Goal: Information Seeking & Learning: Learn about a topic

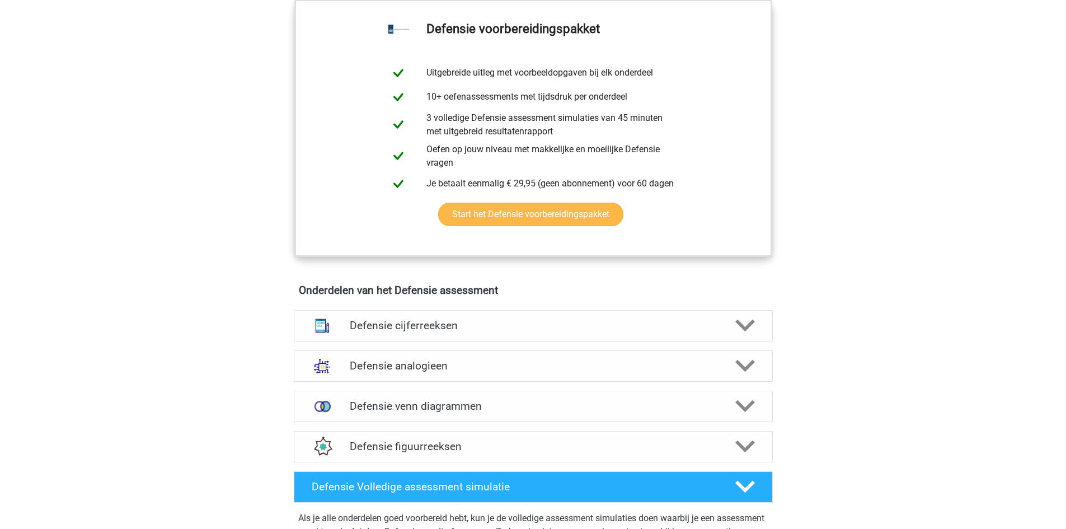
scroll to position [839, 0]
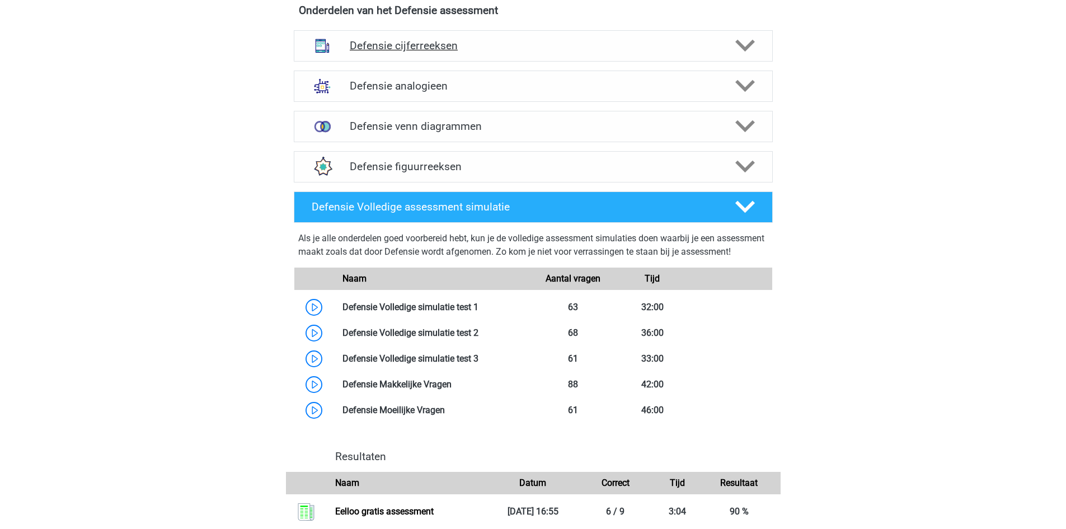
click at [526, 47] on polygon at bounding box center [745, 46] width 20 height 12
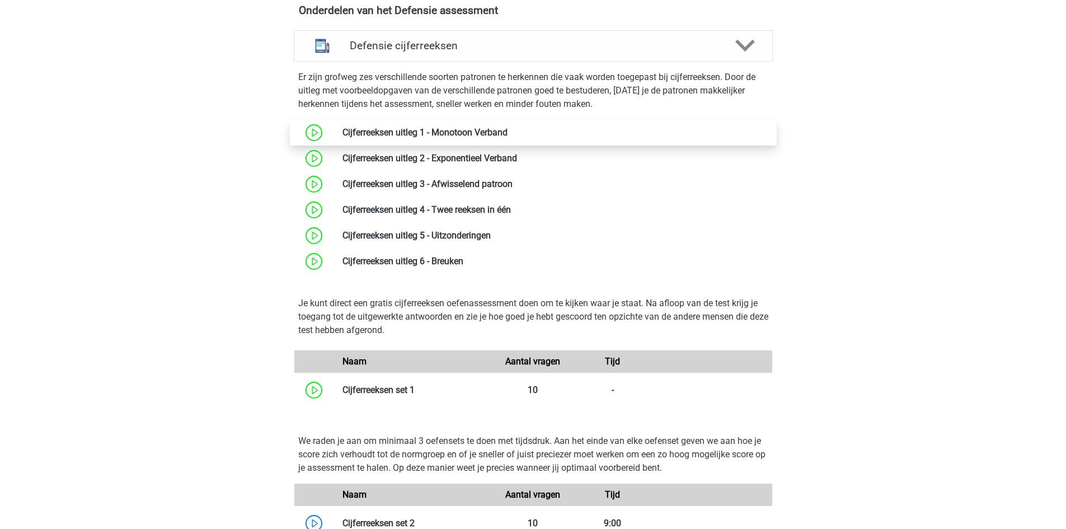
click at [507, 127] on link at bounding box center [507, 132] width 0 height 11
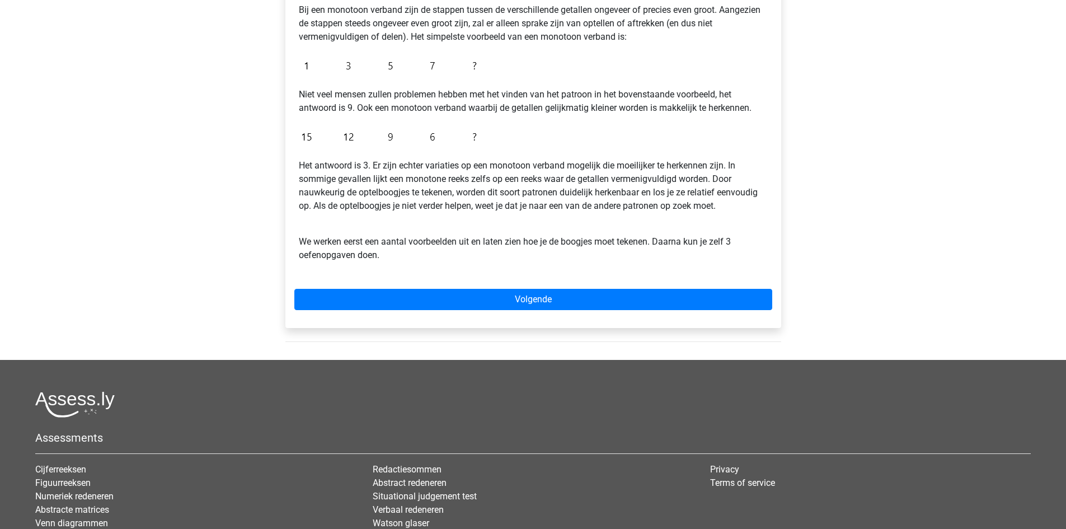
scroll to position [356, 0]
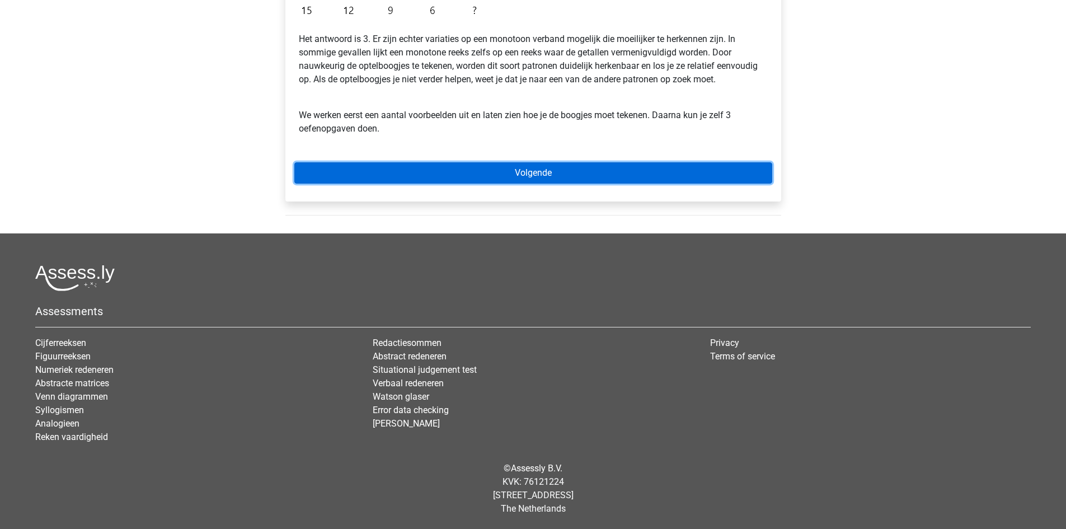
click at [596, 166] on link "Volgende" at bounding box center [533, 172] width 478 height 21
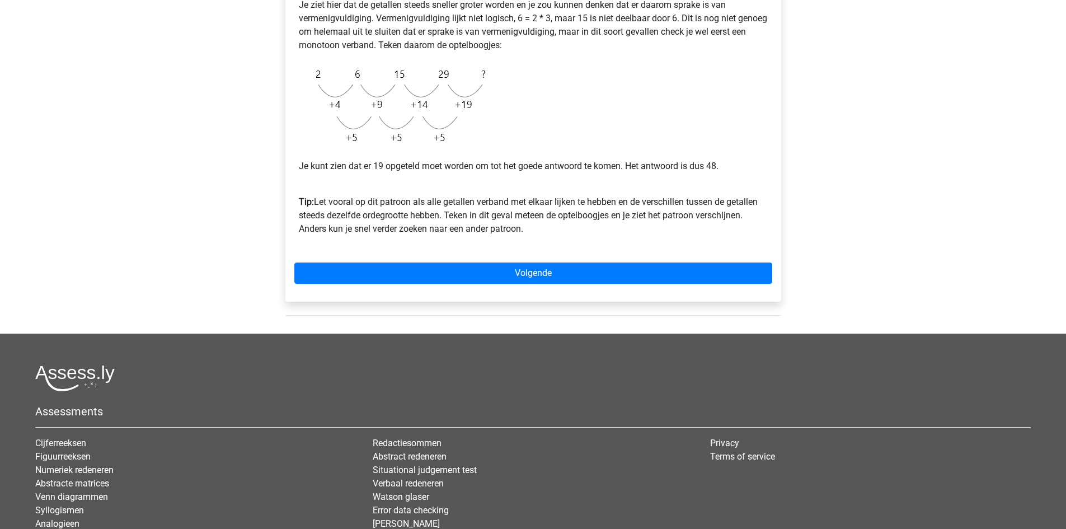
scroll to position [280, 0]
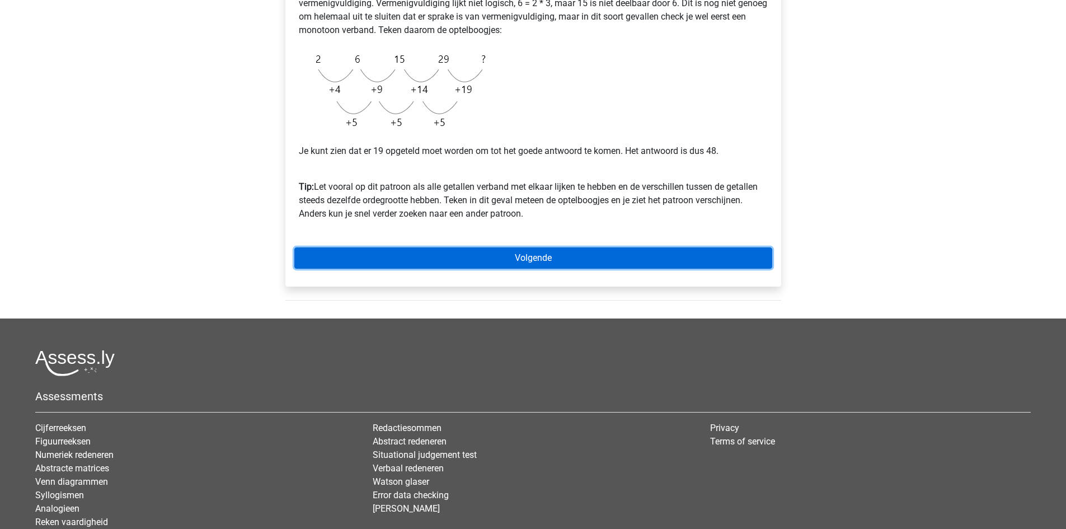
click at [533, 251] on link "Volgende" at bounding box center [533, 257] width 478 height 21
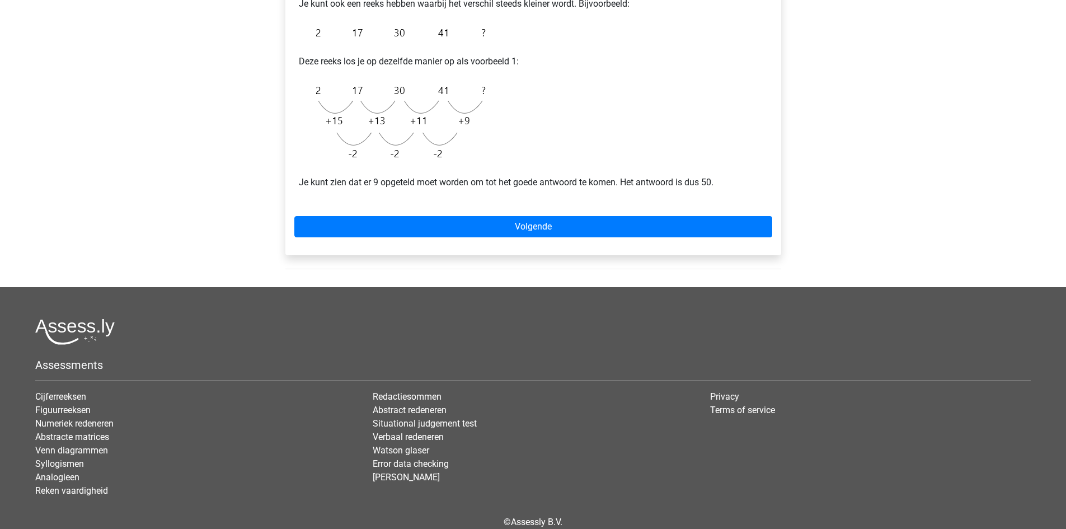
scroll to position [280, 0]
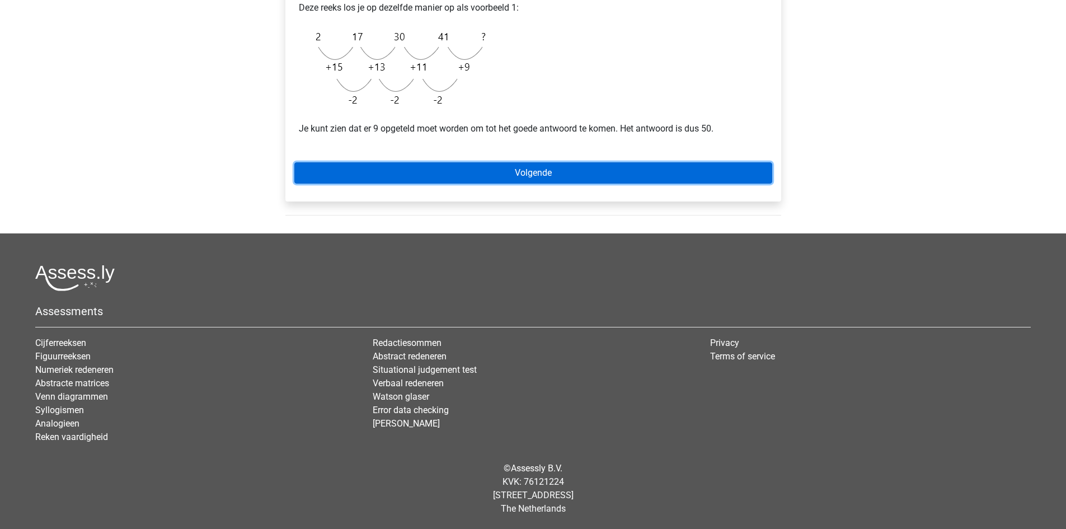
click at [525, 180] on link "Volgende" at bounding box center [533, 172] width 478 height 21
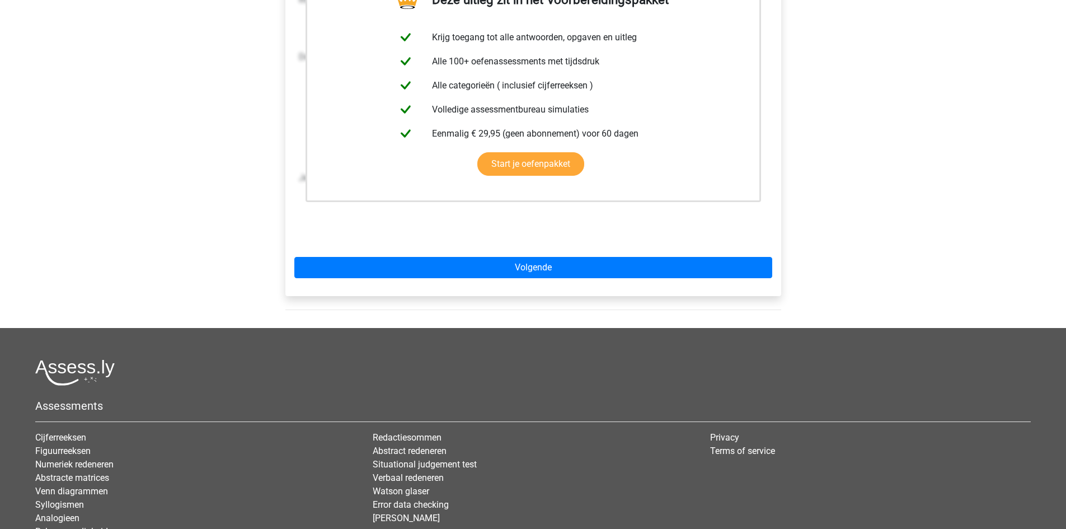
scroll to position [280, 0]
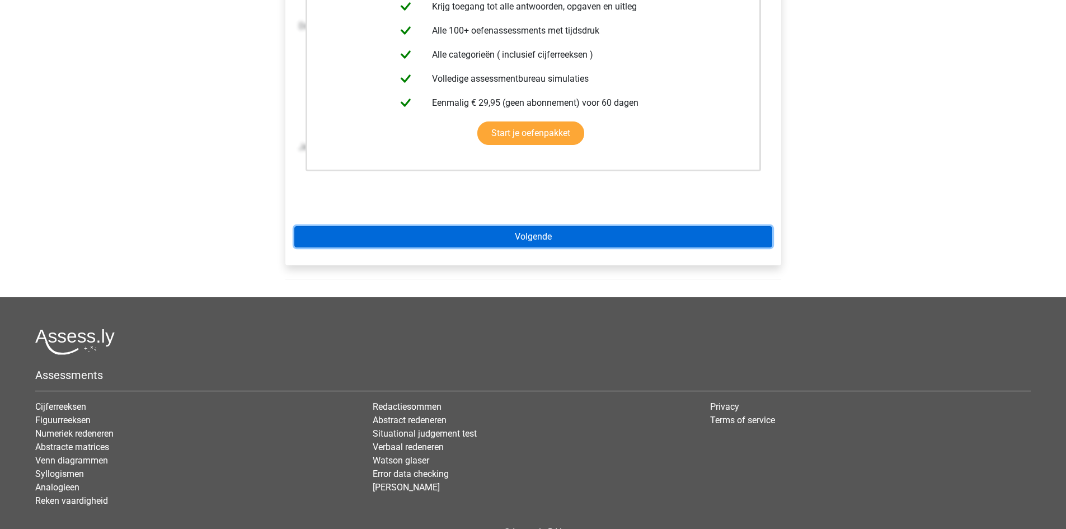
click at [577, 234] on link "Volgende" at bounding box center [533, 236] width 478 height 21
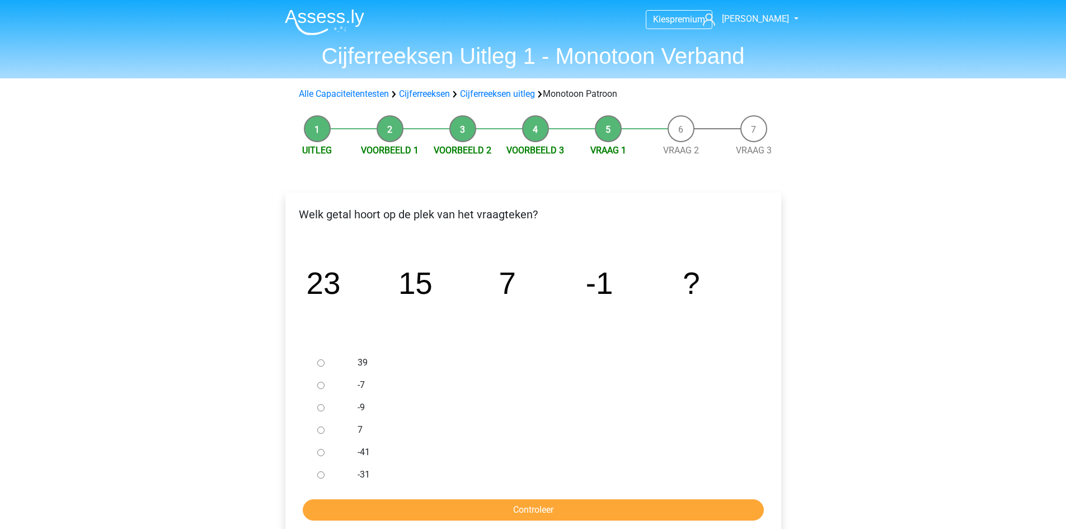
click at [318, 405] on input "-9" at bounding box center [320, 407] width 7 height 7
radio input "true"
click at [406, 511] on input "Controleer" at bounding box center [533, 509] width 461 height 21
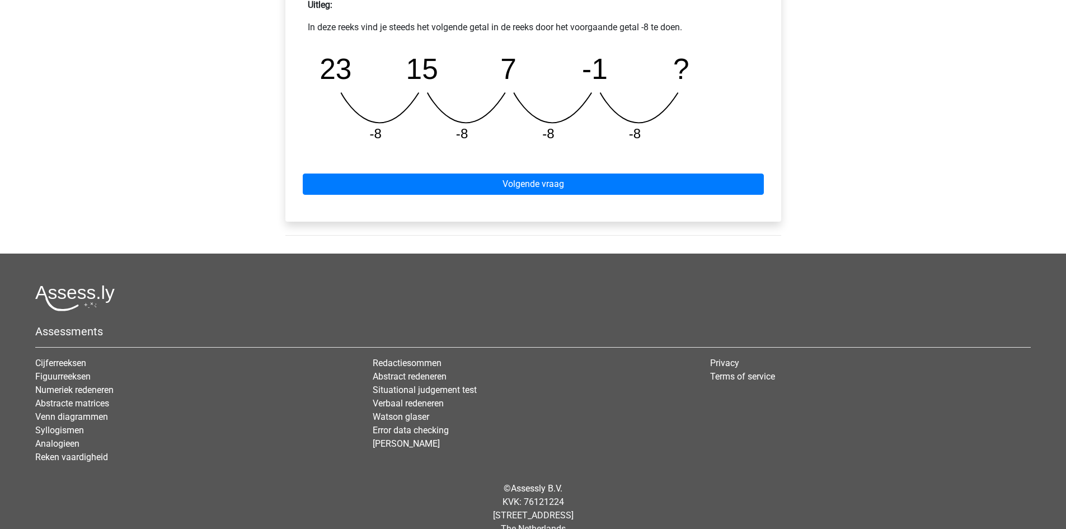
scroll to position [540, 0]
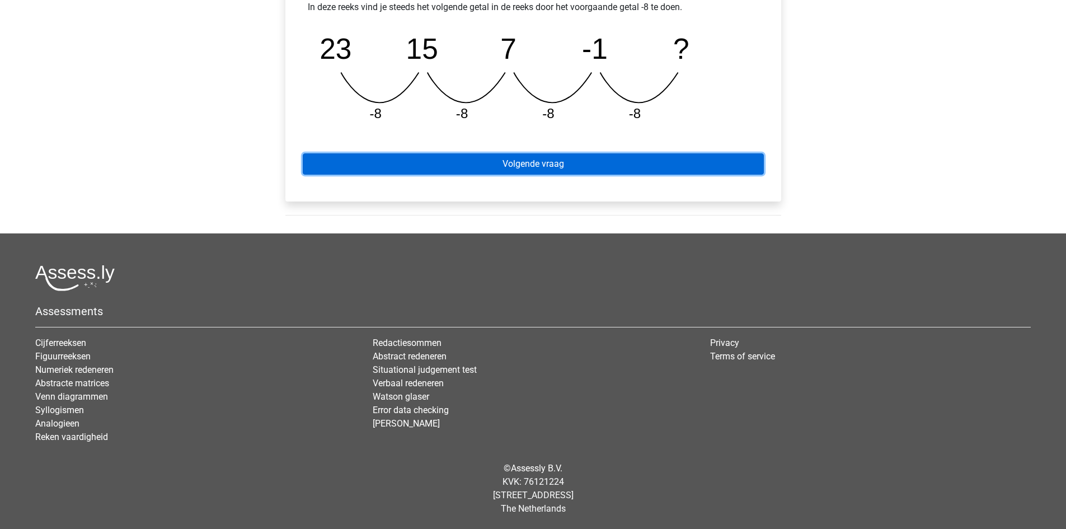
click at [606, 164] on link "Volgende vraag" at bounding box center [533, 163] width 461 height 21
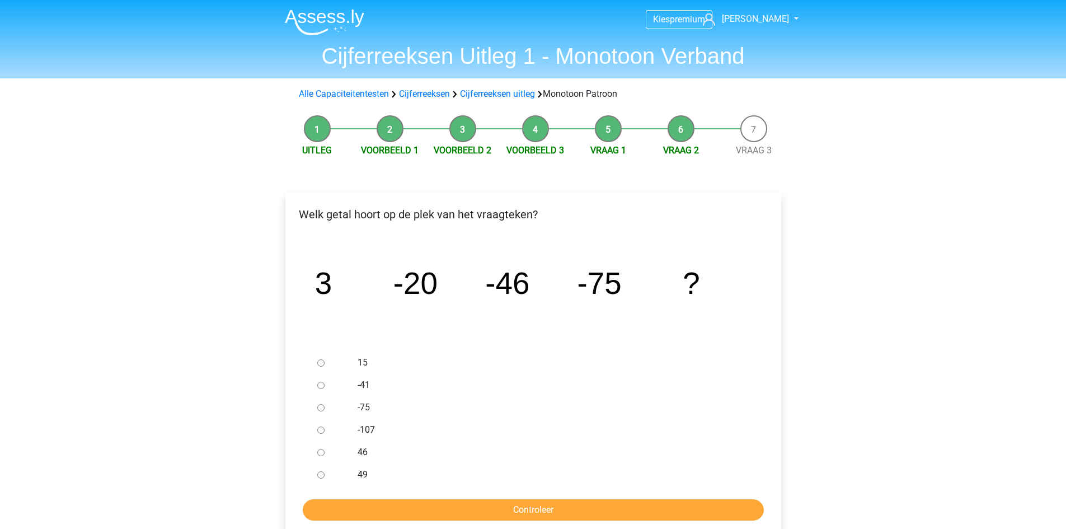
click at [321, 431] on input "-107" at bounding box center [320, 429] width 7 height 7
radio input "true"
click at [401, 506] on input "Controleer" at bounding box center [533, 509] width 461 height 21
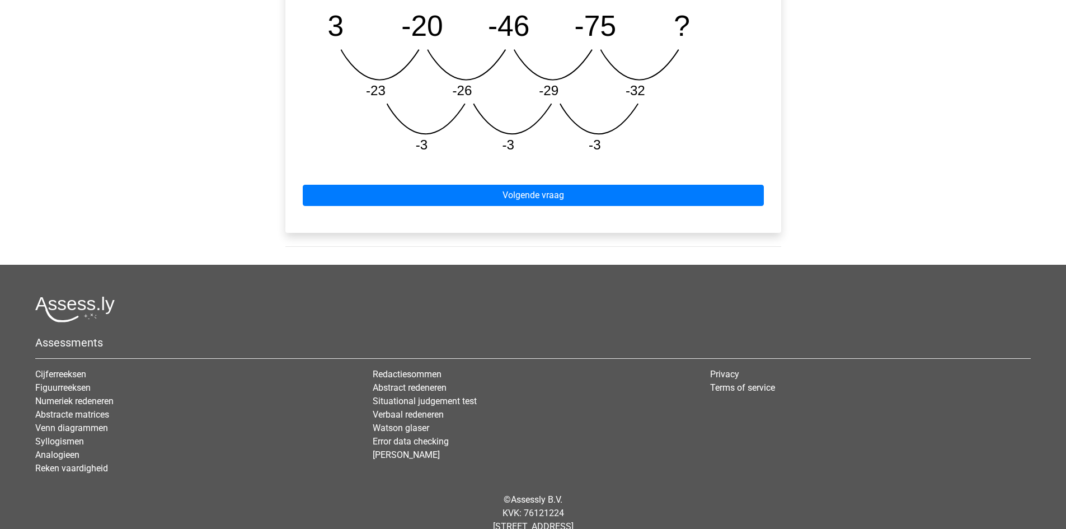
scroll to position [622, 0]
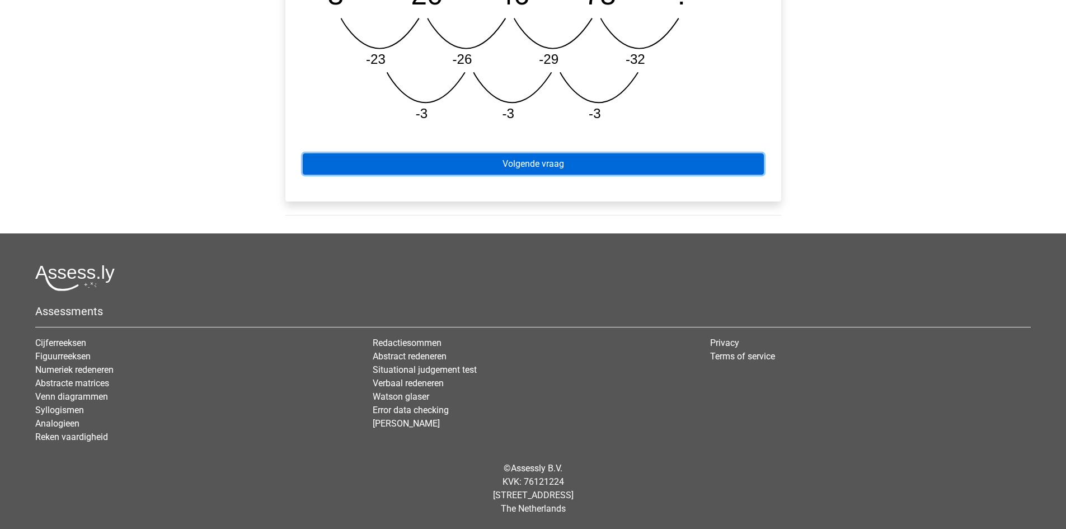
click at [513, 161] on link "Volgende vraag" at bounding box center [533, 163] width 461 height 21
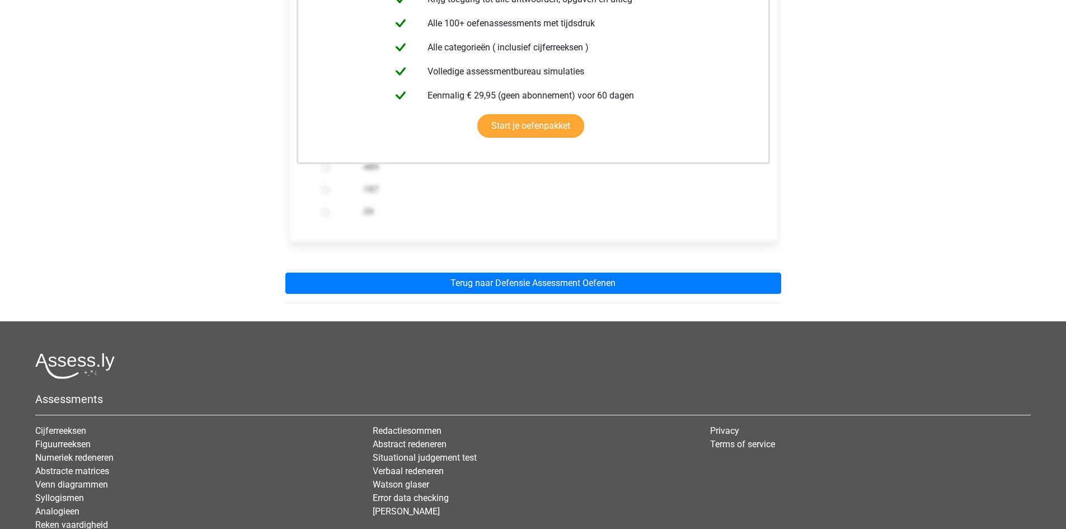
scroll to position [280, 0]
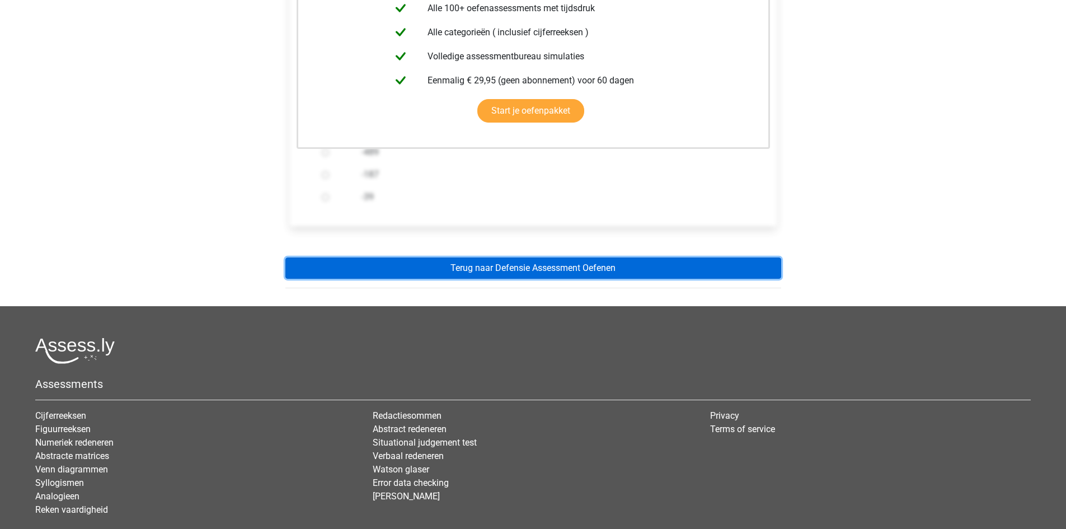
click at [531, 265] on link "Terug naar Defensie Assessment Oefenen" at bounding box center [533, 267] width 496 height 21
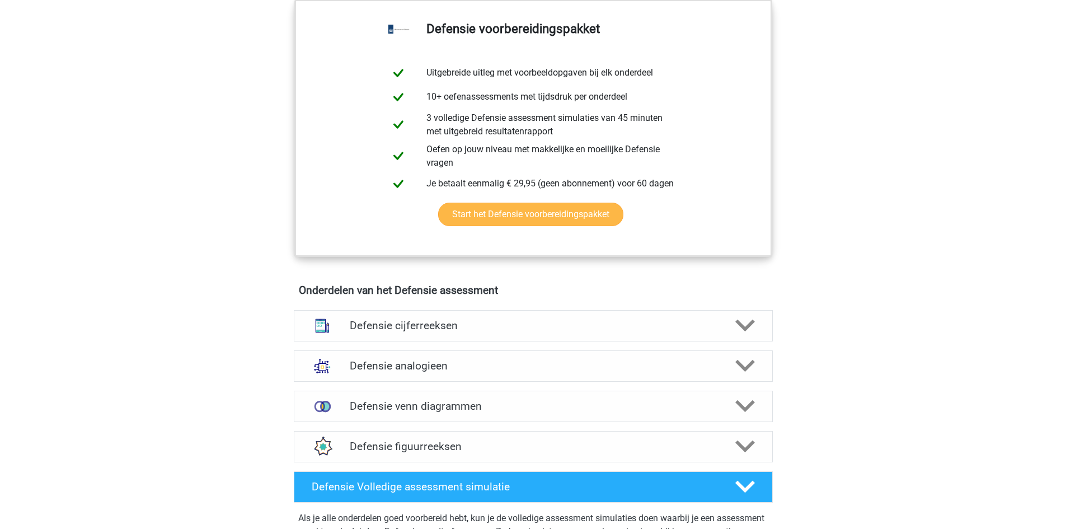
scroll to position [839, 0]
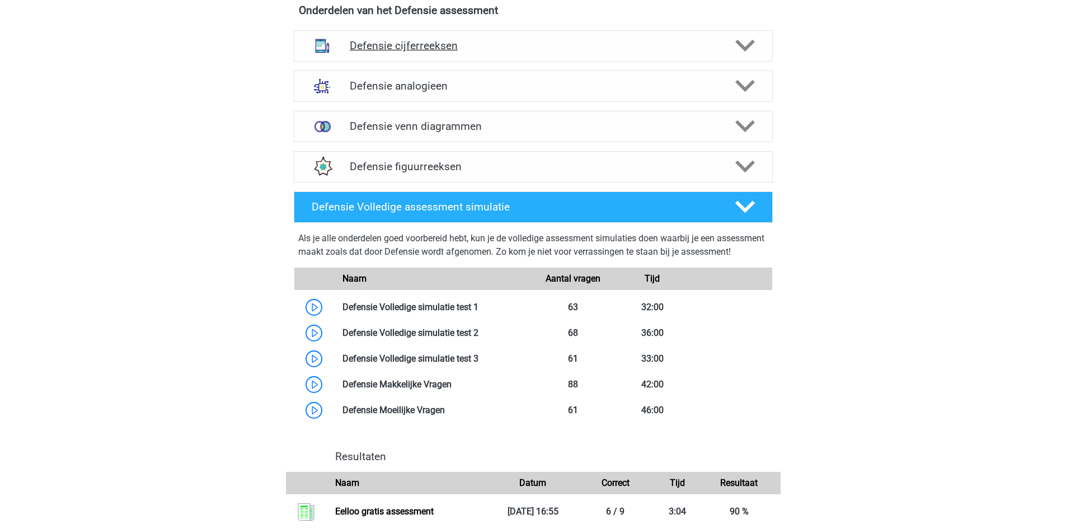
click at [736, 52] on icon at bounding box center [745, 46] width 20 height 20
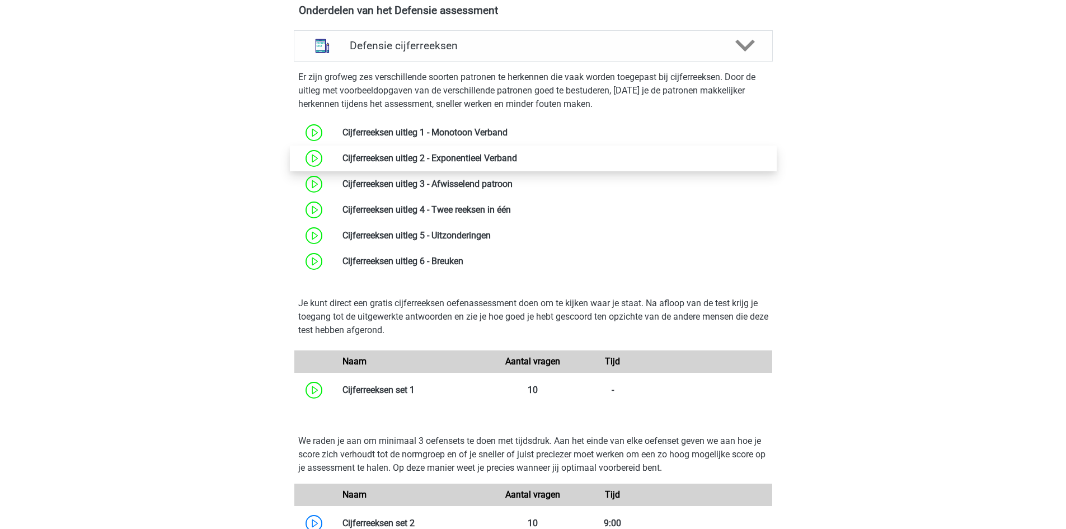
click at [517, 156] on link at bounding box center [517, 158] width 0 height 11
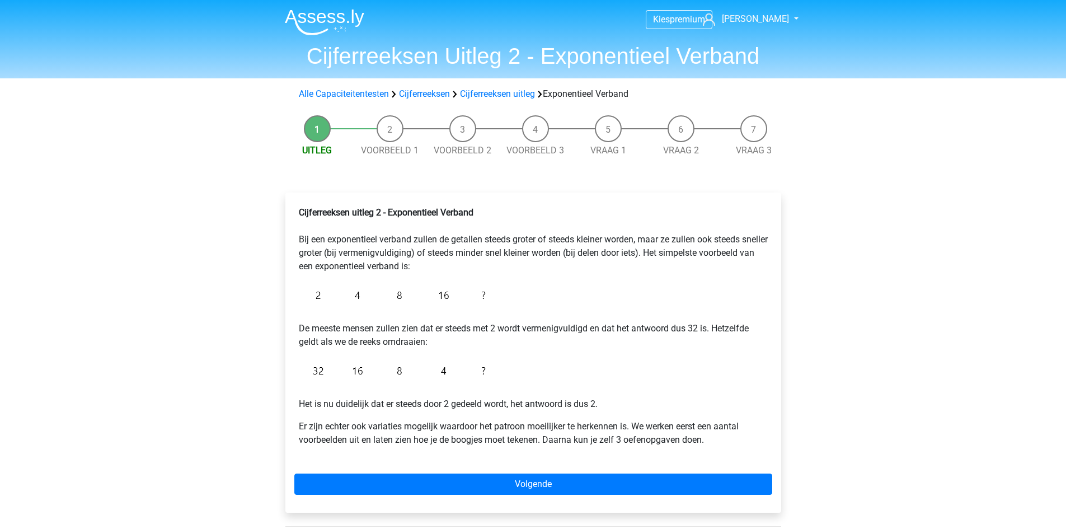
scroll to position [280, 0]
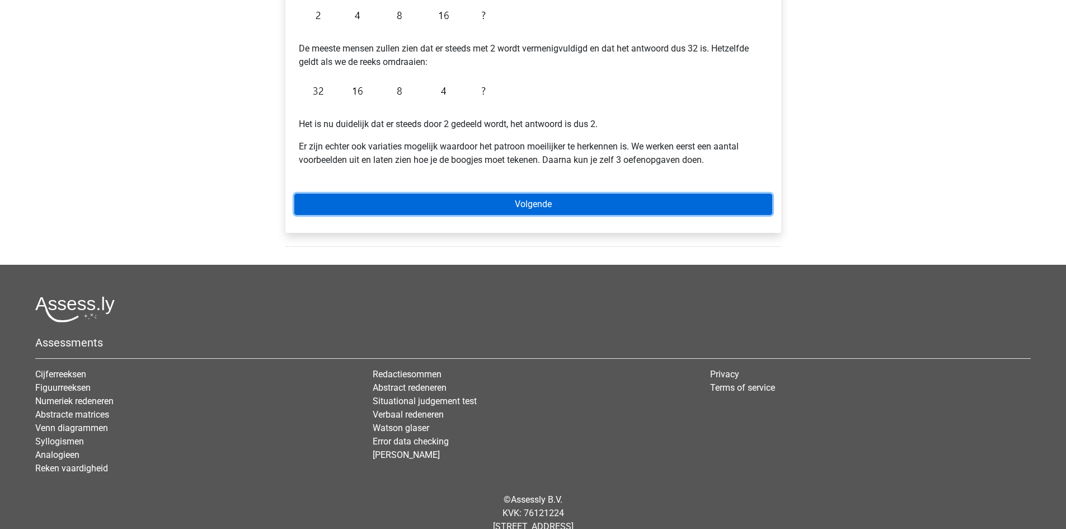
click at [553, 202] on link "Volgende" at bounding box center [533, 204] width 478 height 21
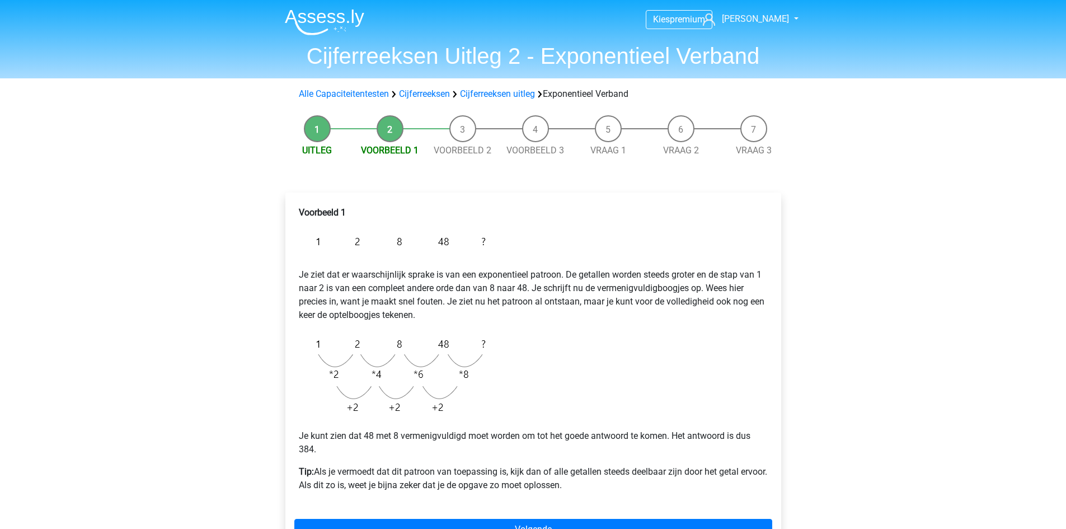
scroll to position [280, 0]
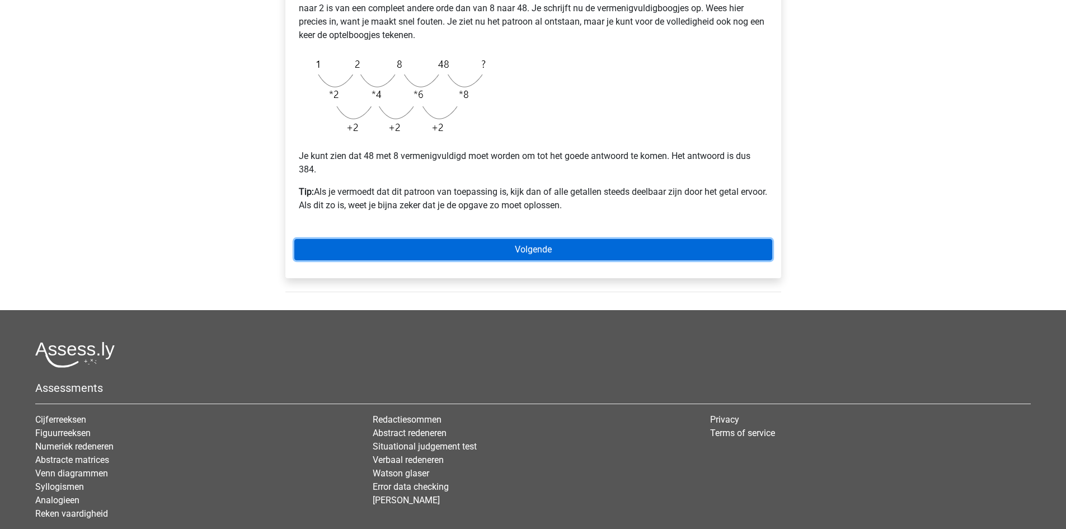
click at [495, 246] on link "Volgende" at bounding box center [533, 249] width 478 height 21
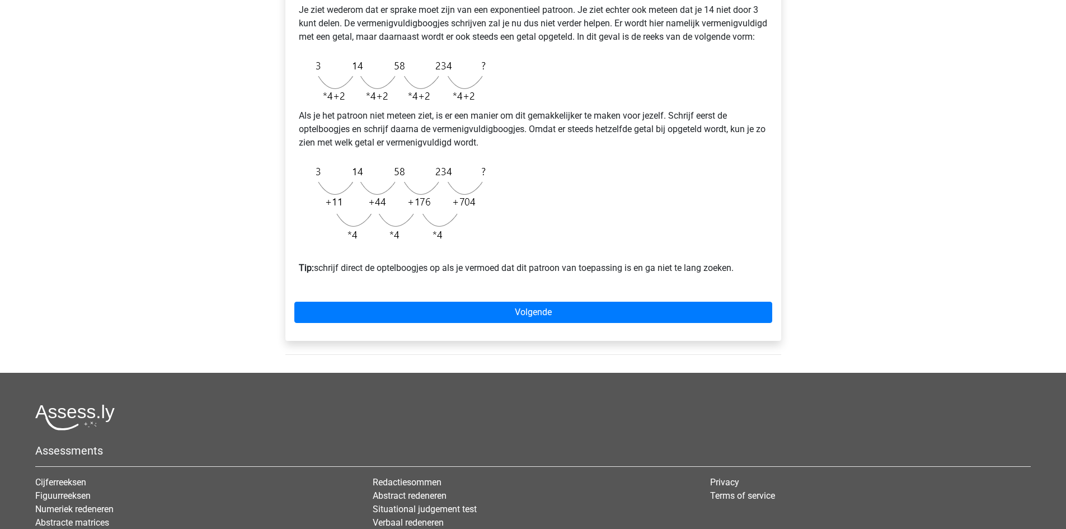
scroll to position [280, 0]
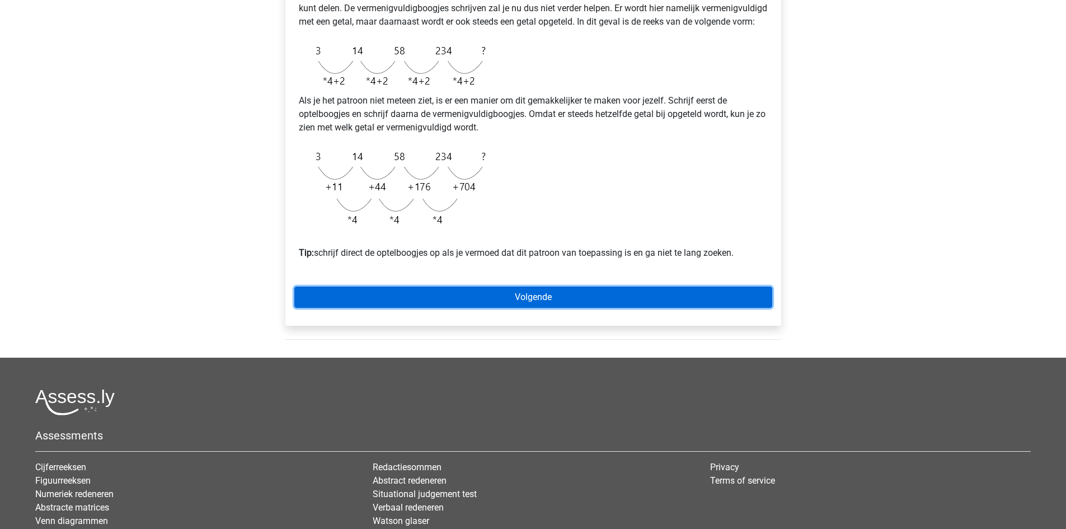
click at [467, 302] on link "Volgende" at bounding box center [533, 296] width 478 height 21
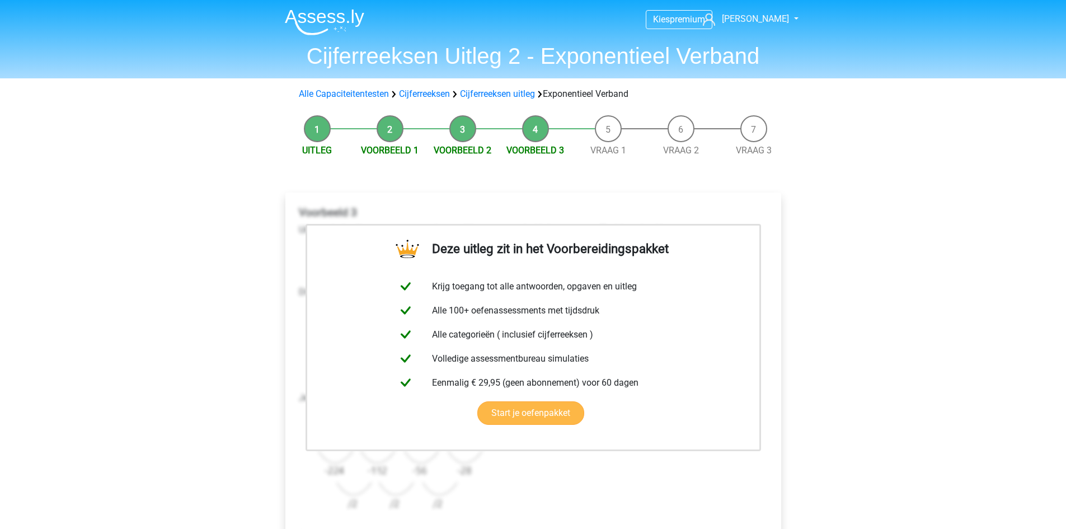
scroll to position [280, 0]
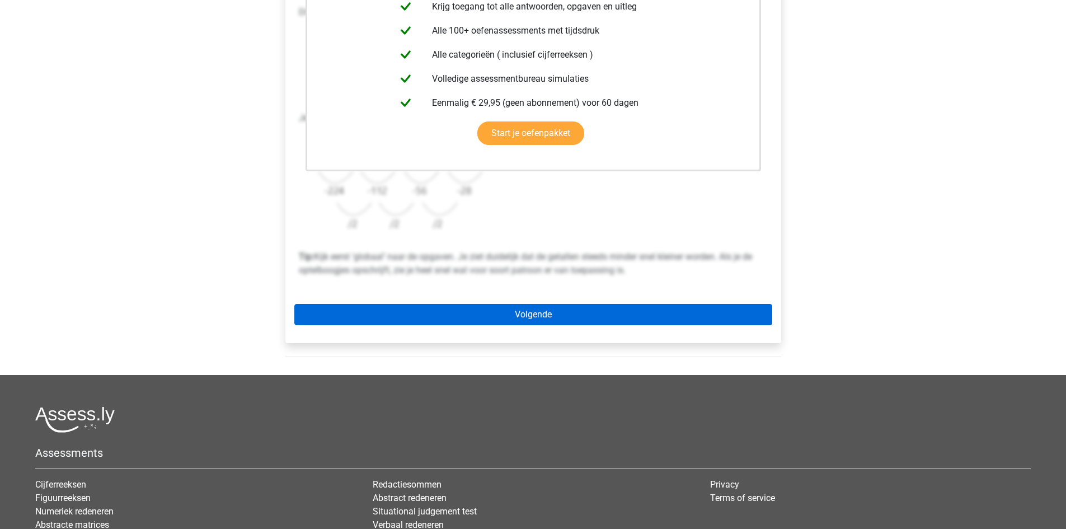
click at [538, 304] on div "Deze uitleg zit in het Voorbereidingspakket Krijg toegang tot alle antwoorden, …" at bounding box center [533, 128] width 496 height 430
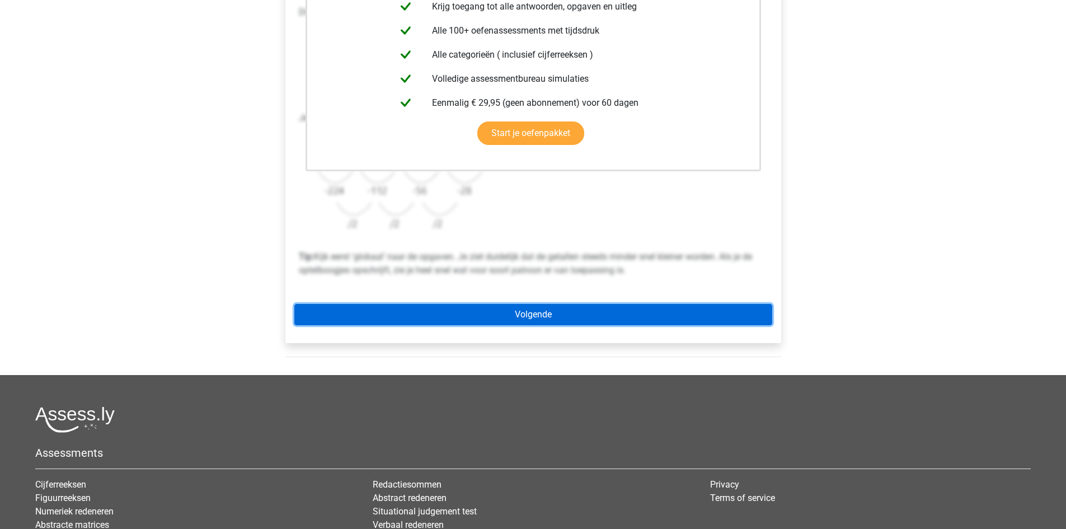
click at [531, 312] on link "Volgende" at bounding box center [533, 314] width 478 height 21
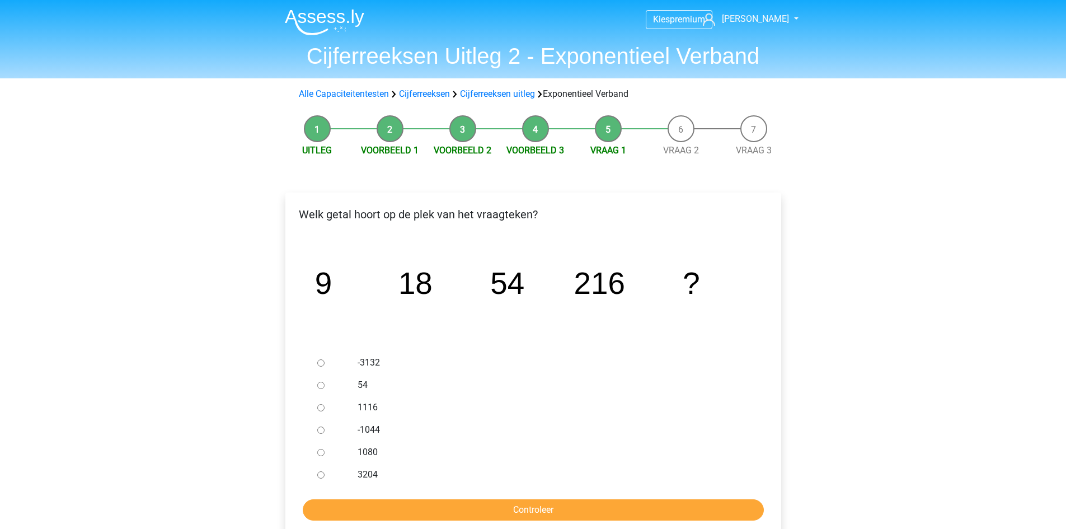
drag, startPoint x: 324, startPoint y: 452, endPoint x: 328, endPoint y: 465, distance: 14.0
click at [323, 452] on input "1080" at bounding box center [320, 452] width 7 height 7
radio input "true"
click at [353, 513] on input "Controleer" at bounding box center [533, 509] width 461 height 21
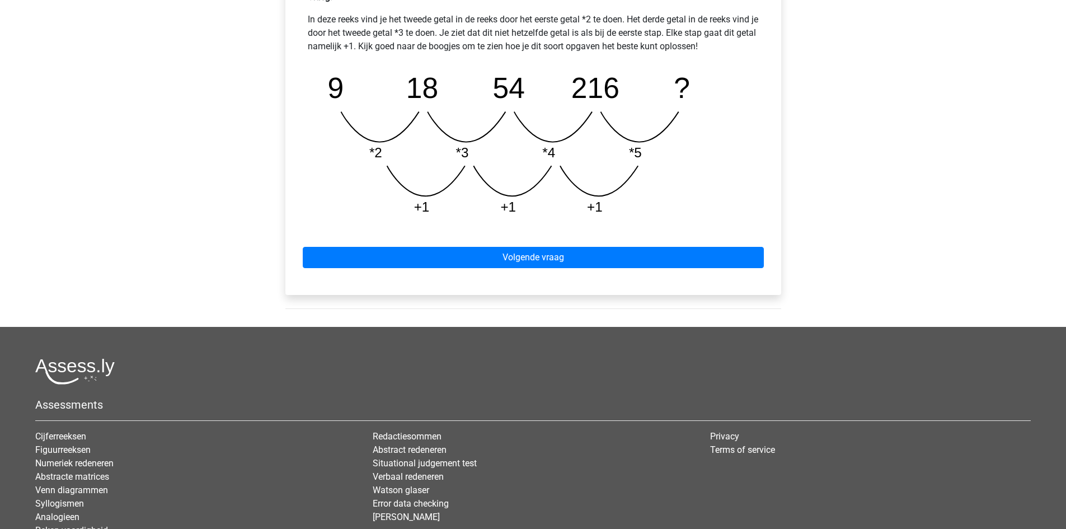
scroll to position [560, 0]
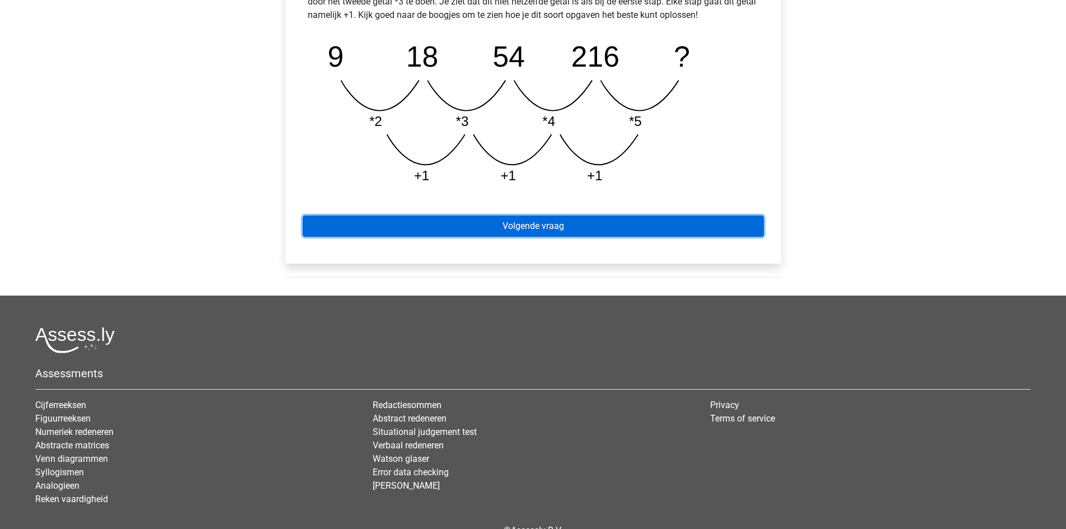
click at [620, 222] on link "Volgende vraag" at bounding box center [533, 225] width 461 height 21
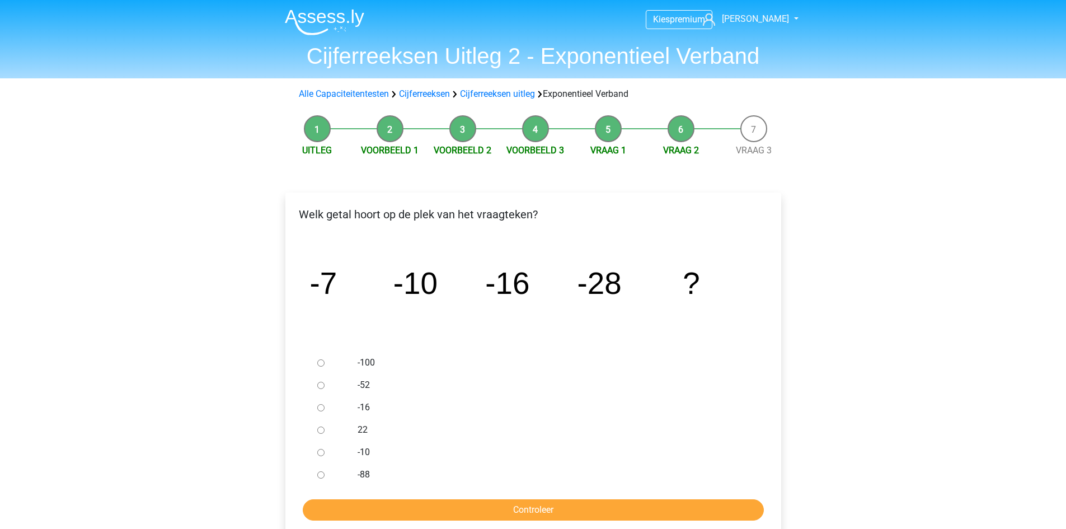
click at [321, 386] on input "-52" at bounding box center [320, 385] width 7 height 7
radio input "true"
click at [392, 509] on input "Controleer" at bounding box center [533, 509] width 461 height 21
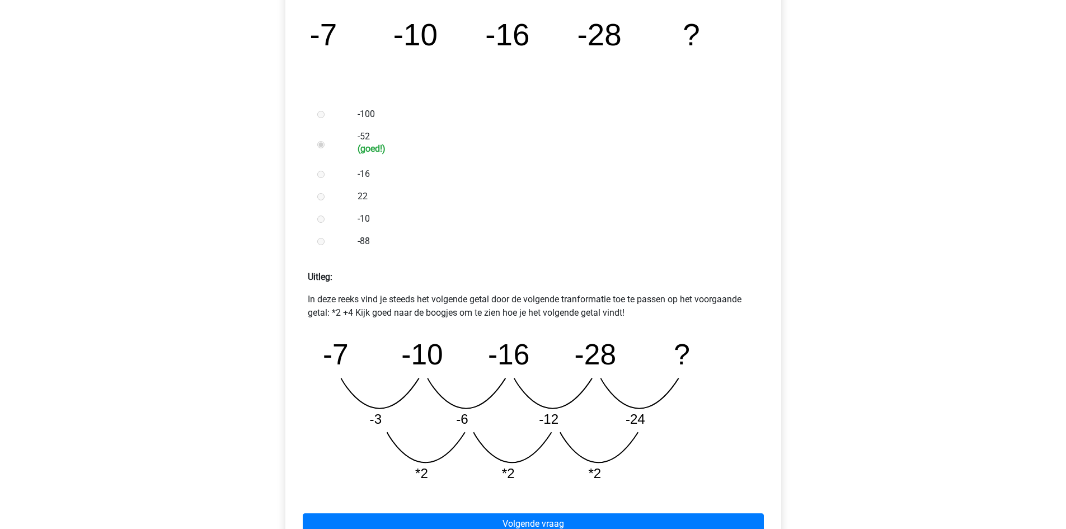
scroll to position [280, 0]
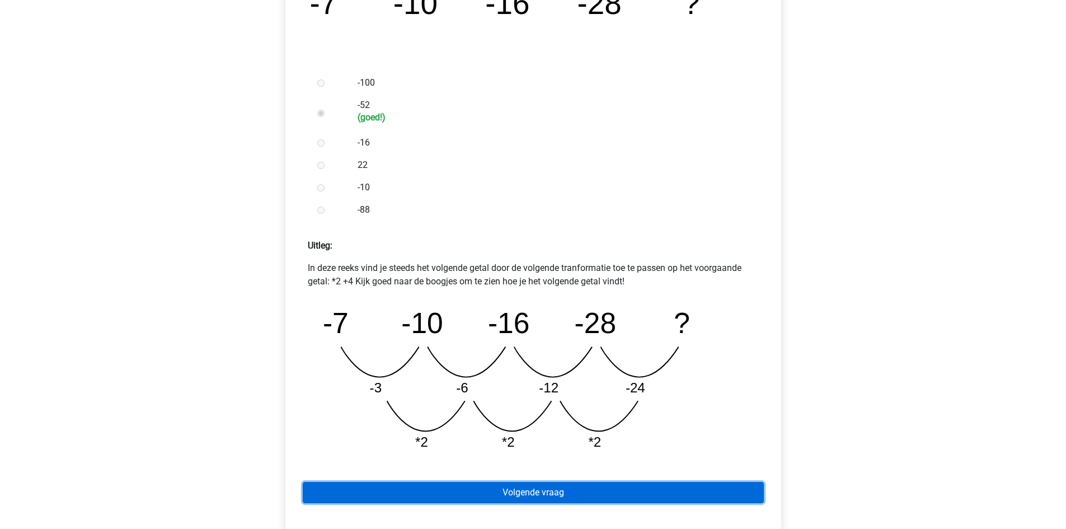
click at [519, 490] on link "Volgende vraag" at bounding box center [533, 492] width 461 height 21
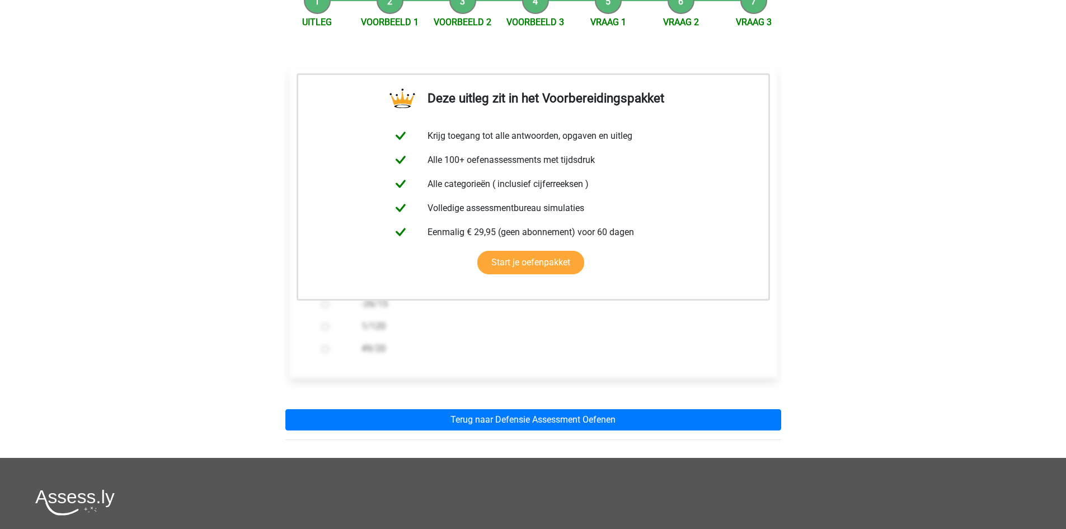
scroll to position [352, 0]
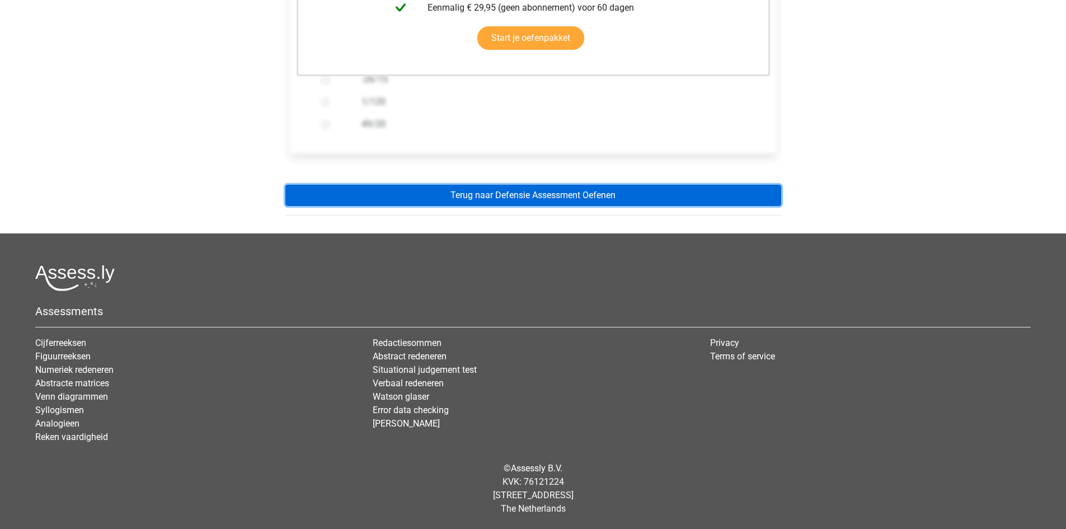
click at [547, 194] on link "Terug naar Defensie Assessment Oefenen" at bounding box center [533, 195] width 496 height 21
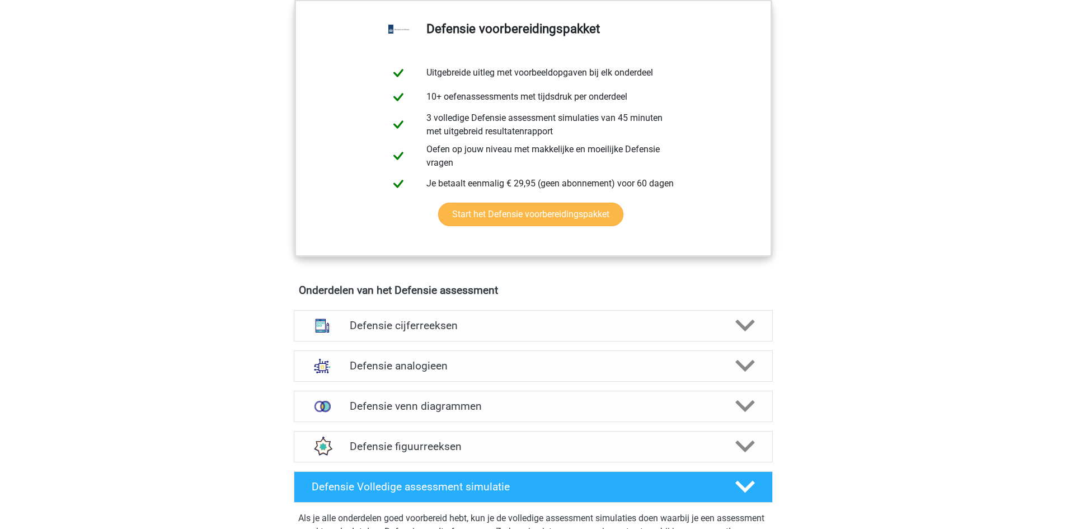
scroll to position [839, 0]
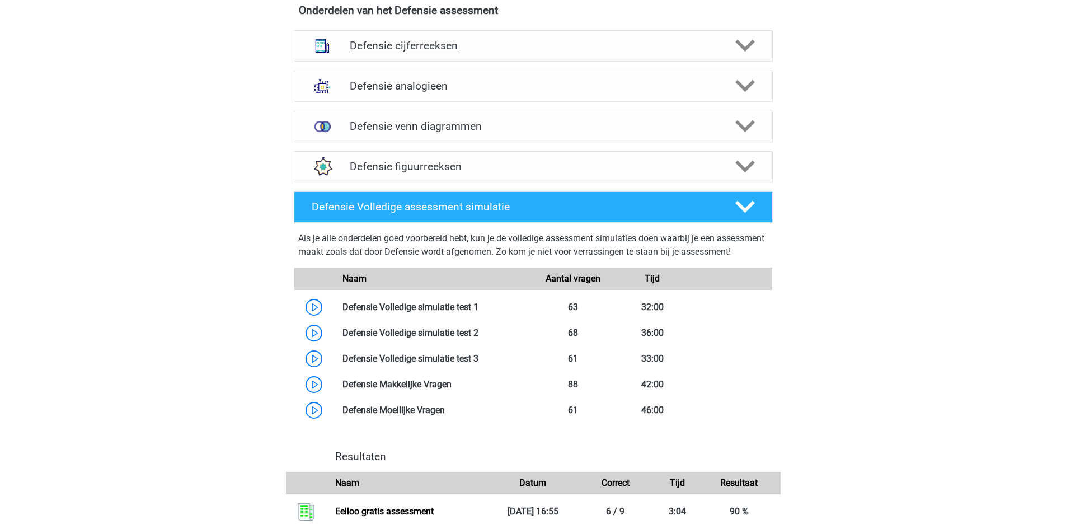
click at [754, 48] on div at bounding box center [744, 46] width 38 height 20
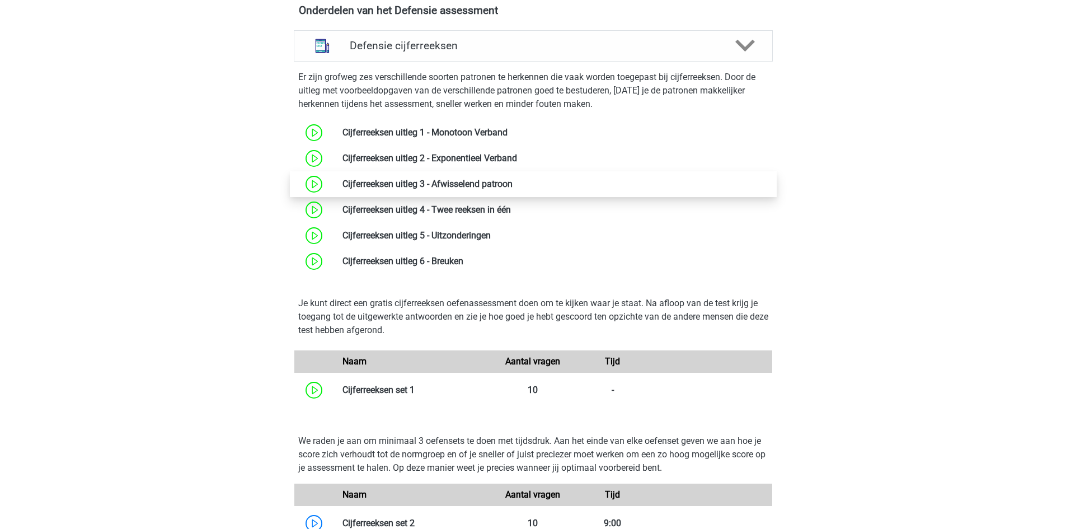
click at [513, 184] on link at bounding box center [513, 183] width 0 height 11
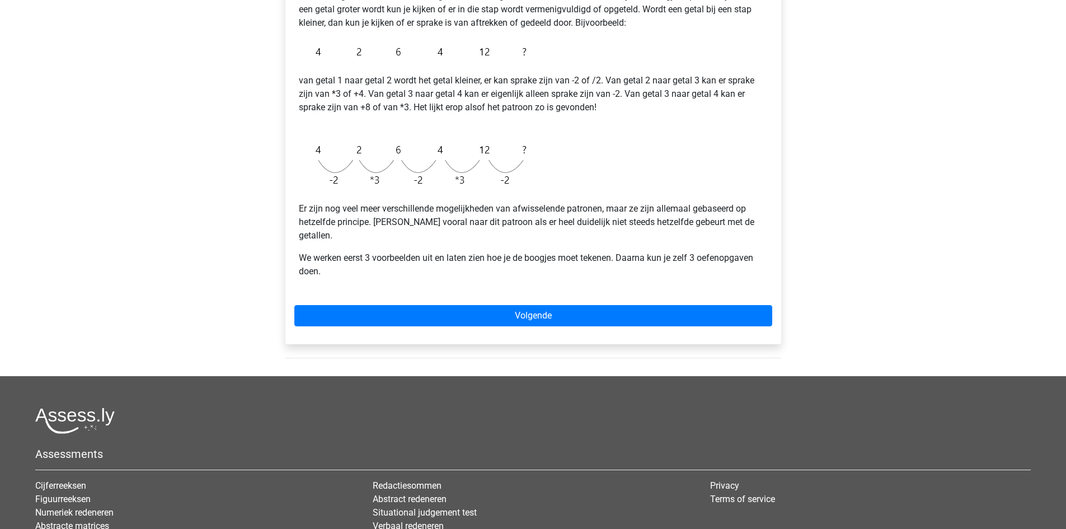
scroll to position [280, 0]
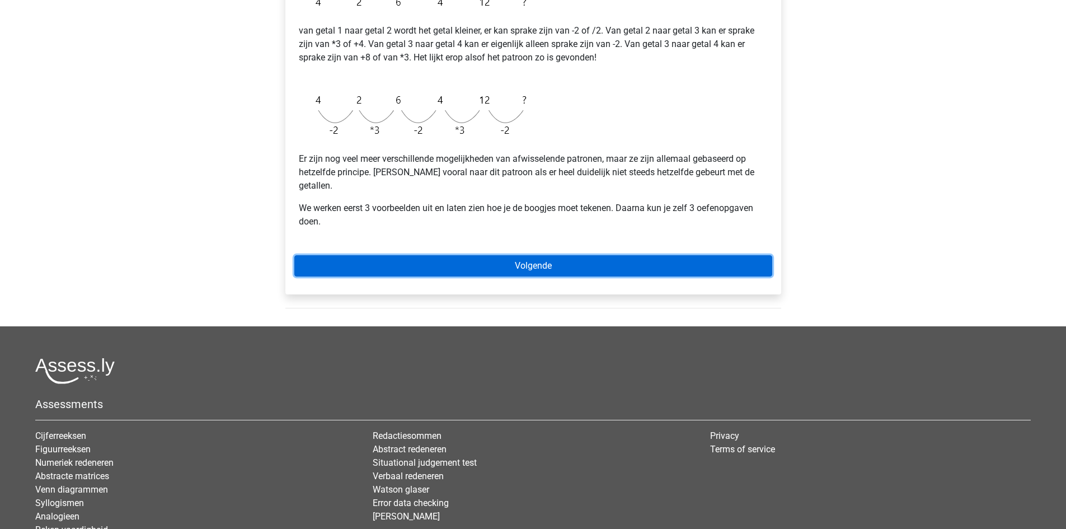
click at [527, 255] on link "Volgende" at bounding box center [533, 265] width 478 height 21
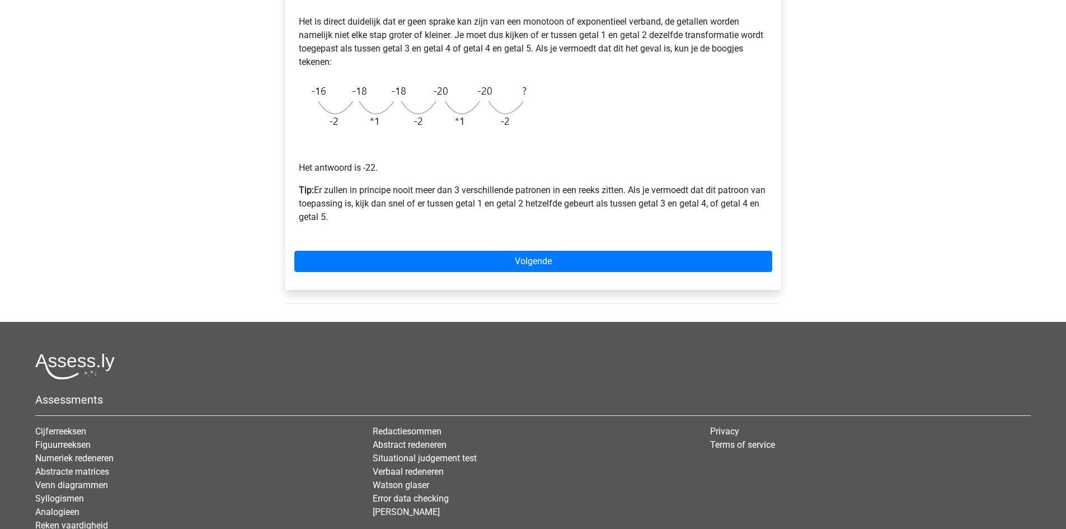
scroll to position [280, 0]
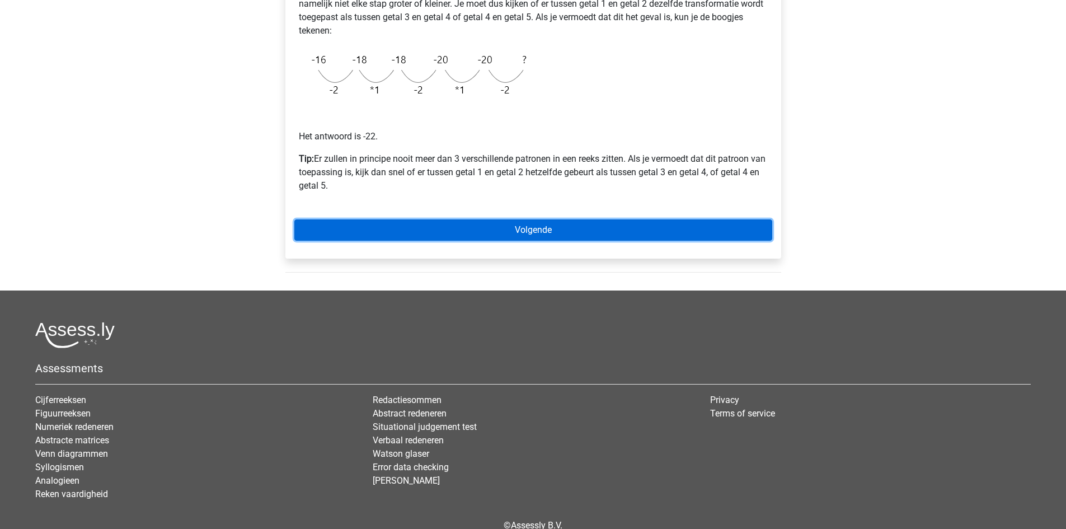
click at [533, 240] on link "Volgende" at bounding box center [533, 229] width 478 height 21
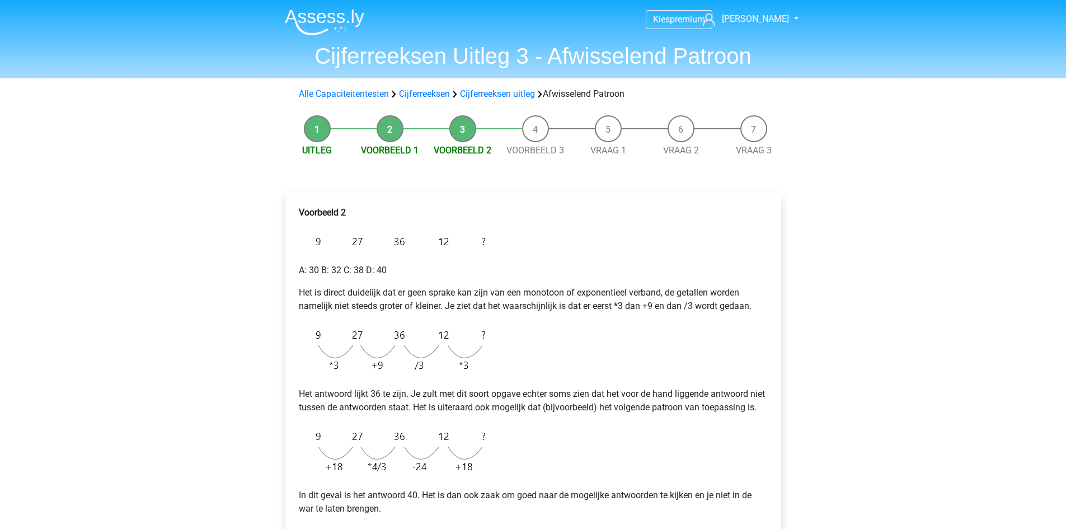
scroll to position [280, 0]
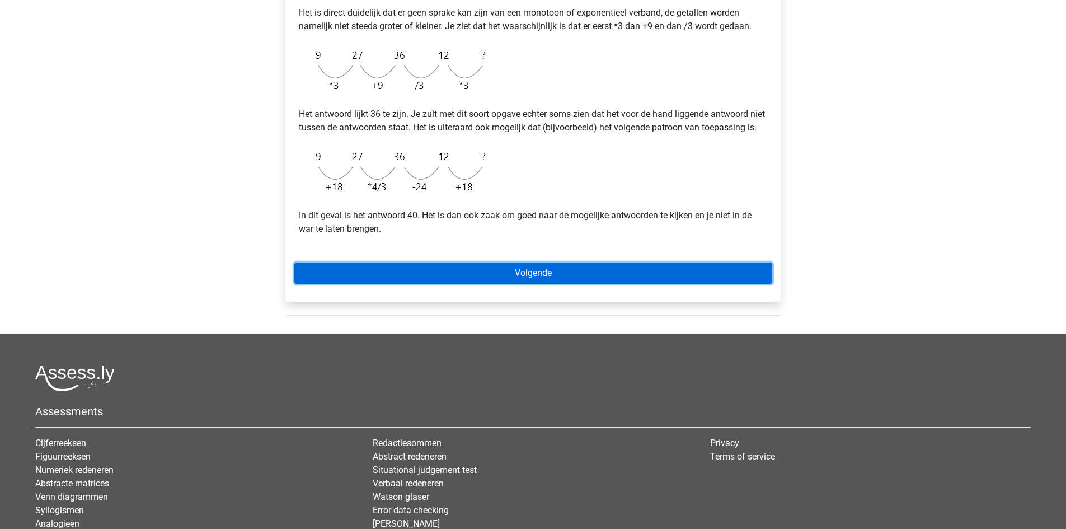
click at [536, 279] on link "Volgende" at bounding box center [533, 272] width 478 height 21
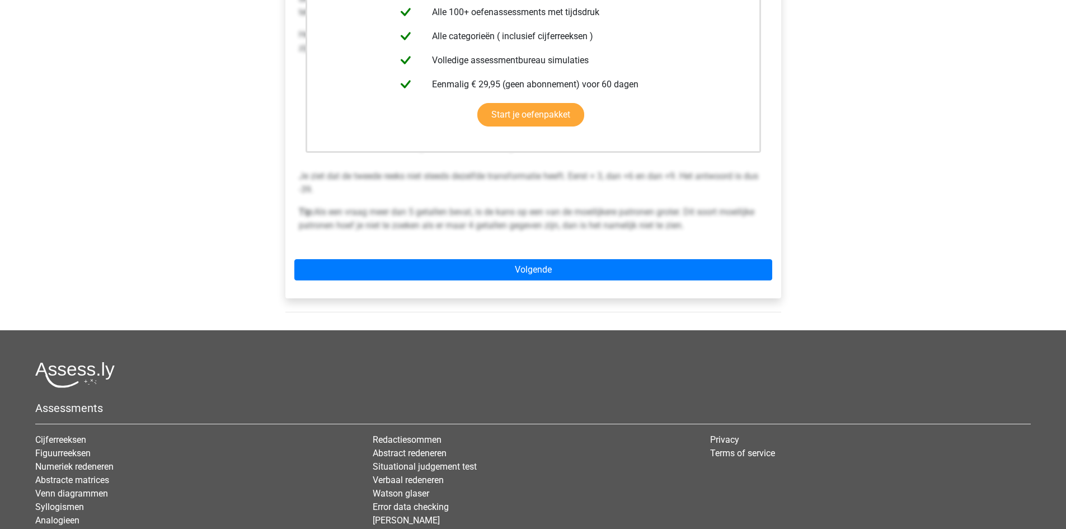
scroll to position [395, 0]
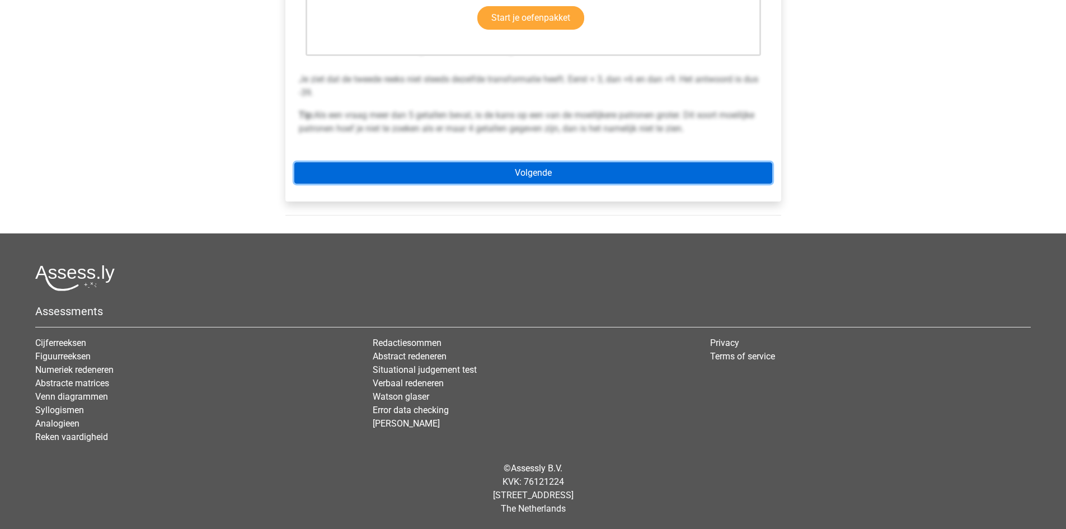
click at [540, 175] on link "Volgende" at bounding box center [533, 172] width 478 height 21
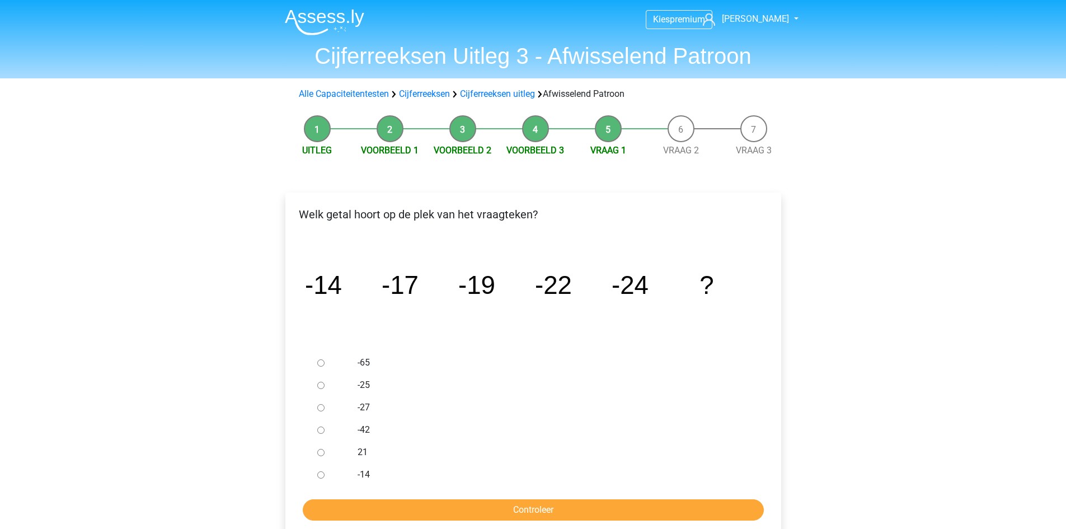
click at [321, 406] on input "-27" at bounding box center [320, 407] width 7 height 7
radio input "true"
click at [411, 501] on input "Controleer" at bounding box center [533, 509] width 461 height 21
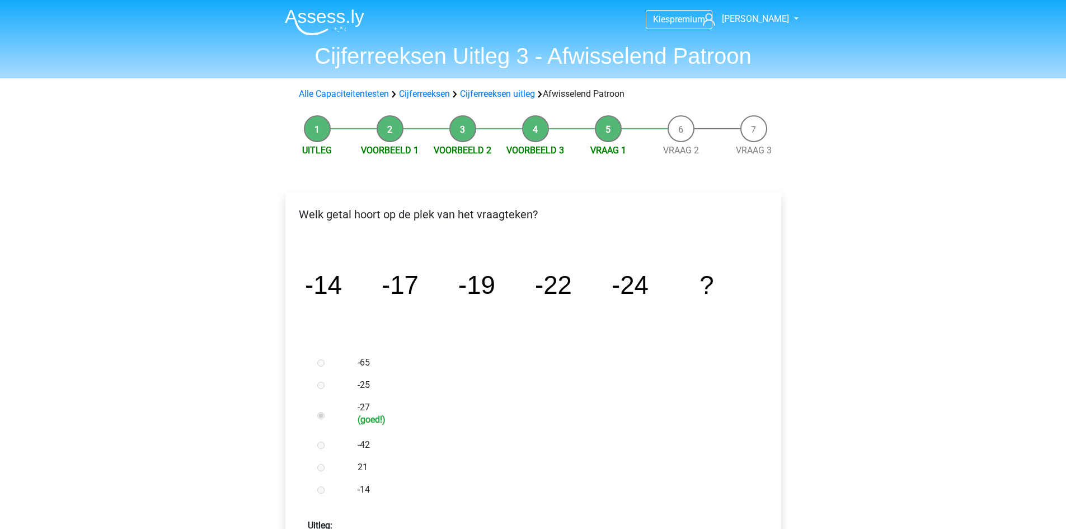
scroll to position [280, 0]
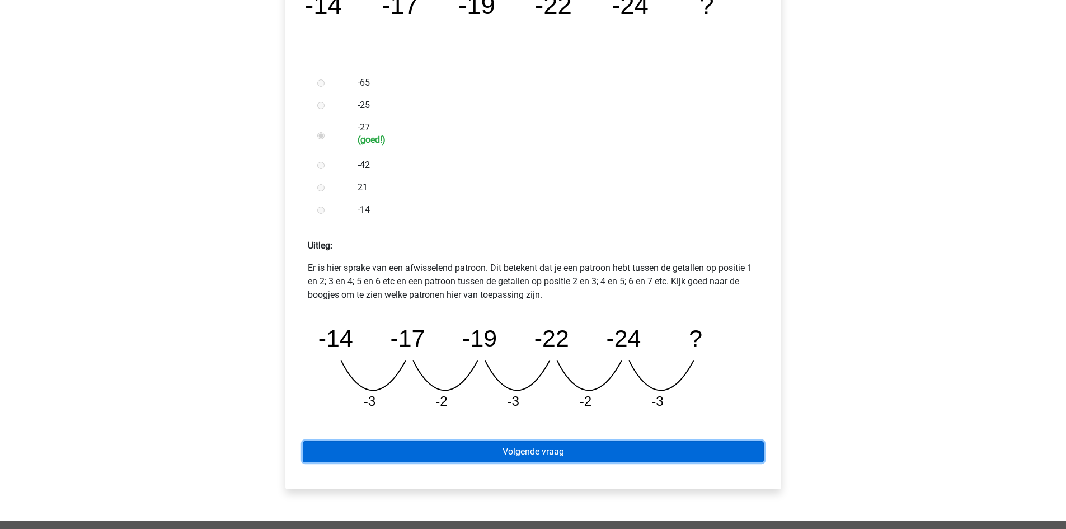
click at [445, 452] on link "Volgende vraag" at bounding box center [533, 451] width 461 height 21
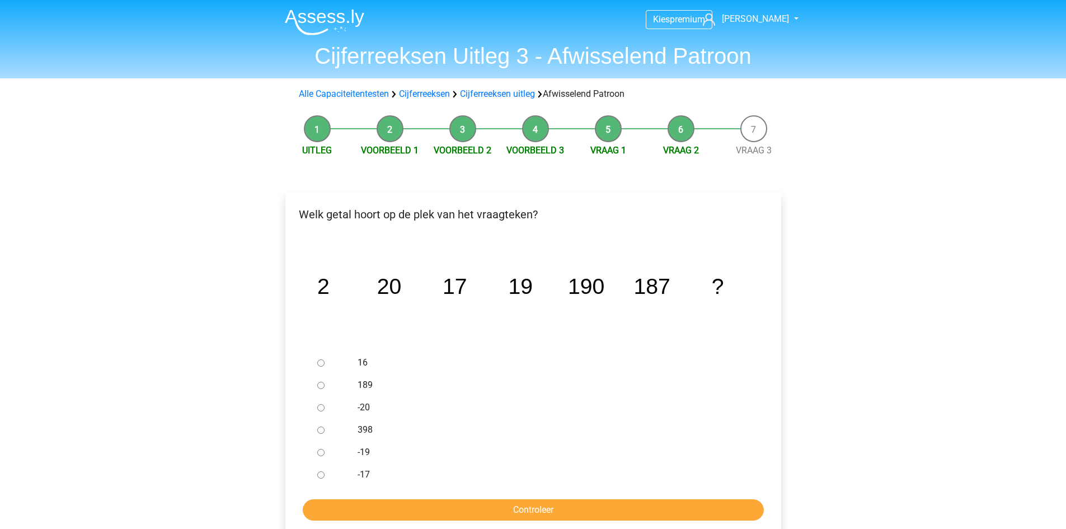
click at [319, 385] on input "189" at bounding box center [320, 385] width 7 height 7
radio input "true"
click at [402, 505] on input "Controleer" at bounding box center [533, 509] width 461 height 21
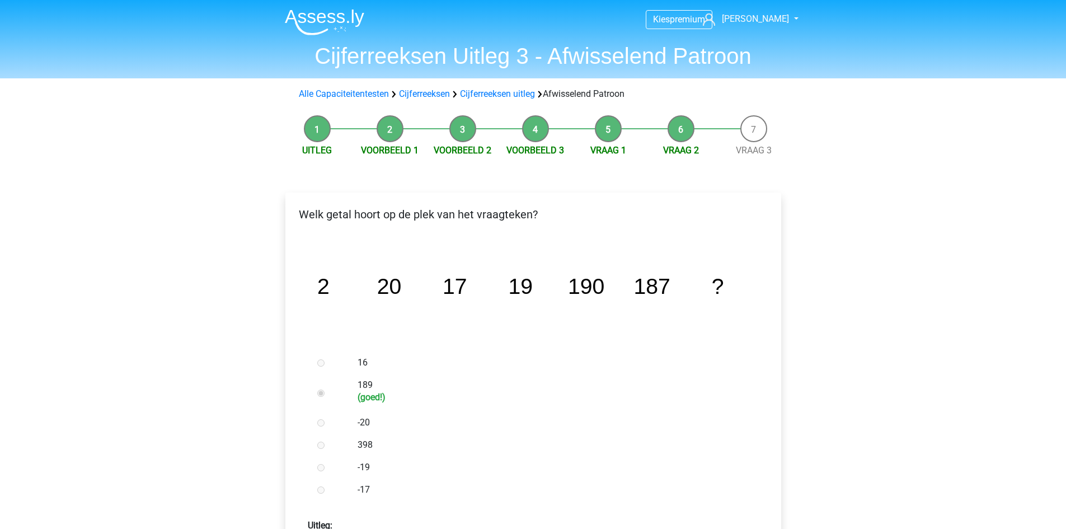
scroll to position [280, 0]
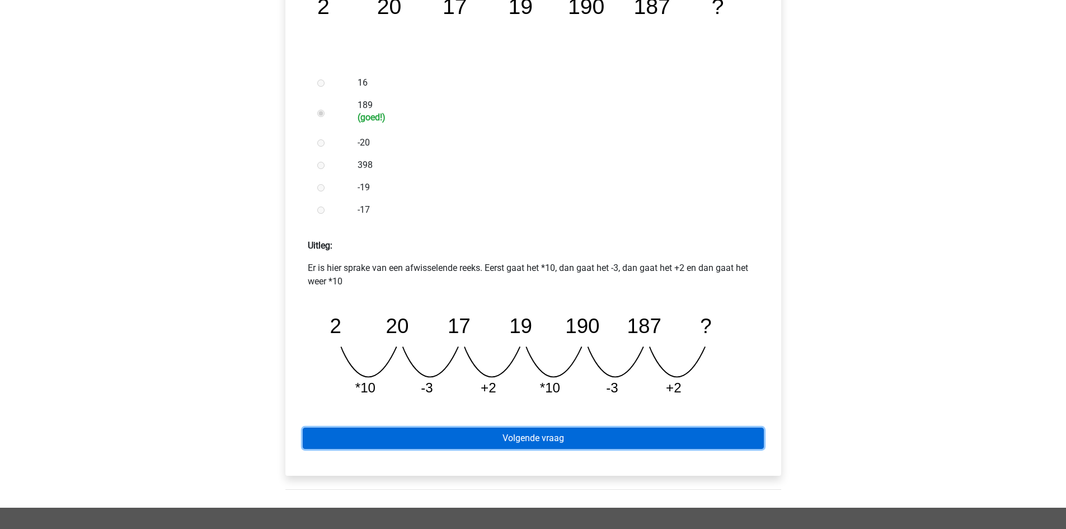
click at [495, 435] on link "Volgende vraag" at bounding box center [533, 437] width 461 height 21
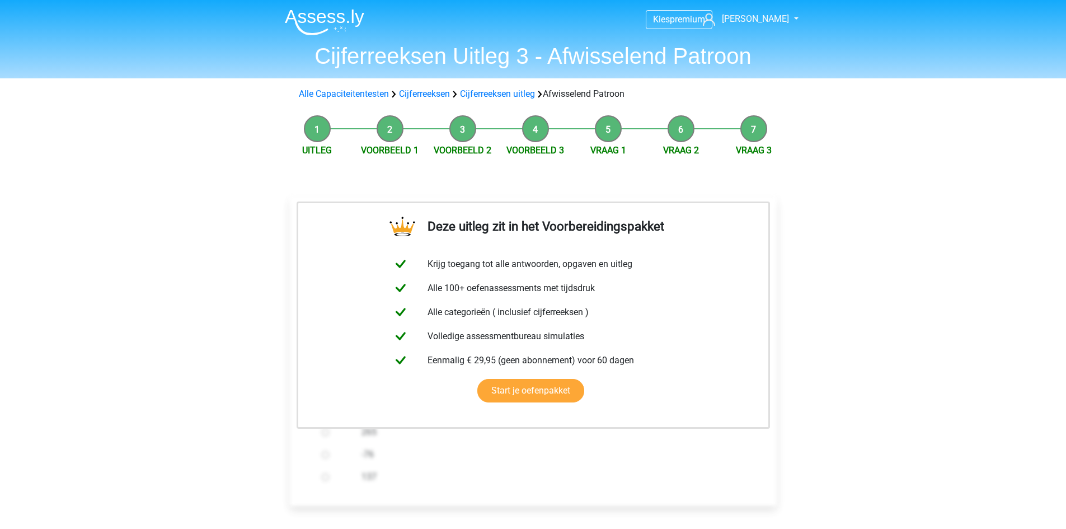
scroll to position [352, 0]
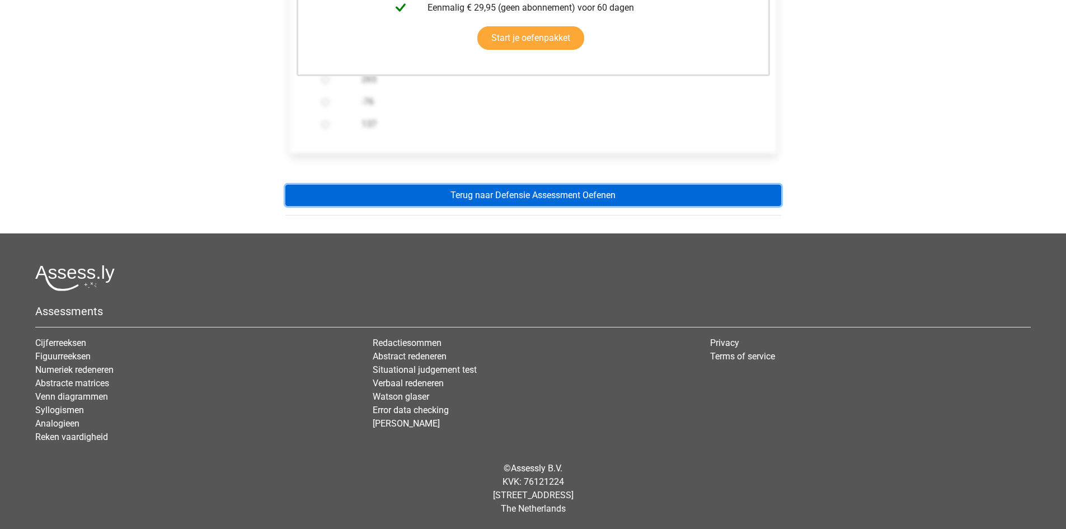
click at [514, 194] on link "Terug naar Defensie Assessment Oefenen" at bounding box center [533, 195] width 496 height 21
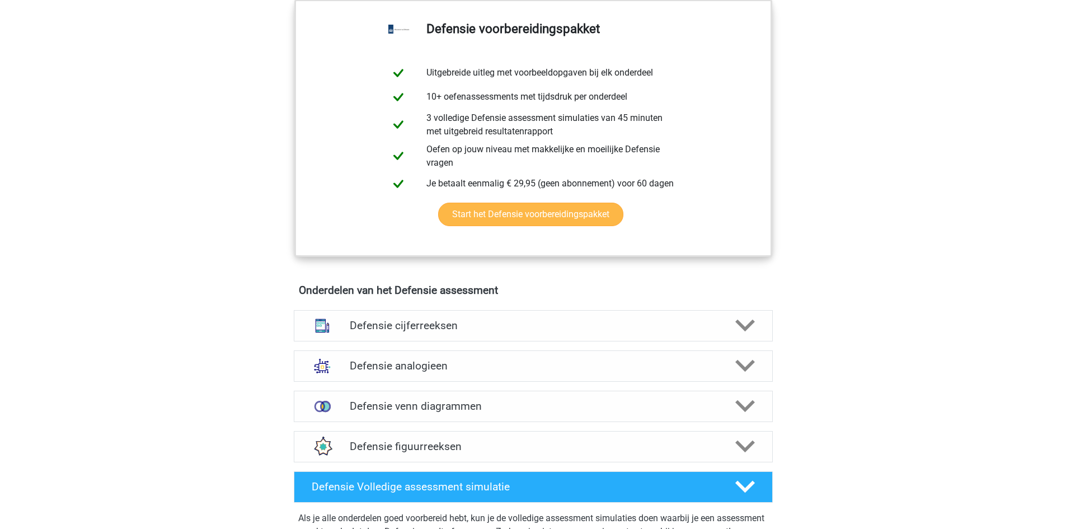
scroll to position [839, 0]
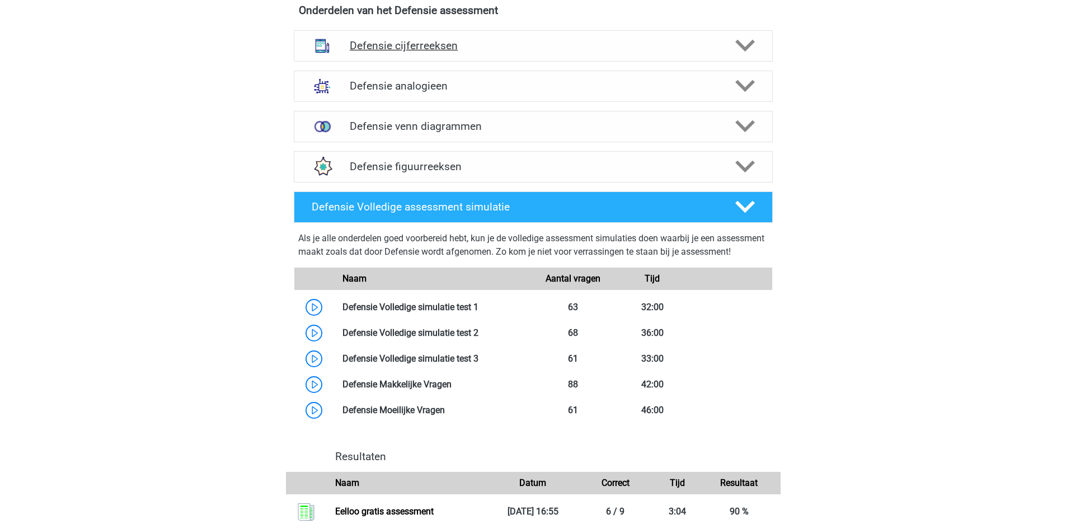
click at [749, 53] on icon at bounding box center [745, 46] width 20 height 20
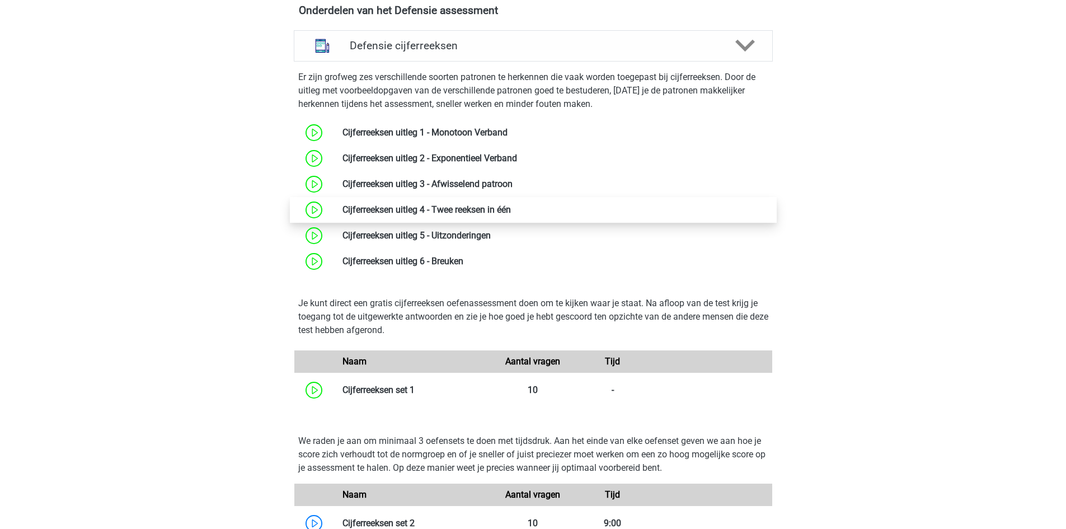
click at [511, 210] on link at bounding box center [511, 209] width 0 height 11
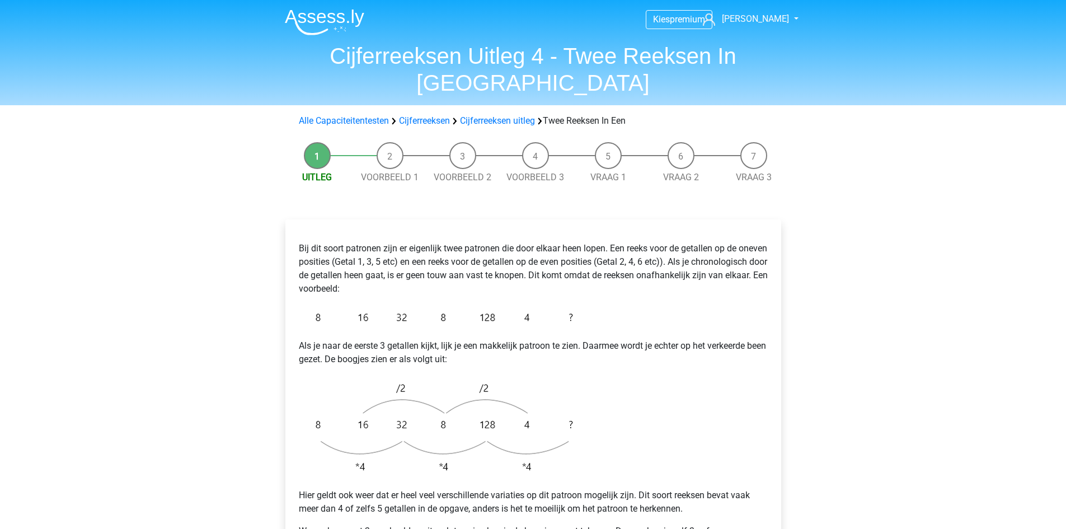
scroll to position [280, 0]
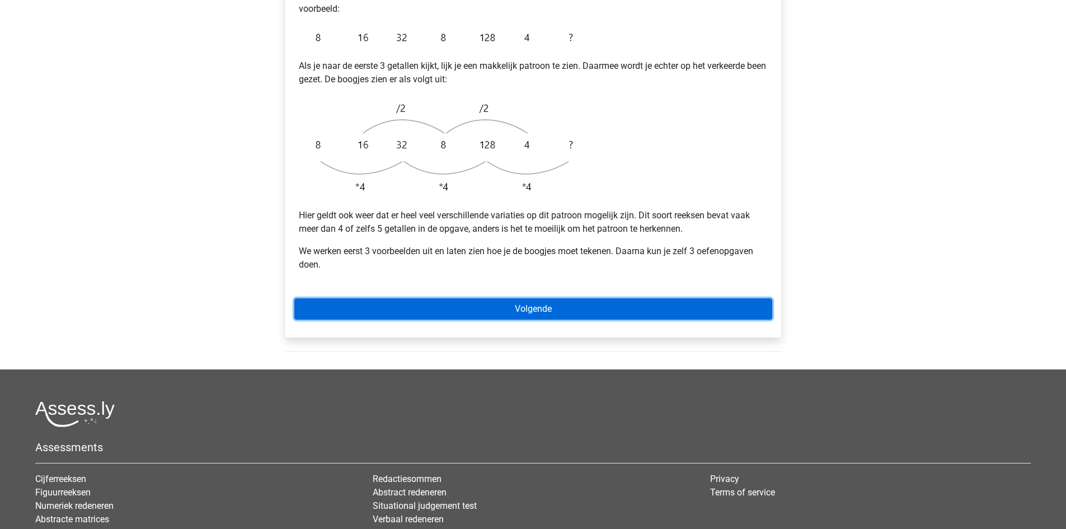
click at [512, 298] on link "Volgende" at bounding box center [533, 308] width 478 height 21
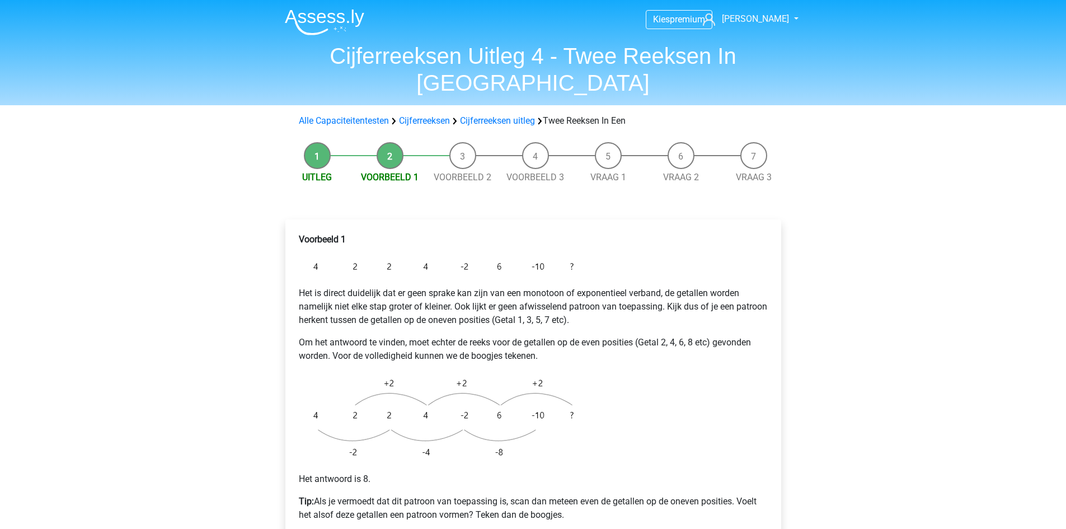
scroll to position [280, 0]
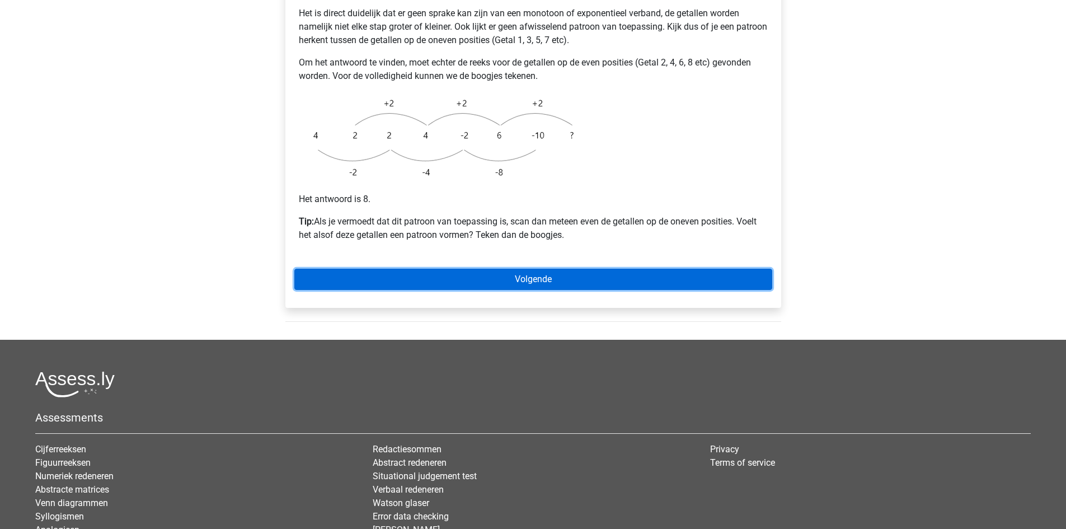
click at [511, 269] on link "Volgende" at bounding box center [533, 279] width 478 height 21
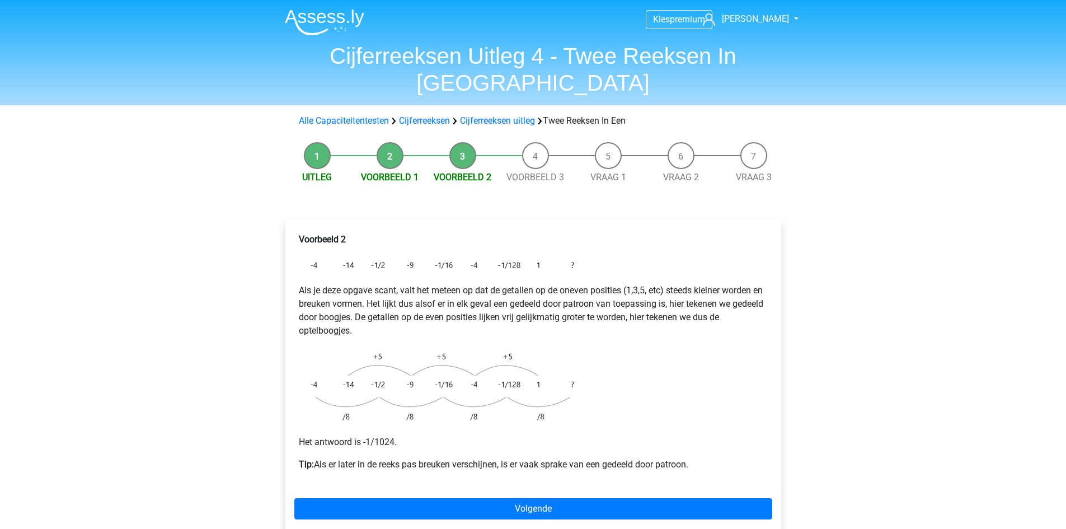
scroll to position [280, 0]
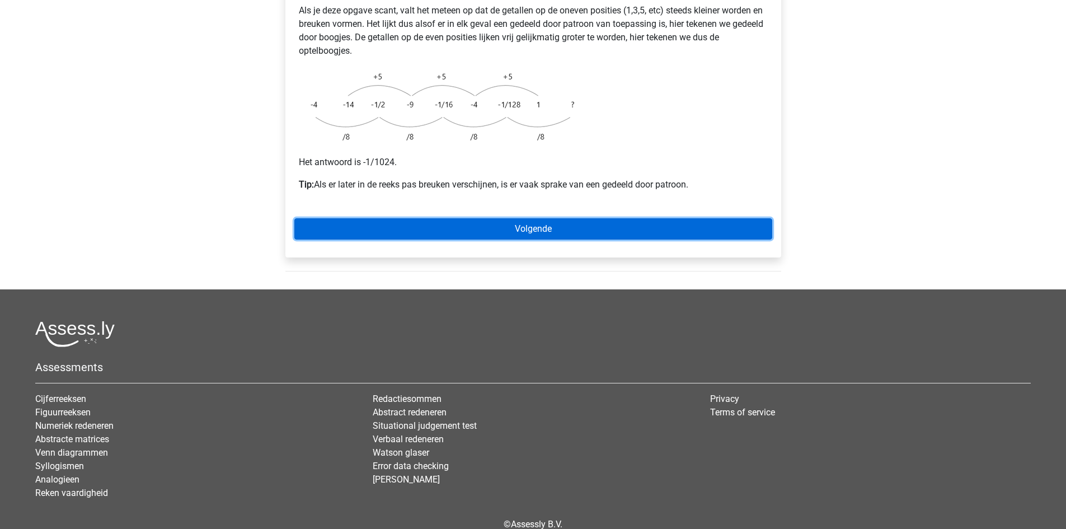
click at [514, 218] on link "Volgende" at bounding box center [533, 228] width 478 height 21
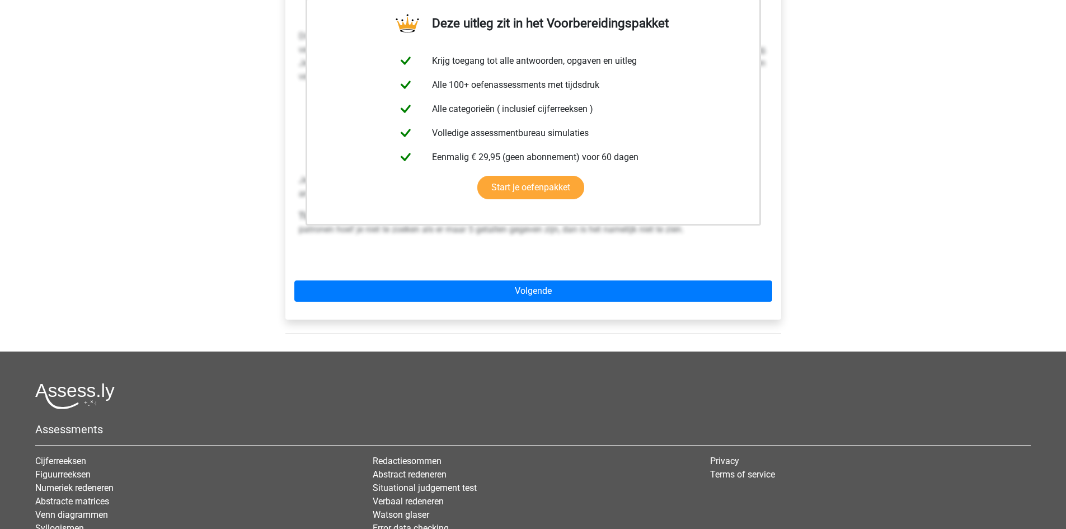
scroll to position [344, 0]
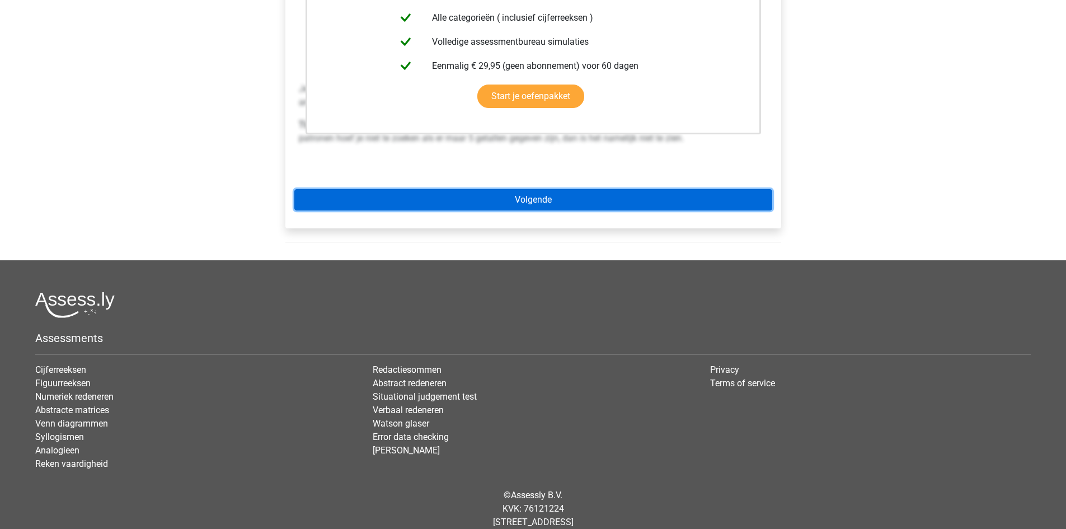
click at [582, 189] on link "Volgende" at bounding box center [533, 199] width 478 height 21
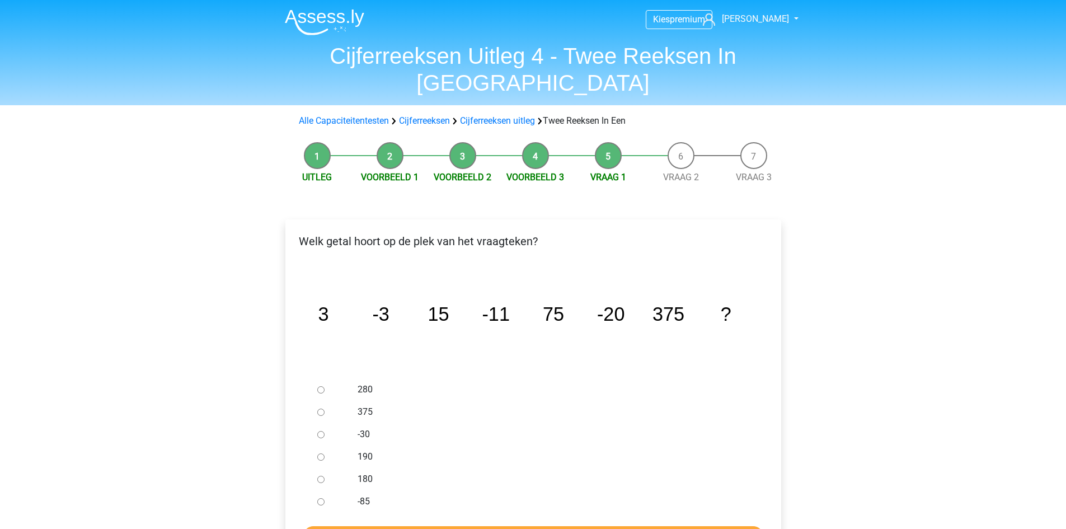
click at [319, 431] on input "-30" at bounding box center [320, 434] width 7 height 7
radio input "true"
click at [383, 526] on input "Controleer" at bounding box center [533, 536] width 461 height 21
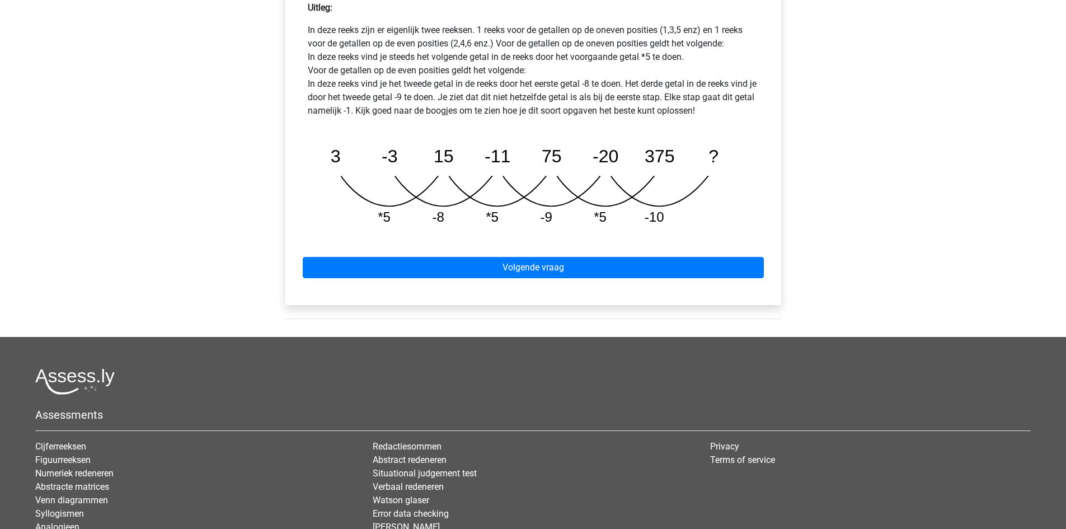
scroll to position [560, 0]
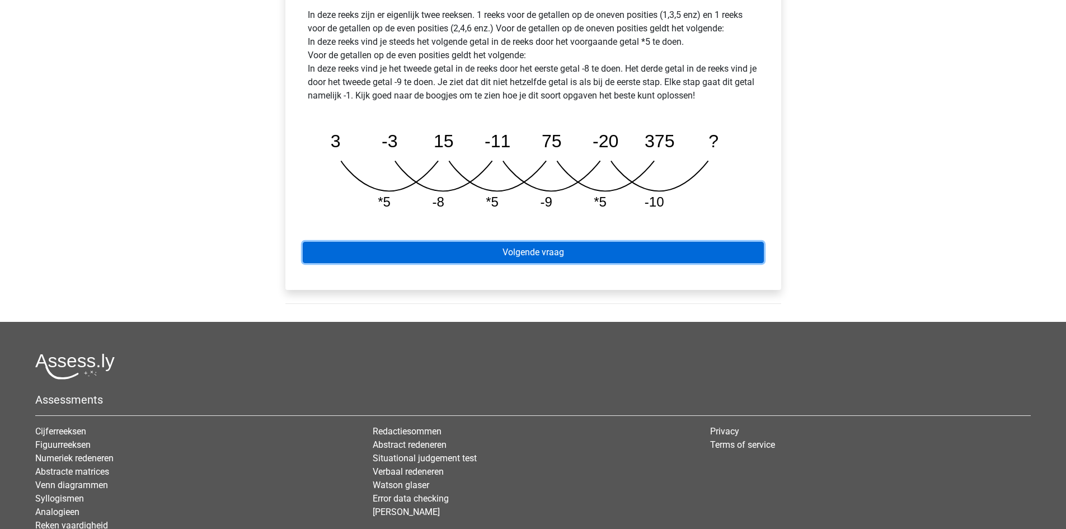
click at [521, 242] on link "Volgende vraag" at bounding box center [533, 252] width 461 height 21
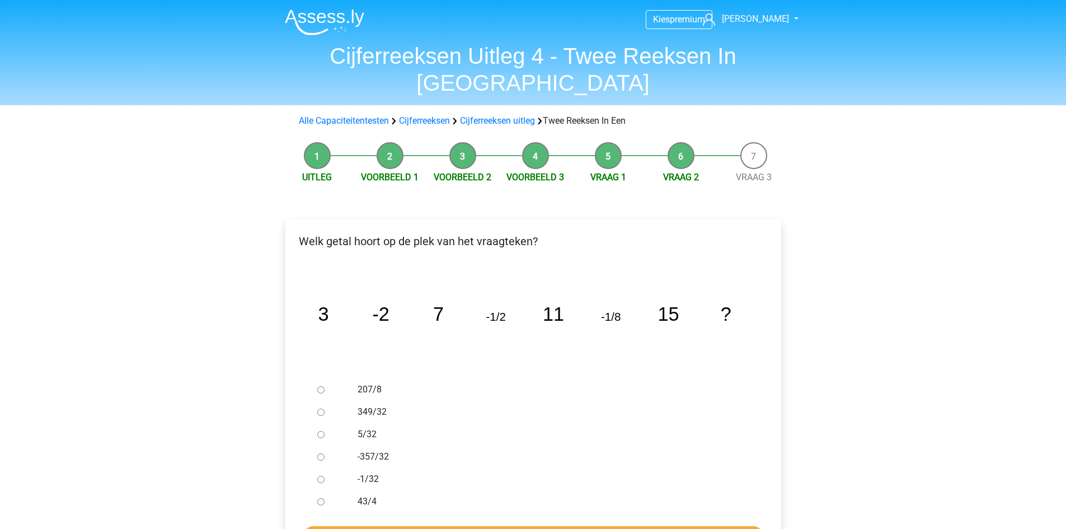
click at [319, 476] on input "-1/32" at bounding box center [320, 479] width 7 height 7
radio input "true"
click at [361, 526] on input "Controleer" at bounding box center [533, 536] width 461 height 21
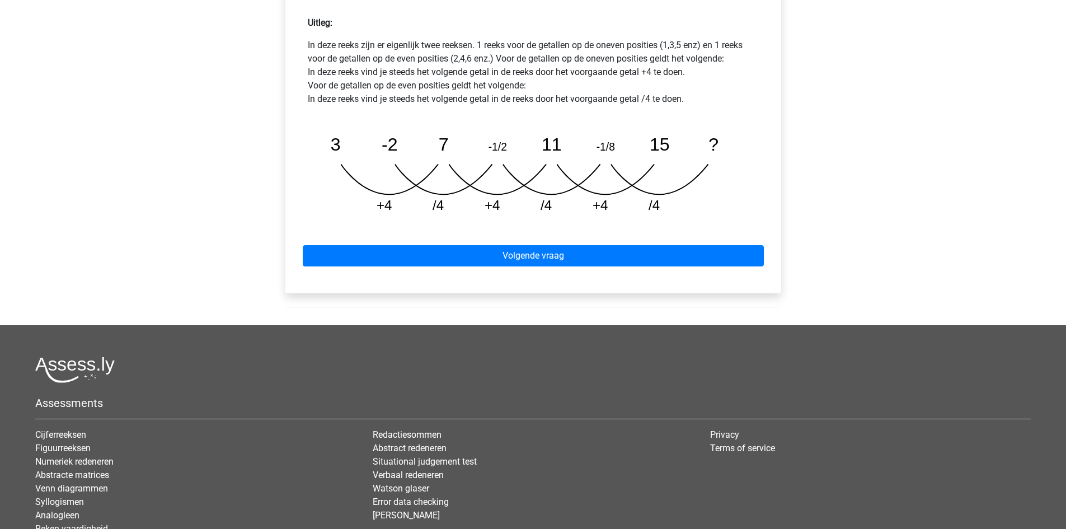
scroll to position [560, 0]
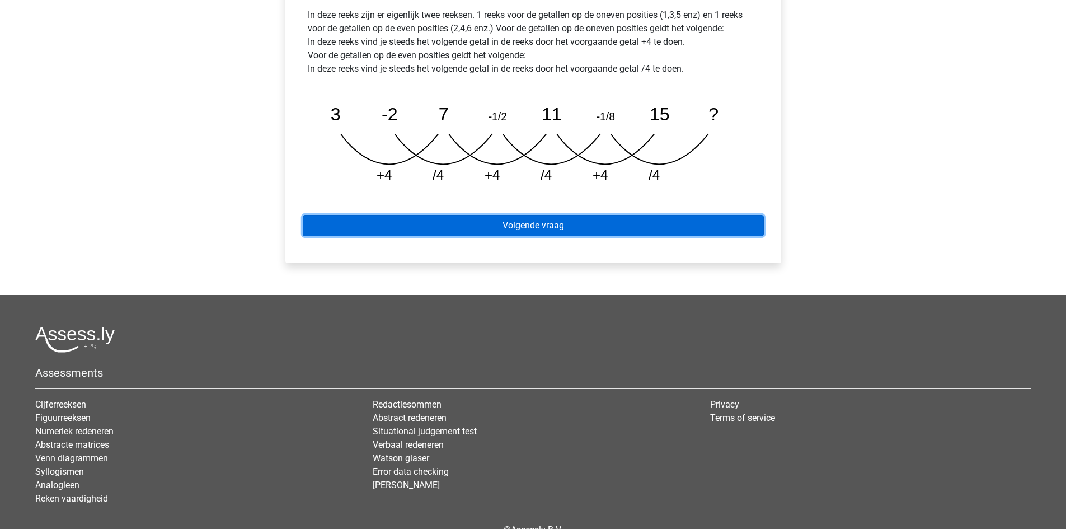
click at [592, 215] on link "Volgende vraag" at bounding box center [533, 225] width 461 height 21
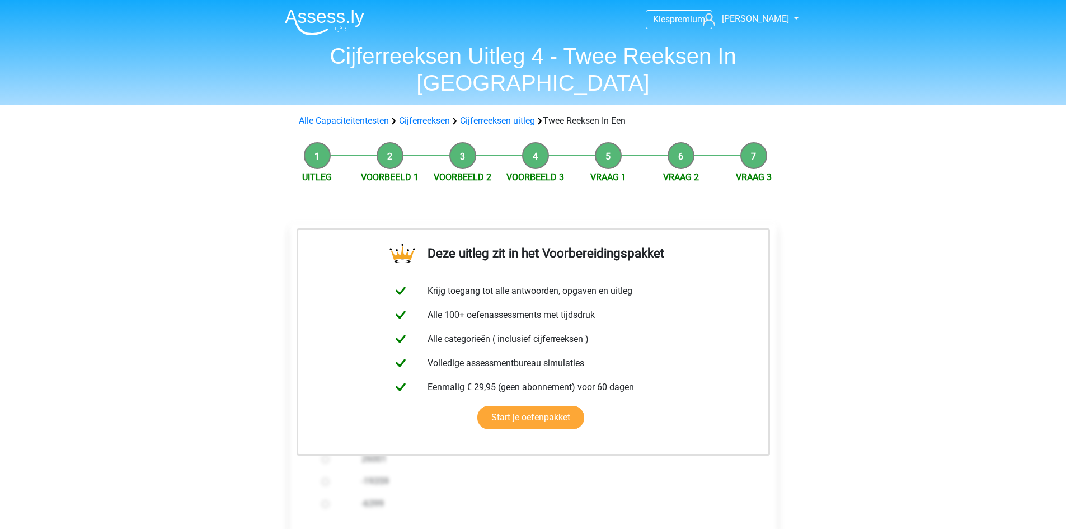
scroll to position [280, 0]
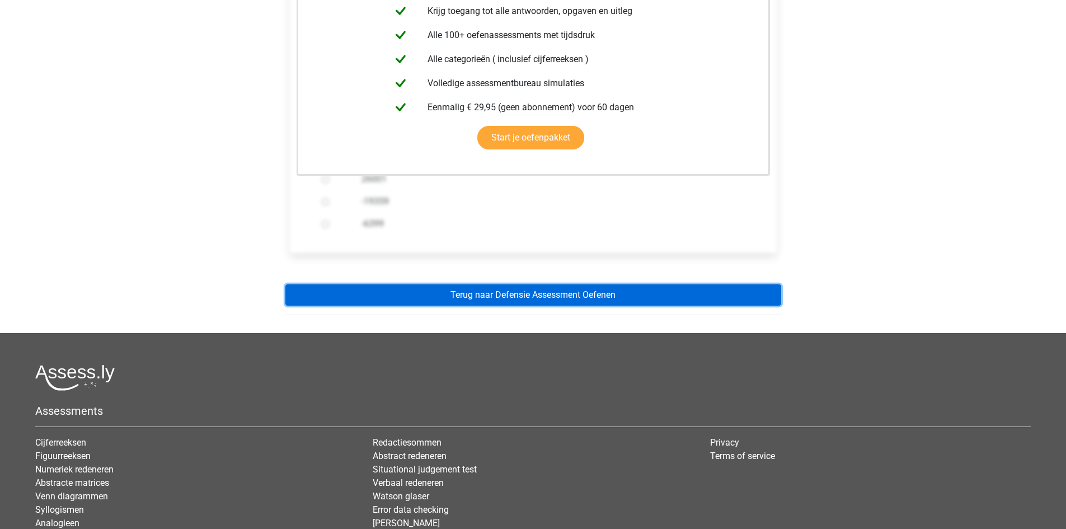
click at [568, 284] on link "Terug naar Defensie Assessment Oefenen" at bounding box center [533, 294] width 496 height 21
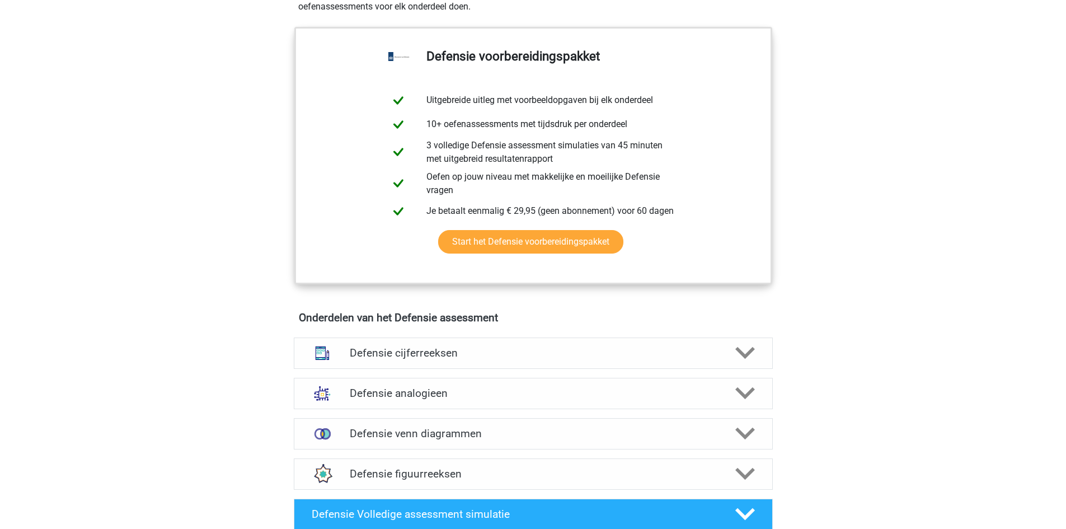
scroll to position [560, 0]
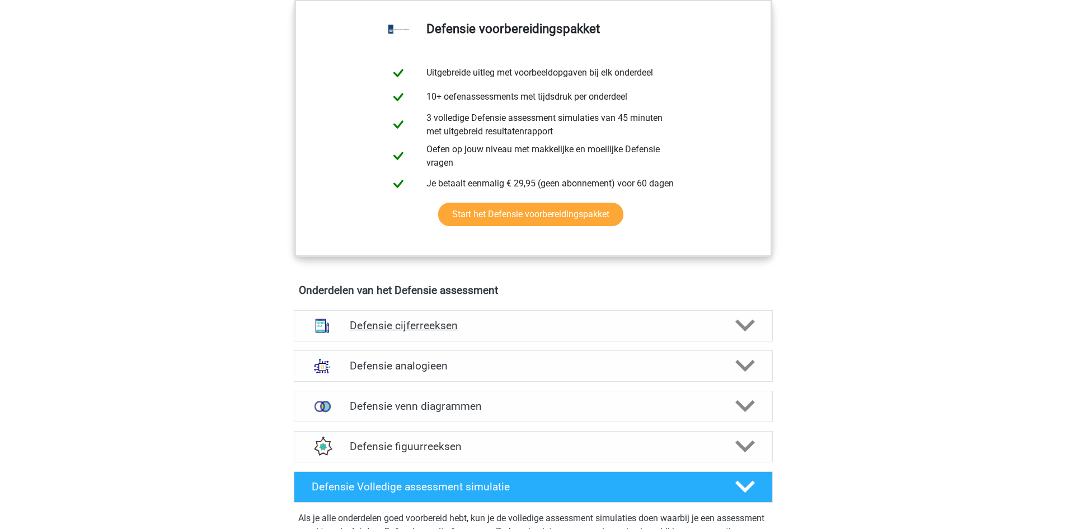
click at [744, 323] on icon at bounding box center [745, 326] width 20 height 20
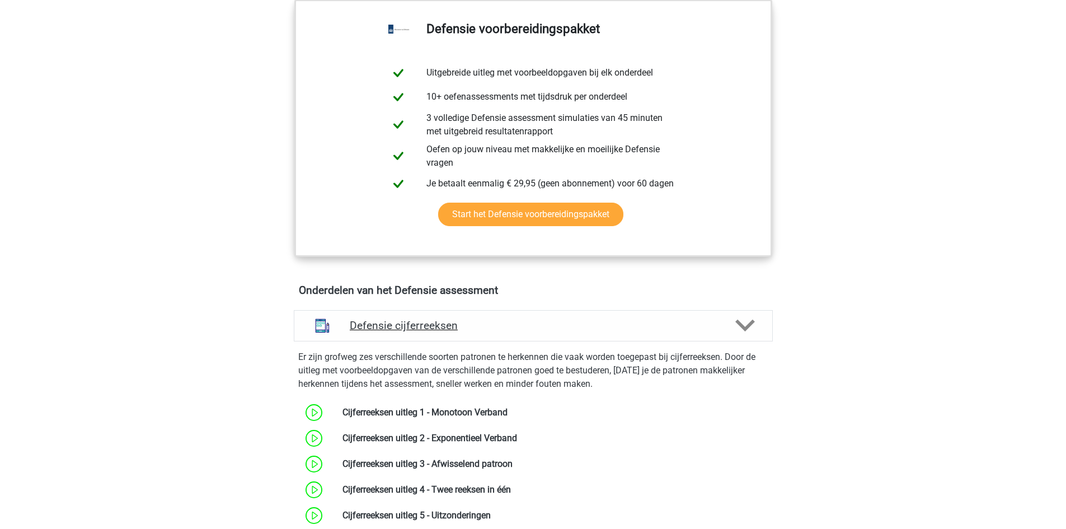
scroll to position [839, 0]
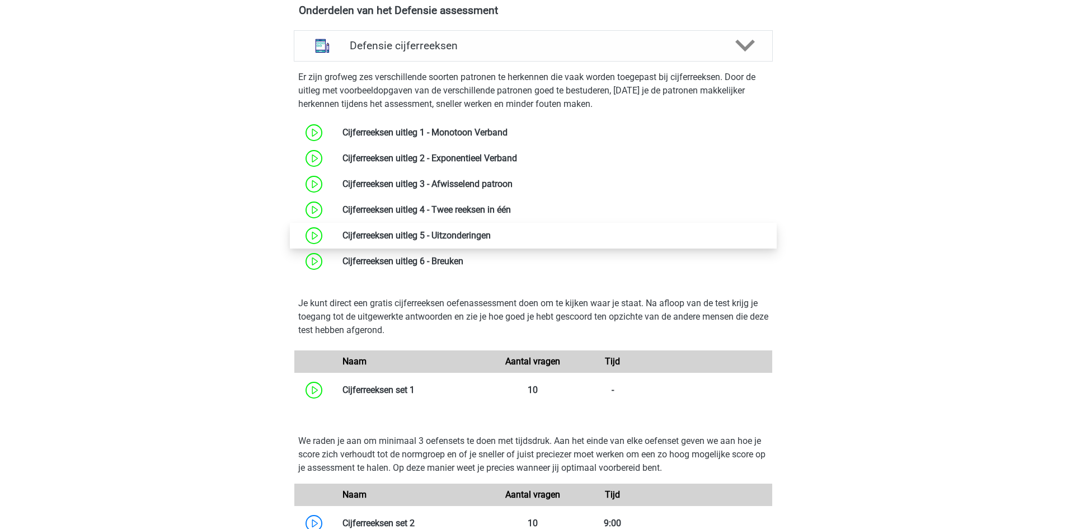
click at [491, 233] on link at bounding box center [491, 235] width 0 height 11
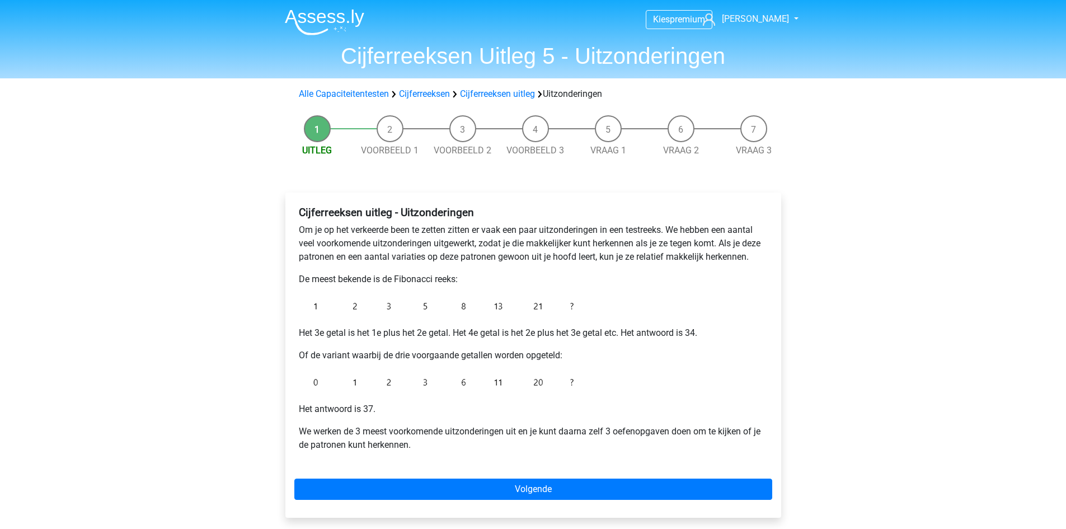
scroll to position [280, 0]
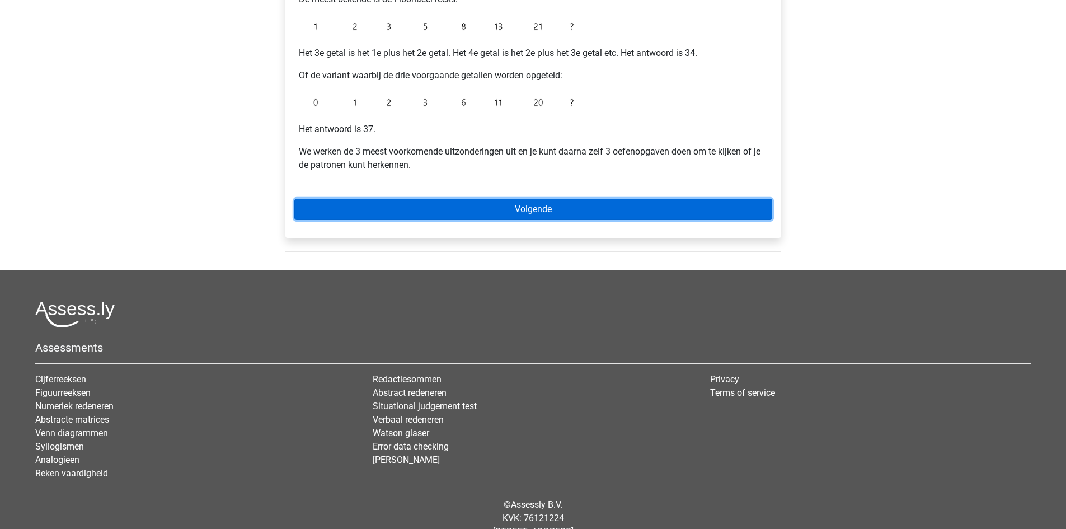
click at [554, 210] on link "Volgende" at bounding box center [533, 209] width 478 height 21
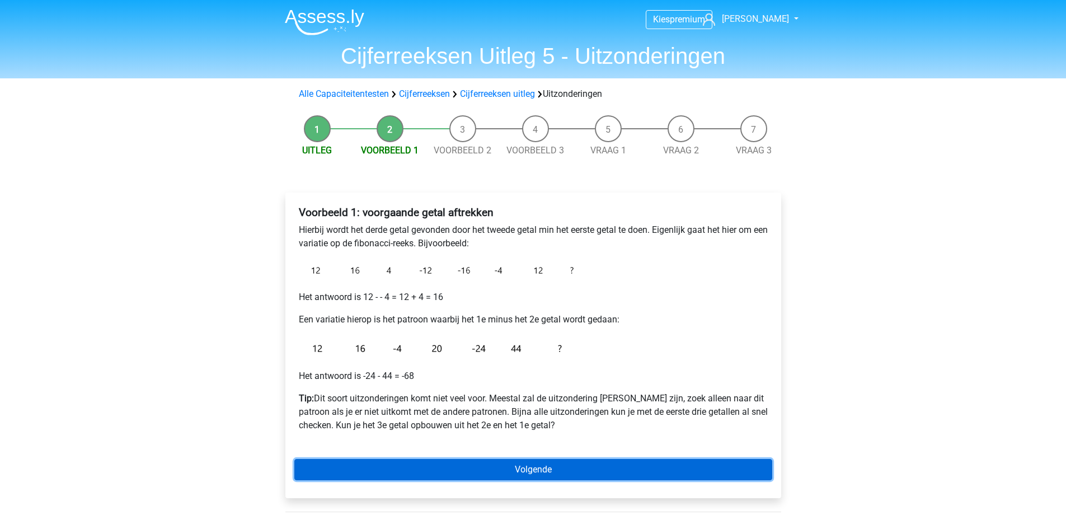
click at [521, 478] on link "Volgende" at bounding box center [533, 469] width 478 height 21
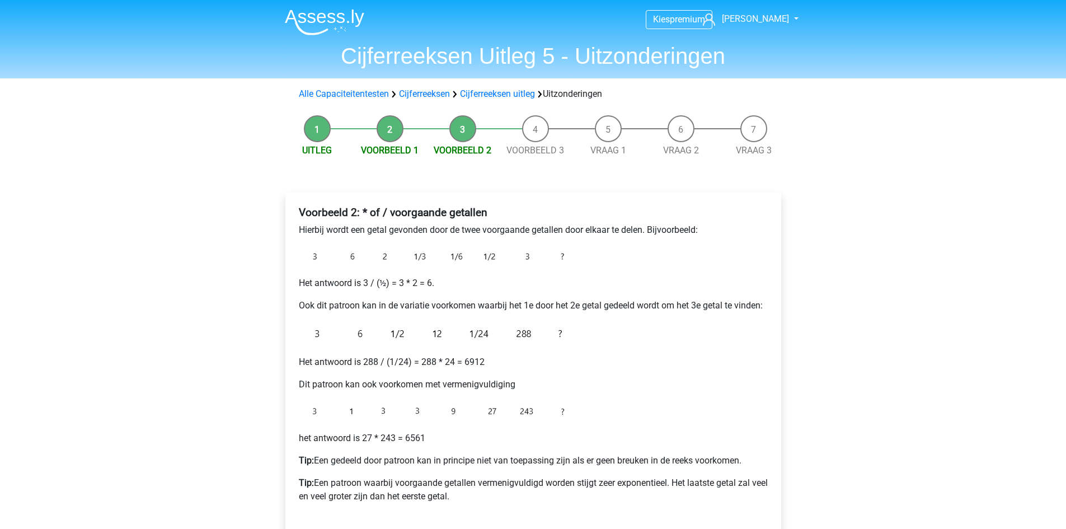
scroll to position [280, 0]
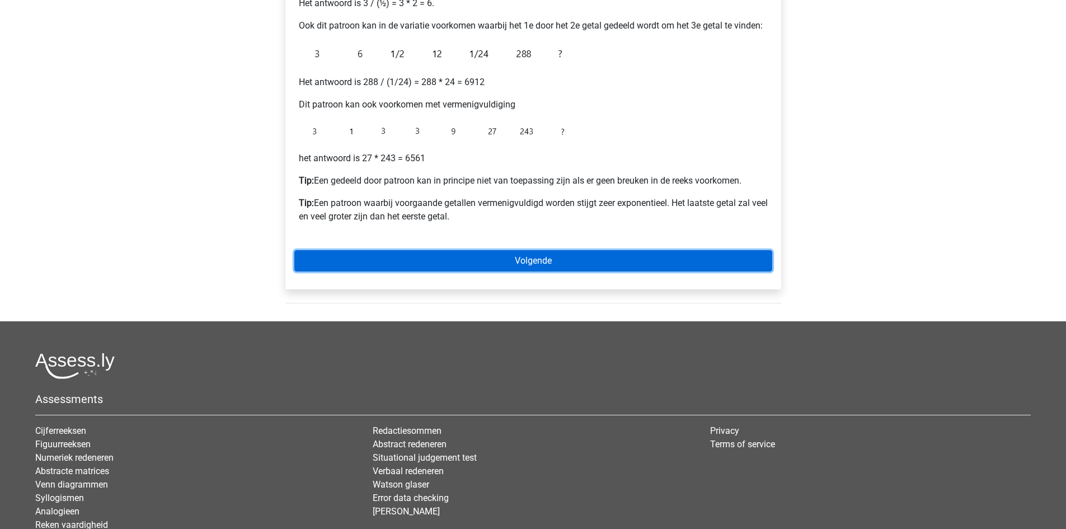
click at [494, 253] on link "Volgende" at bounding box center [533, 260] width 478 height 21
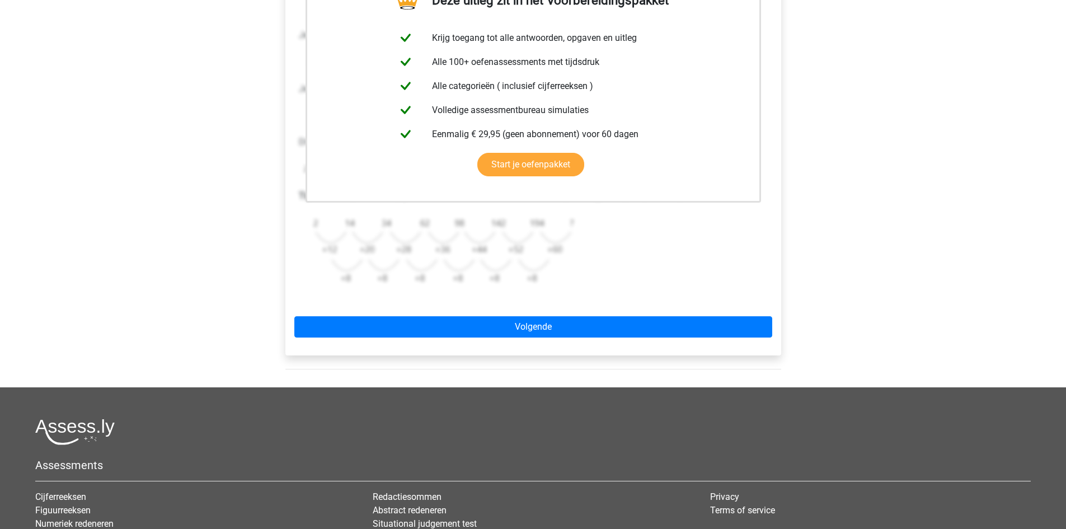
scroll to position [280, 0]
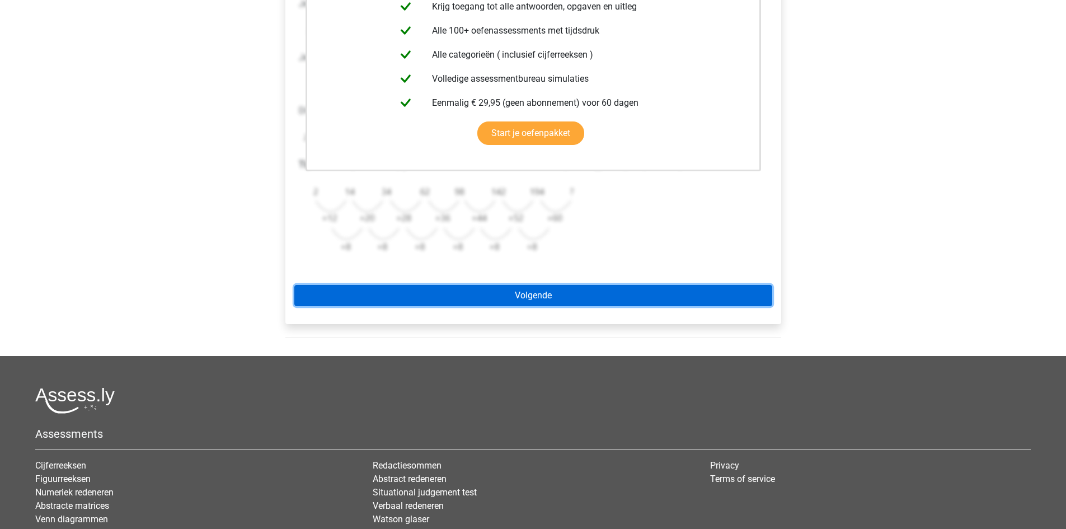
click at [540, 298] on link "Volgende" at bounding box center [533, 295] width 478 height 21
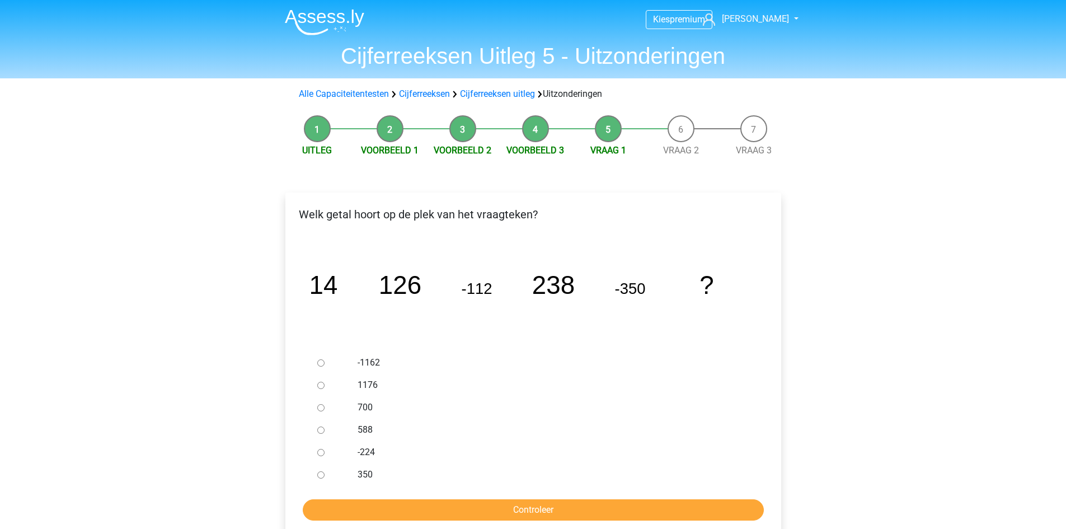
click at [317, 431] on input "588" at bounding box center [320, 429] width 7 height 7
radio input "true"
click at [379, 517] on input "Controleer" at bounding box center [533, 509] width 461 height 21
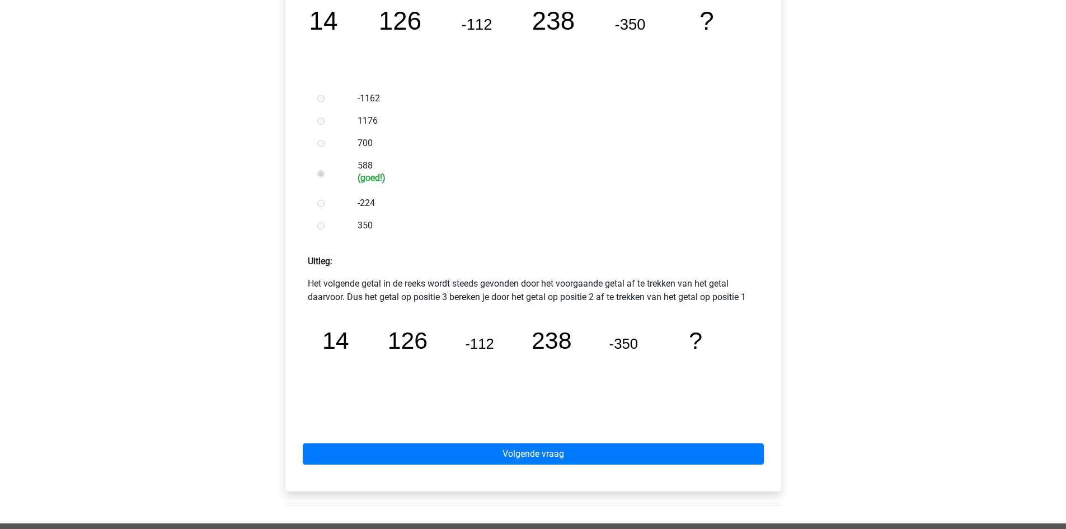
scroll to position [280, 0]
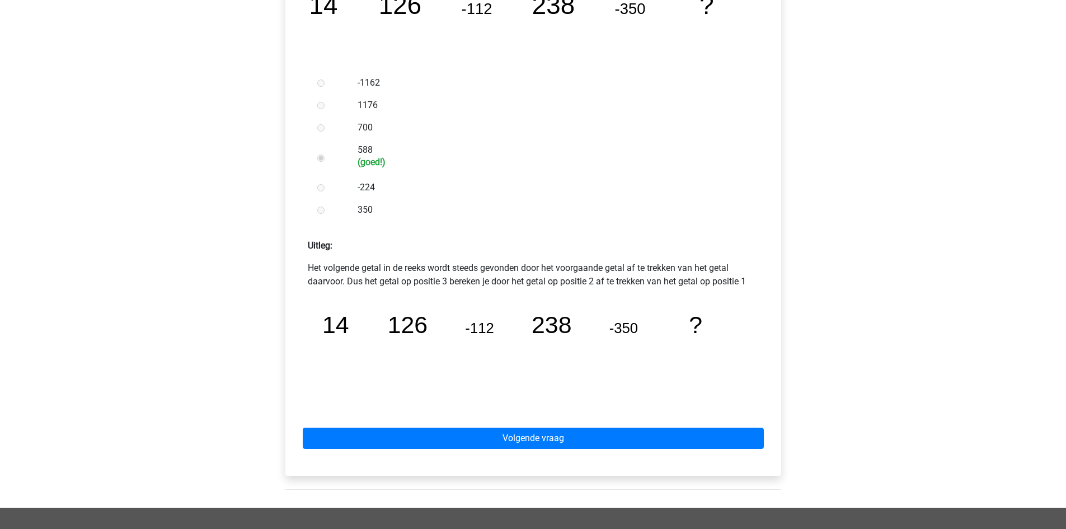
click at [670, 423] on div "Volgende vraag" at bounding box center [533, 436] width 478 height 62
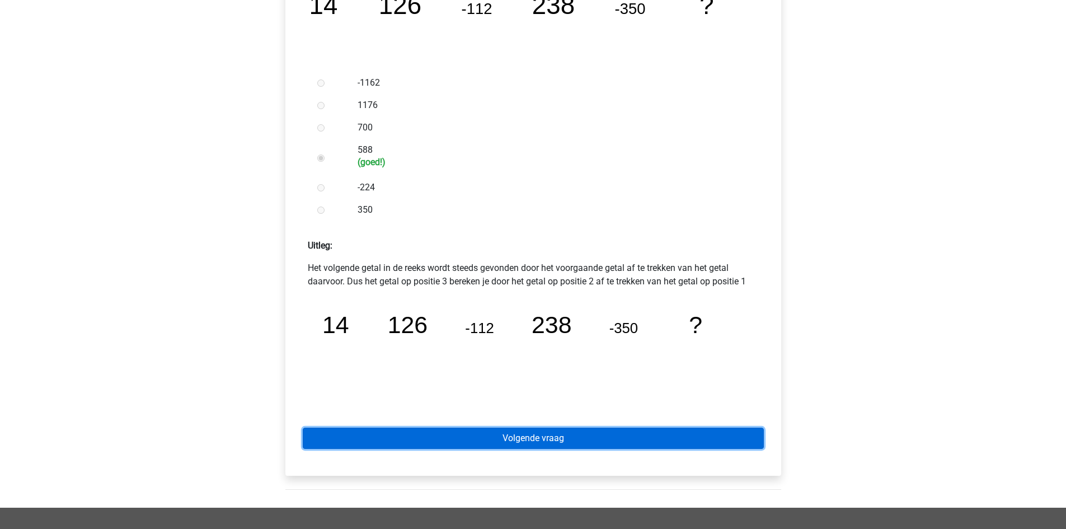
click at [675, 431] on link "Volgende vraag" at bounding box center [533, 437] width 461 height 21
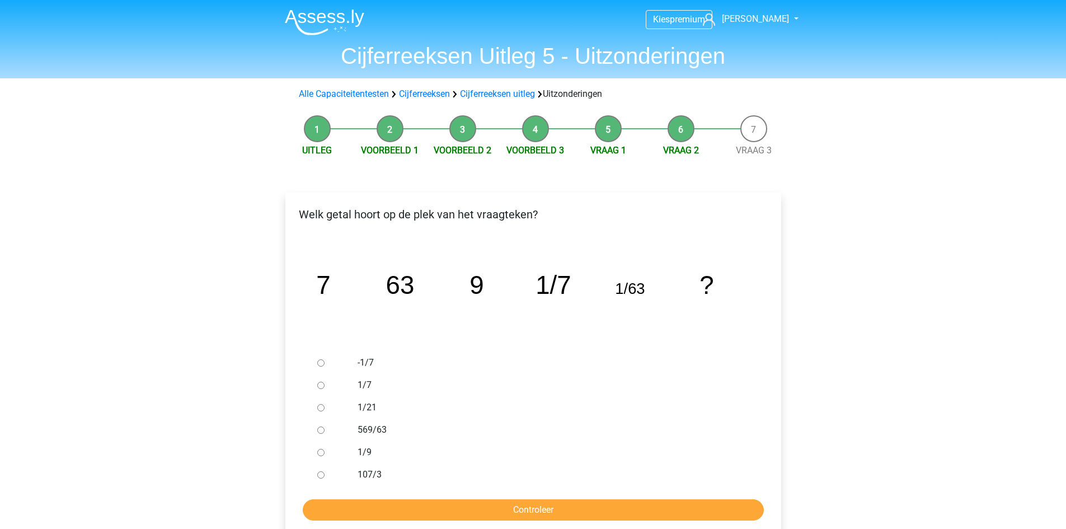
click at [321, 409] on input "1/21" at bounding box center [320, 407] width 7 height 7
radio input "true"
click at [426, 505] on input "Controleer" at bounding box center [533, 509] width 461 height 21
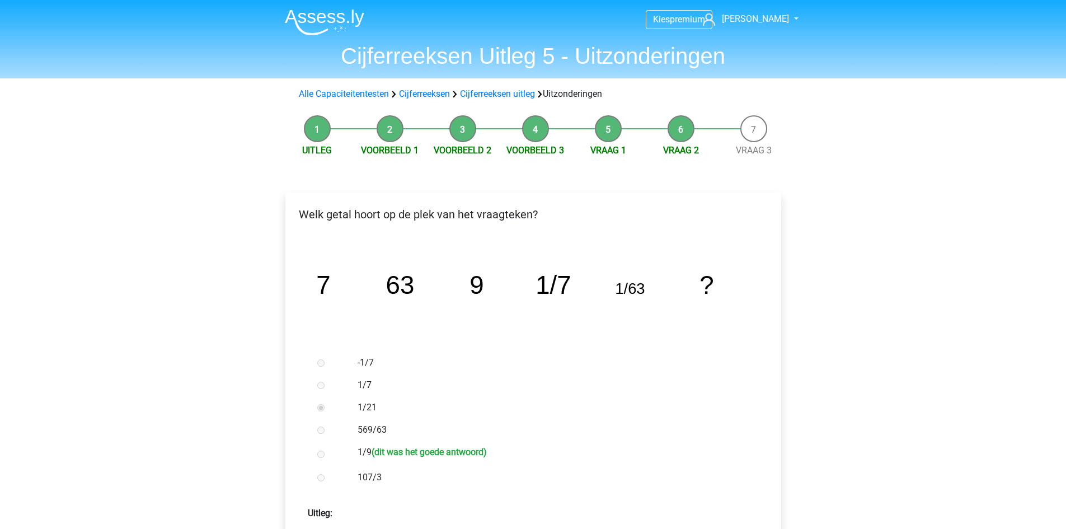
scroll to position [280, 0]
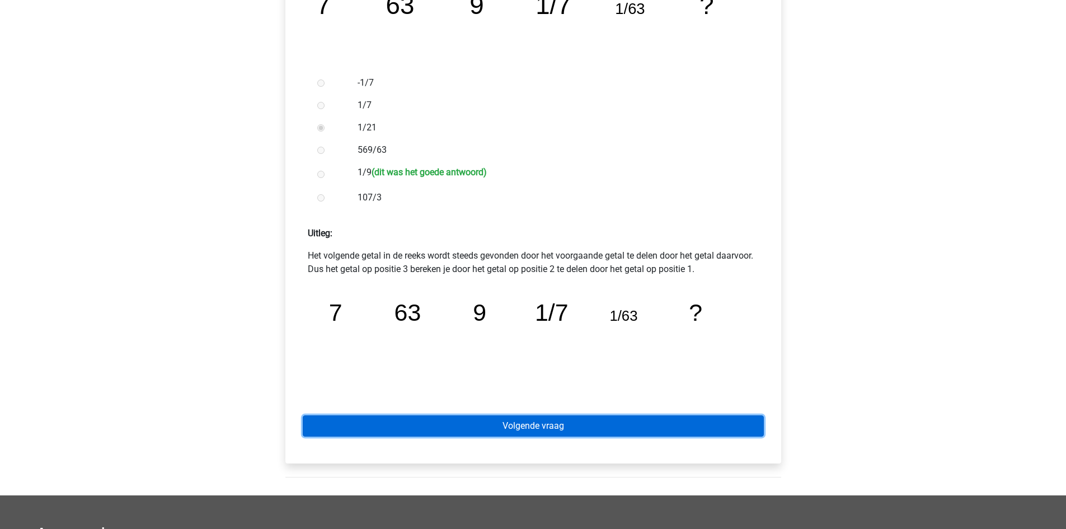
click at [500, 421] on link "Volgende vraag" at bounding box center [533, 425] width 461 height 21
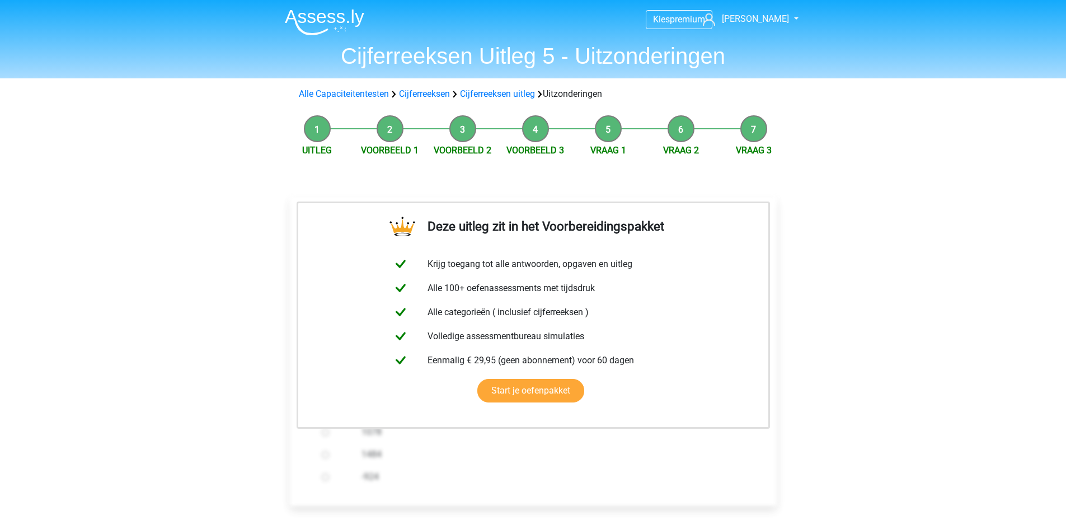
scroll to position [280, 0]
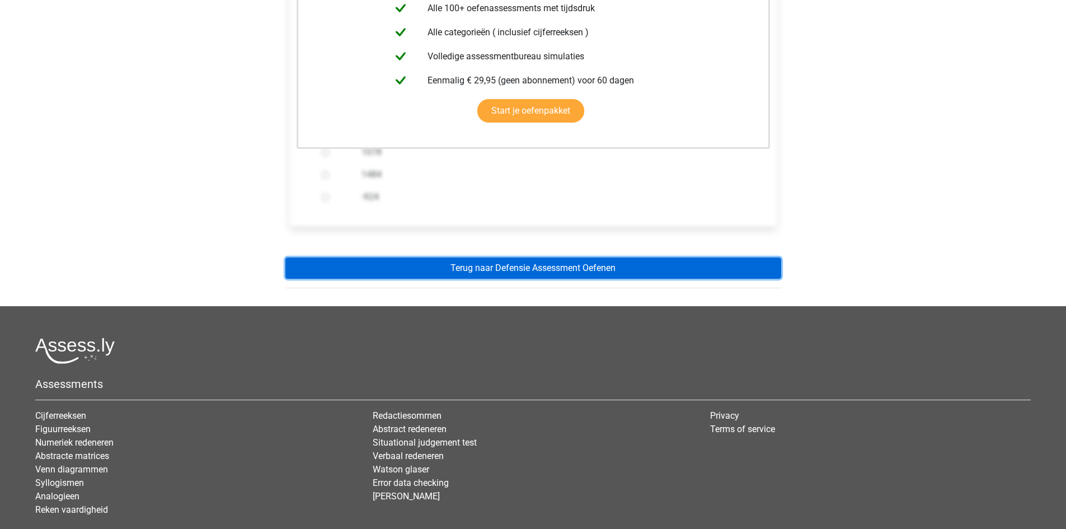
click at [560, 267] on link "Terug naar Defensie Assessment Oefenen" at bounding box center [533, 267] width 496 height 21
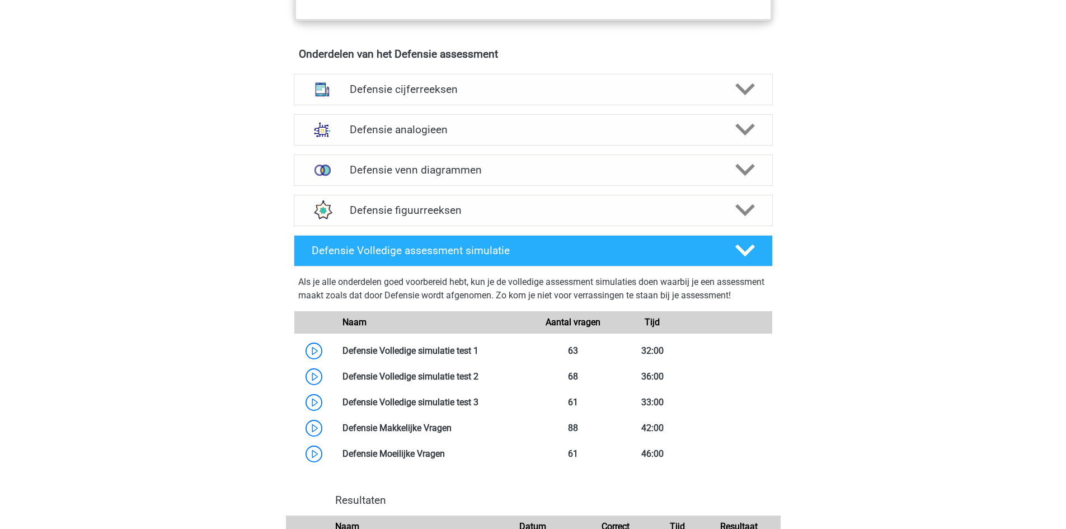
scroll to position [839, 0]
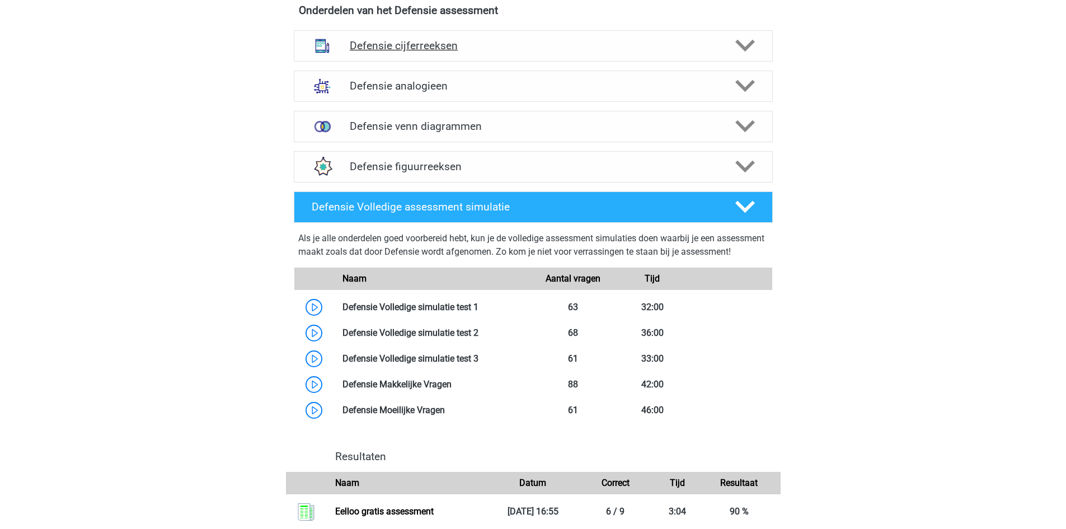
click at [753, 49] on icon at bounding box center [745, 46] width 20 height 20
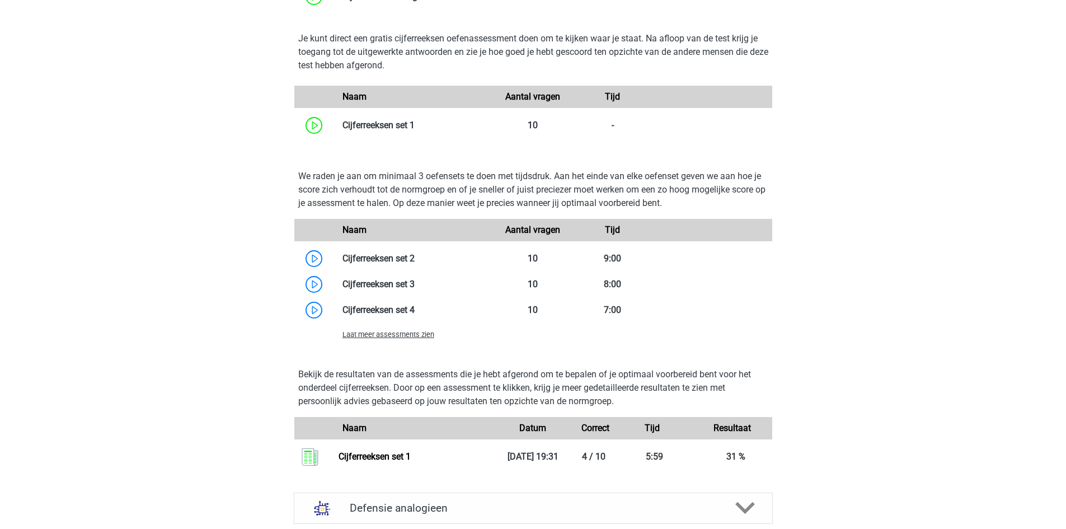
scroll to position [1119, 0]
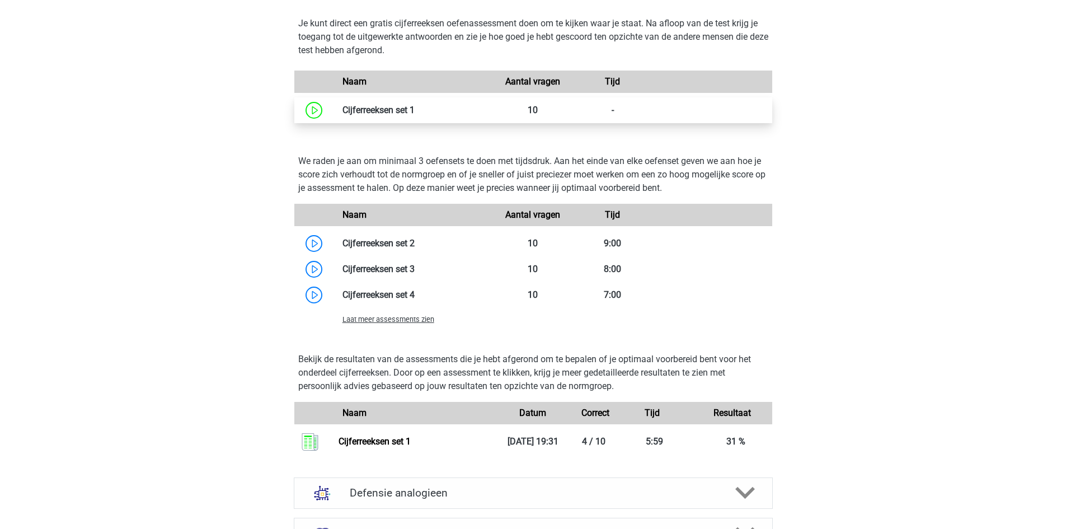
click at [415, 113] on link at bounding box center [415, 110] width 0 height 11
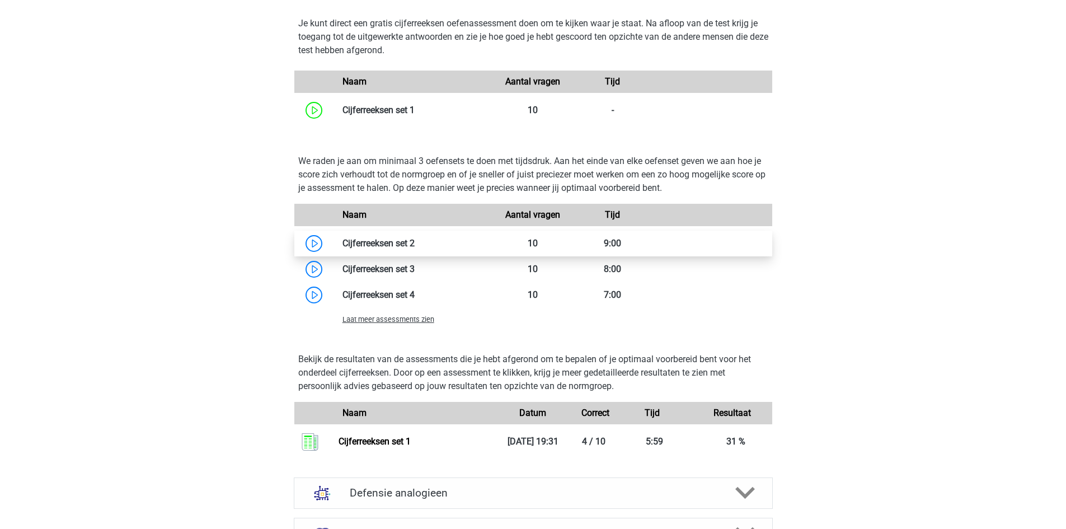
click at [415, 246] on link at bounding box center [415, 243] width 0 height 11
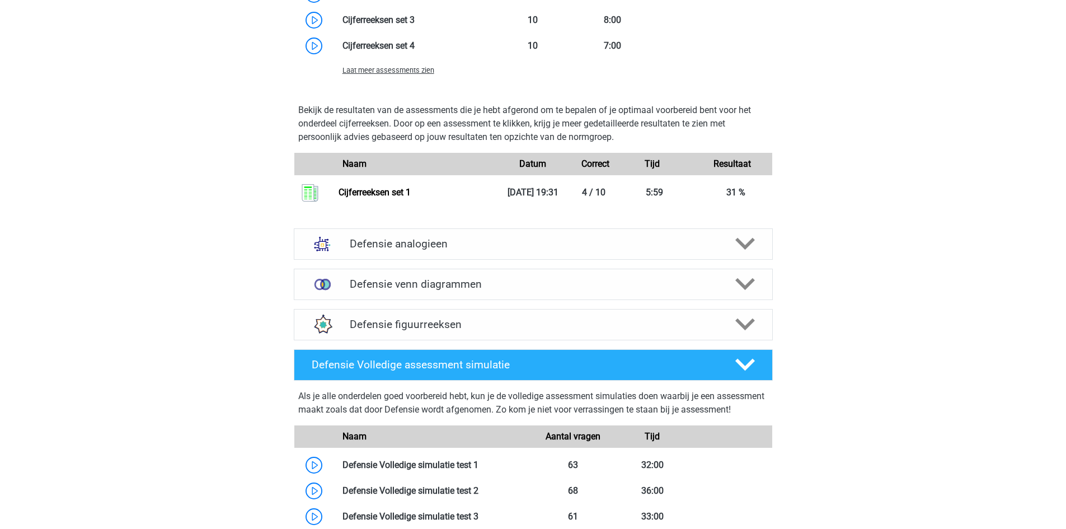
scroll to position [1399, 0]
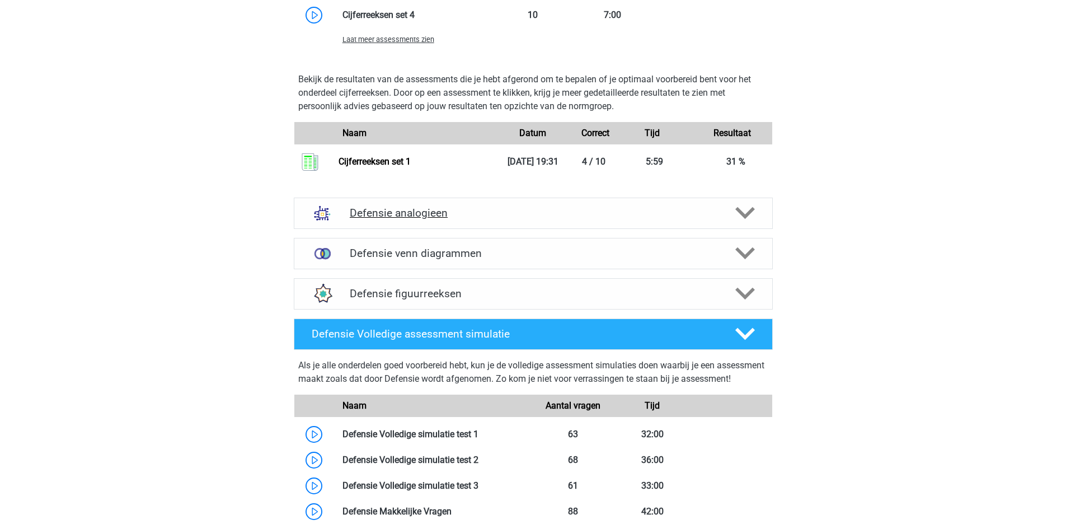
click at [751, 212] on polygon at bounding box center [745, 213] width 20 height 12
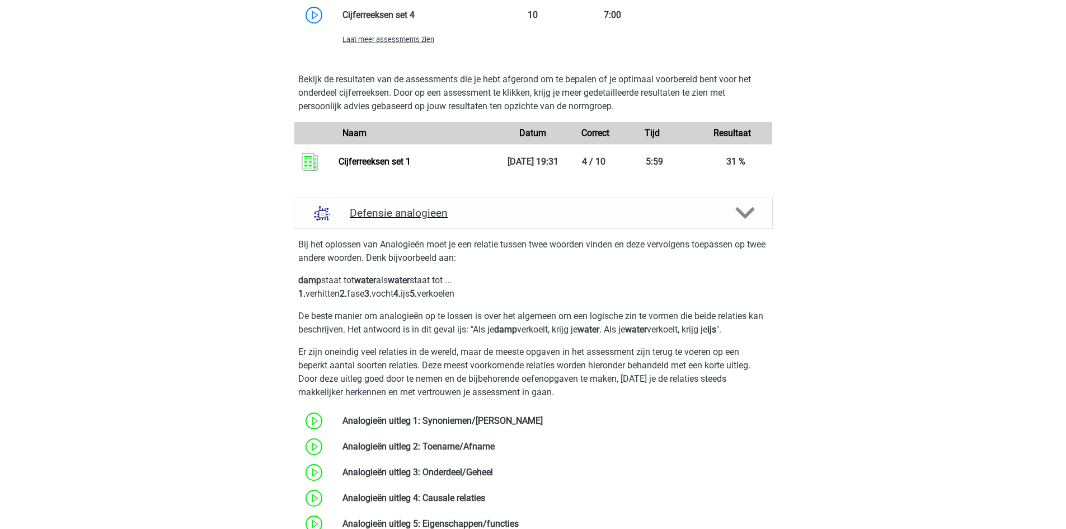
click at [751, 212] on polygon at bounding box center [745, 213] width 20 height 12
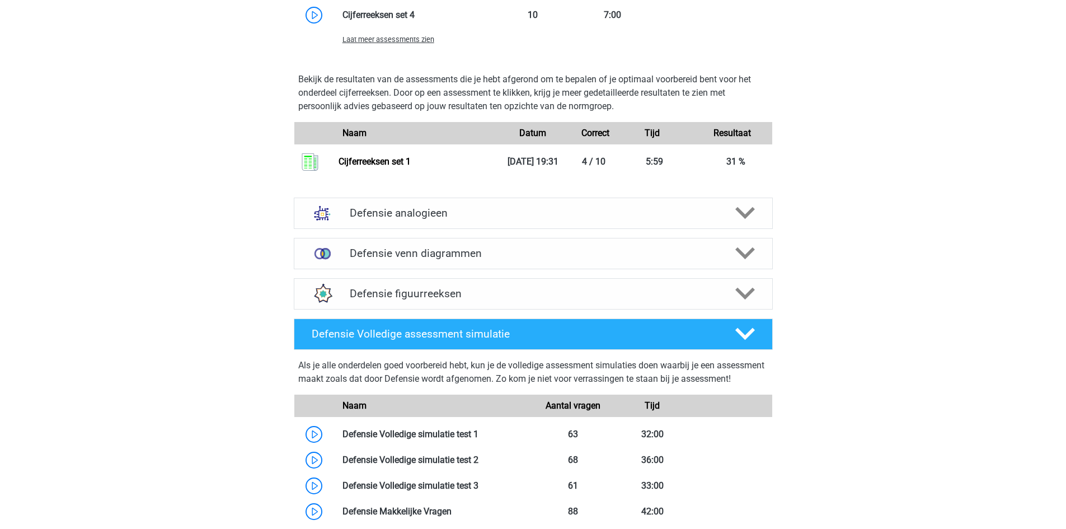
click at [751, 276] on div "Defensie figuurreeksen Er zijn verschillende soorten patronen te herkennen die …" at bounding box center [533, 294] width 523 height 40
click at [753, 291] on polygon at bounding box center [745, 294] width 20 height 12
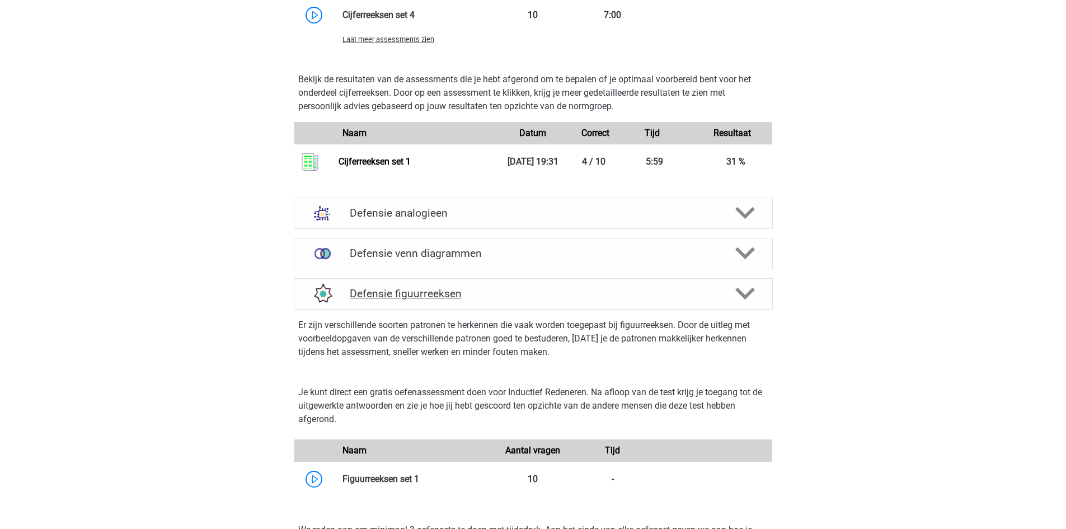
click at [751, 297] on icon at bounding box center [745, 294] width 20 height 20
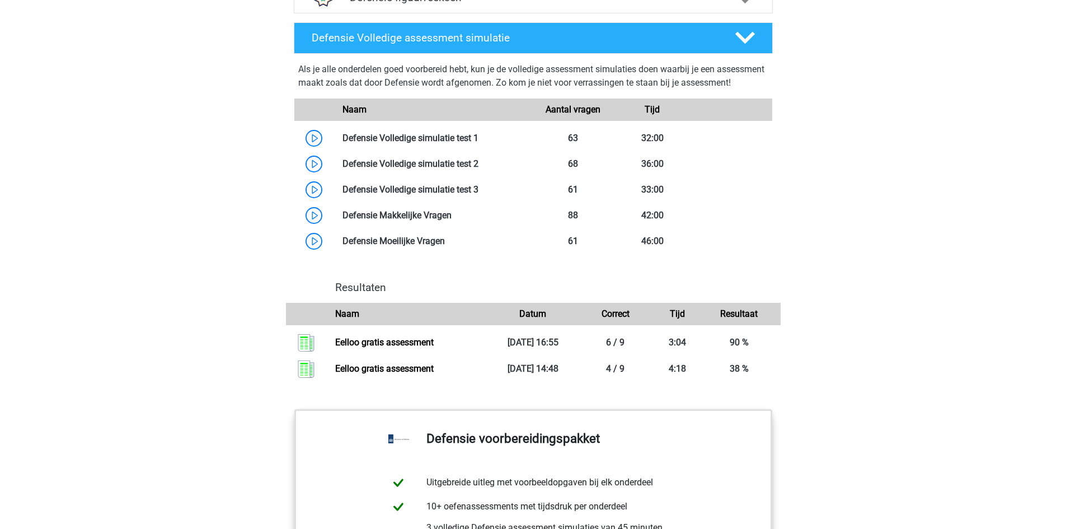
scroll to position [1679, 0]
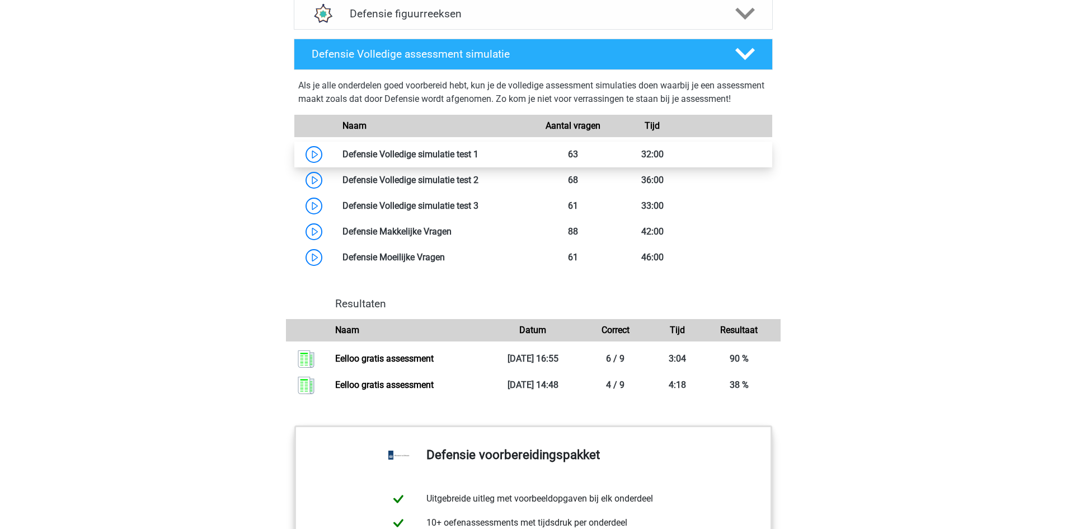
click at [478, 159] on link at bounding box center [478, 154] width 0 height 11
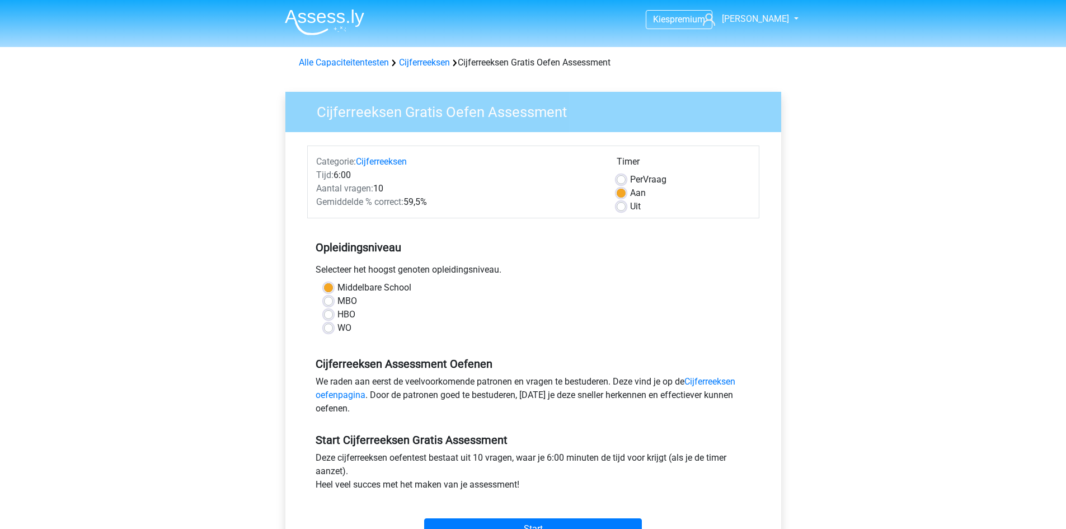
scroll to position [280, 0]
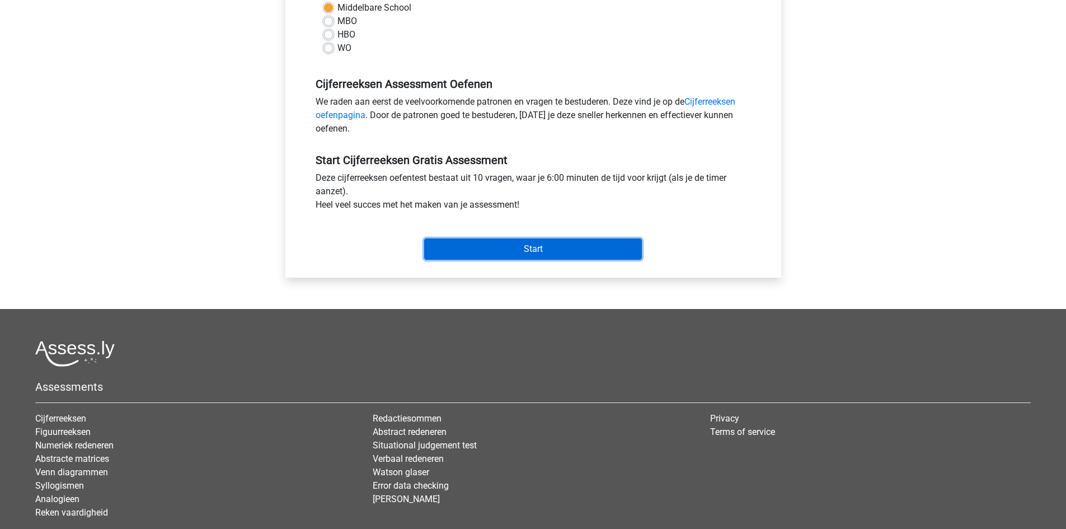
click at [540, 240] on input "Start" at bounding box center [533, 248] width 218 height 21
click at [535, 243] on input "Start" at bounding box center [533, 248] width 218 height 21
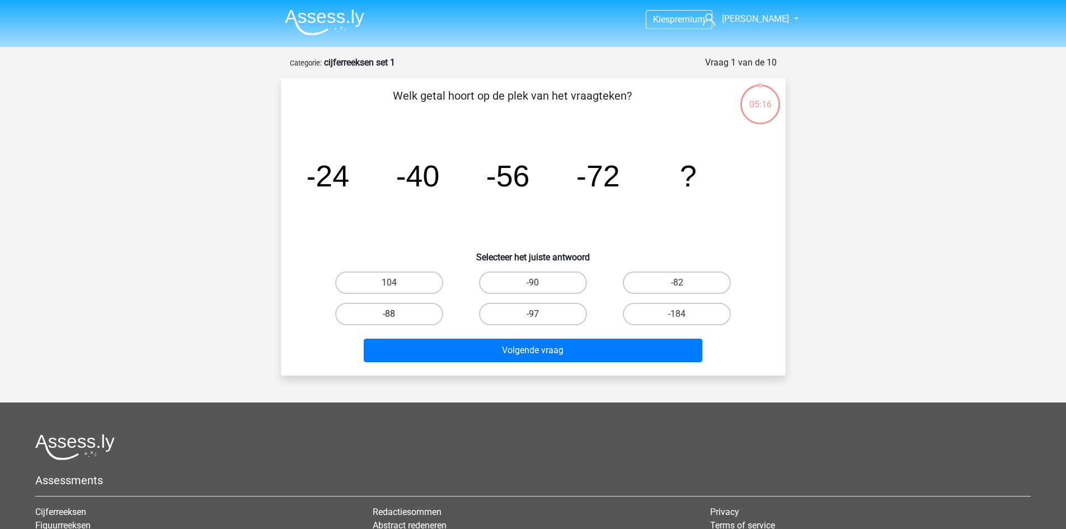
click at [429, 304] on label "-88" at bounding box center [389, 314] width 108 height 22
click at [396, 314] on input "-88" at bounding box center [392, 317] width 7 height 7
radio input "true"
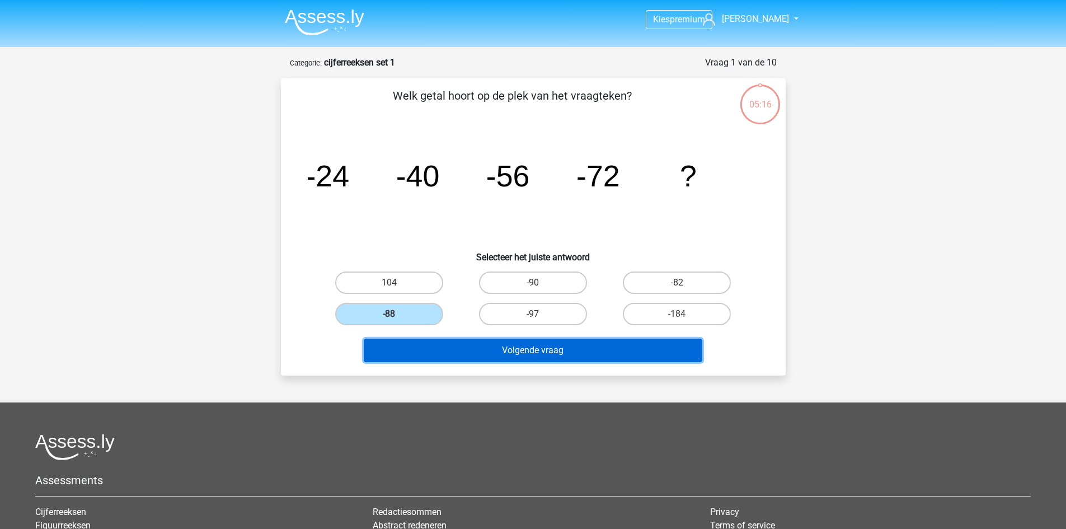
click at [481, 355] on button "Volgende vraag" at bounding box center [533, 349] width 338 height 23
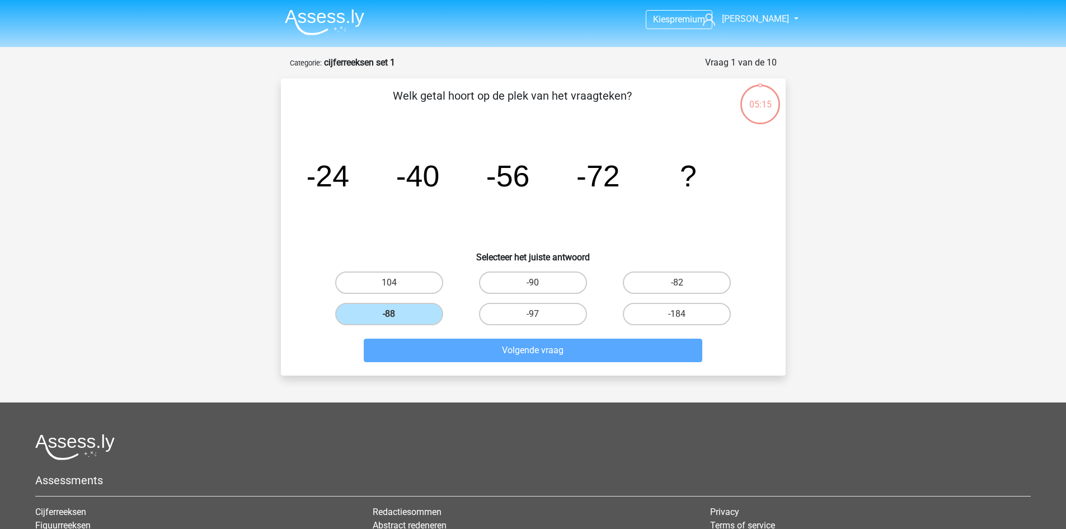
scroll to position [56, 0]
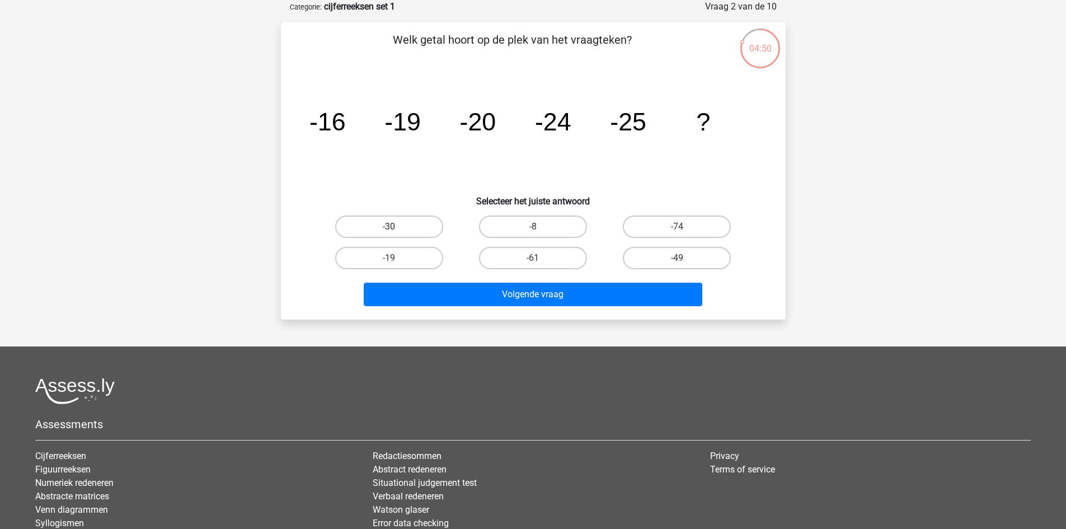
click at [387, 230] on label "-30" at bounding box center [389, 226] width 108 height 22
click at [389, 230] on input "-30" at bounding box center [392, 230] width 7 height 7
radio input "true"
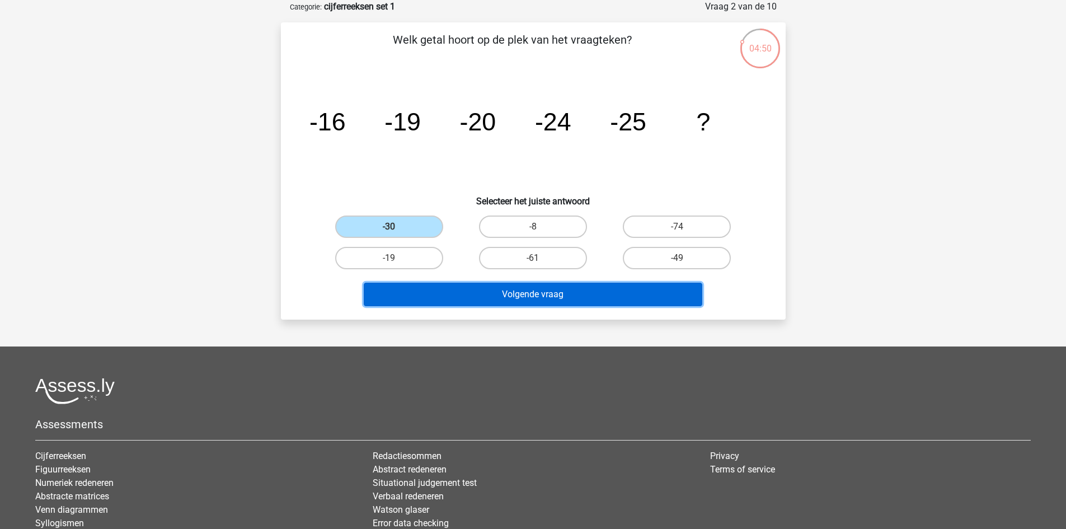
click at [441, 289] on button "Volgende vraag" at bounding box center [533, 294] width 338 height 23
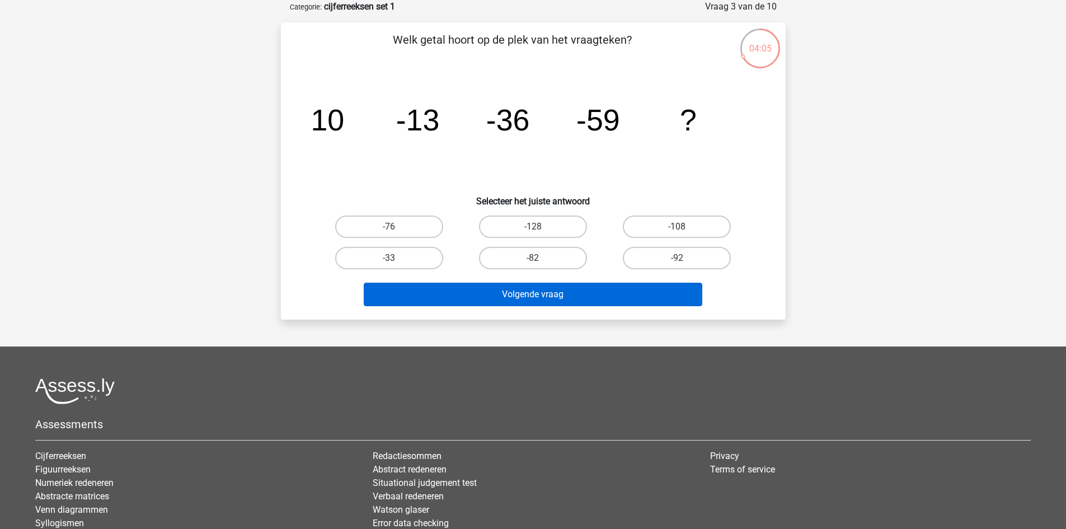
drag, startPoint x: 537, startPoint y: 254, endPoint x: 593, endPoint y: 305, distance: 75.6
click at [537, 254] on label "-82" at bounding box center [533, 258] width 108 height 22
click at [537, 258] on input "-82" at bounding box center [536, 261] width 7 height 7
radio input "true"
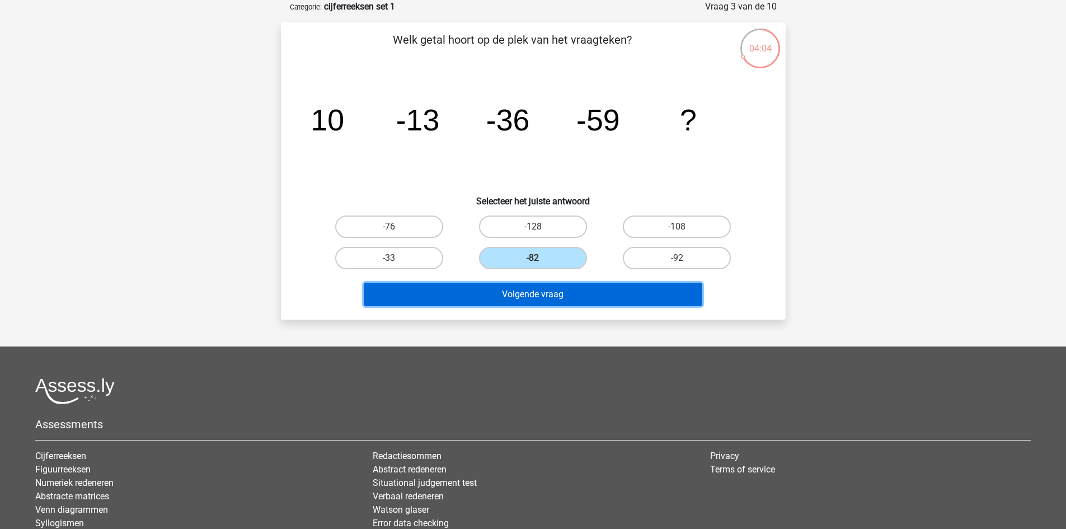
click at [560, 295] on button "Volgende vraag" at bounding box center [533, 294] width 338 height 23
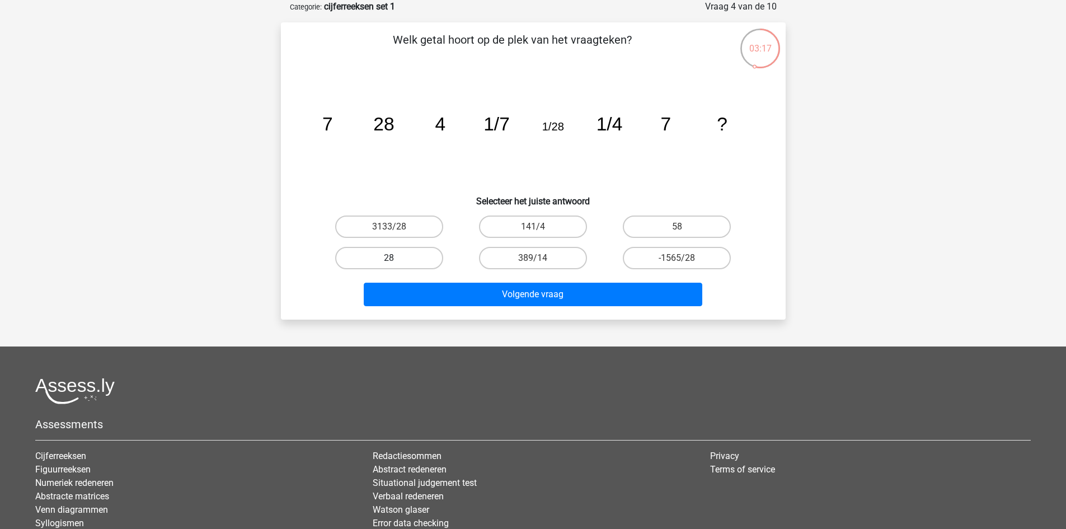
click at [388, 251] on label "28" at bounding box center [389, 258] width 108 height 22
click at [389, 258] on input "28" at bounding box center [392, 261] width 7 height 7
radio input "true"
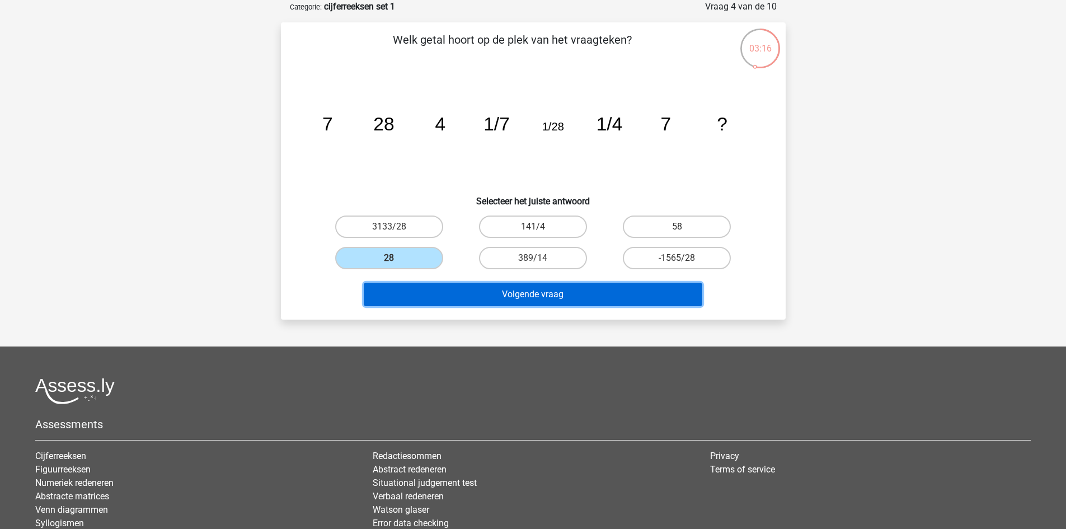
click at [510, 299] on button "Volgende vraag" at bounding box center [533, 294] width 338 height 23
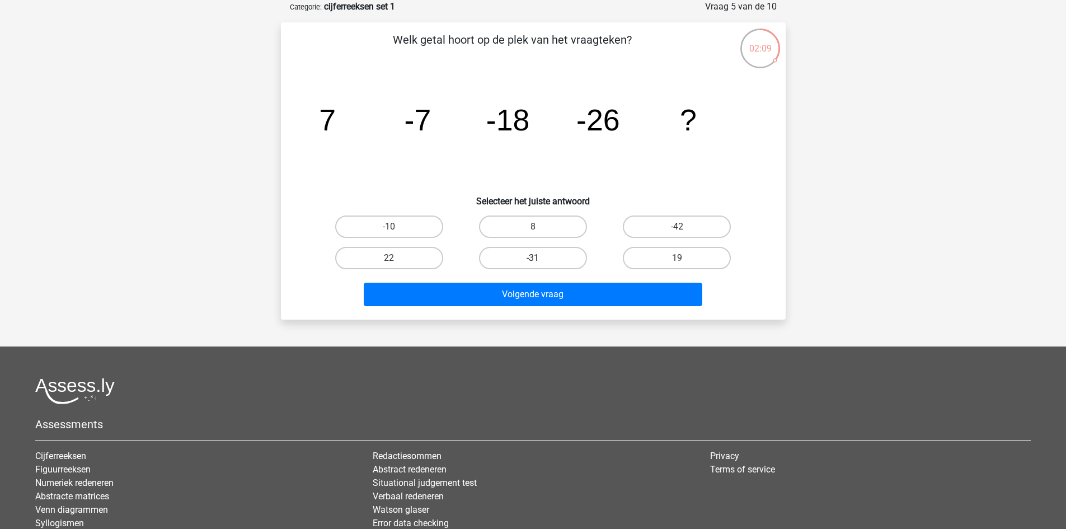
click at [543, 265] on label "-31" at bounding box center [533, 258] width 108 height 22
click at [540, 265] on input "-31" at bounding box center [536, 261] width 7 height 7
radio input "true"
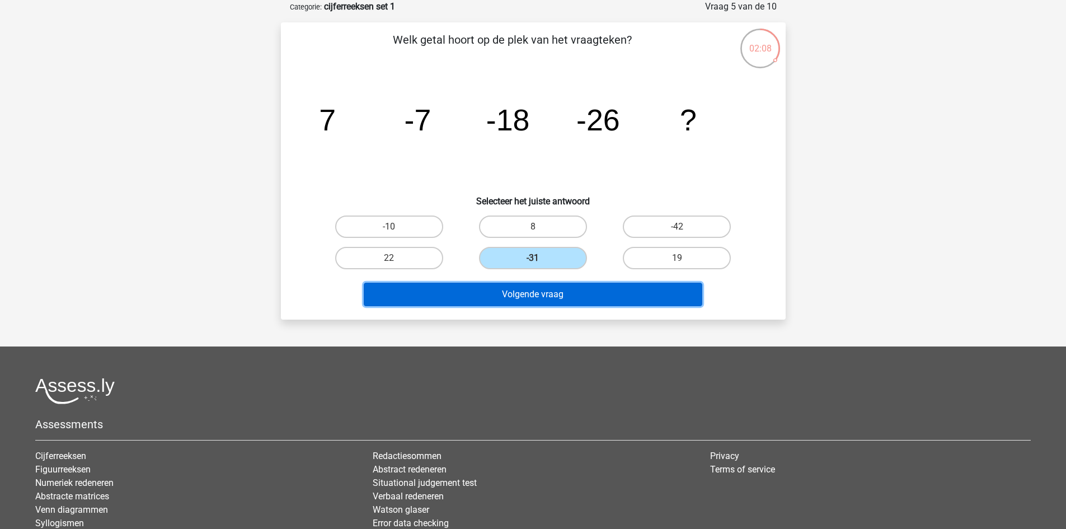
click at [539, 298] on button "Volgende vraag" at bounding box center [533, 294] width 338 height 23
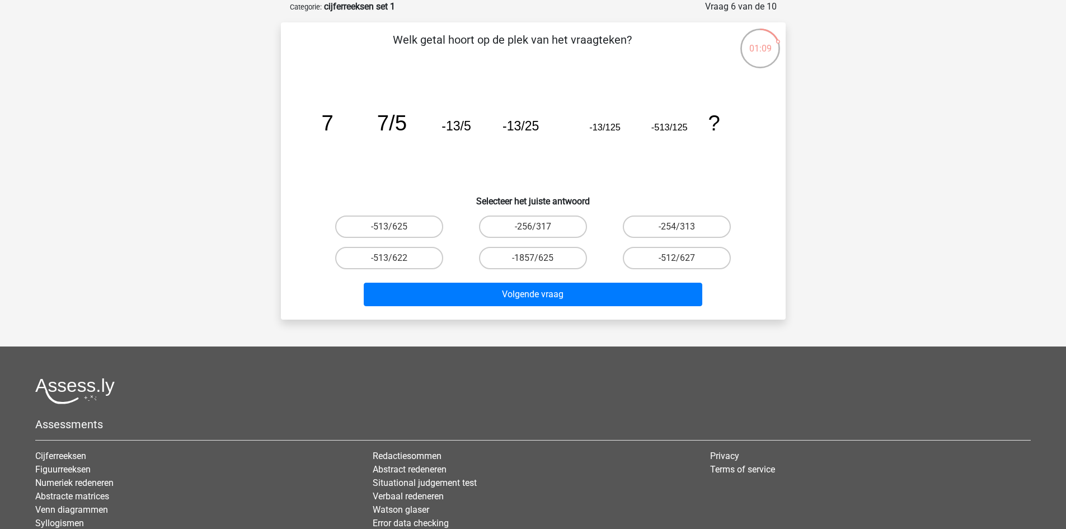
click at [679, 233] on input "-254/313" at bounding box center [680, 230] width 7 height 7
radio input "true"
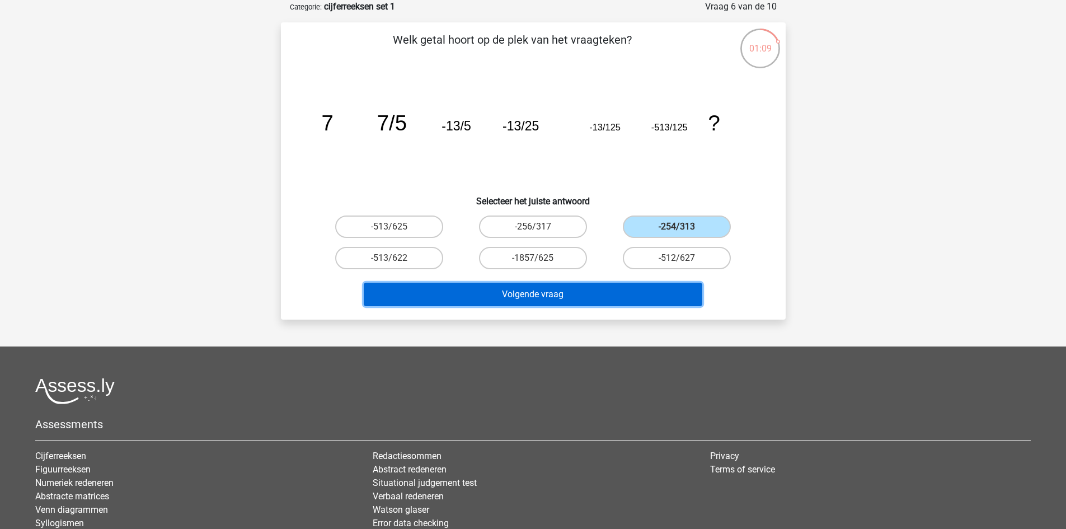
click at [637, 284] on button "Volgende vraag" at bounding box center [533, 294] width 338 height 23
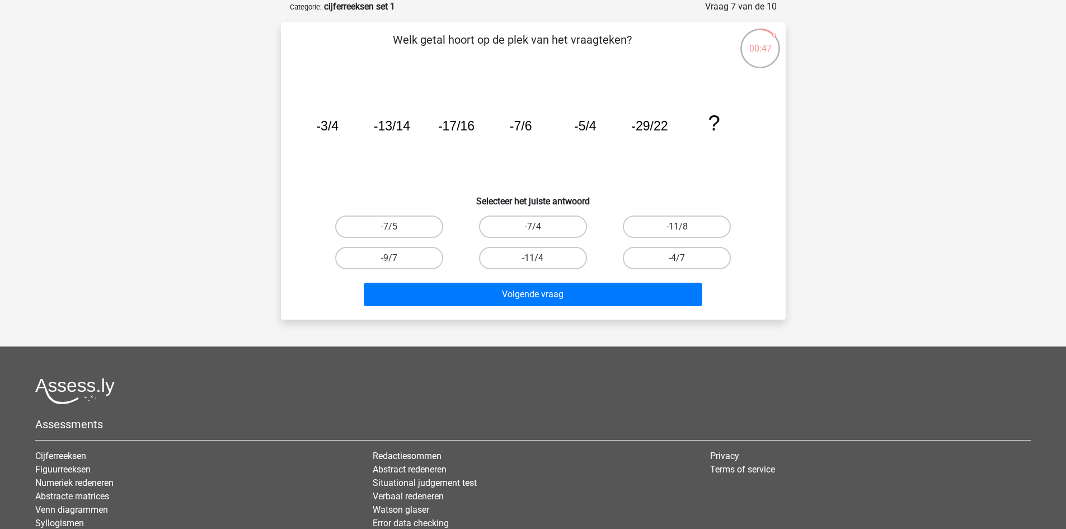
click at [556, 253] on label "-11/4" at bounding box center [533, 258] width 108 height 22
click at [540, 258] on input "-11/4" at bounding box center [536, 261] width 7 height 7
radio input "true"
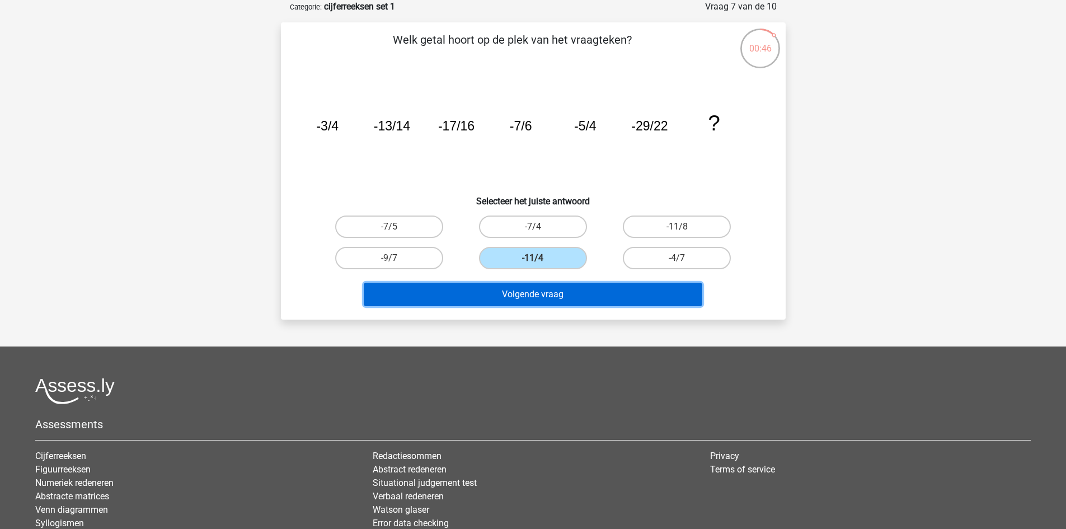
click at [569, 292] on button "Volgende vraag" at bounding box center [533, 294] width 338 height 23
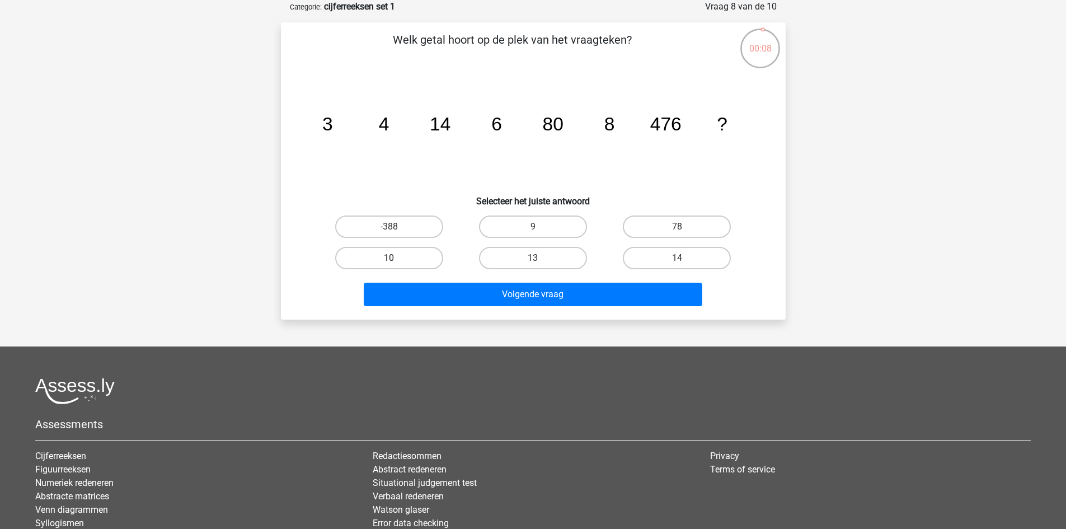
click at [405, 227] on label "-388" at bounding box center [389, 226] width 108 height 22
click at [396, 227] on input "-388" at bounding box center [392, 230] width 7 height 7
radio input "true"
click at [680, 258] on input "14" at bounding box center [680, 261] width 7 height 7
radio input "true"
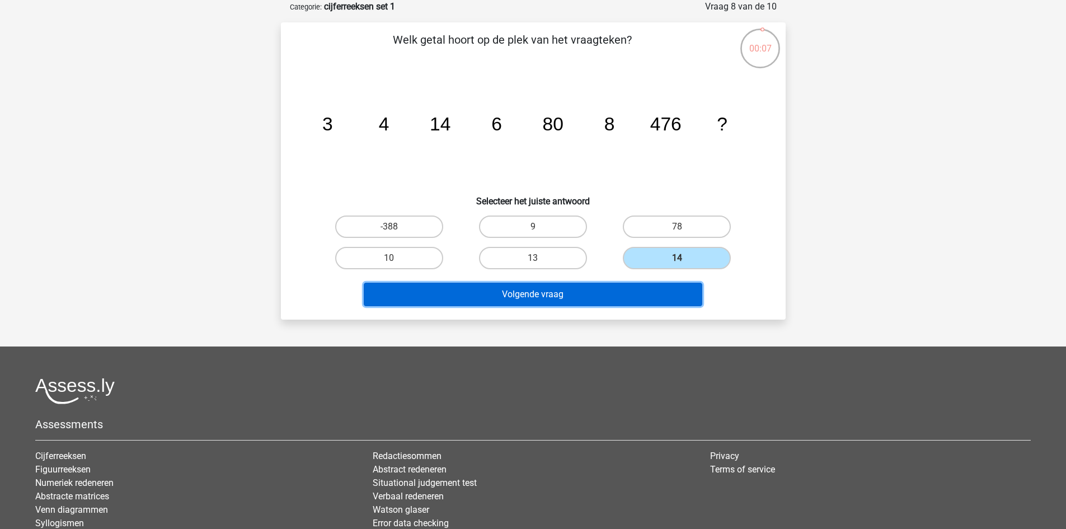
click at [619, 293] on button "Volgende vraag" at bounding box center [533, 294] width 338 height 23
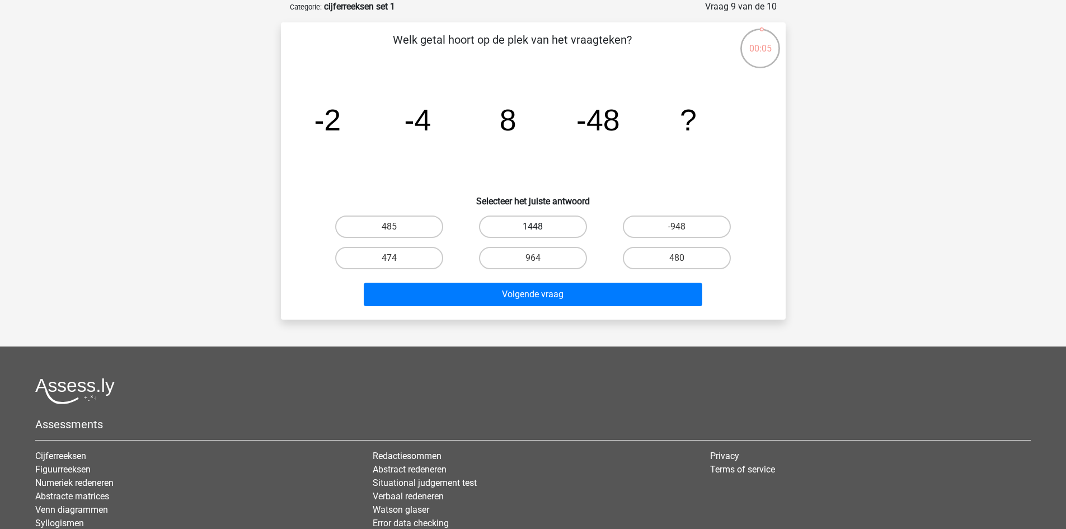
click at [551, 227] on label "1448" at bounding box center [533, 226] width 108 height 22
click at [540, 227] on input "1448" at bounding box center [536, 230] width 7 height 7
radio input "true"
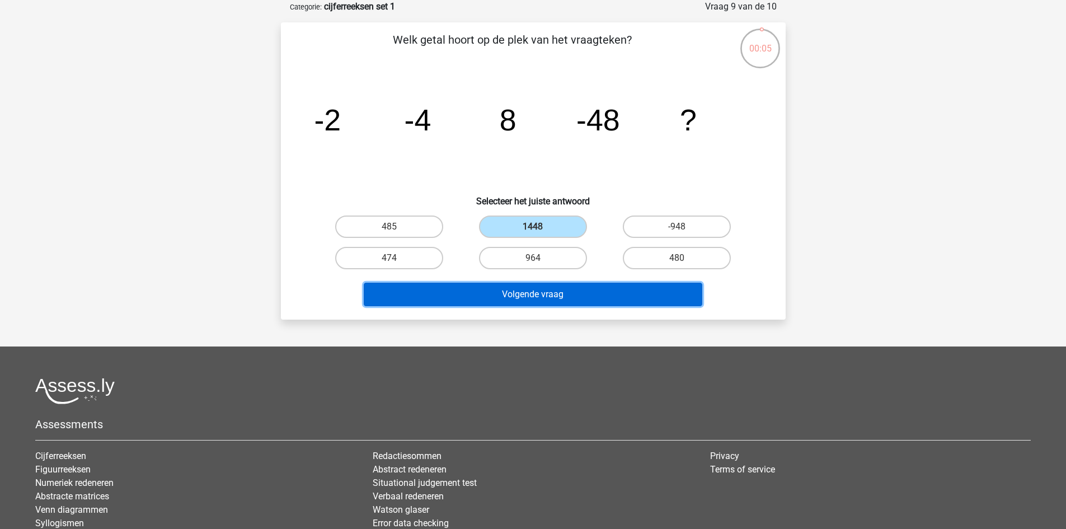
click at [583, 292] on button "Volgende vraag" at bounding box center [533, 294] width 338 height 23
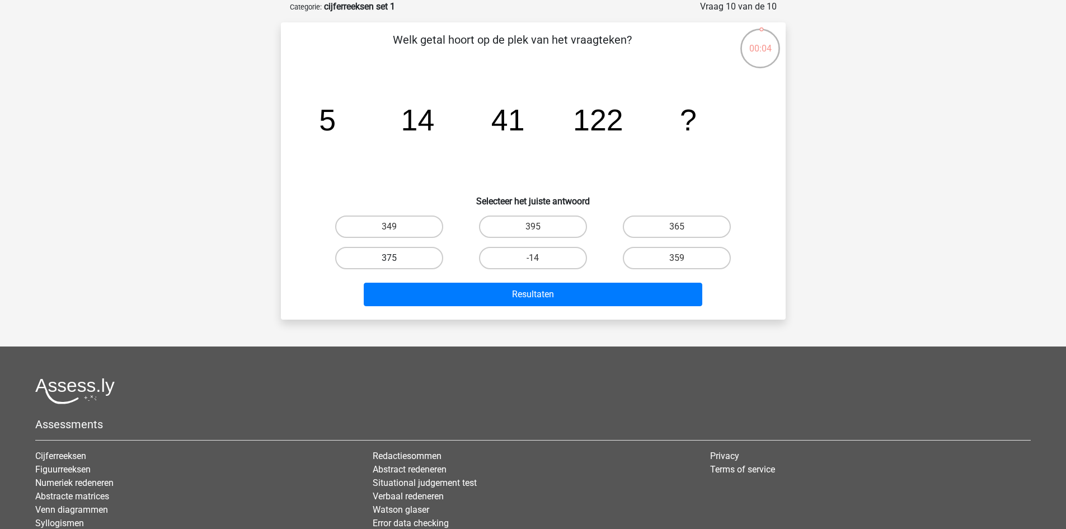
click at [410, 262] on label "375" at bounding box center [389, 258] width 108 height 22
click at [396, 262] on input "375" at bounding box center [392, 261] width 7 height 7
radio input "true"
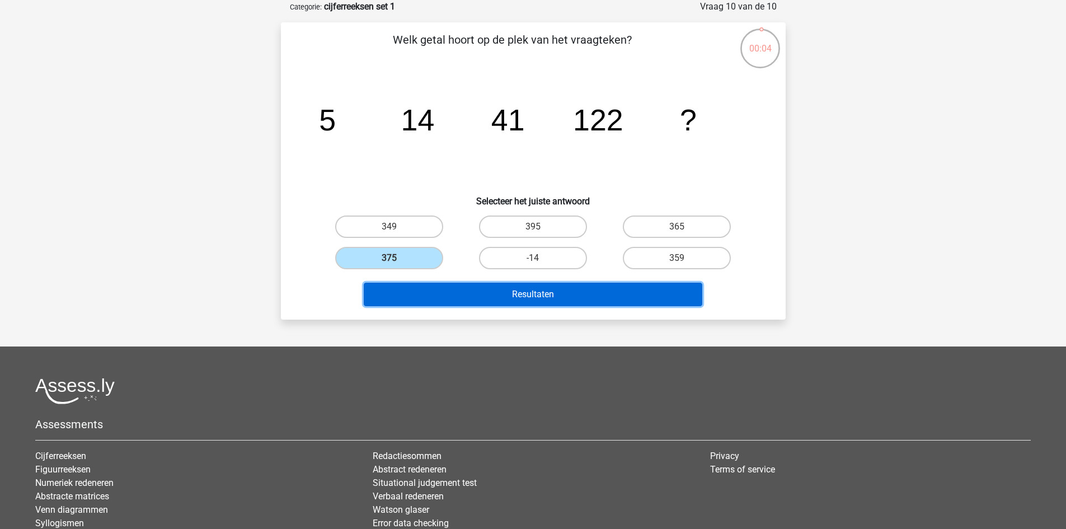
click at [513, 304] on button "Resultaten" at bounding box center [533, 294] width 338 height 23
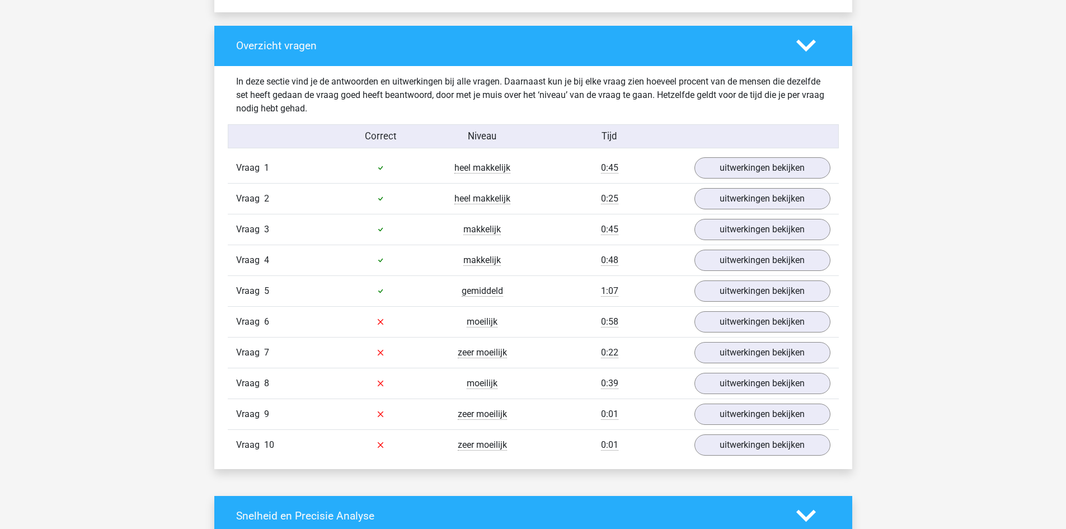
scroll to position [839, 0]
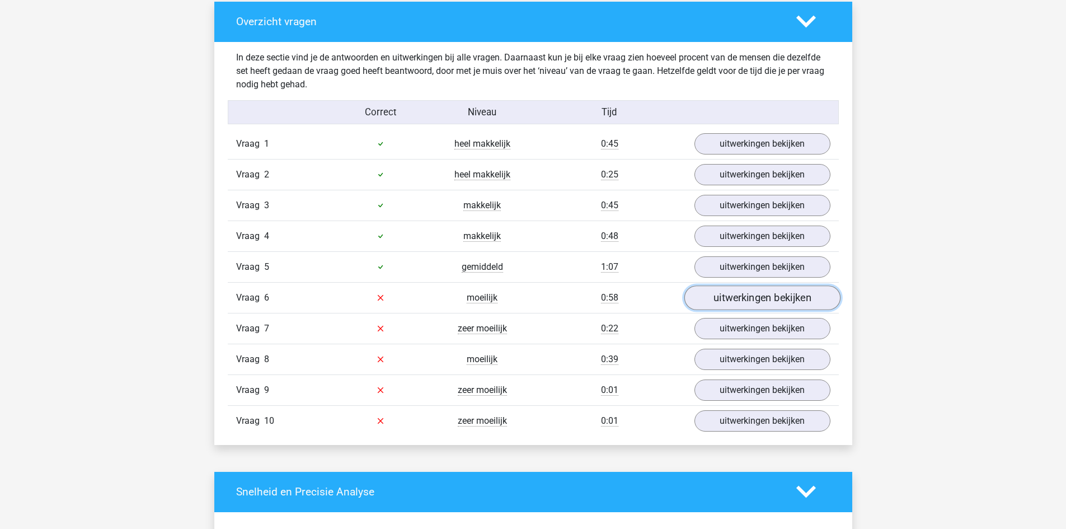
click at [783, 306] on link "uitwerkingen bekijken" at bounding box center [762, 297] width 156 height 25
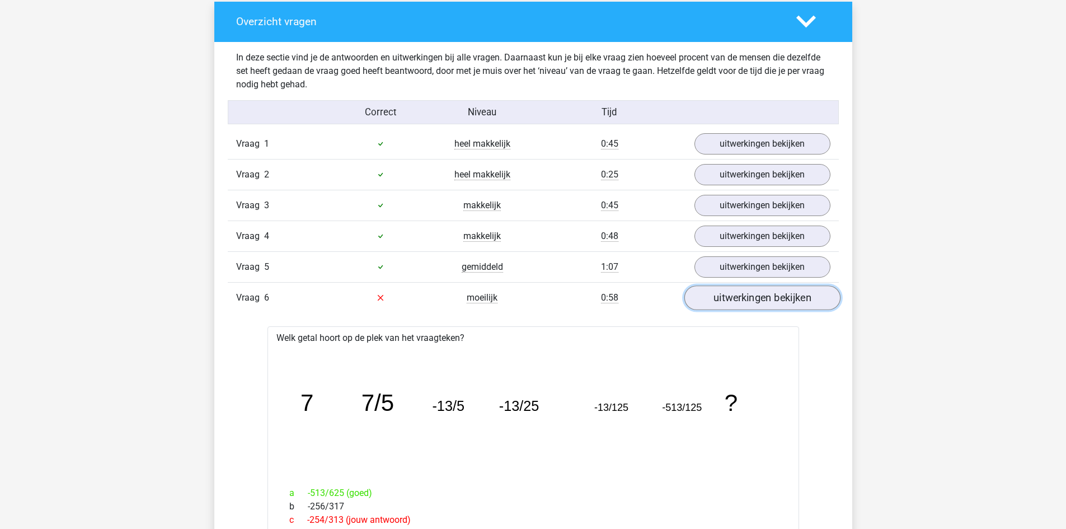
click at [772, 303] on link "uitwerkingen bekijken" at bounding box center [762, 297] width 156 height 25
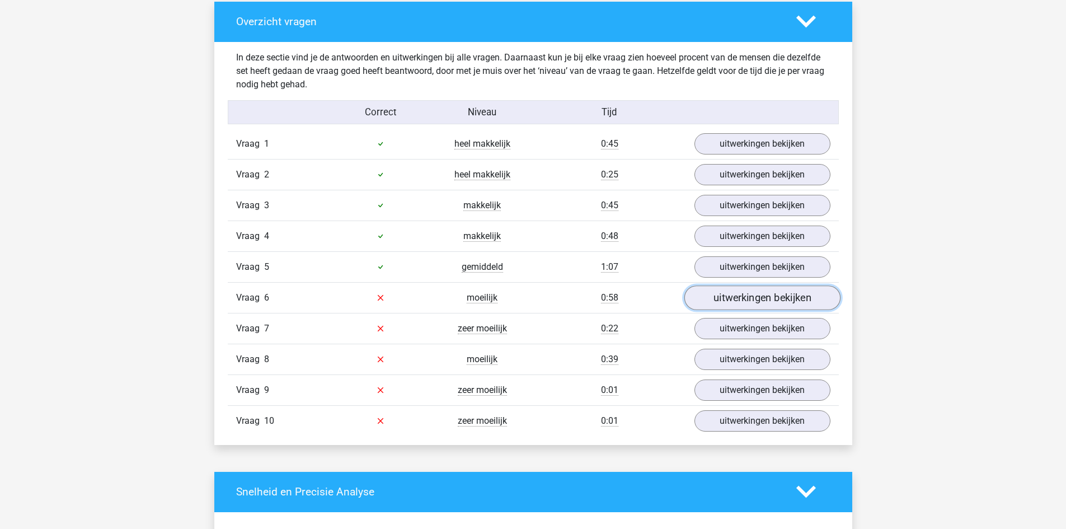
click at [770, 299] on link "uitwerkingen bekijken" at bounding box center [762, 297] width 156 height 25
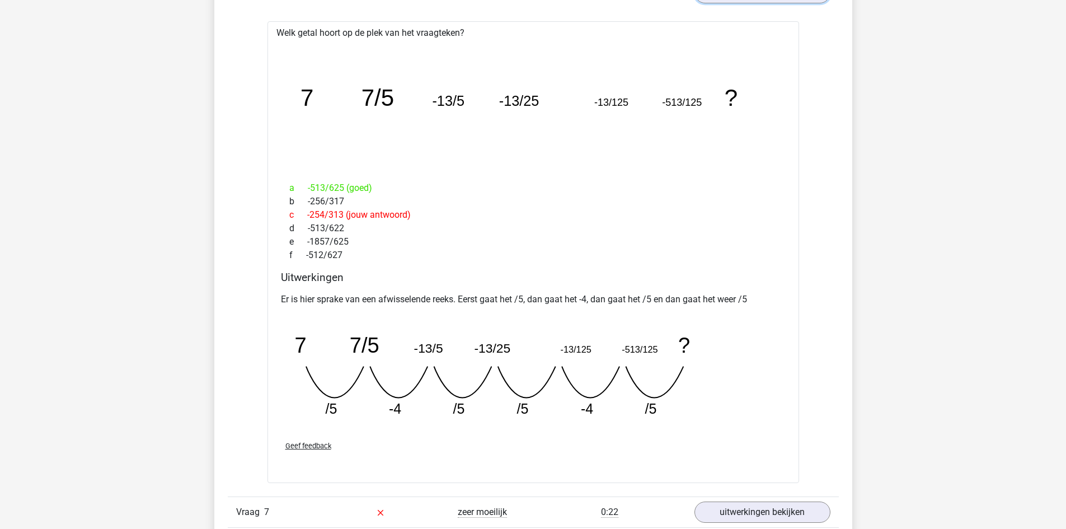
scroll to position [1399, 0]
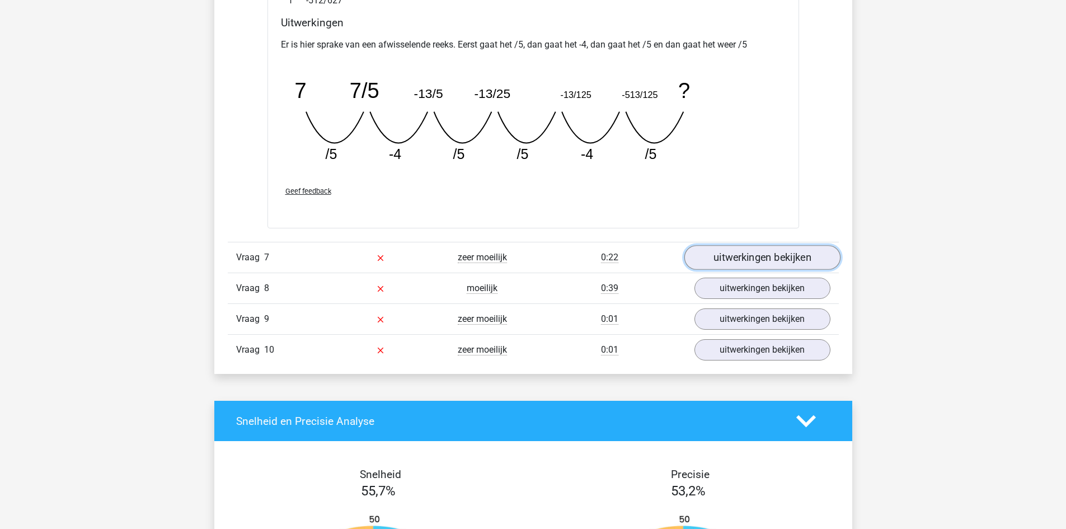
click at [767, 256] on link "uitwerkingen bekijken" at bounding box center [762, 258] width 156 height 25
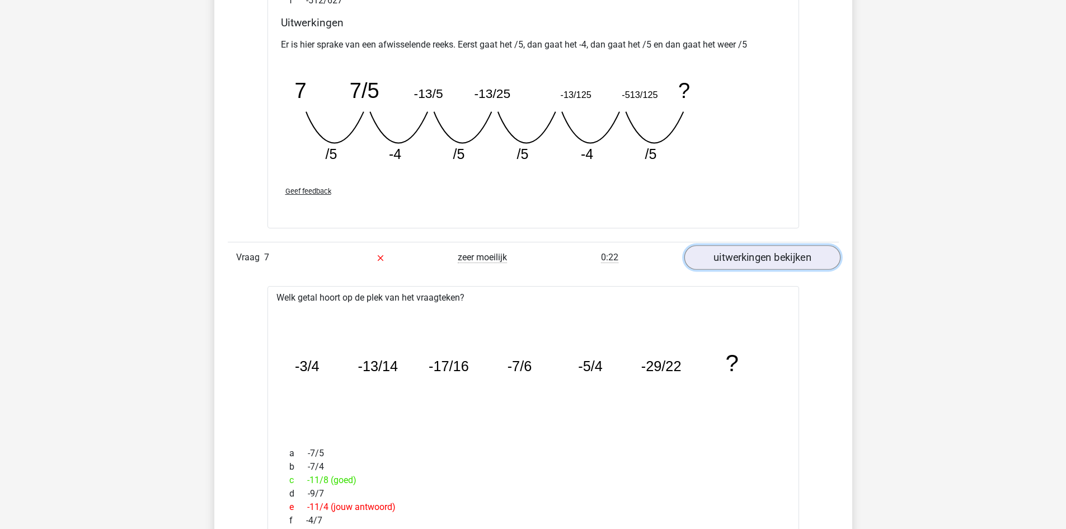
click at [793, 262] on link "uitwerkingen bekijken" at bounding box center [762, 258] width 156 height 25
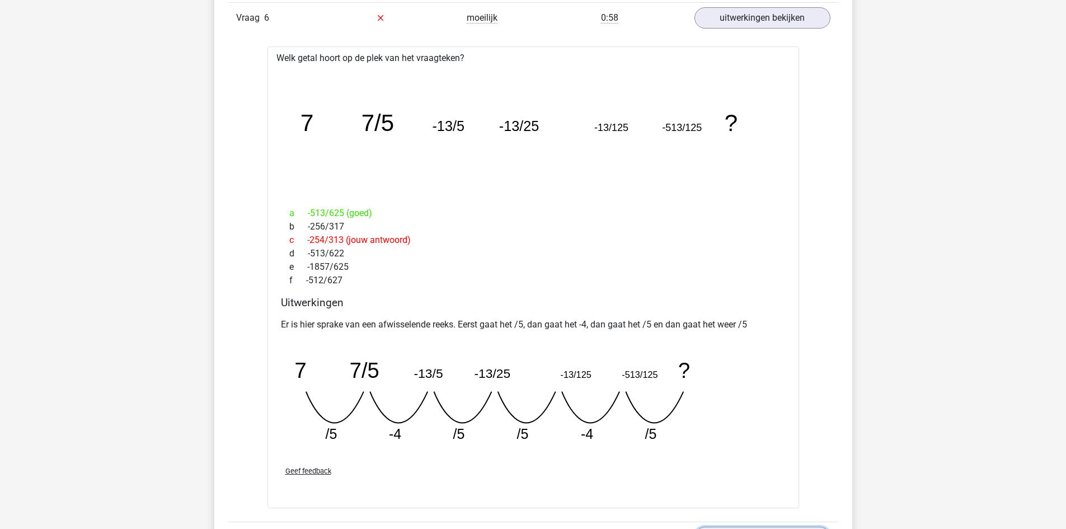
scroll to position [839, 0]
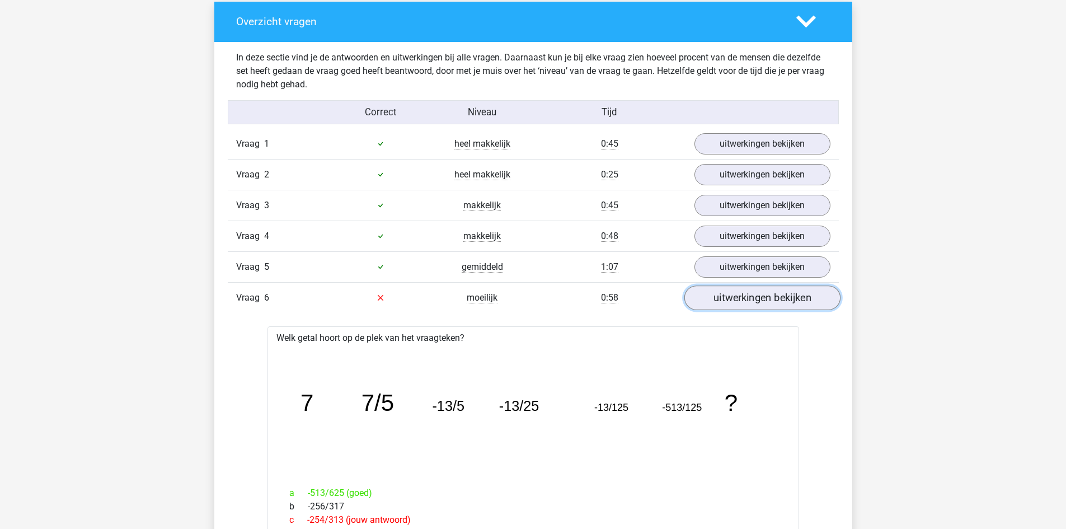
click at [756, 303] on link "uitwerkingen bekijken" at bounding box center [762, 297] width 156 height 25
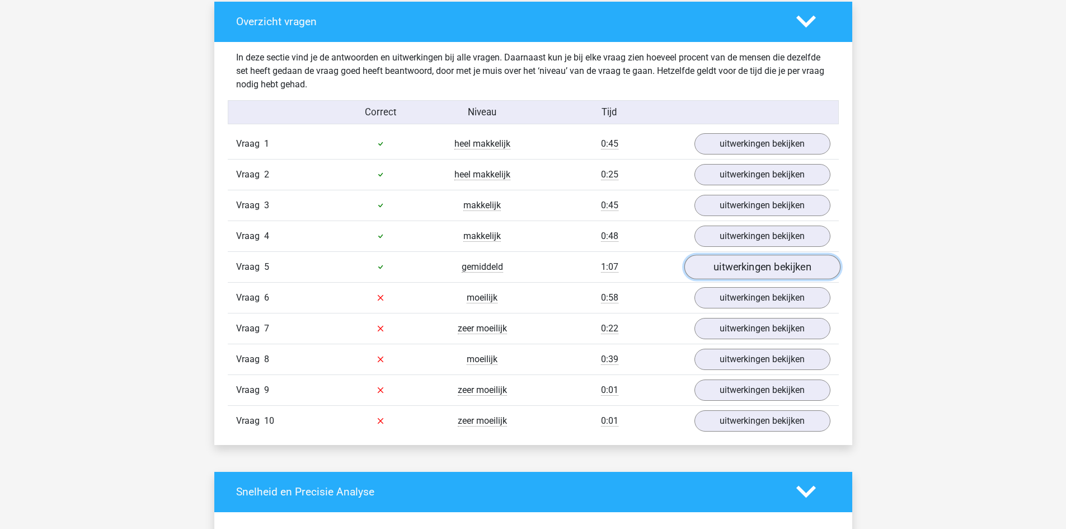
click at [727, 267] on link "uitwerkingen bekijken" at bounding box center [762, 267] width 156 height 25
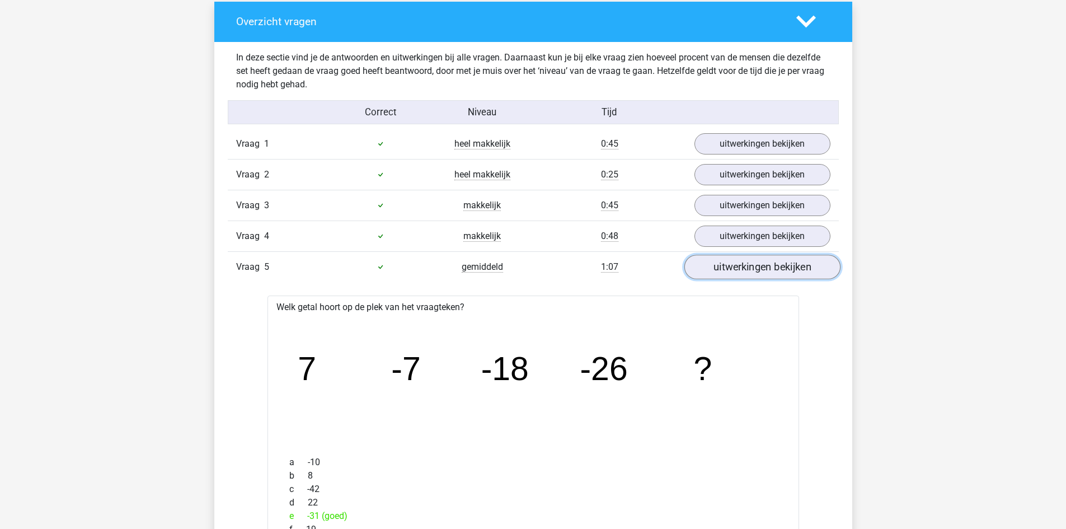
click at [750, 267] on link "uitwerkingen bekijken" at bounding box center [762, 267] width 156 height 25
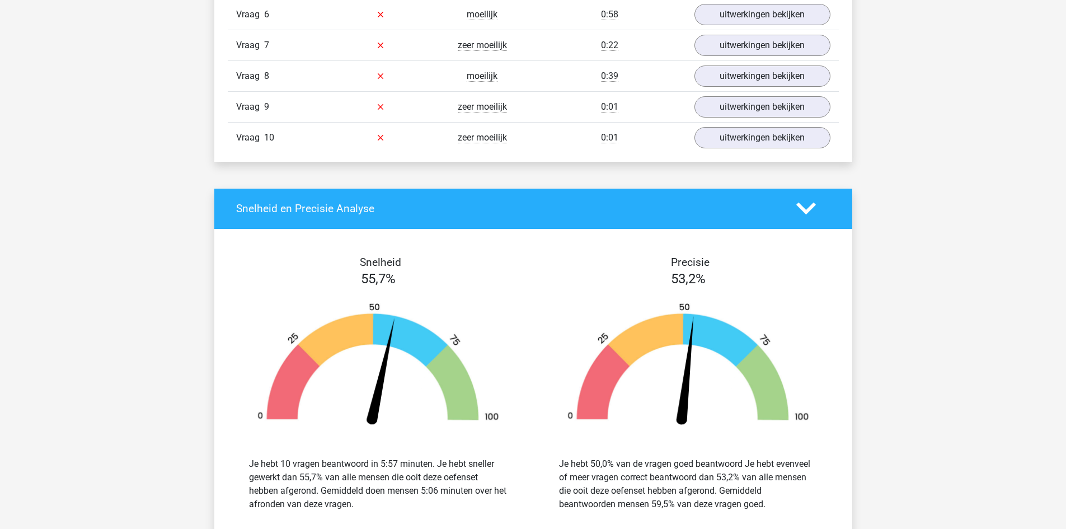
scroll to position [1119, 0]
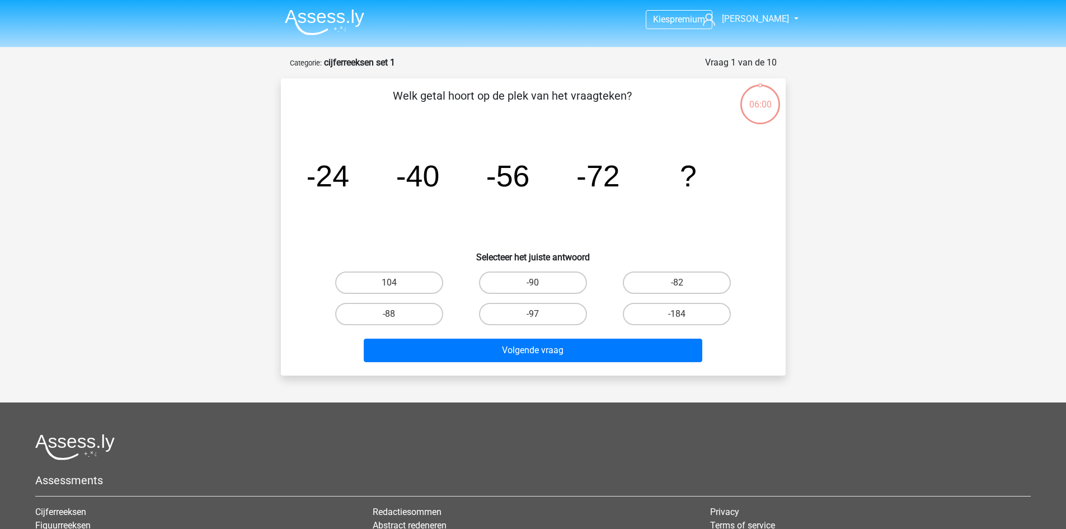
scroll to position [56, 0]
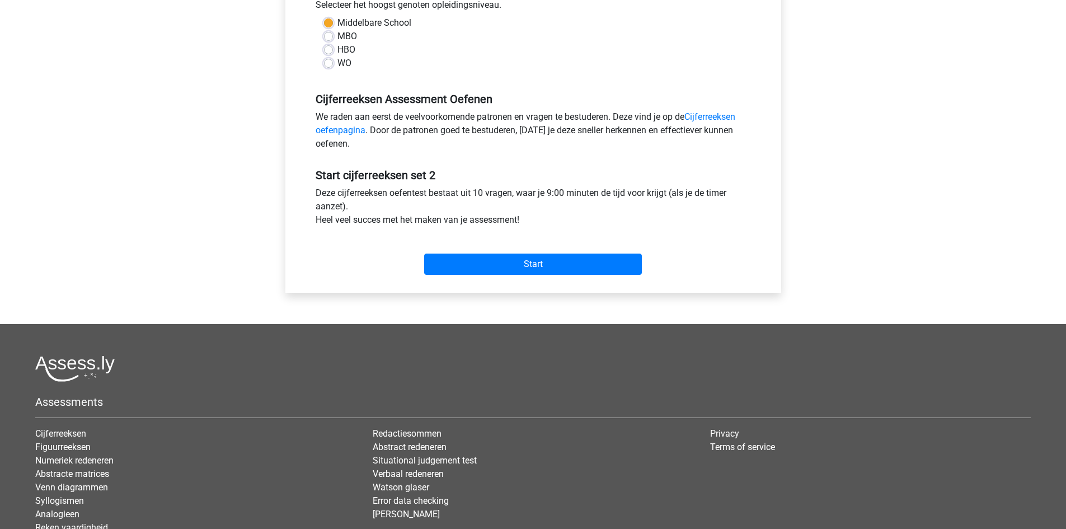
scroll to position [280, 0]
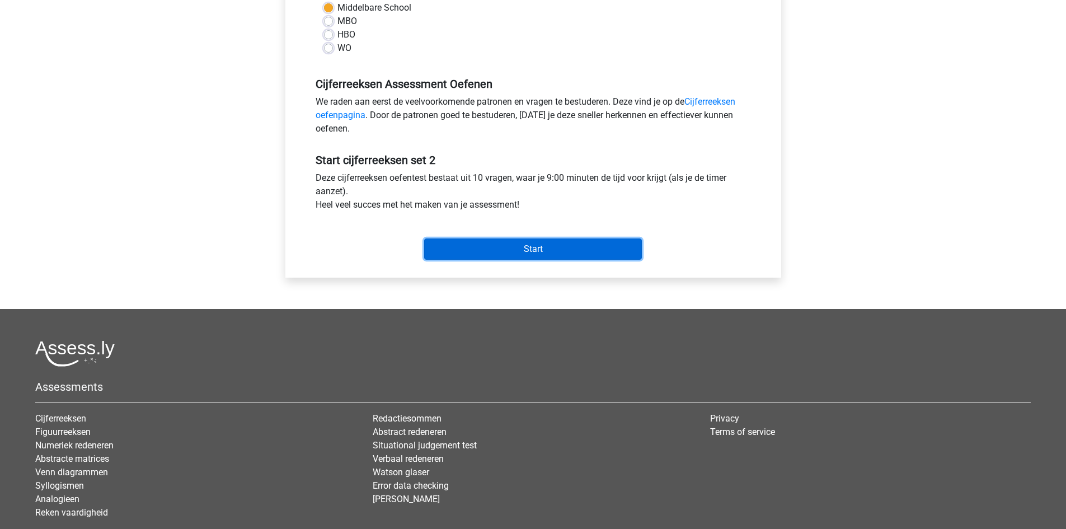
click at [547, 251] on input "Start" at bounding box center [533, 248] width 218 height 21
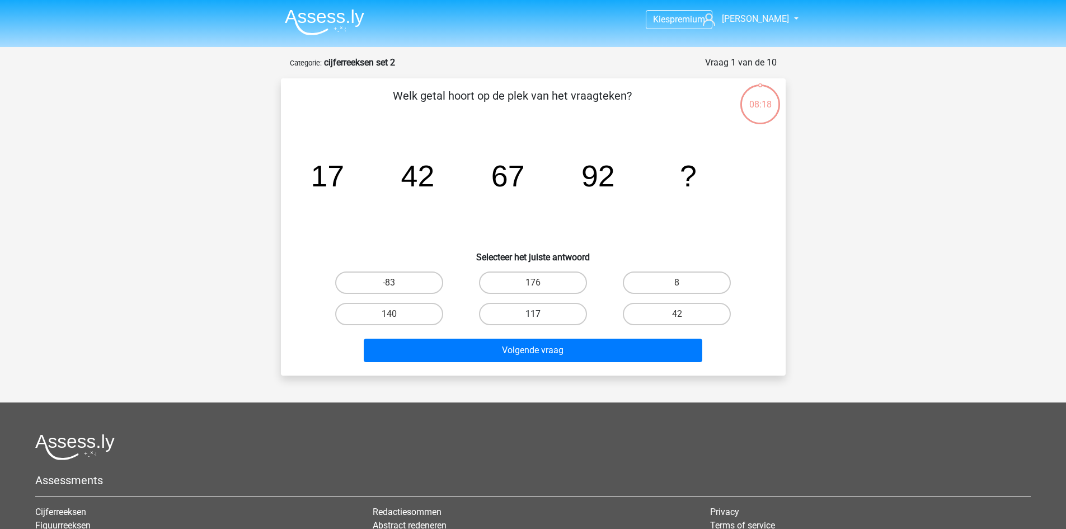
click at [546, 314] on label "117" at bounding box center [533, 314] width 108 height 22
click at [540, 314] on input "117" at bounding box center [536, 317] width 7 height 7
radio input "true"
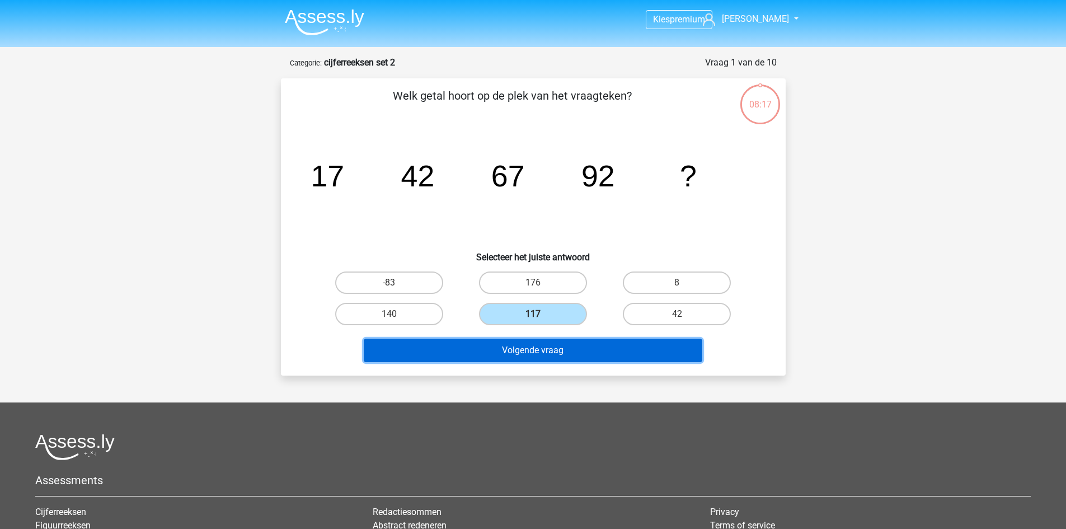
click at [576, 358] on button "Volgende vraag" at bounding box center [533, 349] width 338 height 23
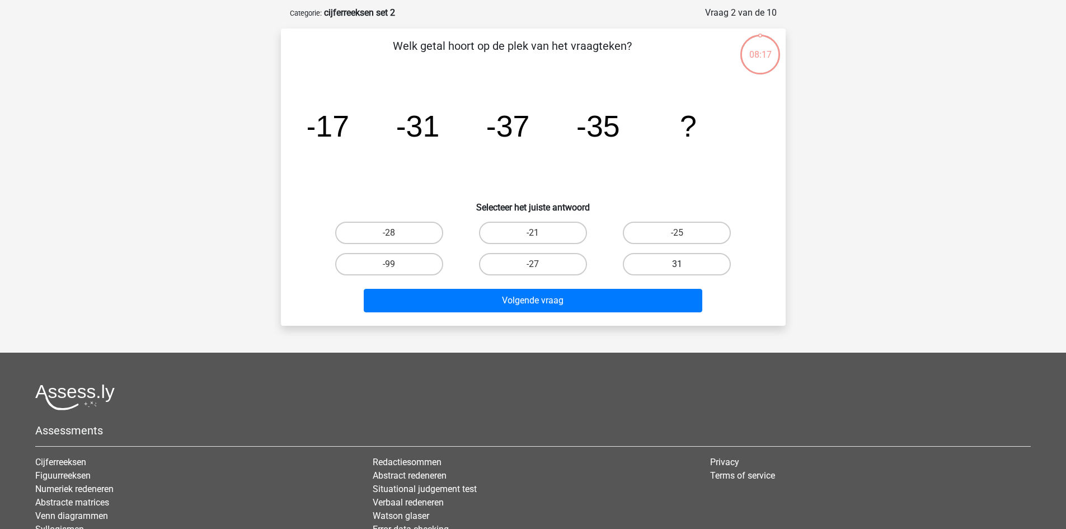
scroll to position [56, 0]
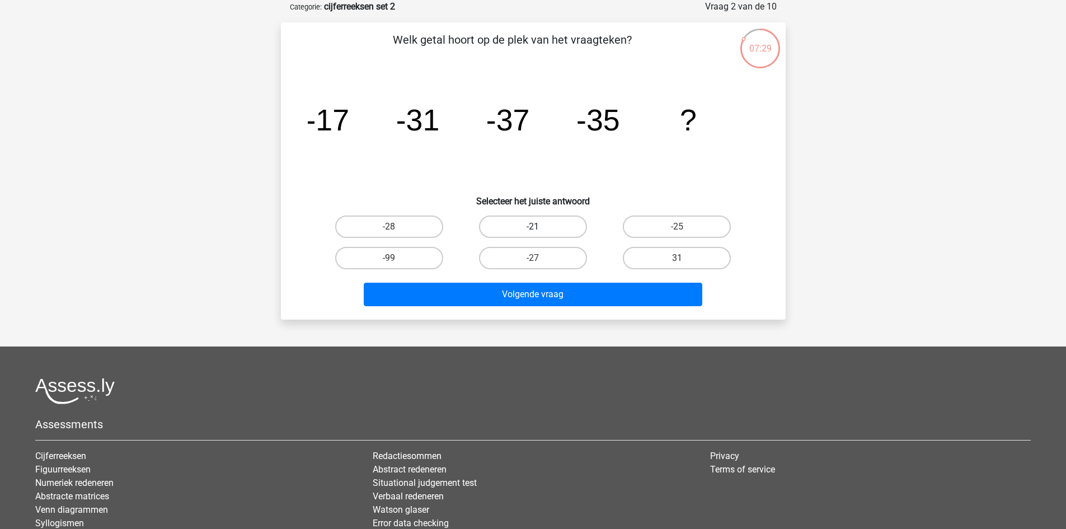
click at [566, 228] on label "-21" at bounding box center [533, 226] width 108 height 22
click at [540, 228] on input "-21" at bounding box center [536, 230] width 7 height 7
radio input "true"
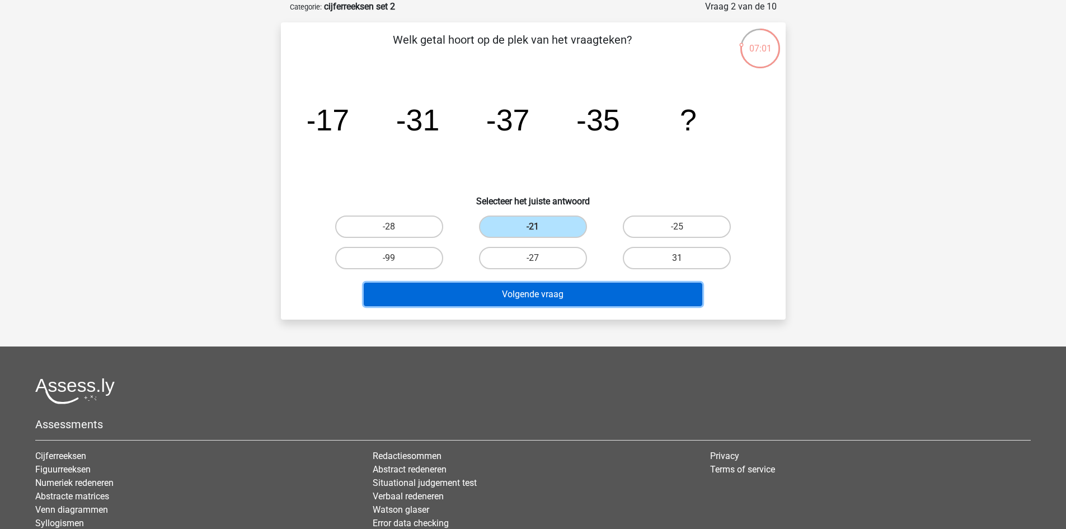
click at [539, 288] on button "Volgende vraag" at bounding box center [533, 294] width 338 height 23
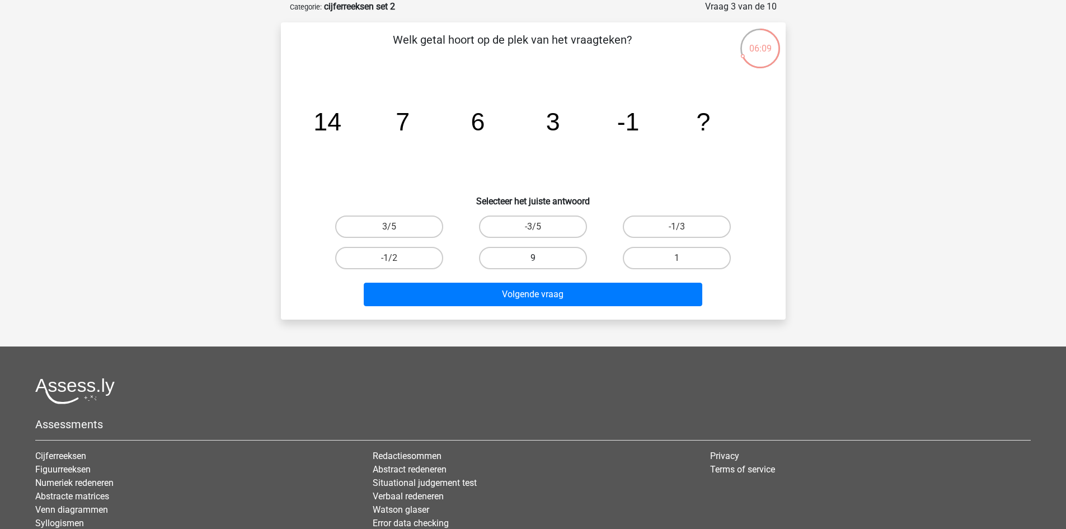
click at [570, 261] on label "9" at bounding box center [533, 258] width 108 height 22
click at [540, 261] on input "9" at bounding box center [536, 261] width 7 height 7
radio input "true"
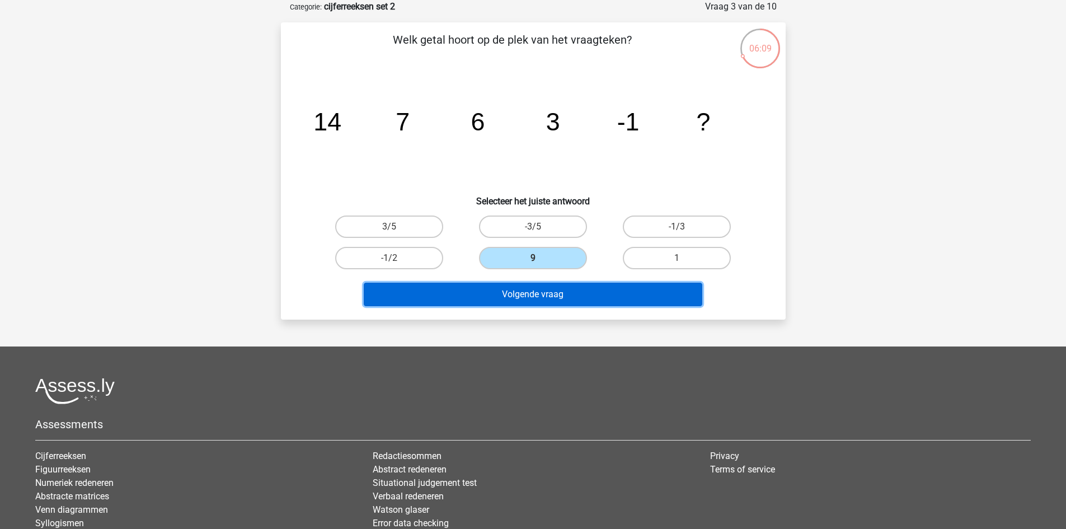
click at [579, 293] on button "Volgende vraag" at bounding box center [533, 294] width 338 height 23
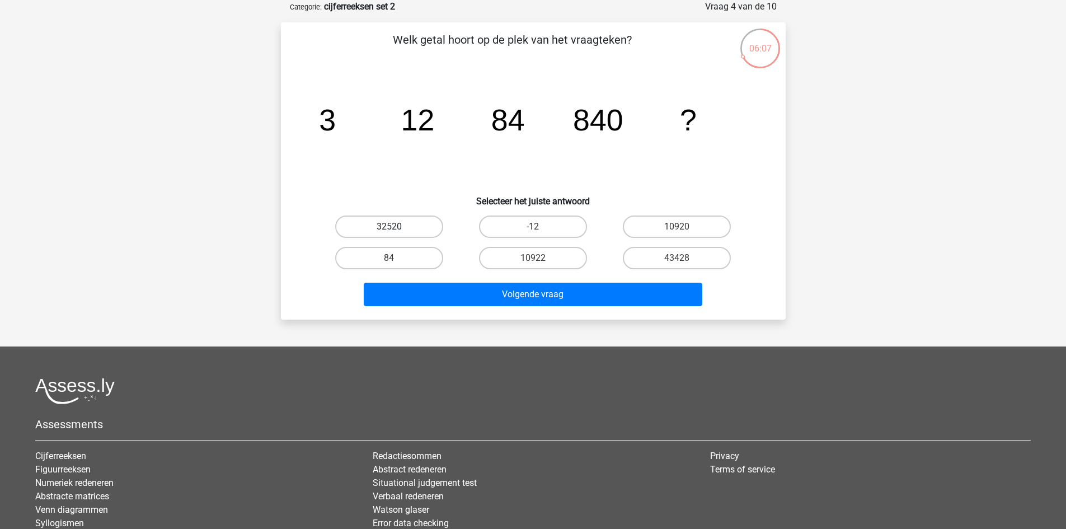
drag, startPoint x: 411, startPoint y: 226, endPoint x: 417, endPoint y: 236, distance: 11.8
click at [411, 227] on label "32520" at bounding box center [389, 226] width 108 height 22
click at [396, 227] on input "32520" at bounding box center [392, 230] width 7 height 7
radio input "true"
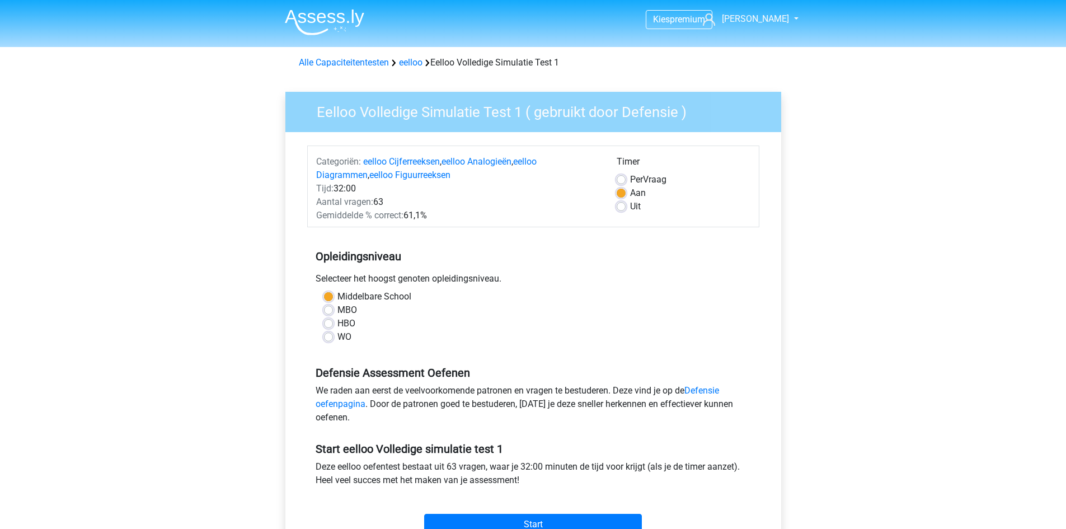
scroll to position [280, 0]
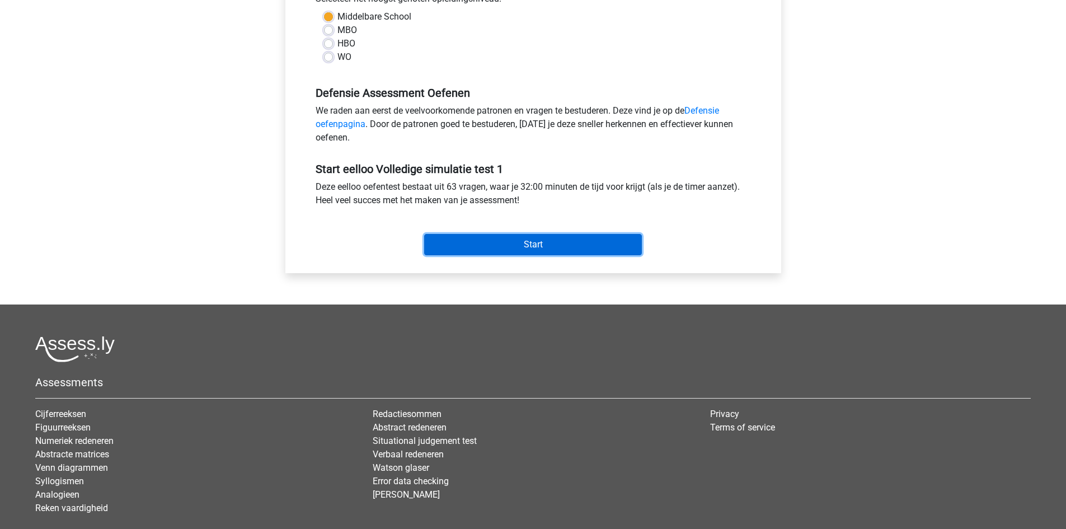
click at [516, 242] on input "Start" at bounding box center [533, 244] width 218 height 21
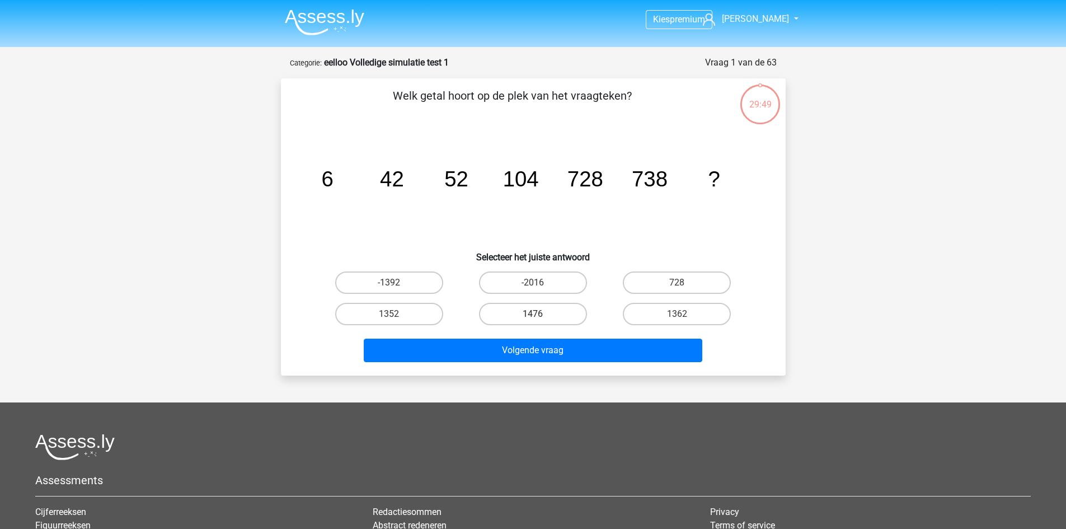
click at [526, 314] on label "1476" at bounding box center [533, 314] width 108 height 22
click at [533, 314] on input "1476" at bounding box center [536, 317] width 7 height 7
radio input "true"
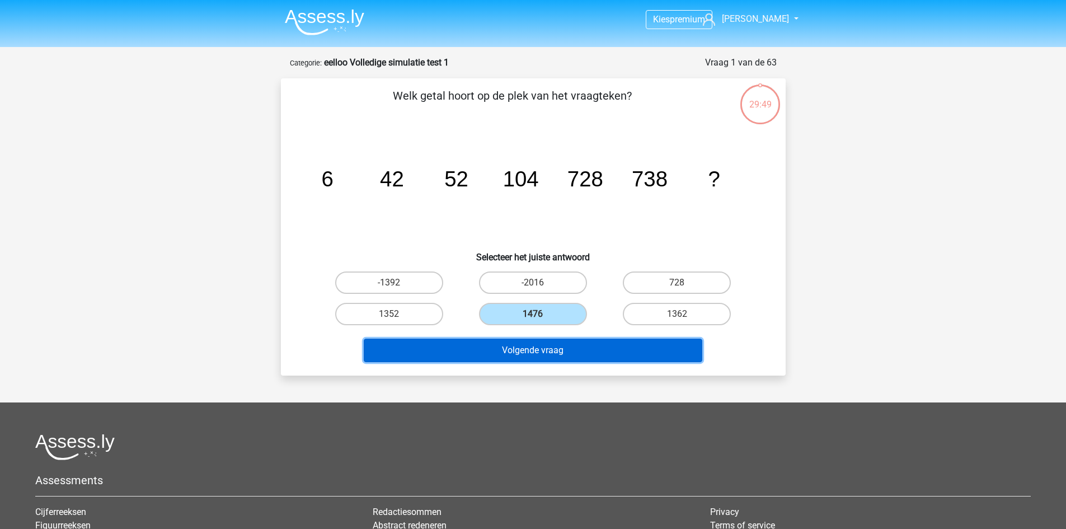
click at [551, 347] on button "Volgende vraag" at bounding box center [533, 349] width 338 height 23
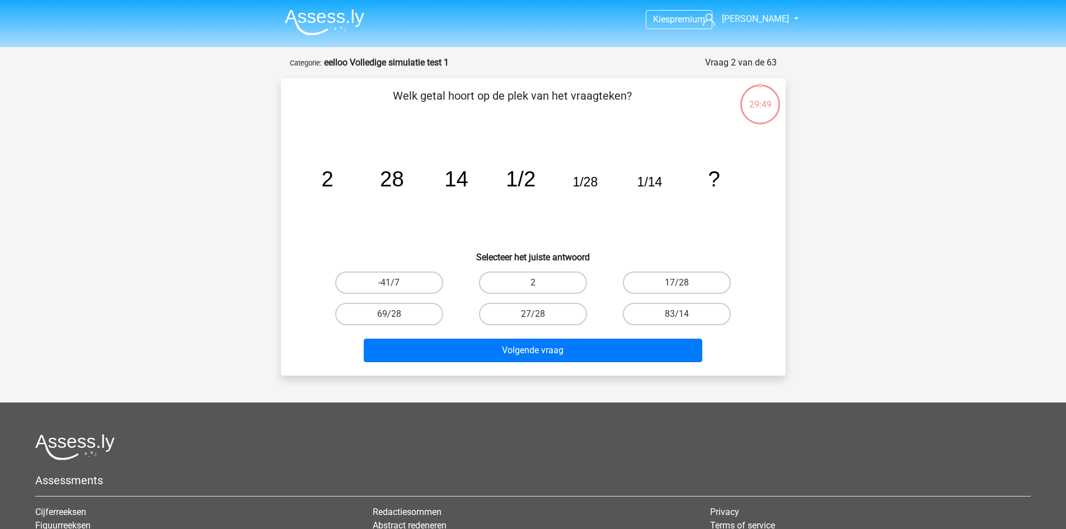
scroll to position [56, 0]
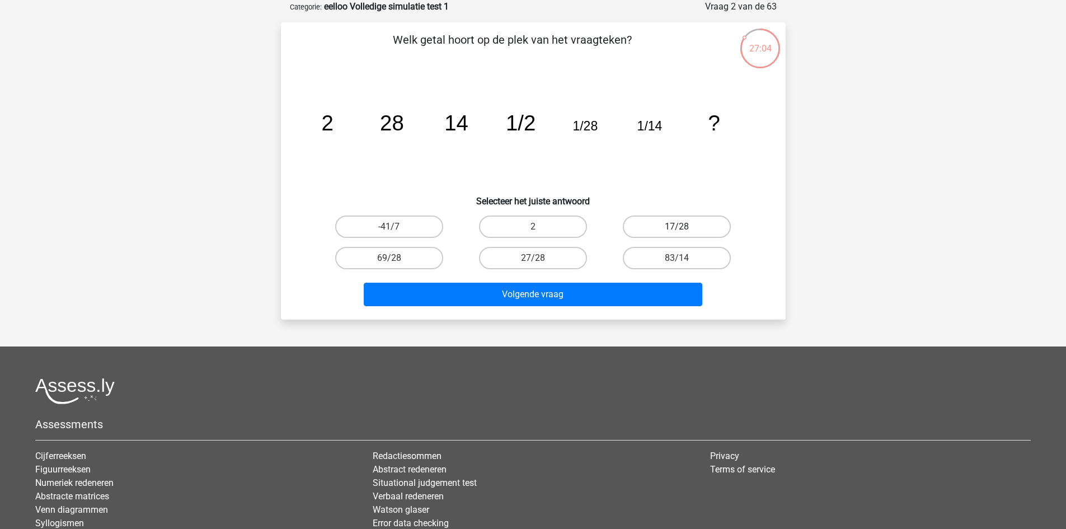
click at [683, 224] on label "17/28" at bounding box center [677, 226] width 108 height 22
click at [683, 227] on input "17/28" at bounding box center [680, 230] width 7 height 7
radio input "true"
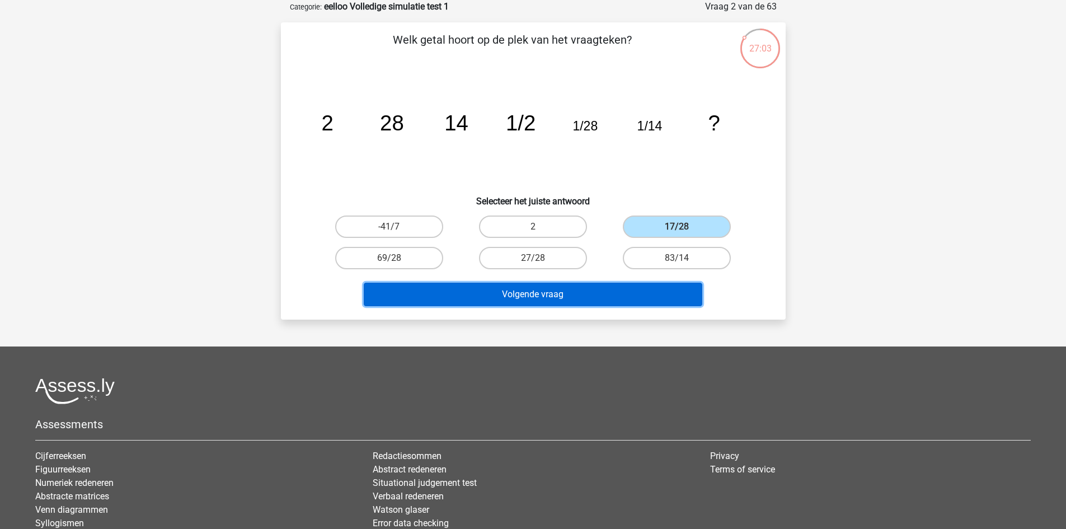
click at [568, 289] on button "Volgende vraag" at bounding box center [533, 294] width 338 height 23
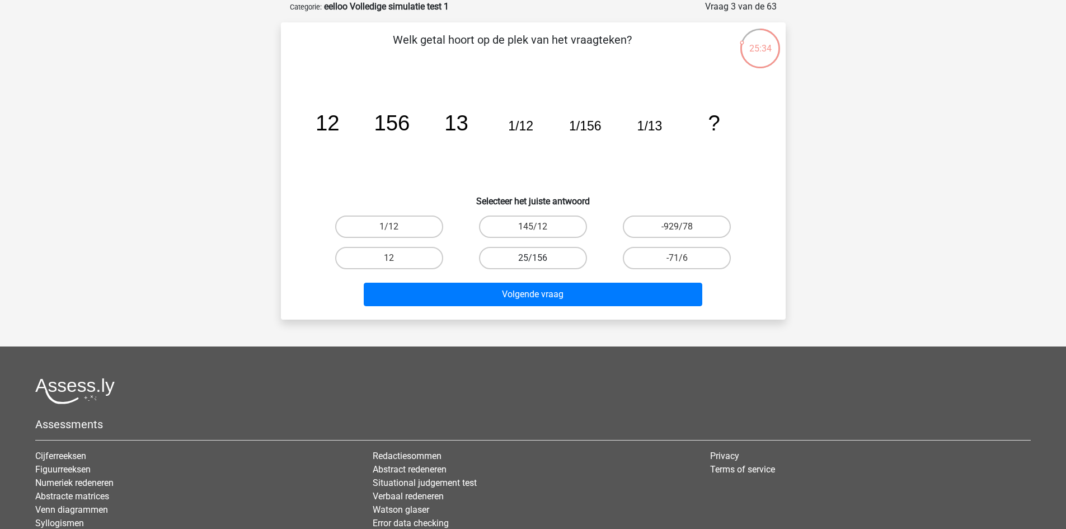
click at [541, 260] on label "25/156" at bounding box center [533, 258] width 108 height 22
click at [540, 260] on input "25/156" at bounding box center [536, 261] width 7 height 7
radio input "true"
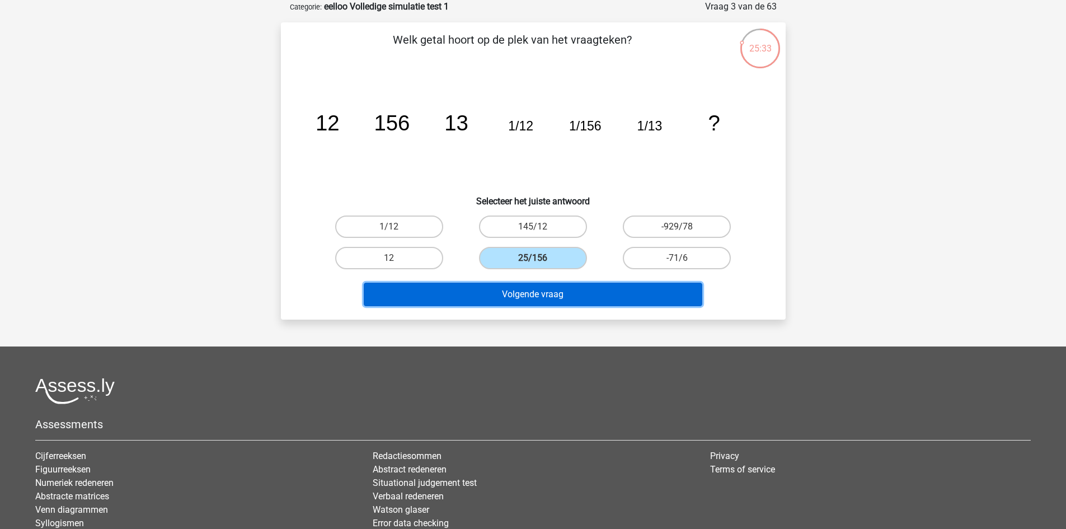
click at [580, 295] on button "Volgende vraag" at bounding box center [533, 294] width 338 height 23
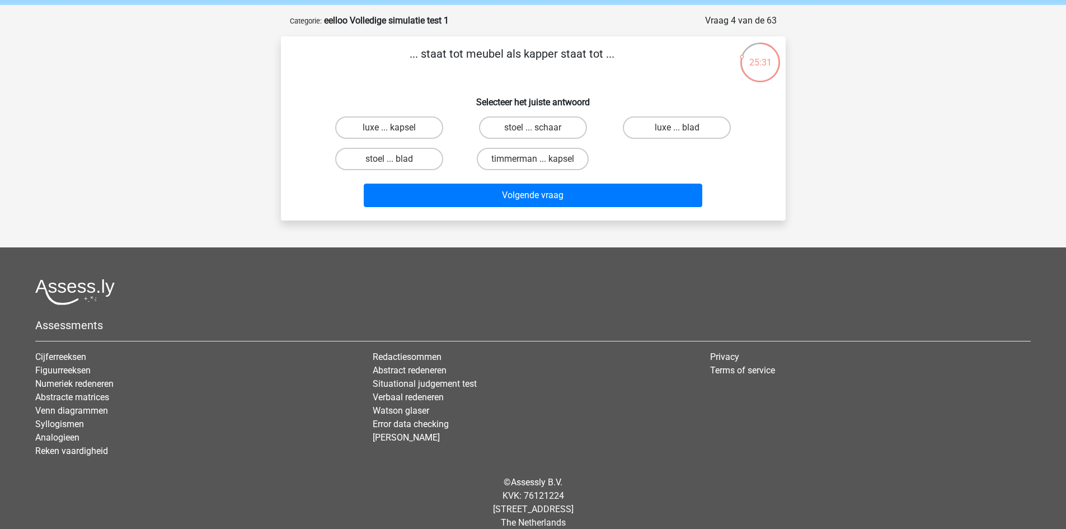
scroll to position [0, 0]
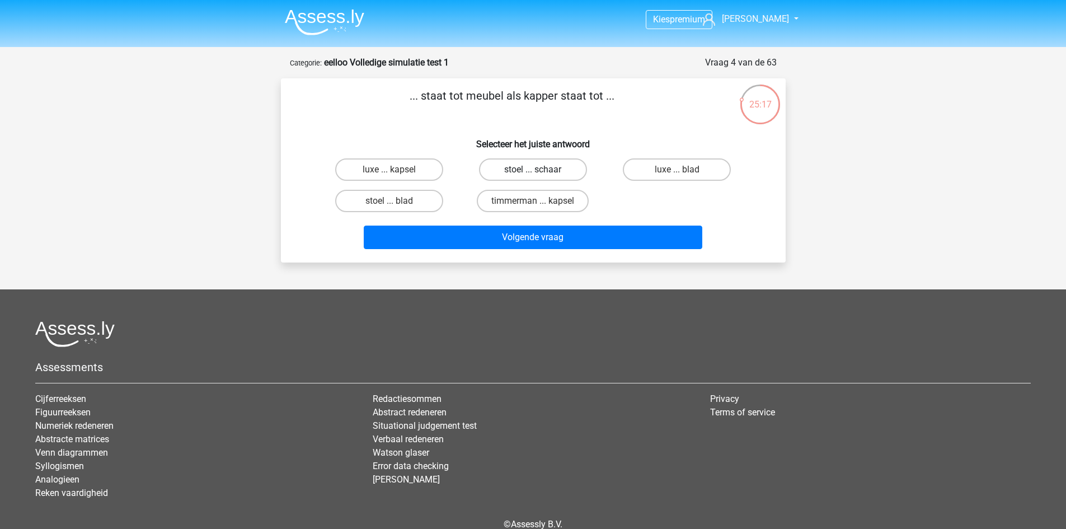
click at [570, 171] on label "stoel ... schaar" at bounding box center [533, 169] width 108 height 22
click at [540, 171] on input "stoel ... schaar" at bounding box center [536, 173] width 7 height 7
radio input "true"
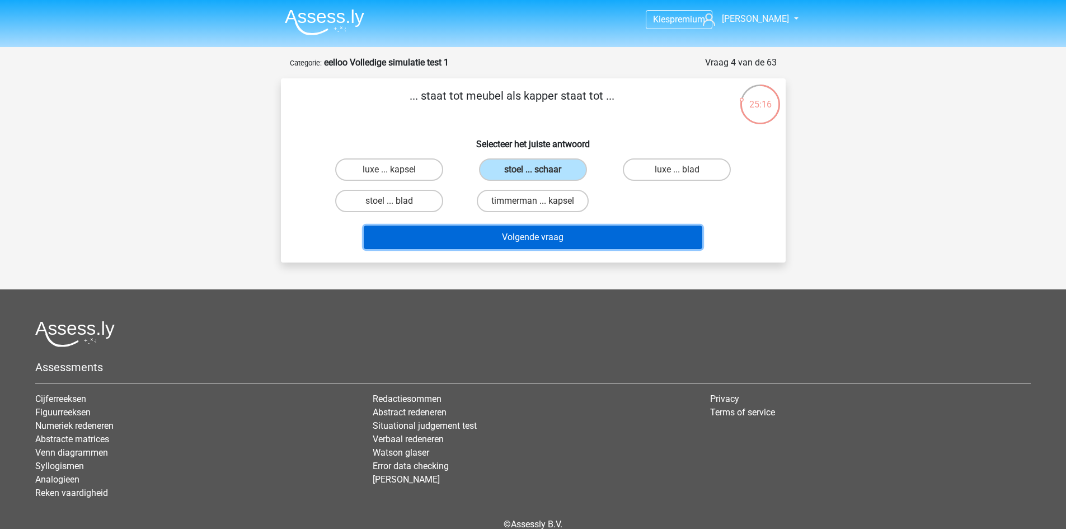
click at [594, 232] on button "Volgende vraag" at bounding box center [533, 236] width 338 height 23
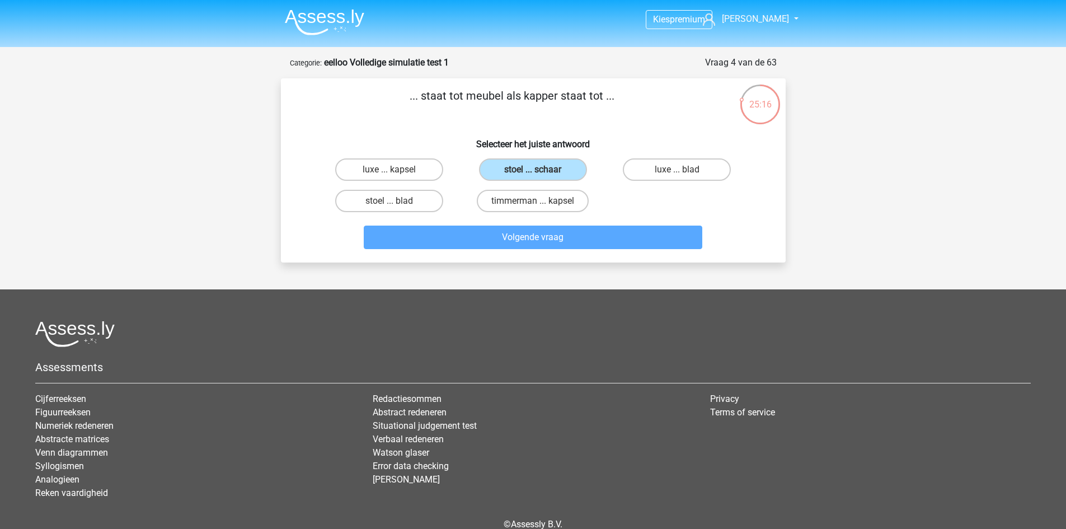
scroll to position [56, 0]
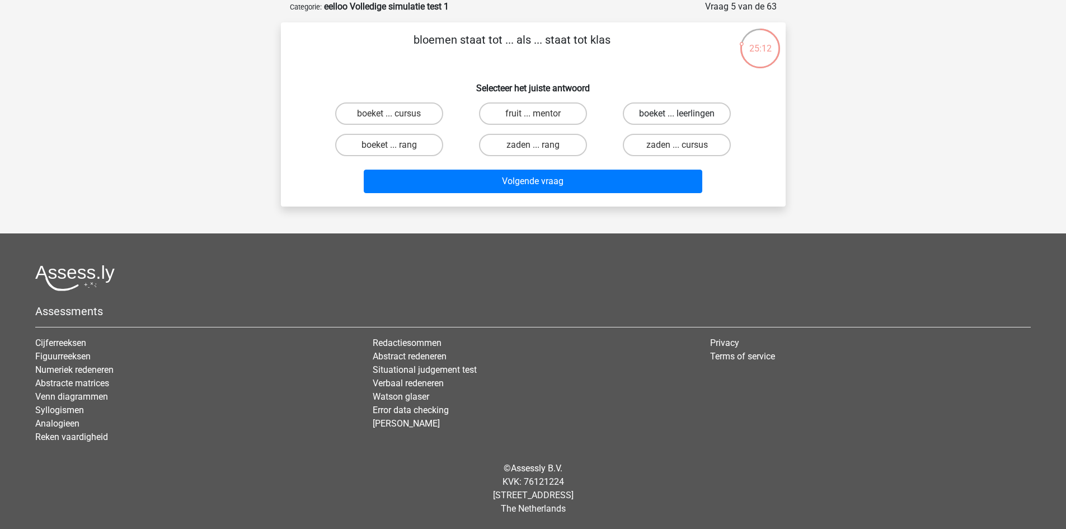
click at [671, 109] on label "boeket ... leerlingen" at bounding box center [677, 113] width 108 height 22
click at [677, 114] on input "boeket ... leerlingen" at bounding box center [680, 117] width 7 height 7
radio input "true"
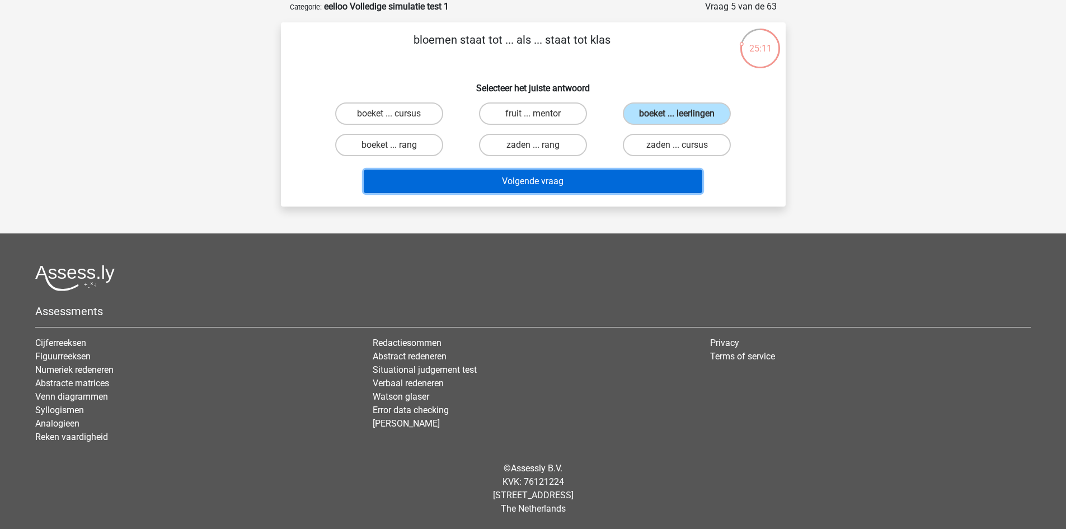
click at [600, 184] on button "Volgende vraag" at bounding box center [533, 181] width 338 height 23
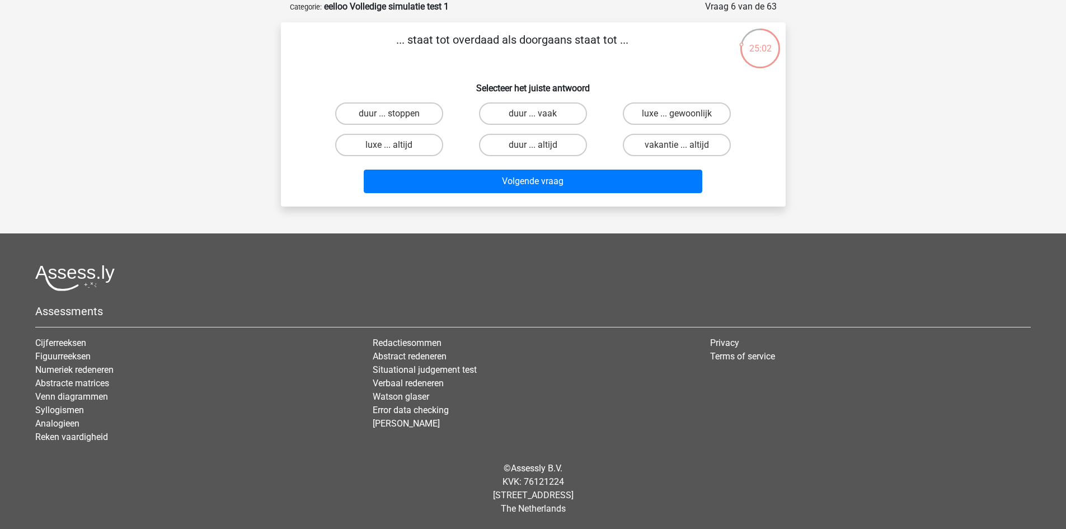
drag, startPoint x: 500, startPoint y: 42, endPoint x: 454, endPoint y: 36, distance: 46.2
click at [454, 36] on p "... staat tot overdaad als doorgaans staat tot ..." at bounding box center [512, 48] width 427 height 34
copy p "overdaad"
click at [344, 54] on p "... staat tot overdaad als doorgaans staat tot ..." at bounding box center [512, 48] width 427 height 34
click at [689, 110] on label "luxe ... gewoonlijk" at bounding box center [677, 113] width 108 height 22
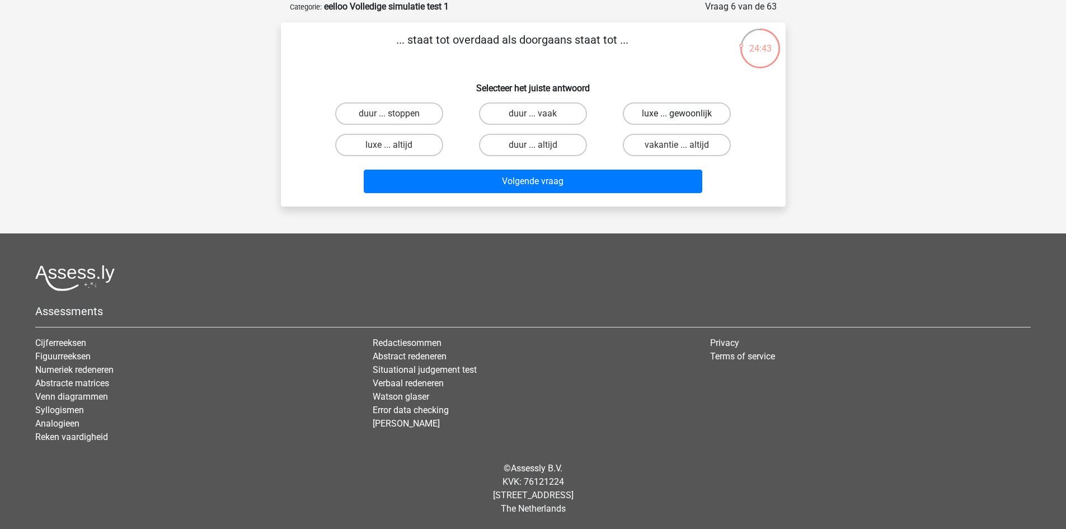
click at [684, 114] on input "luxe ... gewoonlijk" at bounding box center [680, 117] width 7 height 7
radio input "true"
click at [552, 111] on label "duur ... vaak" at bounding box center [533, 113] width 108 height 22
click at [540, 114] on input "duur ... vaak" at bounding box center [536, 117] width 7 height 7
radio input "true"
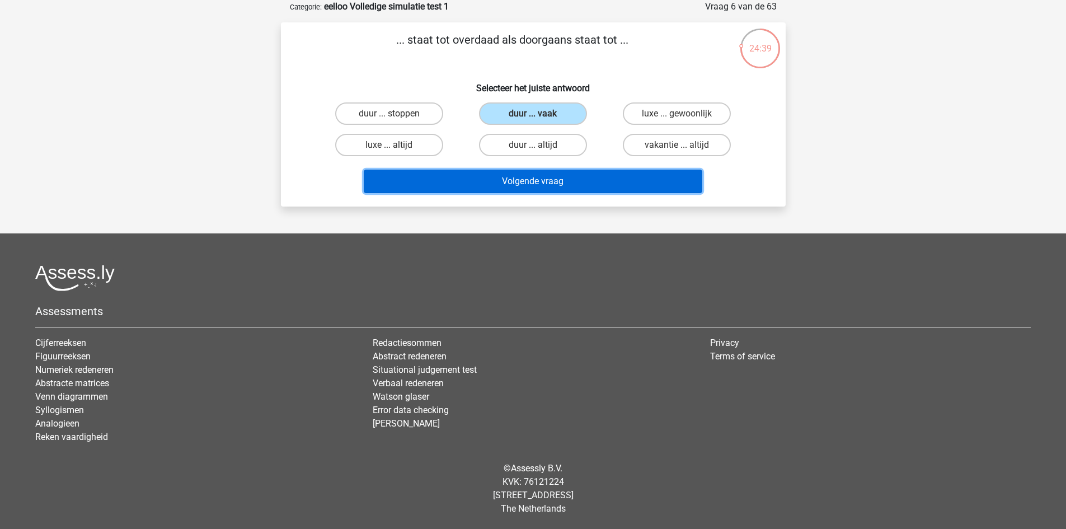
click at [565, 180] on button "Volgende vraag" at bounding box center [533, 181] width 338 height 23
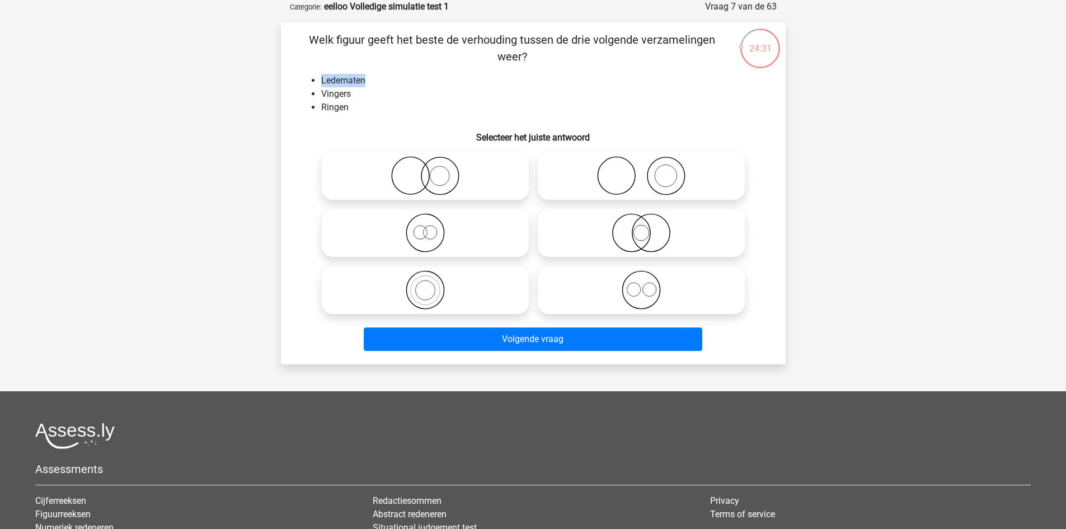
drag, startPoint x: 374, startPoint y: 82, endPoint x: 320, endPoint y: 77, distance: 53.9
click at [320, 77] on ul "Ledematen Vingers Ringen" at bounding box center [533, 94] width 469 height 40
copy li "Ledematen"
click at [387, 84] on li "Ledematen" at bounding box center [544, 80] width 446 height 13
click at [672, 175] on icon at bounding box center [641, 175] width 198 height 39
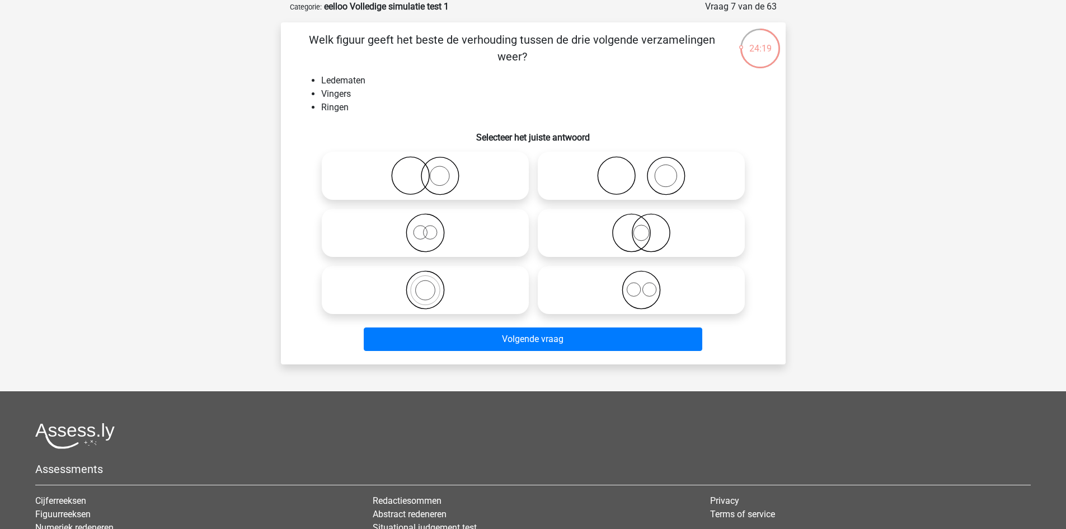
click at [648, 170] on input "radio" at bounding box center [644, 166] width 7 height 7
radio input "true"
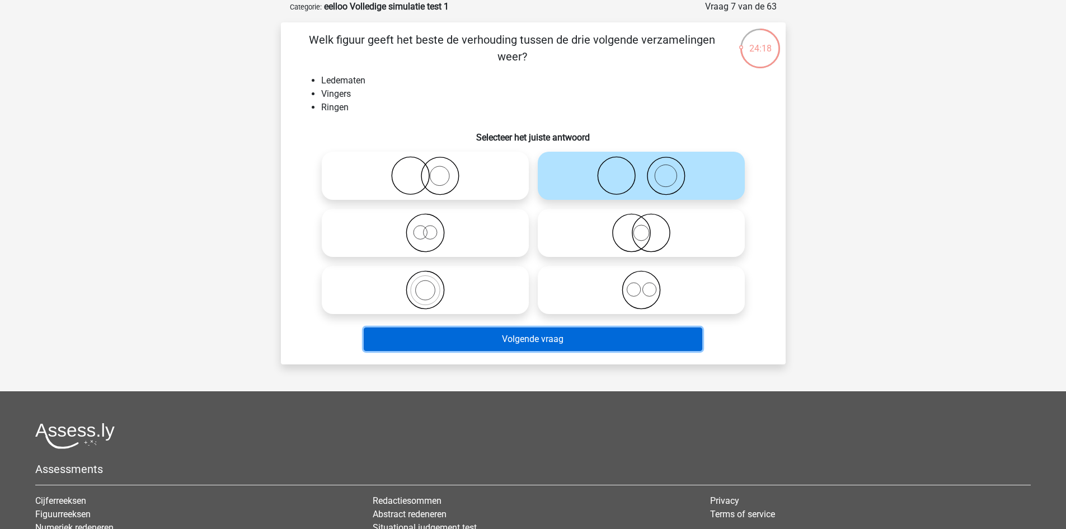
click at [563, 344] on button "Volgende vraag" at bounding box center [533, 338] width 338 height 23
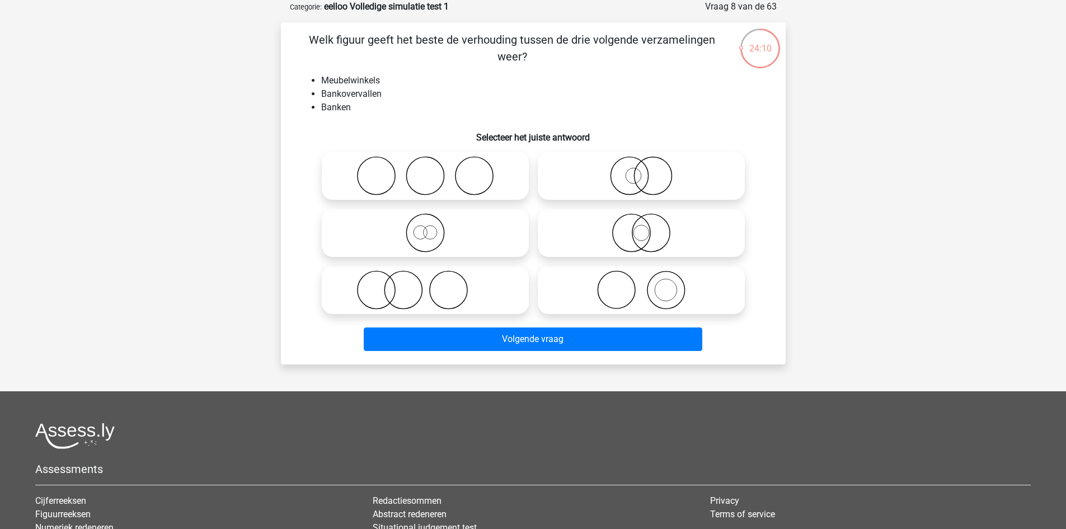
click at [446, 180] on icon at bounding box center [425, 175] width 198 height 39
click at [432, 170] on input "radio" at bounding box center [428, 166] width 7 height 7
radio input "true"
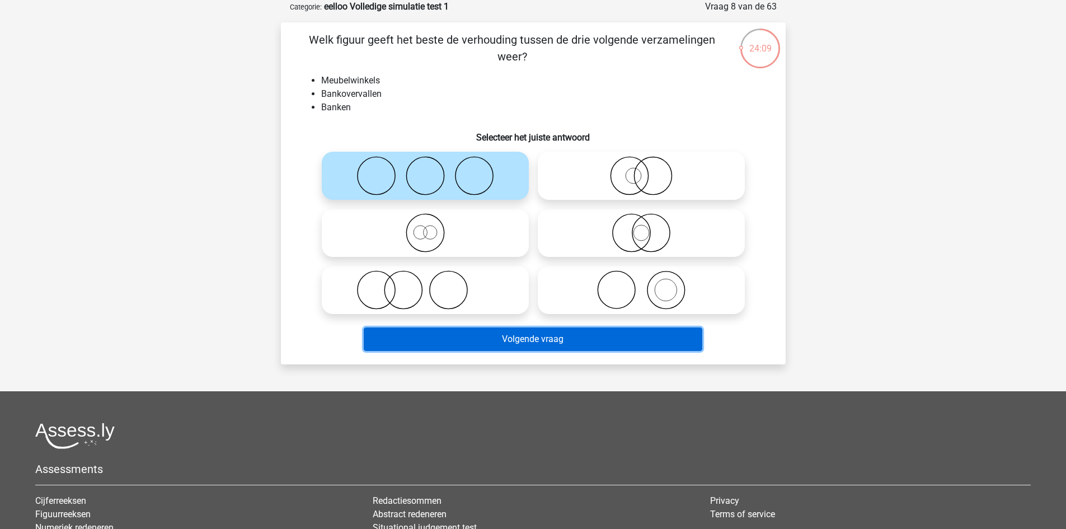
click at [501, 328] on button "Volgende vraag" at bounding box center [533, 338] width 338 height 23
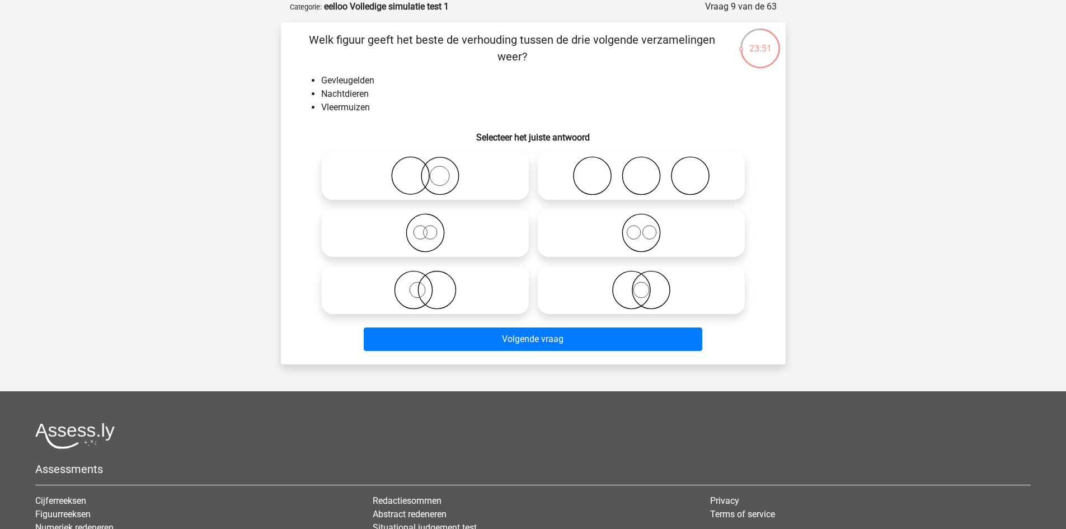
drag, startPoint x: 449, startPoint y: 228, endPoint x: 461, endPoint y: 232, distance: 12.8
click at [448, 228] on icon at bounding box center [425, 232] width 198 height 39
click at [432, 227] on input "radio" at bounding box center [428, 223] width 7 height 7
radio input "true"
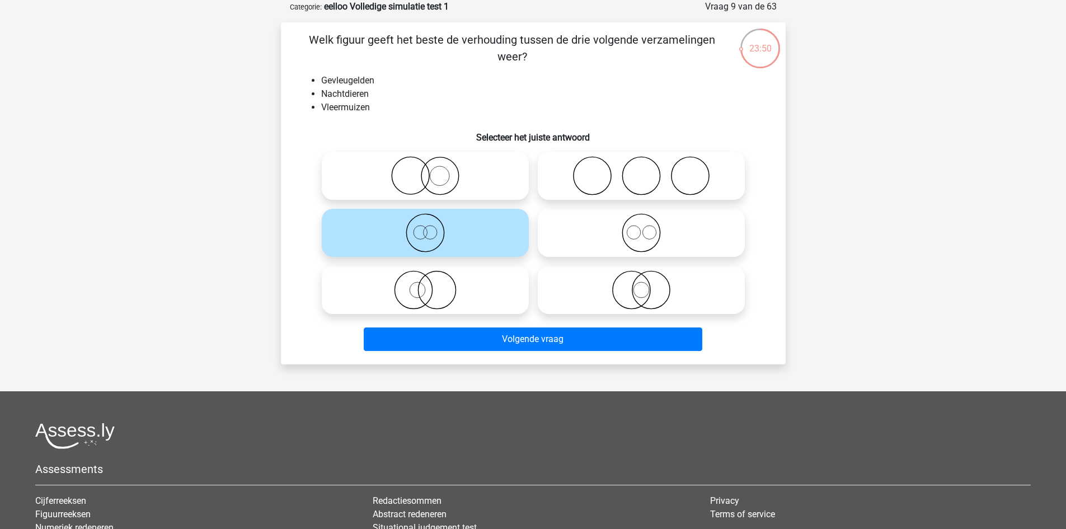
click at [661, 236] on icon at bounding box center [641, 232] width 198 height 39
click at [648, 227] on input "radio" at bounding box center [644, 223] width 7 height 7
radio input "true"
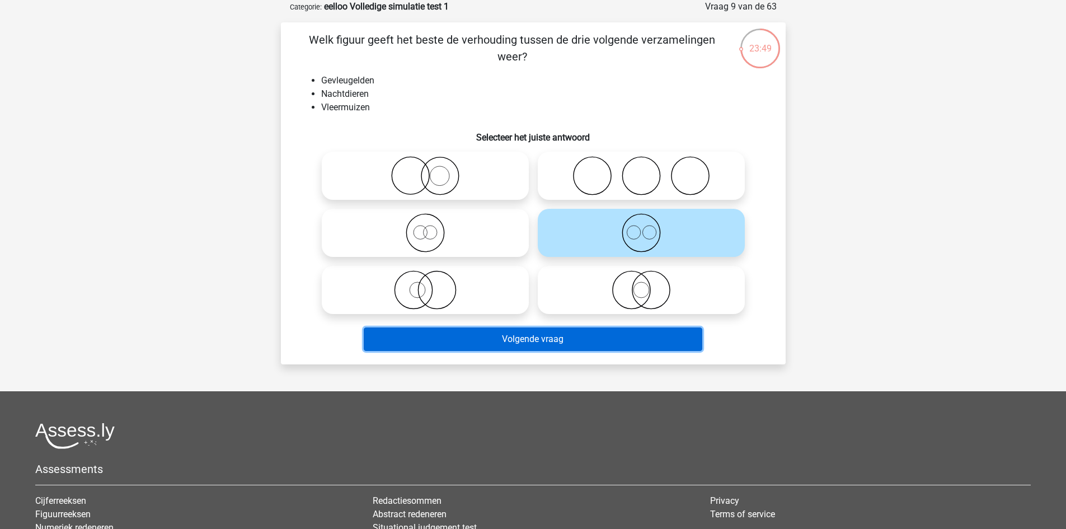
click at [554, 340] on button "Volgende vraag" at bounding box center [533, 338] width 338 height 23
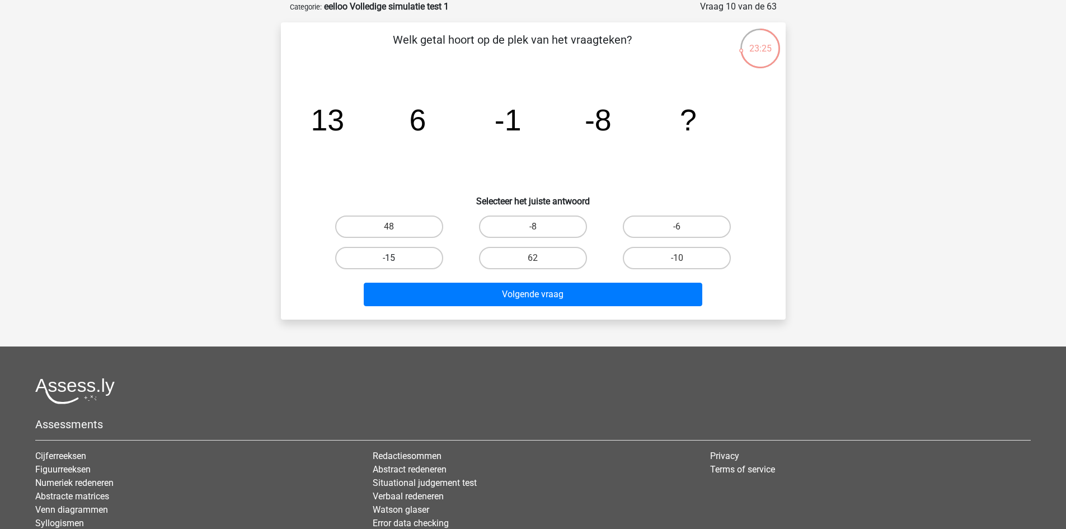
click at [374, 261] on label "-15" at bounding box center [389, 258] width 108 height 22
click at [389, 261] on input "-15" at bounding box center [392, 261] width 7 height 7
radio input "true"
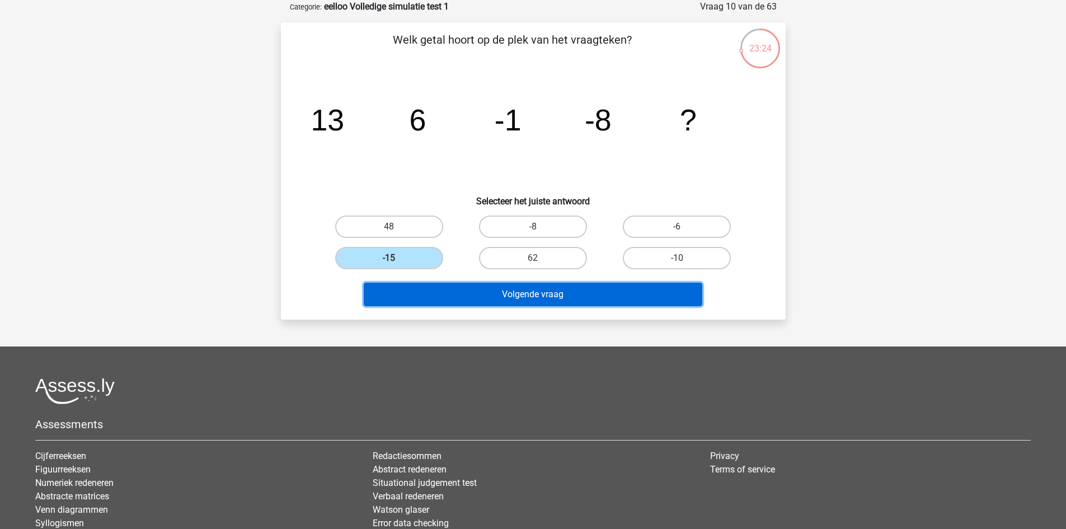
click at [439, 301] on button "Volgende vraag" at bounding box center [533, 294] width 338 height 23
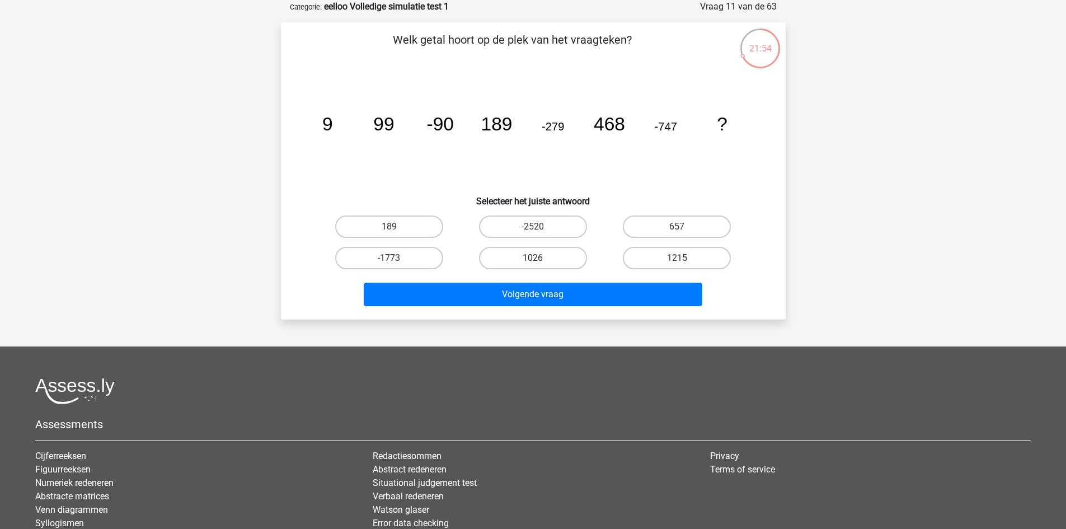
click at [562, 253] on label "1026" at bounding box center [533, 258] width 108 height 22
click at [540, 258] on input "1026" at bounding box center [536, 261] width 7 height 7
radio input "true"
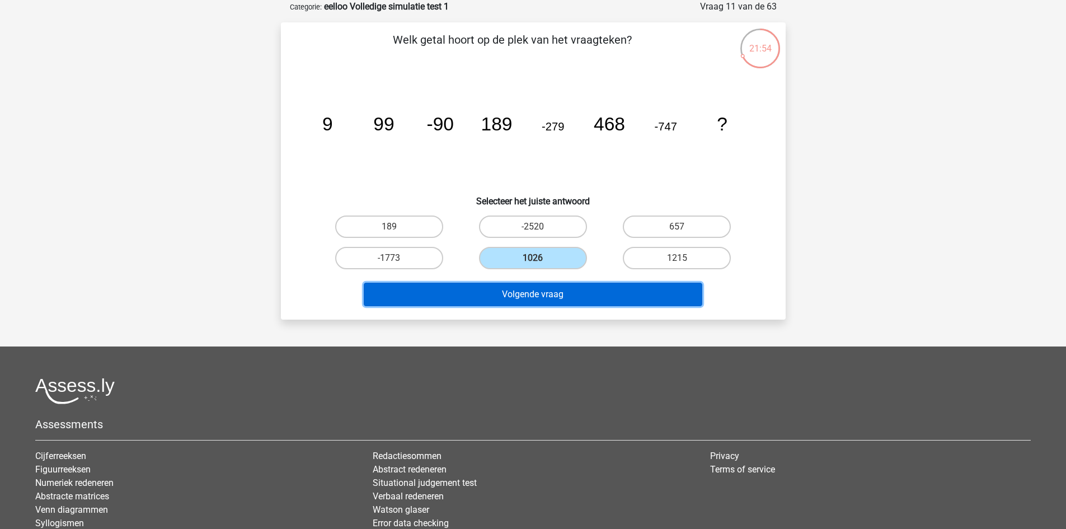
click at [581, 300] on button "Volgende vraag" at bounding box center [533, 294] width 338 height 23
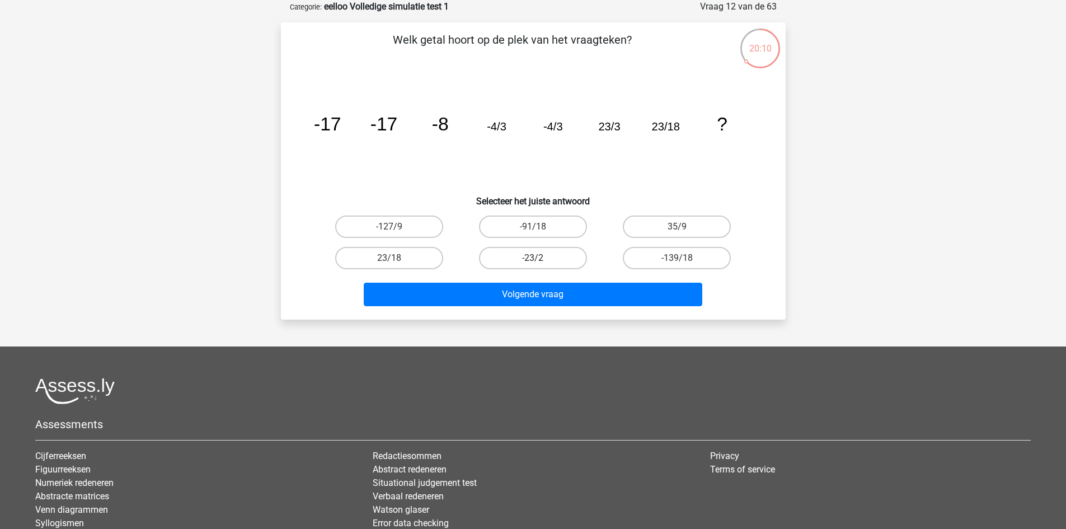
click at [546, 251] on label "-23/2" at bounding box center [533, 258] width 108 height 22
click at [540, 258] on input "-23/2" at bounding box center [536, 261] width 7 height 7
radio input "true"
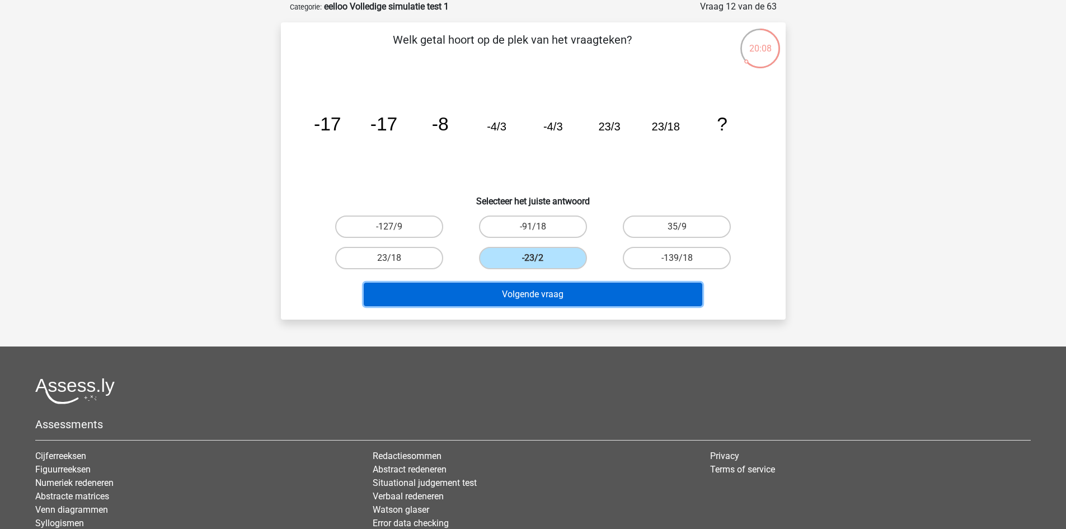
click at [570, 289] on button "Volgende vraag" at bounding box center [533, 294] width 338 height 23
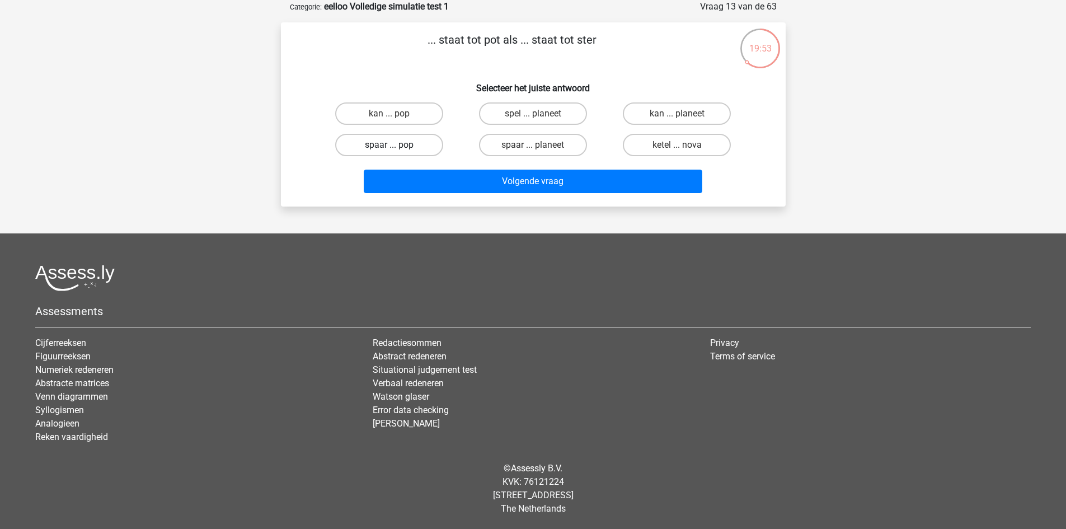
click at [423, 143] on label "spaar ... pop" at bounding box center [389, 145] width 108 height 22
click at [396, 145] on input "spaar ... pop" at bounding box center [392, 148] width 7 height 7
radio input "true"
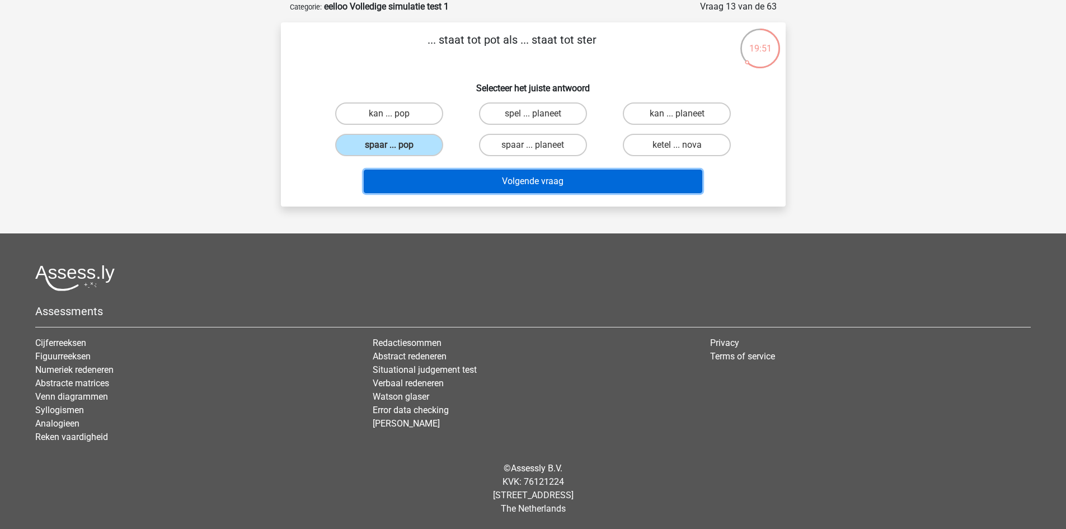
click at [473, 186] on button "Volgende vraag" at bounding box center [533, 181] width 338 height 23
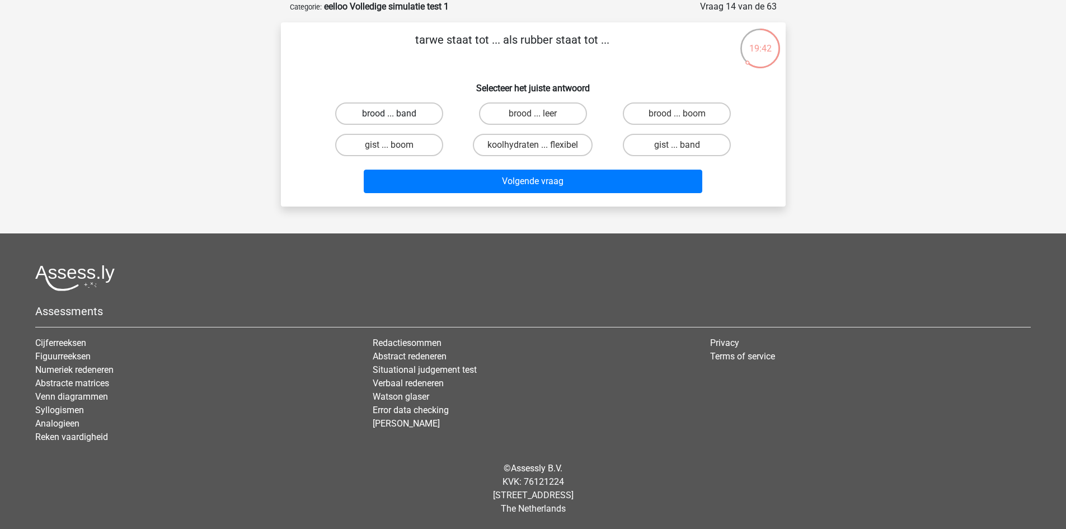
click at [417, 112] on label "brood ... band" at bounding box center [389, 113] width 108 height 22
click at [396, 114] on input "brood ... band" at bounding box center [392, 117] width 7 height 7
radio input "true"
click at [563, 140] on label "koolhydraten ... flexibel" at bounding box center [533, 145] width 120 height 22
click at [540, 145] on input "koolhydraten ... flexibel" at bounding box center [536, 148] width 7 height 7
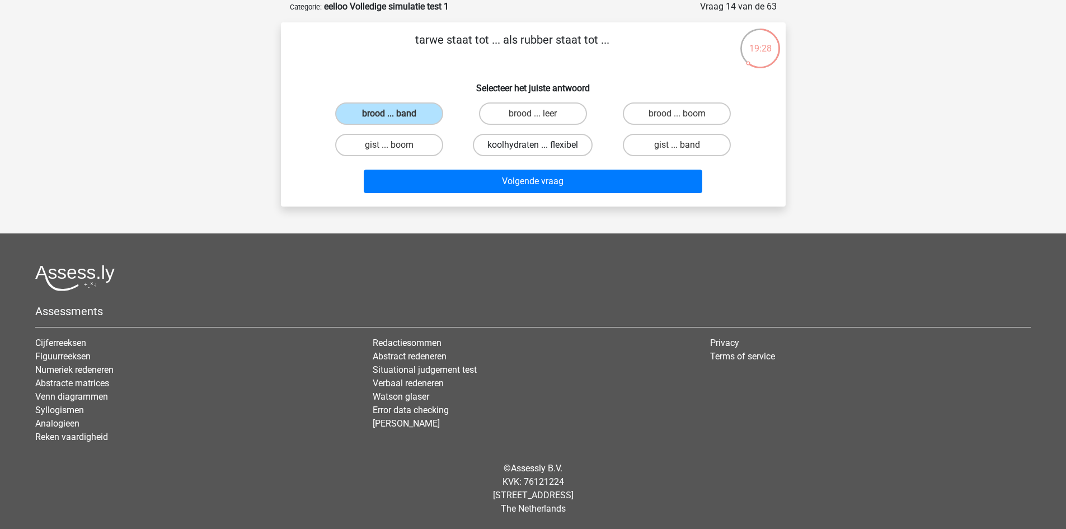
radio input "true"
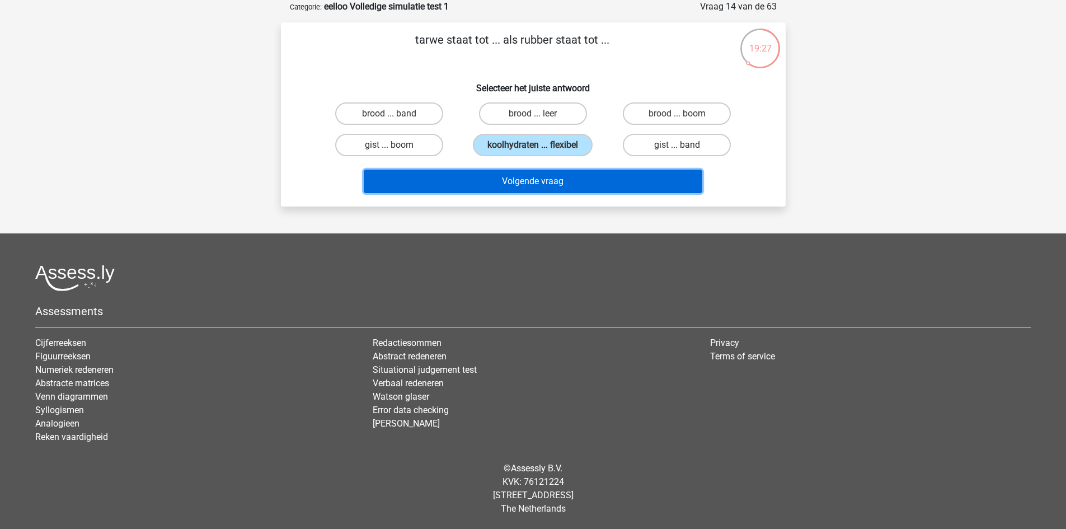
click at [567, 178] on button "Volgende vraag" at bounding box center [533, 181] width 338 height 23
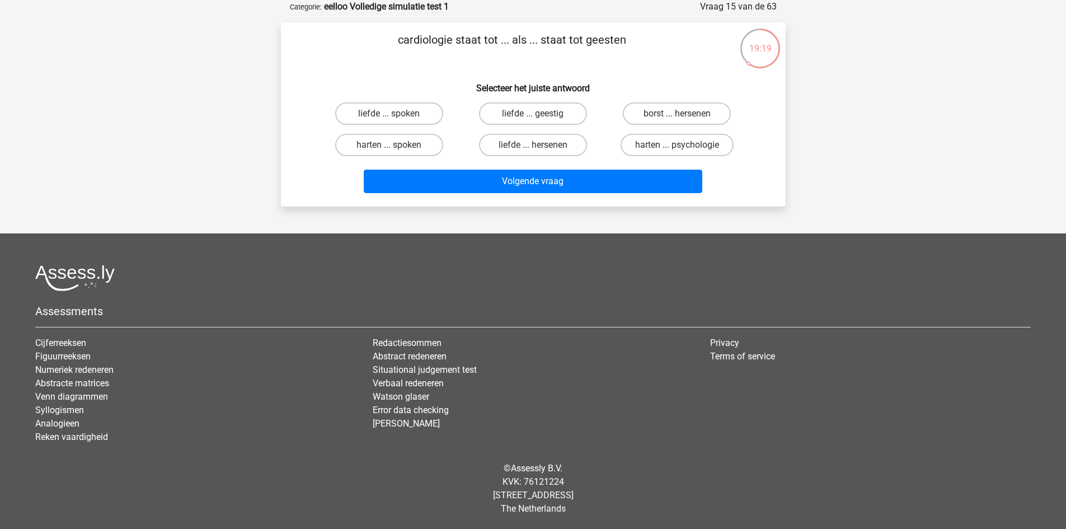
drag, startPoint x: 452, startPoint y: 41, endPoint x: 399, endPoint y: 38, distance: 52.7
click at [399, 38] on p "cardiologie staat tot ... als ... staat tot geesten" at bounding box center [512, 48] width 427 height 34
copy p "cardiologie"
click at [338, 44] on p "cardiologie staat tot ... als ... staat tot geesten" at bounding box center [512, 48] width 427 height 34
click at [674, 142] on label "harten ... psychologie" at bounding box center [676, 145] width 113 height 22
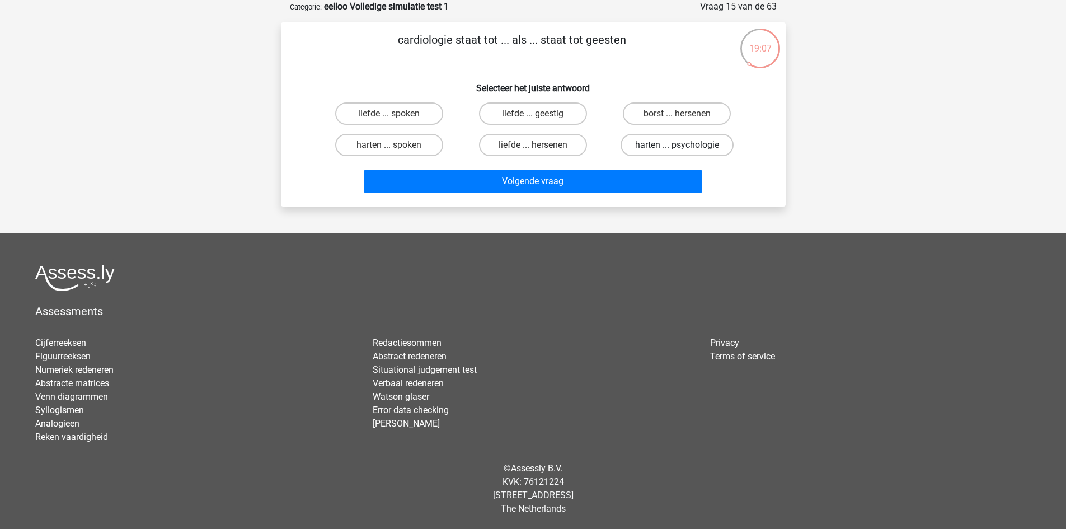
click at [677, 145] on input "harten ... psychologie" at bounding box center [680, 148] width 7 height 7
radio input "true"
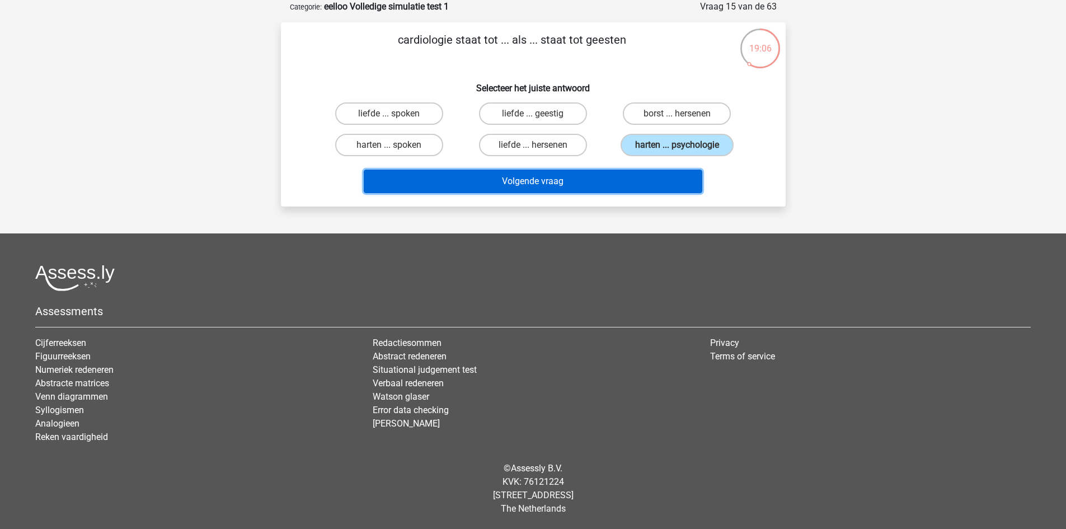
click at [556, 177] on button "Volgende vraag" at bounding box center [533, 181] width 338 height 23
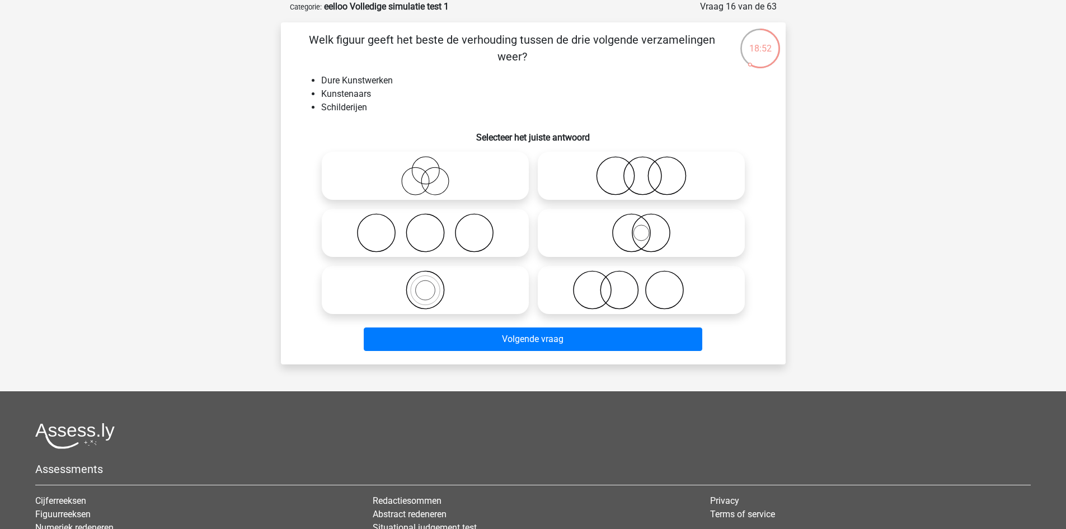
click at [413, 232] on icon at bounding box center [425, 232] width 198 height 39
click at [425, 227] on input "radio" at bounding box center [428, 223] width 7 height 7
radio input "true"
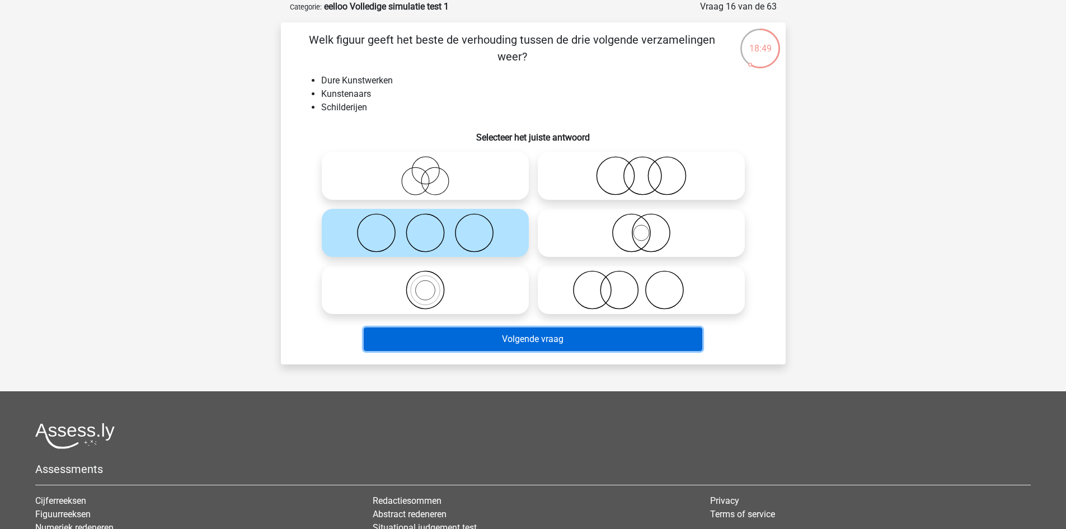
click at [510, 343] on button "Volgende vraag" at bounding box center [533, 338] width 338 height 23
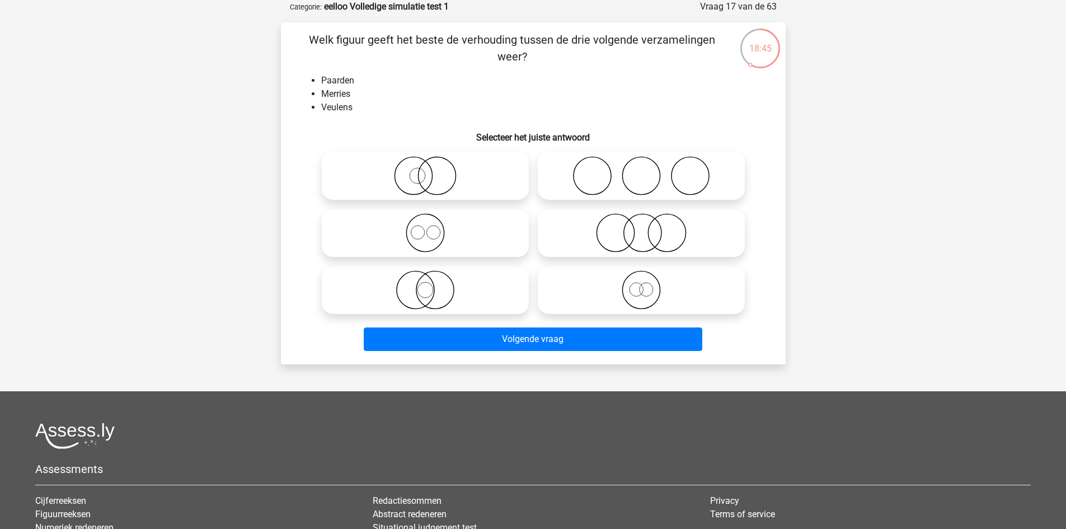
click at [642, 226] on input "radio" at bounding box center [644, 223] width 7 height 7
radio input "true"
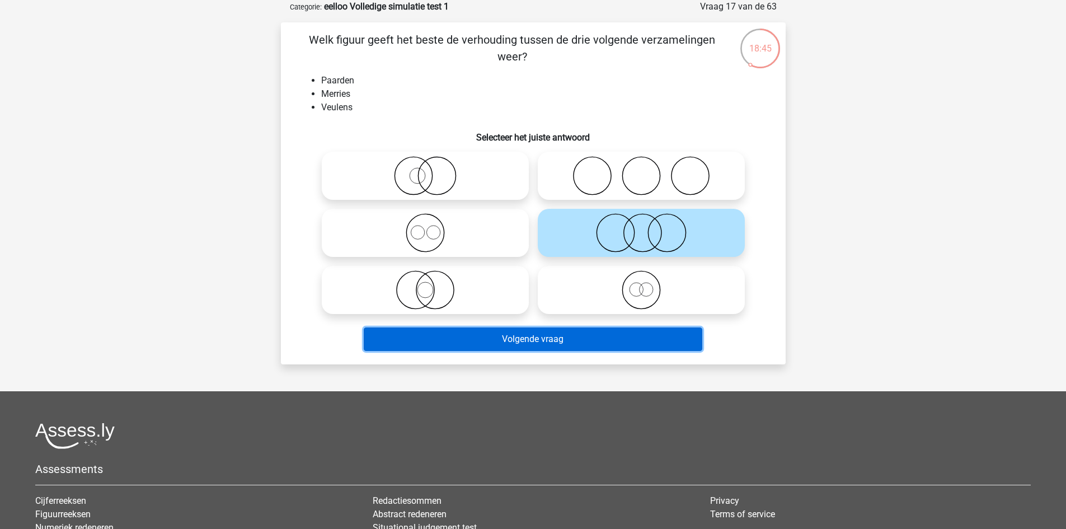
click at [601, 335] on button "Volgende vraag" at bounding box center [533, 338] width 338 height 23
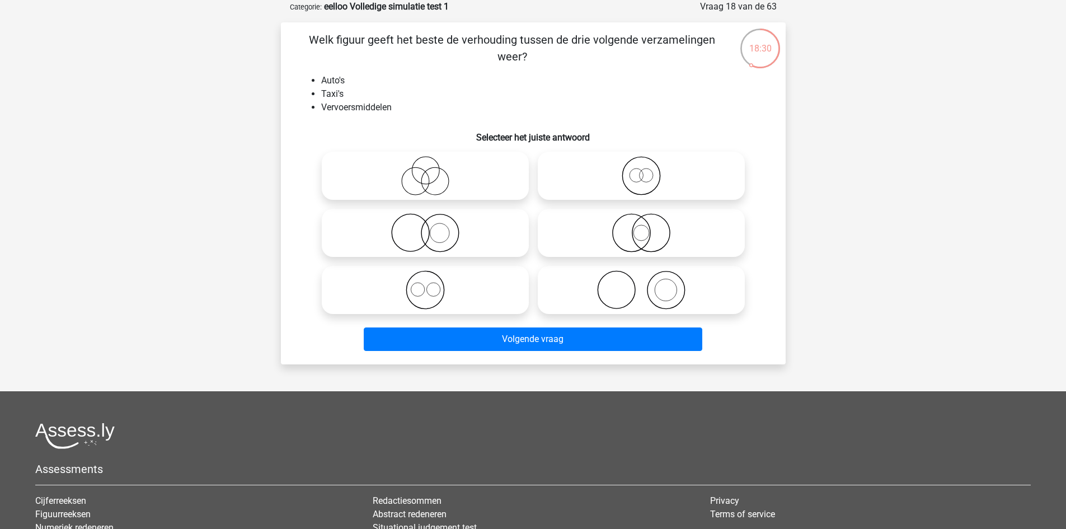
click at [666, 233] on icon at bounding box center [641, 232] width 198 height 39
click at [648, 227] on input "radio" at bounding box center [644, 223] width 7 height 7
radio input "true"
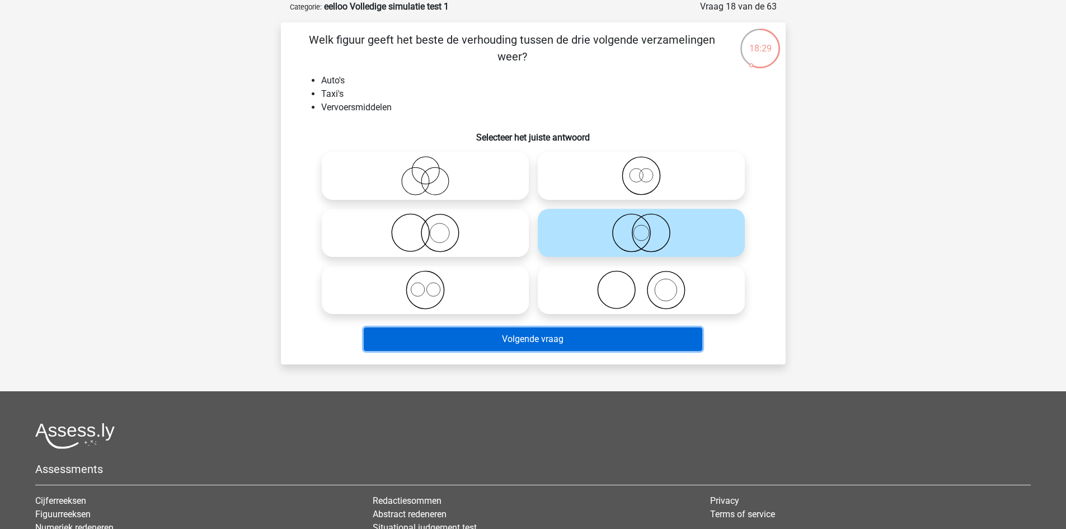
click at [629, 330] on button "Volgende vraag" at bounding box center [533, 338] width 338 height 23
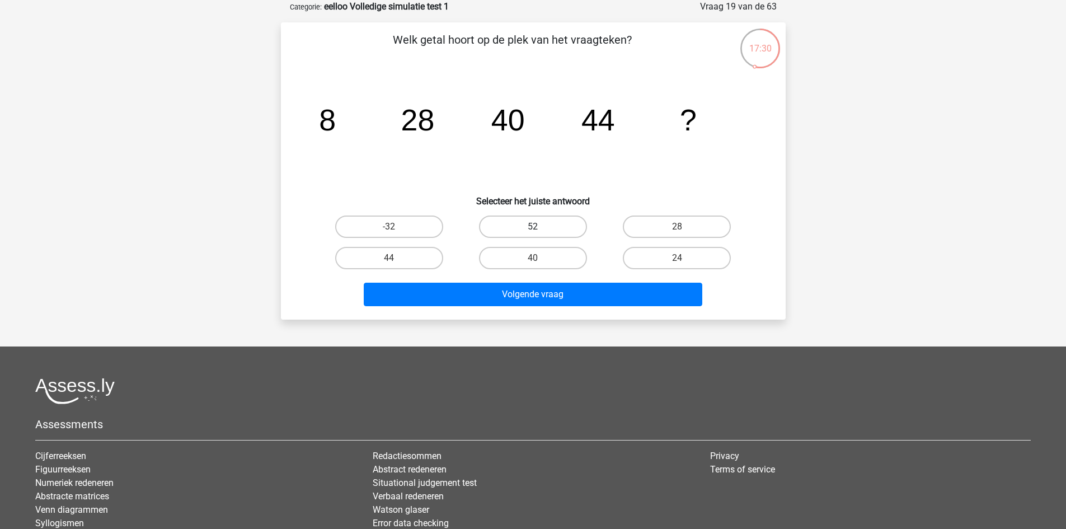
click at [549, 228] on label "52" at bounding box center [533, 226] width 108 height 22
click at [540, 228] on input "52" at bounding box center [536, 230] width 7 height 7
radio input "true"
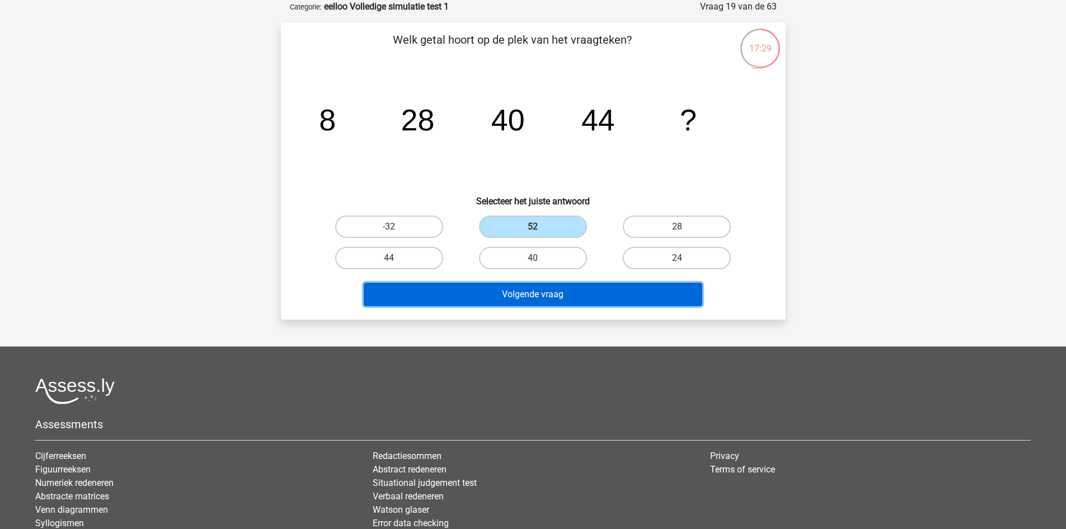
click at [568, 291] on button "Volgende vraag" at bounding box center [533, 294] width 338 height 23
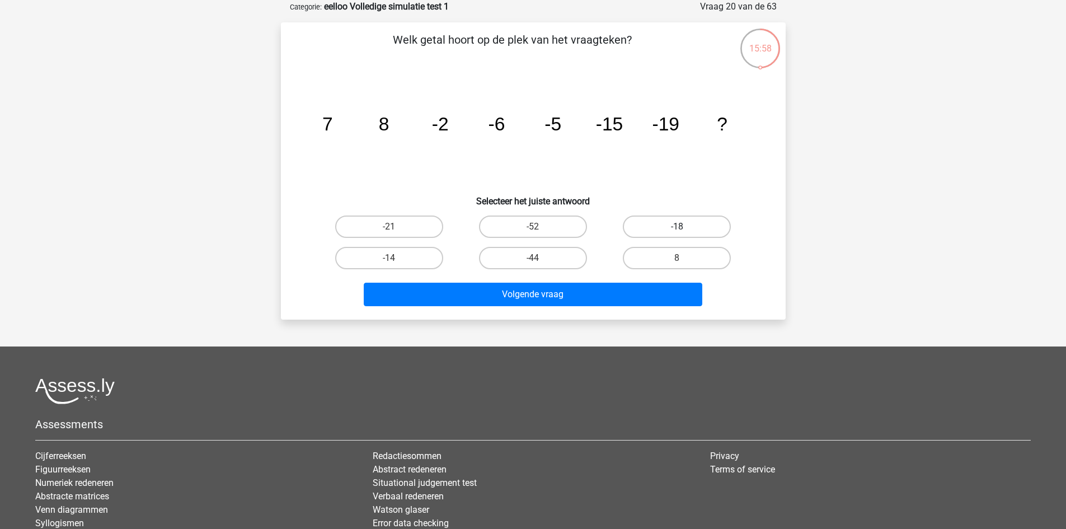
click at [676, 225] on label "-18" at bounding box center [677, 226] width 108 height 22
click at [677, 227] on input "-18" at bounding box center [680, 230] width 7 height 7
radio input "true"
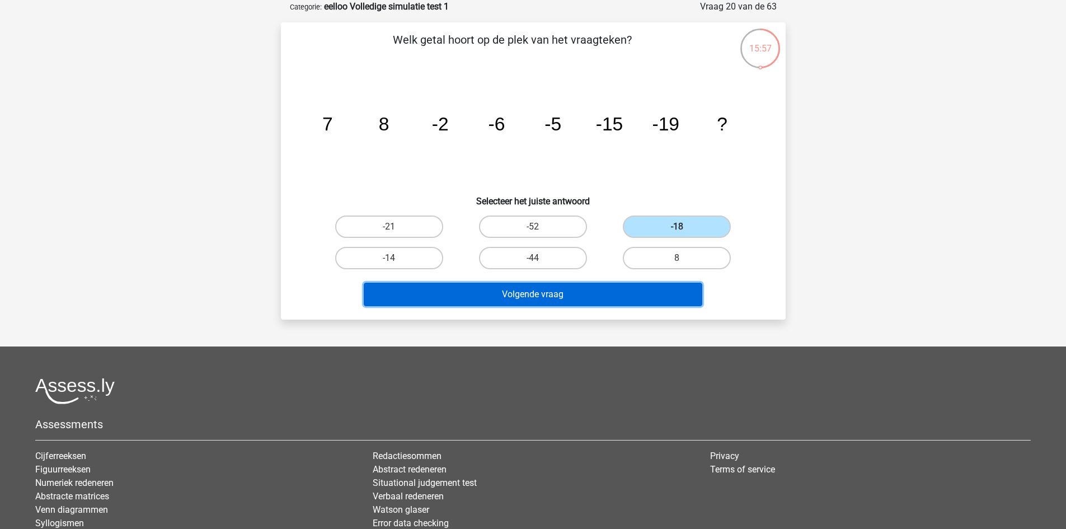
click at [611, 294] on button "Volgende vraag" at bounding box center [533, 294] width 338 height 23
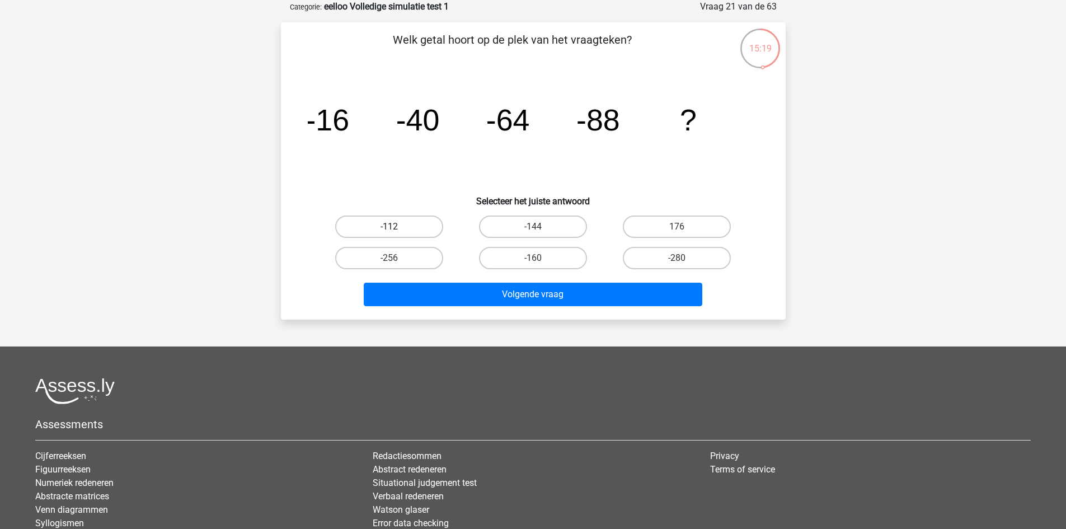
click at [381, 225] on label "-112" at bounding box center [389, 226] width 108 height 22
click at [389, 227] on input "-112" at bounding box center [392, 230] width 7 height 7
radio input "true"
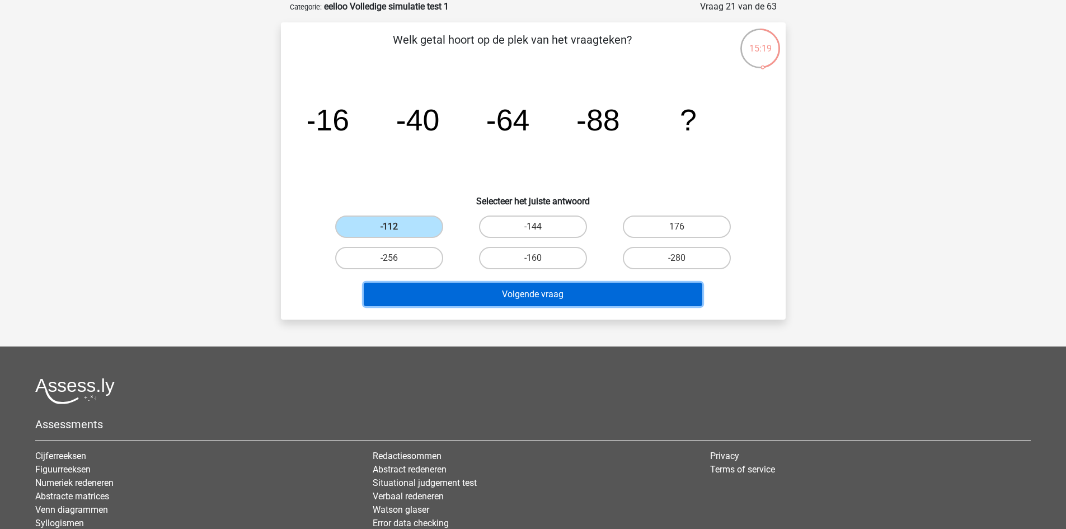
drag, startPoint x: 472, startPoint y: 291, endPoint x: 498, endPoint y: 272, distance: 32.5
click at [472, 291] on button "Volgende vraag" at bounding box center [533, 294] width 338 height 23
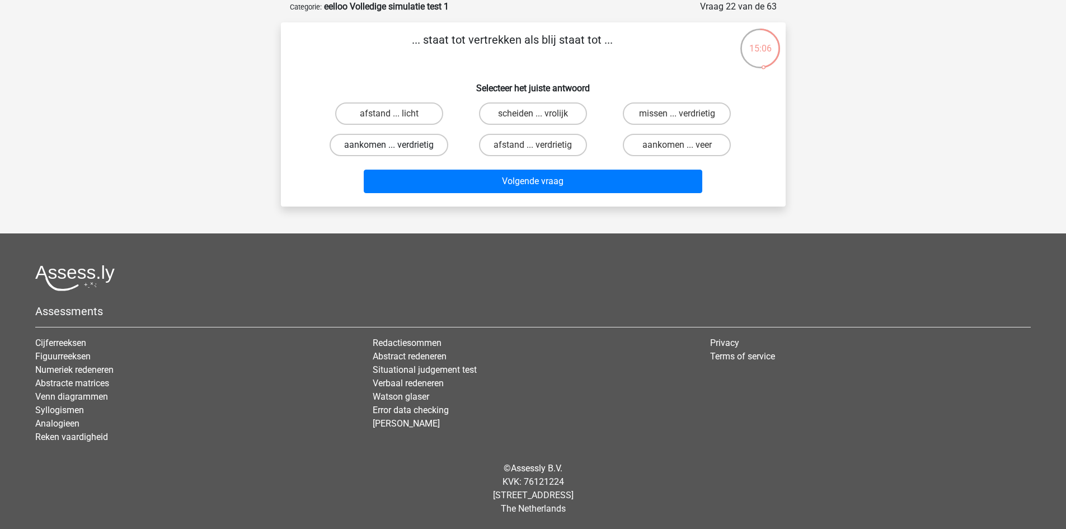
click at [384, 144] on label "aankomen ... verdrietig" at bounding box center [389, 145] width 119 height 22
click at [389, 145] on input "aankomen ... verdrietig" at bounding box center [392, 148] width 7 height 7
radio input "true"
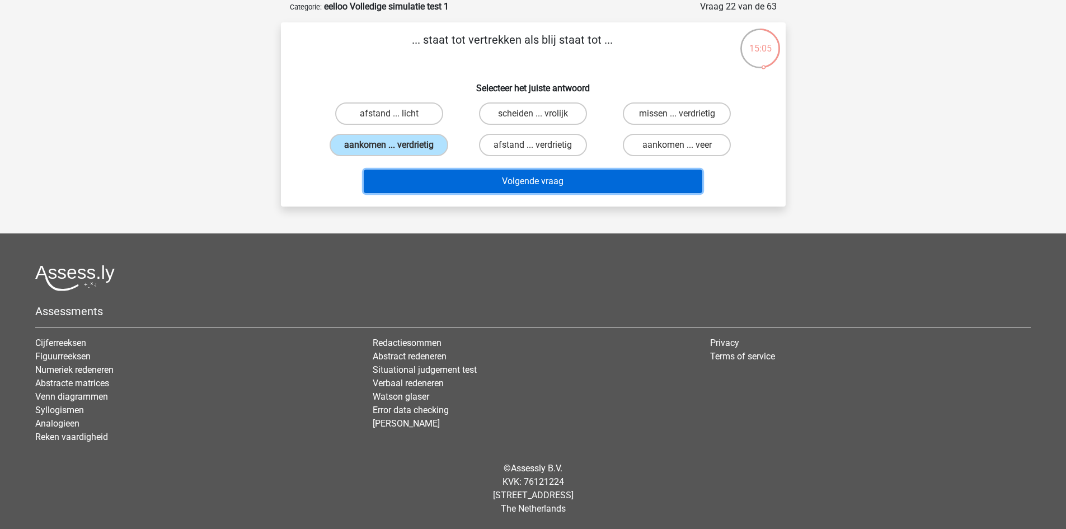
click at [469, 185] on button "Volgende vraag" at bounding box center [533, 181] width 338 height 23
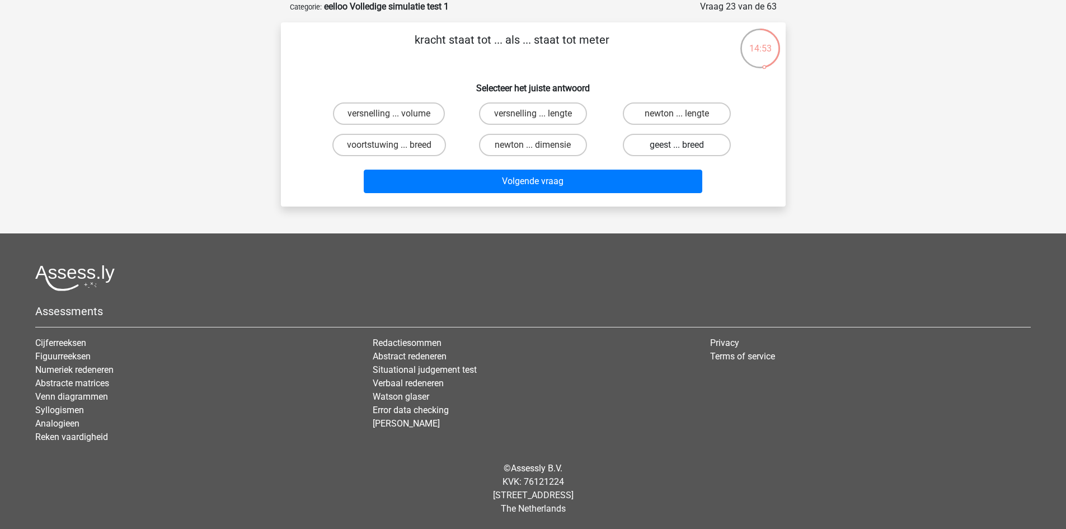
click at [680, 142] on label "geest ... breed" at bounding box center [677, 145] width 108 height 22
click at [680, 145] on input "geest ... breed" at bounding box center [680, 148] width 7 height 7
radio input "true"
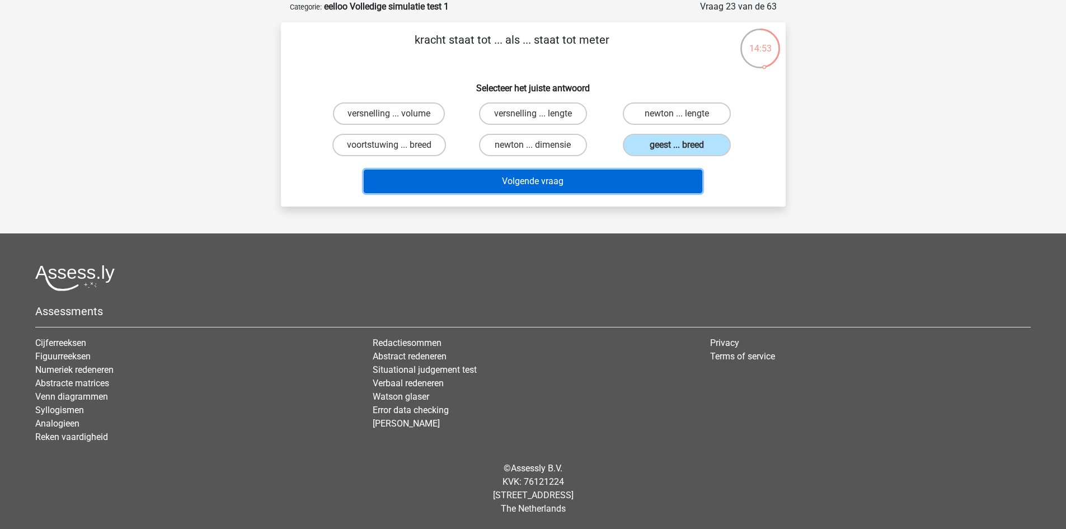
click at [674, 176] on button "Volgende vraag" at bounding box center [533, 181] width 338 height 23
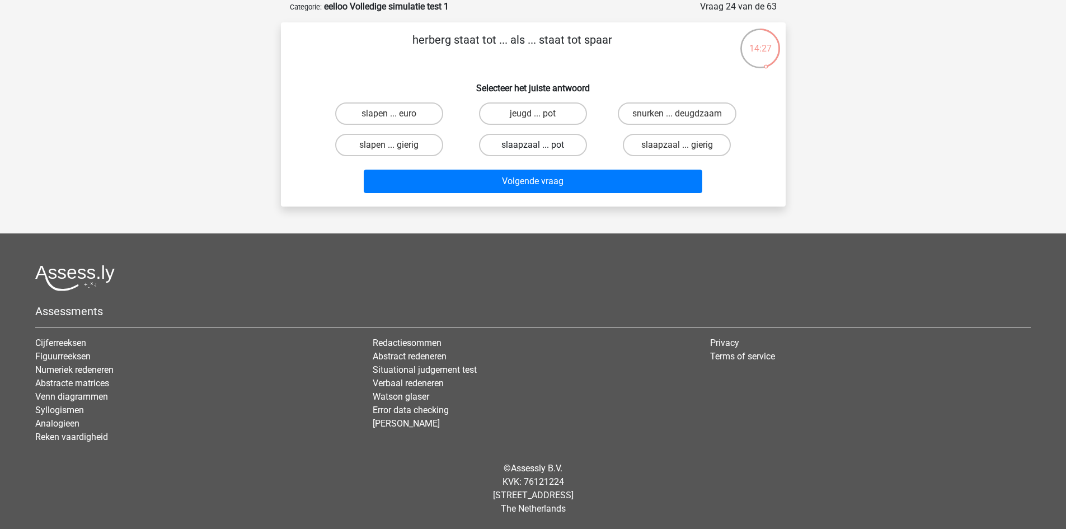
click at [539, 140] on label "slaapzaal ... pot" at bounding box center [533, 145] width 108 height 22
click at [539, 145] on input "slaapzaal ... pot" at bounding box center [536, 148] width 7 height 7
radio input "true"
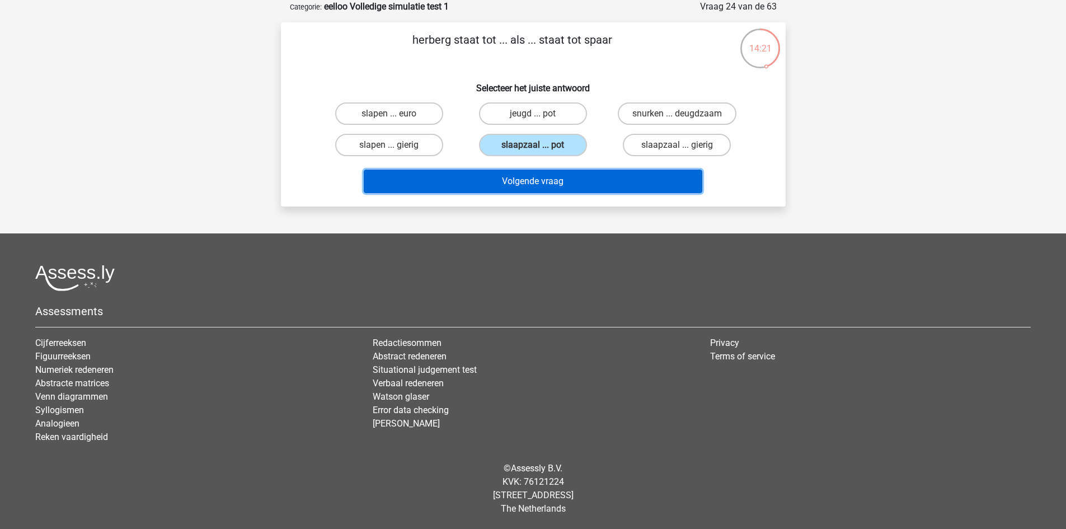
click at [633, 177] on button "Volgende vraag" at bounding box center [533, 181] width 338 height 23
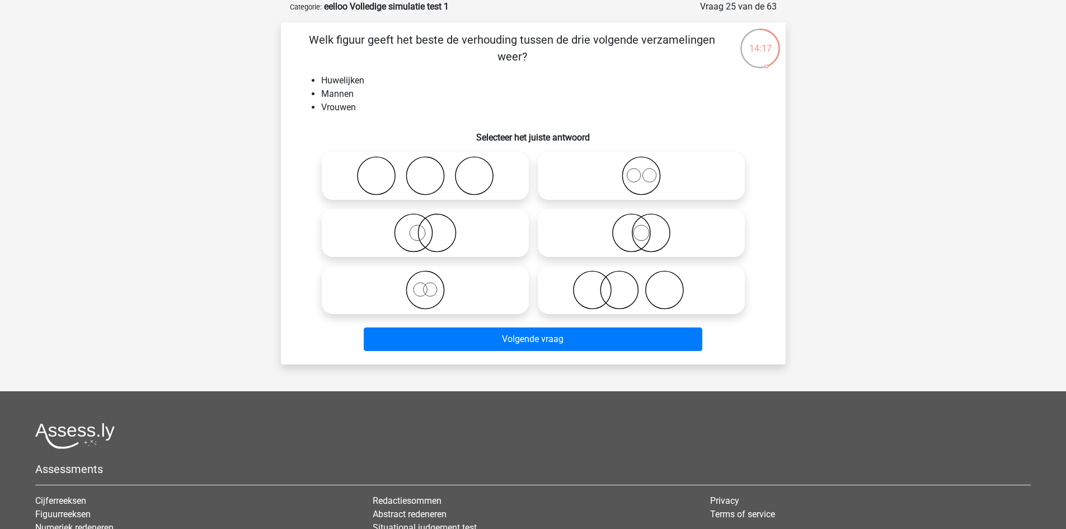
click at [389, 161] on icon at bounding box center [425, 175] width 198 height 39
click at [425, 163] on input "radio" at bounding box center [428, 166] width 7 height 7
radio input "true"
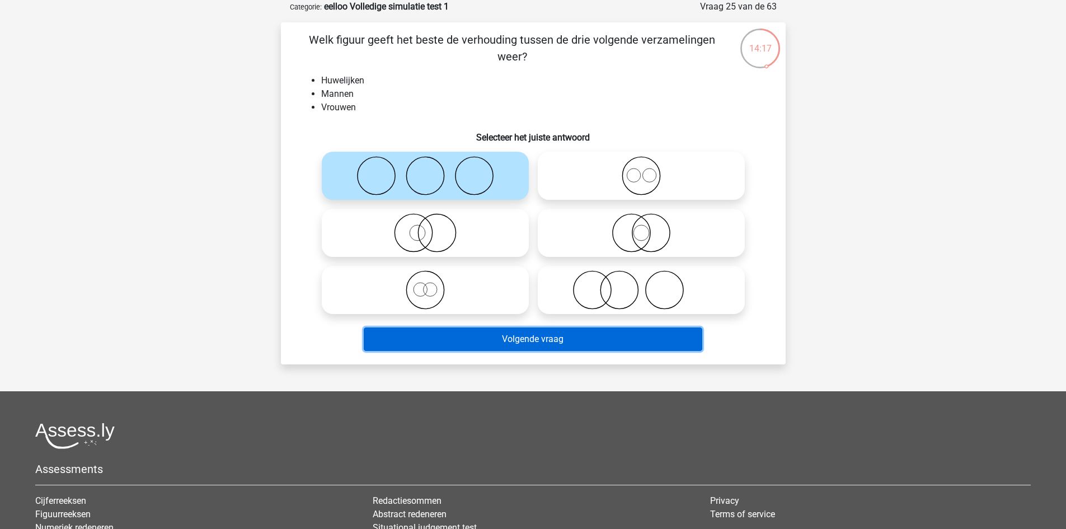
click at [502, 345] on button "Volgende vraag" at bounding box center [533, 338] width 338 height 23
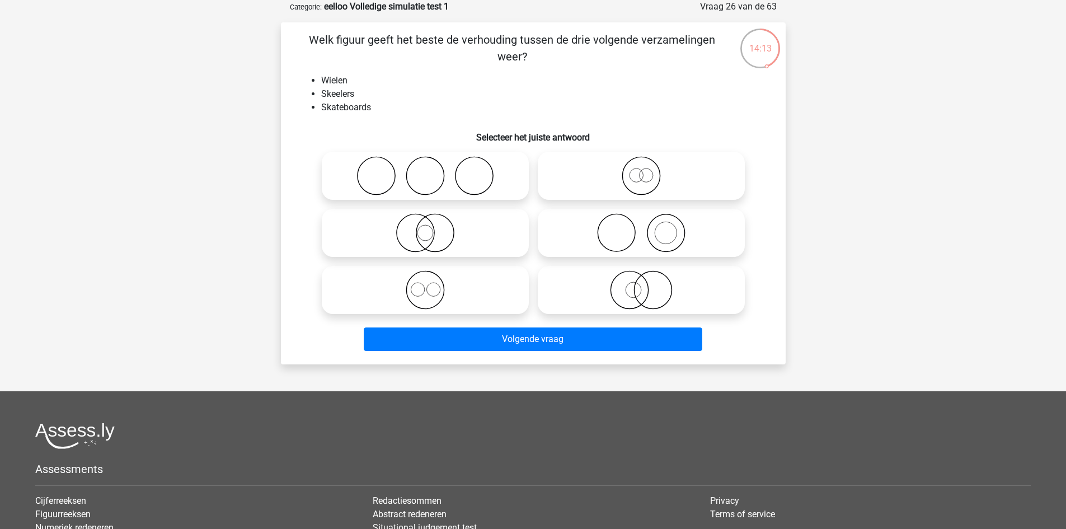
click at [432, 182] on icon at bounding box center [425, 175] width 198 height 39
click at [432, 170] on input "radio" at bounding box center [428, 166] width 7 height 7
radio input "true"
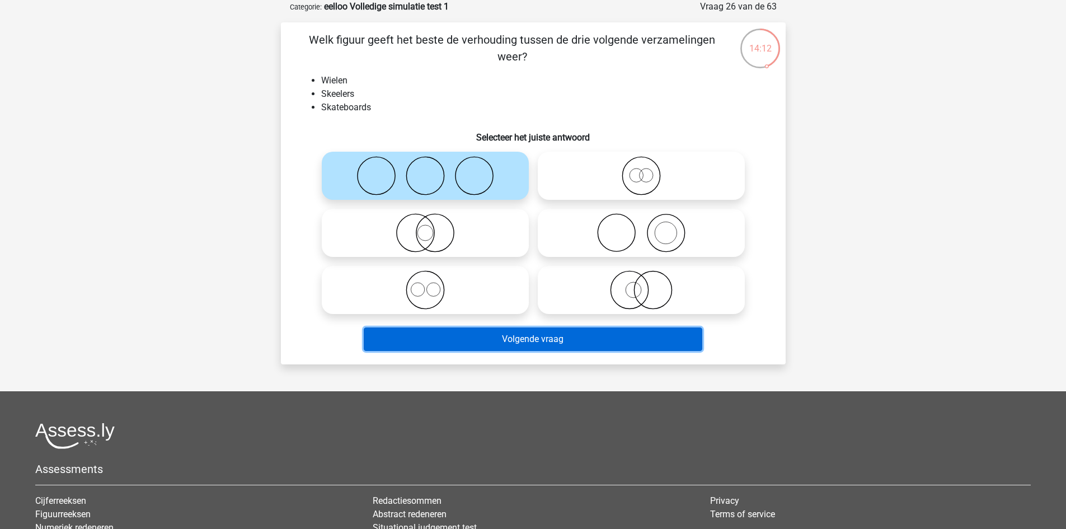
click at [537, 340] on button "Volgende vraag" at bounding box center [533, 338] width 338 height 23
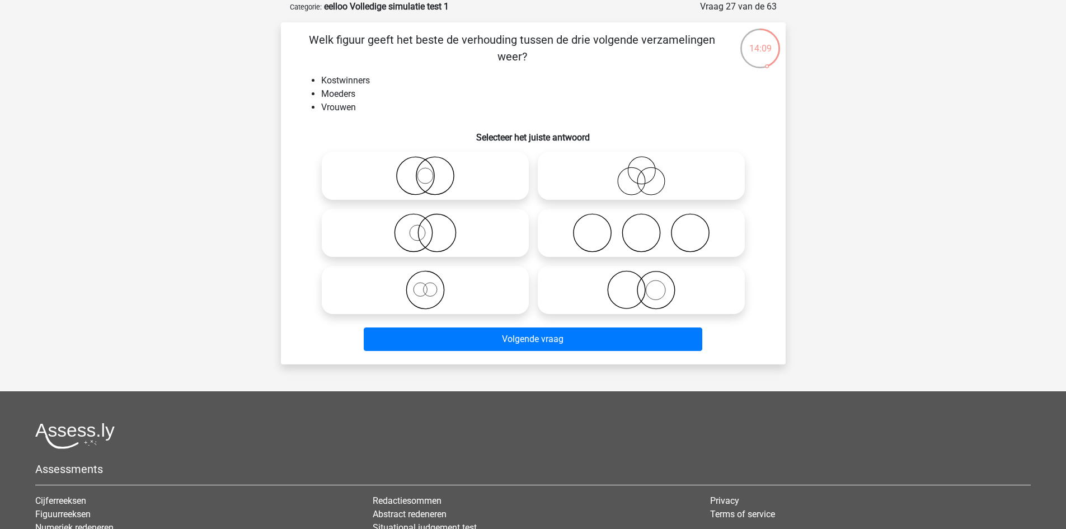
click at [609, 225] on circle at bounding box center [591, 232] width 37 height 37
click at [641, 225] on input "radio" at bounding box center [644, 223] width 7 height 7
radio input "true"
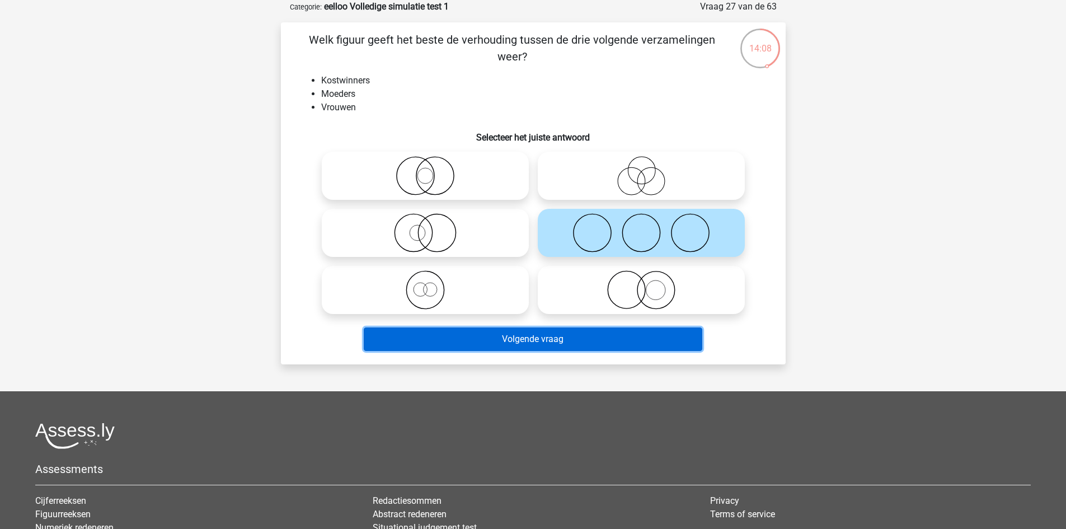
click at [594, 340] on button "Volgende vraag" at bounding box center [533, 338] width 338 height 23
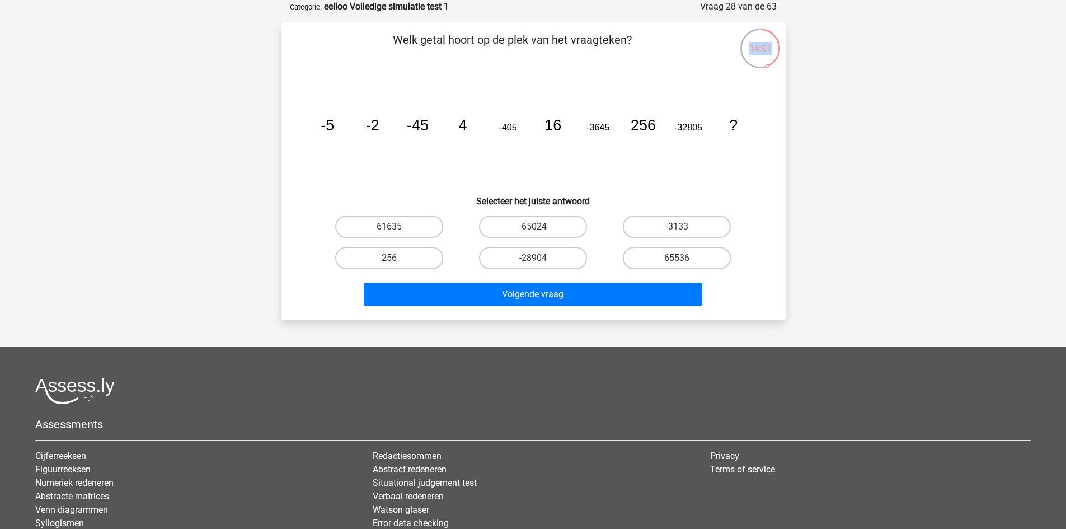
drag, startPoint x: 768, startPoint y: 68, endPoint x: 781, endPoint y: 59, distance: 15.6
click at [781, 4] on div "14:01" at bounding box center [781, 4] width 0 height 0
click at [770, 59] on div "14:00" at bounding box center [760, 39] width 42 height 42
click at [771, 99] on div "Welk getal hoort op de plek van het vraagteken? image/svg+xml -5 -2 -45 4 -405 …" at bounding box center [533, 170] width 496 height 279
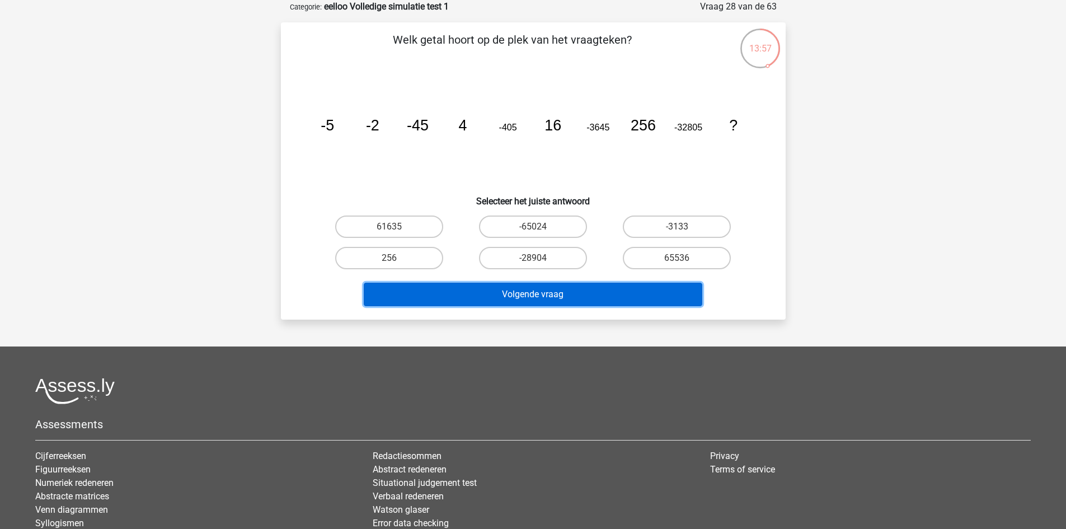
click at [560, 293] on button "Volgende vraag" at bounding box center [533, 294] width 338 height 23
click at [555, 290] on button "Volgende vraag" at bounding box center [533, 294] width 338 height 23
click at [556, 291] on button "Volgende vraag" at bounding box center [533, 294] width 338 height 23
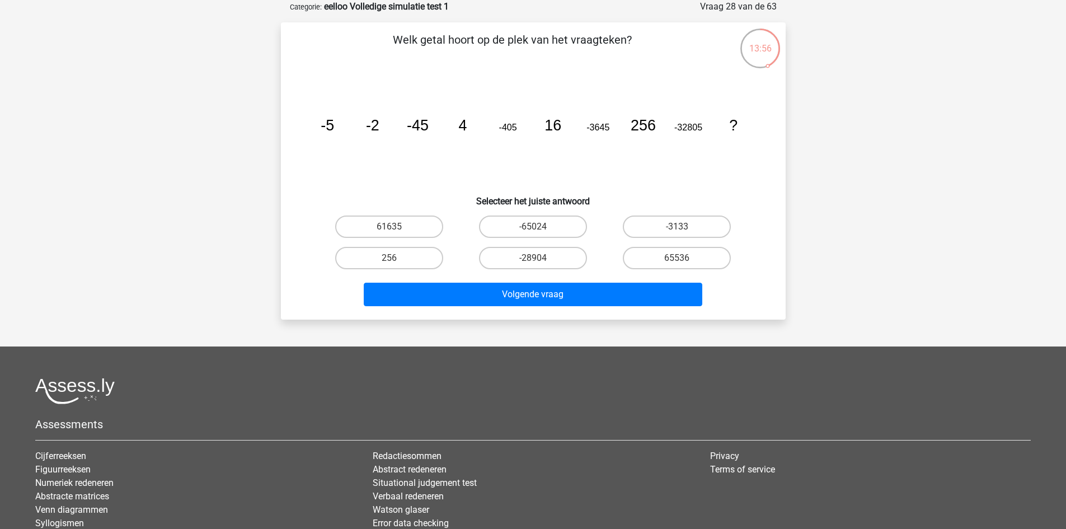
click at [438, 165] on icon "image/svg+xml -5 -2 -45 4 -405 16 -3645 256 -32805 ?" at bounding box center [533, 130] width 451 height 113
click at [536, 228] on input "-65024" at bounding box center [536, 230] width 7 height 7
radio input "true"
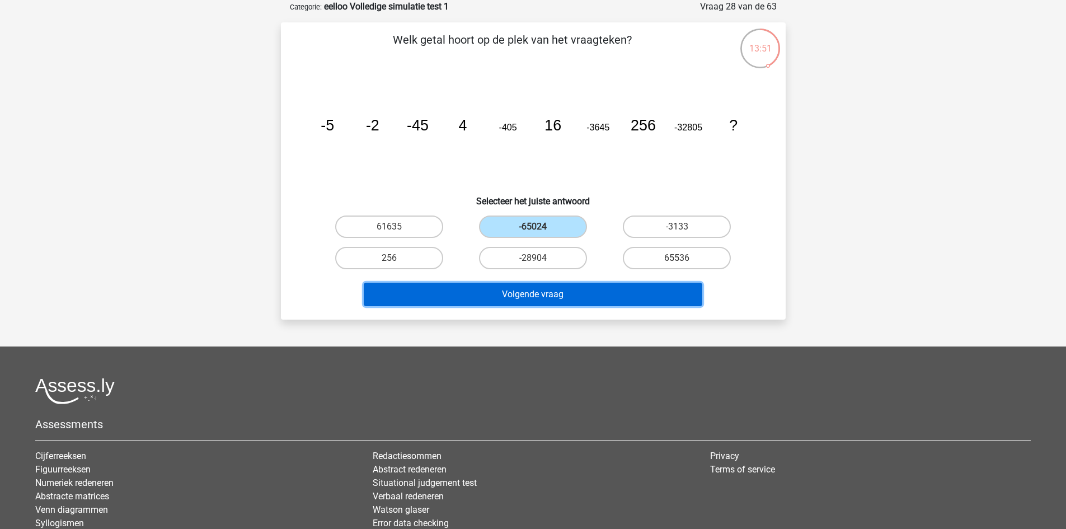
click at [547, 295] on button "Volgende vraag" at bounding box center [533, 294] width 338 height 23
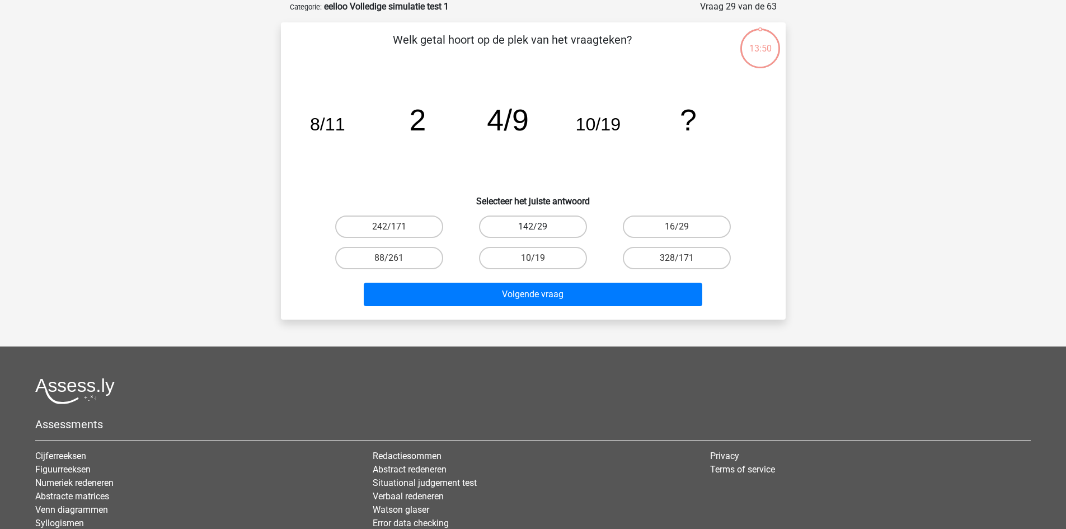
click at [533, 224] on label "142/29" at bounding box center [533, 226] width 108 height 22
click at [533, 227] on input "142/29" at bounding box center [536, 230] width 7 height 7
radio input "true"
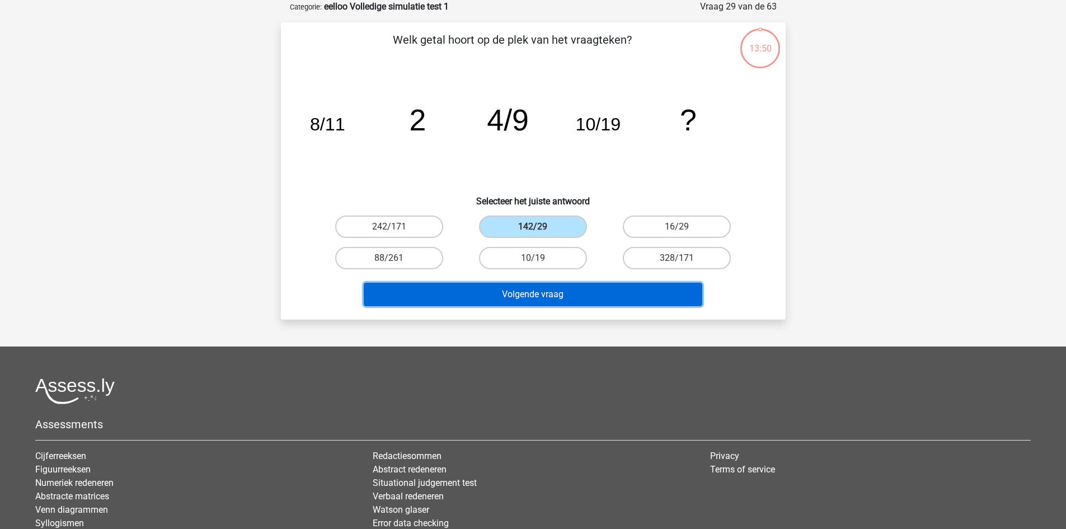
click at [527, 298] on button "Volgende vraag" at bounding box center [533, 294] width 338 height 23
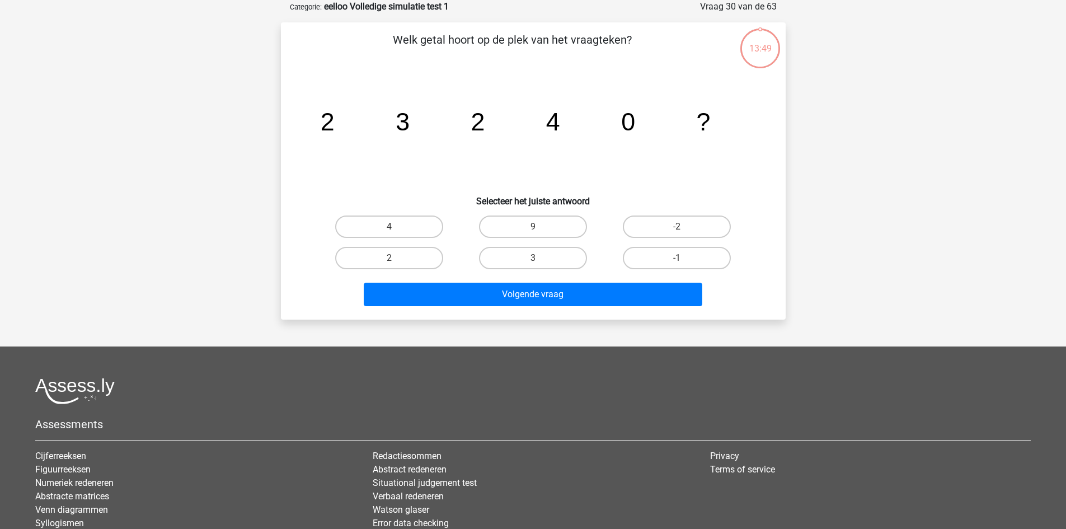
click at [533, 227] on input "9" at bounding box center [536, 230] width 7 height 7
radio input "true"
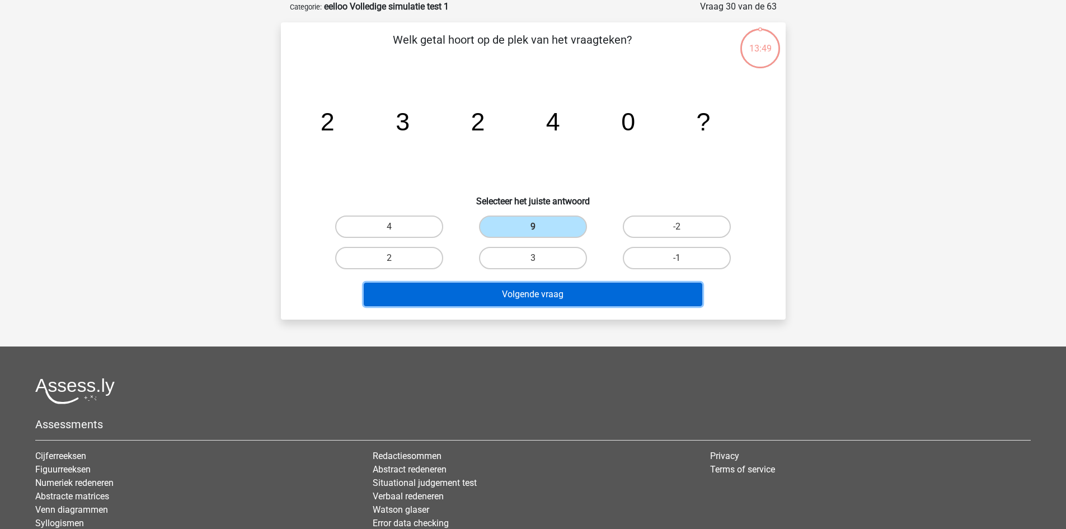
click at [531, 289] on button "Volgende vraag" at bounding box center [533, 294] width 338 height 23
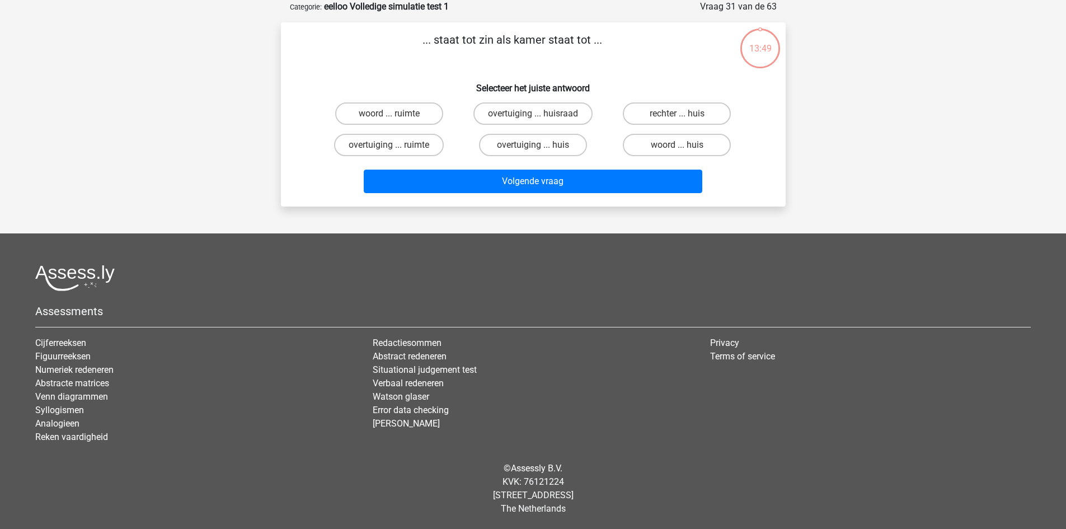
click at [535, 225] on div "Kies premium Gina gina.martinetti2@gmail.com" at bounding box center [533, 236] width 1066 height 585
click at [523, 145] on label "overtuiging ... huis" at bounding box center [533, 145] width 108 height 22
click at [533, 145] on input "overtuiging ... huis" at bounding box center [536, 148] width 7 height 7
radio input "true"
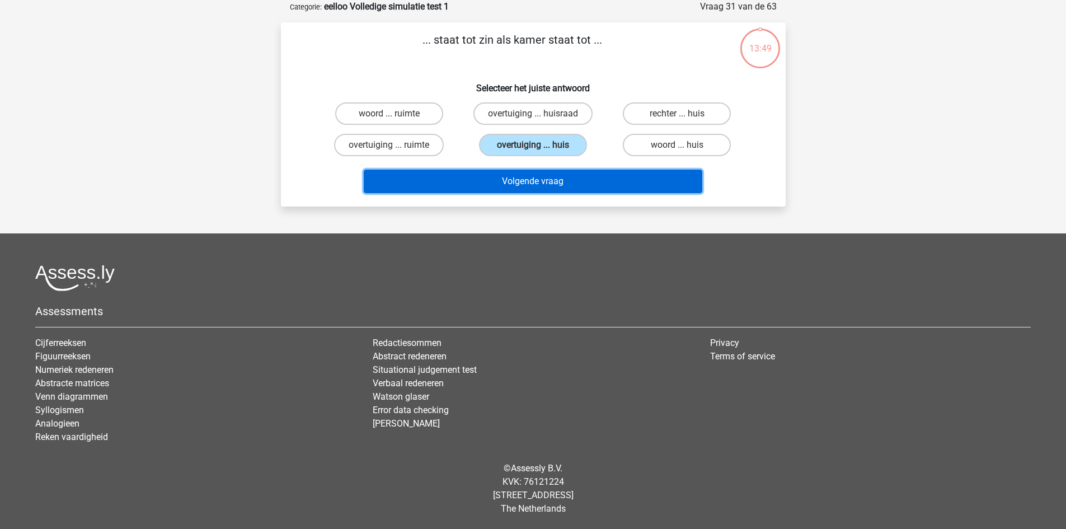
click at [537, 171] on button "Volgende vraag" at bounding box center [533, 181] width 338 height 23
click at [538, 178] on button "Volgende vraag" at bounding box center [533, 181] width 338 height 23
click at [539, 175] on button "Volgende vraag" at bounding box center [533, 181] width 338 height 23
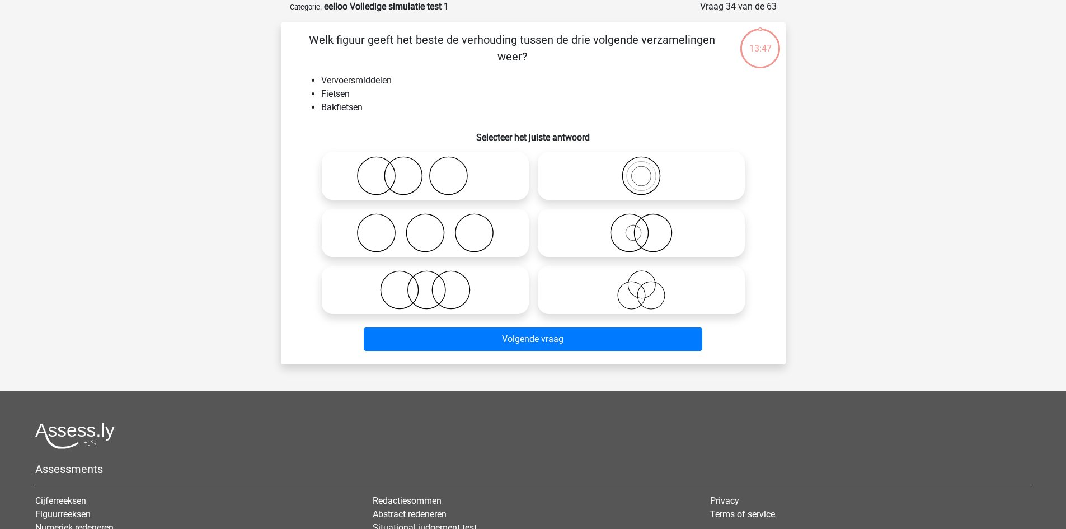
drag, startPoint x: 604, startPoint y: 190, endPoint x: 558, endPoint y: 297, distance: 116.1
click at [606, 192] on icon at bounding box center [641, 175] width 198 height 39
click at [641, 170] on input "radio" at bounding box center [644, 166] width 7 height 7
radio input "true"
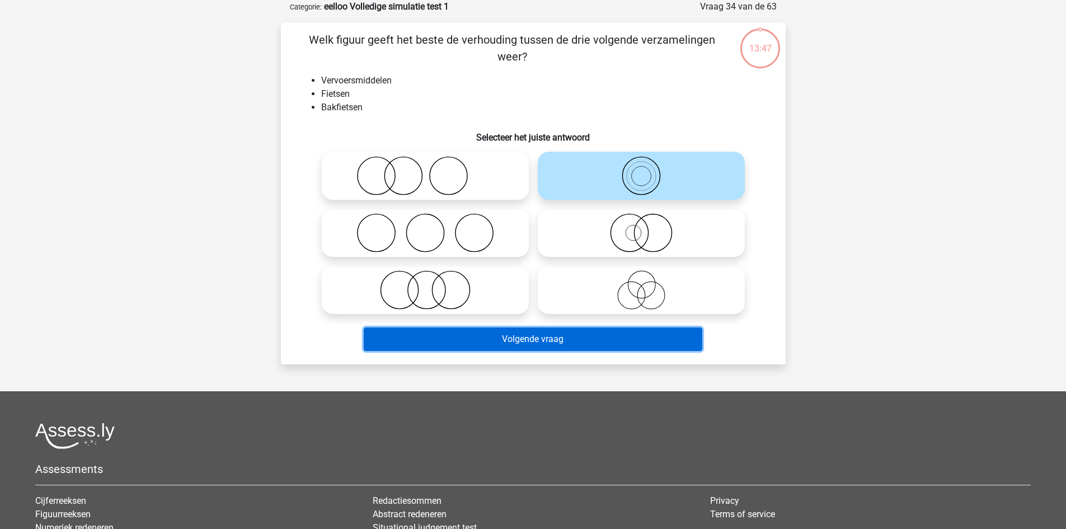
click at [557, 336] on button "Volgende vraag" at bounding box center [533, 338] width 338 height 23
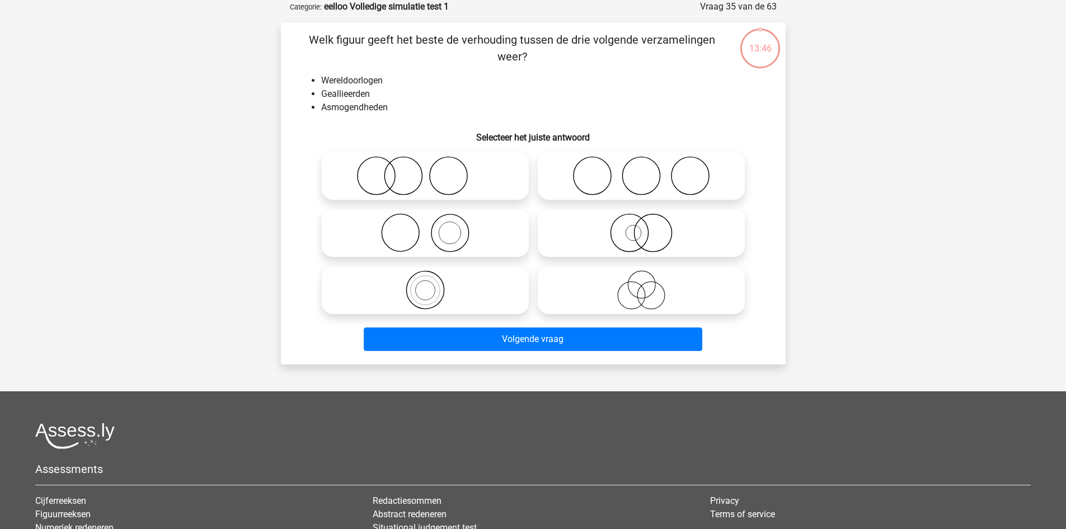
click at [600, 204] on div at bounding box center [641, 175] width 216 height 57
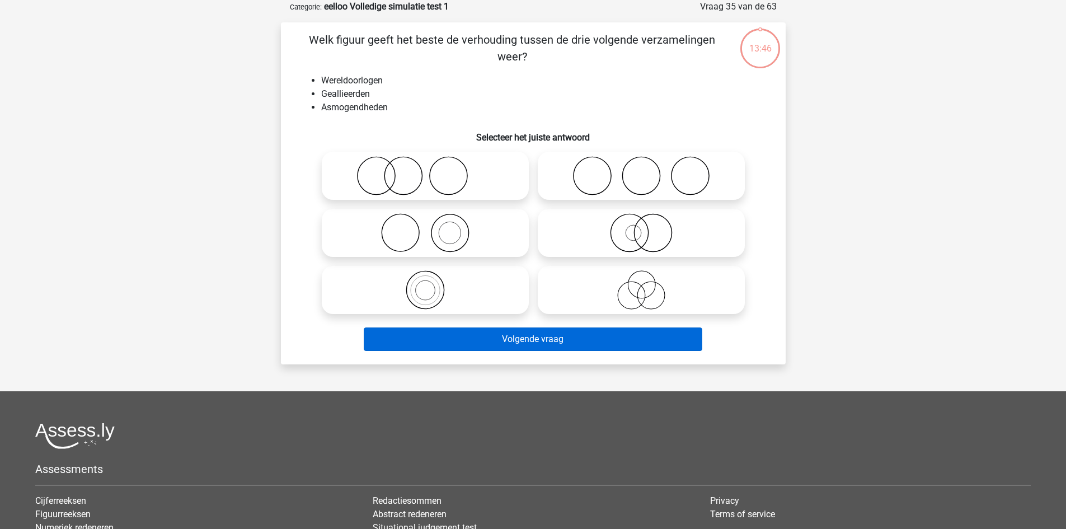
drag, startPoint x: 584, startPoint y: 295, endPoint x: 563, endPoint y: 336, distance: 45.0
click at [584, 298] on icon at bounding box center [641, 289] width 198 height 39
click at [641, 284] on input "radio" at bounding box center [644, 280] width 7 height 7
radio input "true"
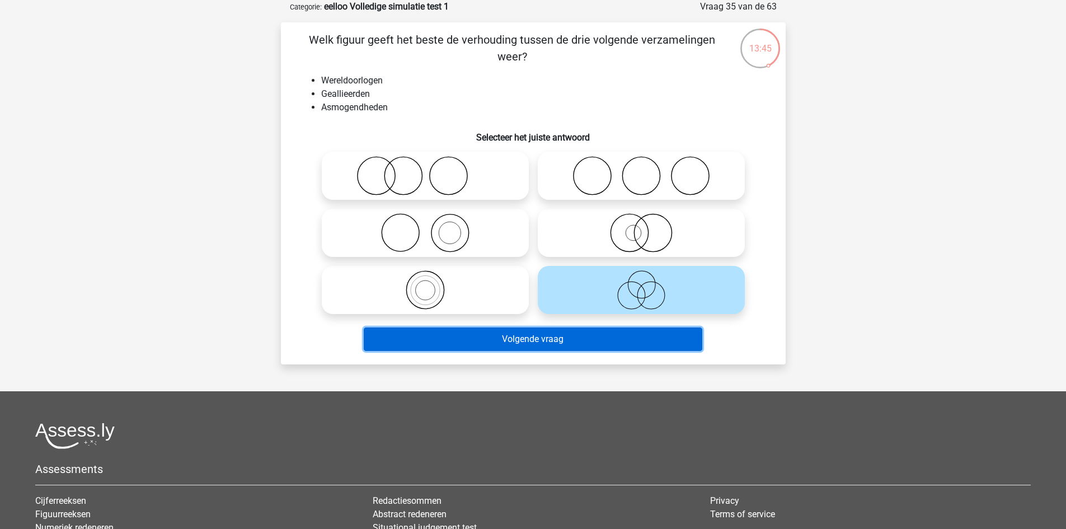
click at [563, 336] on button "Volgende vraag" at bounding box center [533, 338] width 338 height 23
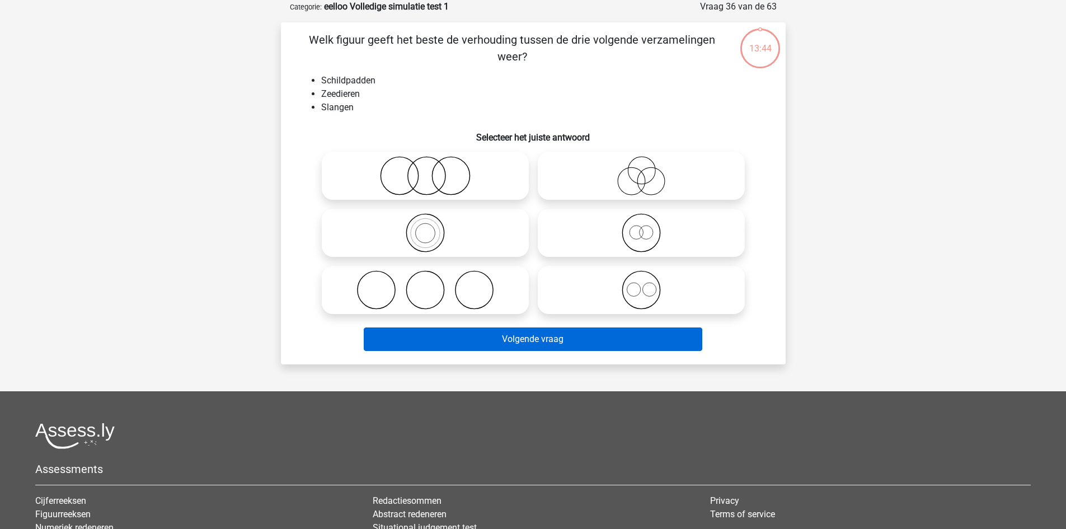
click at [605, 303] on icon at bounding box center [641, 289] width 198 height 39
click at [641, 284] on input "radio" at bounding box center [644, 280] width 7 height 7
radio input "true"
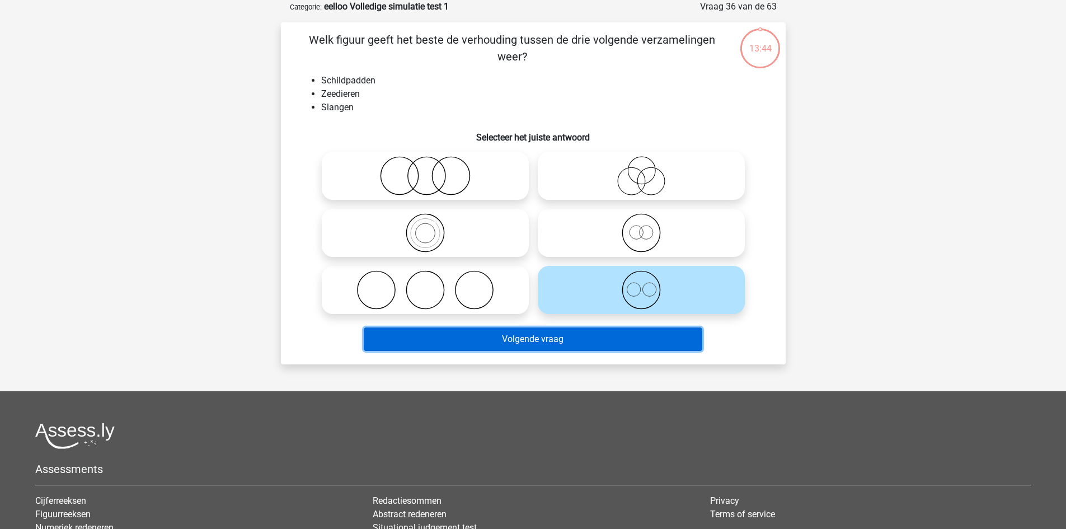
click at [578, 334] on button "Volgende vraag" at bounding box center [533, 338] width 338 height 23
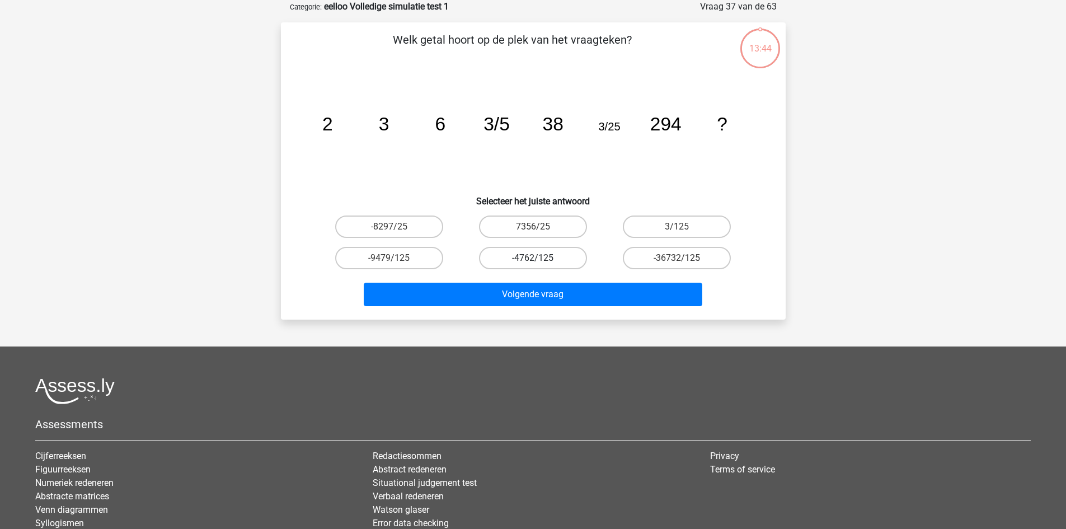
drag, startPoint x: 547, startPoint y: 245, endPoint x: 547, endPoint y: 260, distance: 15.7
click at [549, 247] on div "-4762/125" at bounding box center [533, 257] width 144 height 31
click at [547, 260] on label "-4762/125" at bounding box center [533, 258] width 108 height 22
click at [540, 260] on input "-4762/125" at bounding box center [536, 261] width 7 height 7
radio input "true"
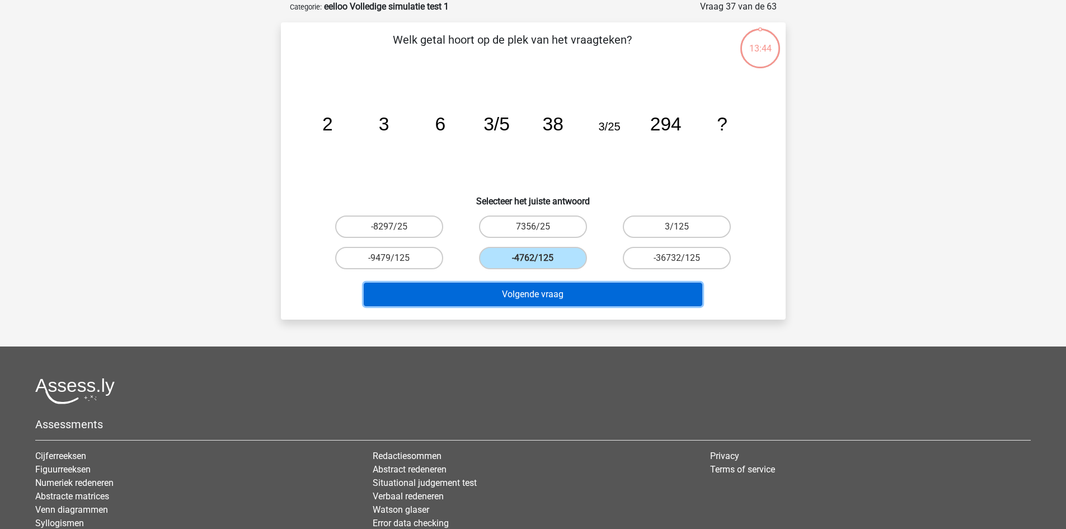
drag, startPoint x: 559, startPoint y: 295, endPoint x: 560, endPoint y: 289, distance: 6.3
click at [561, 296] on button "Volgende vraag" at bounding box center [533, 294] width 338 height 23
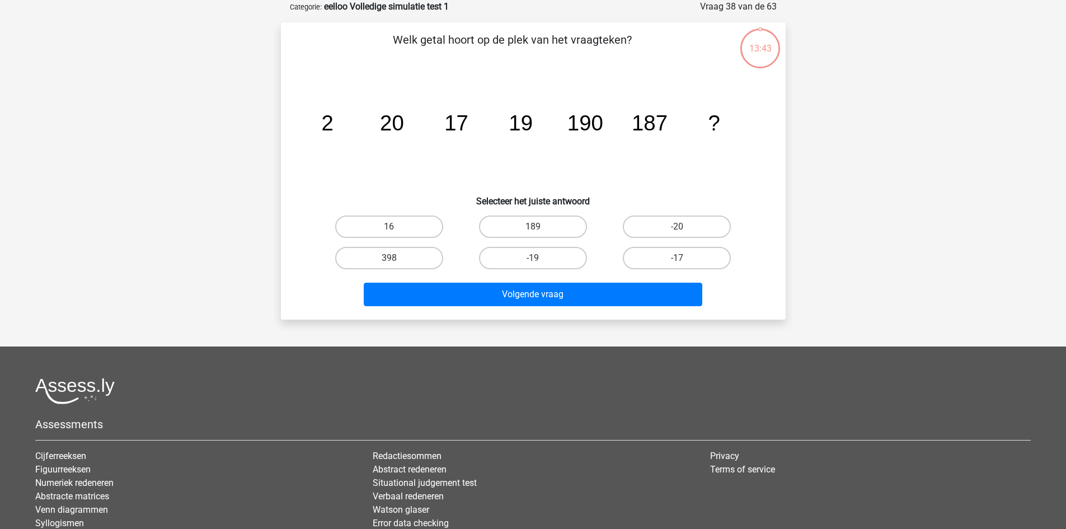
click at [562, 279] on div "Volgende vraag" at bounding box center [533, 292] width 469 height 37
click at [577, 316] on div "Welk getal hoort op de plek van het vraagteken? image/svg+xml 2 20 17 19 190 18…" at bounding box center [533, 170] width 505 height 297
click at [560, 262] on label "-19" at bounding box center [533, 258] width 108 height 22
click at [540, 262] on input "-19" at bounding box center [536, 261] width 7 height 7
radio input "true"
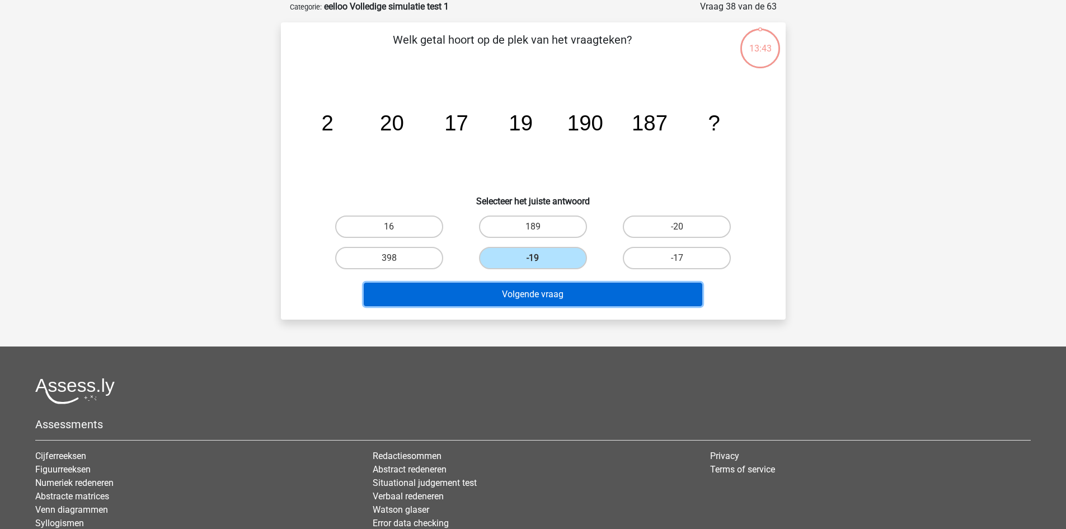
click at [569, 295] on button "Volgende vraag" at bounding box center [533, 294] width 338 height 23
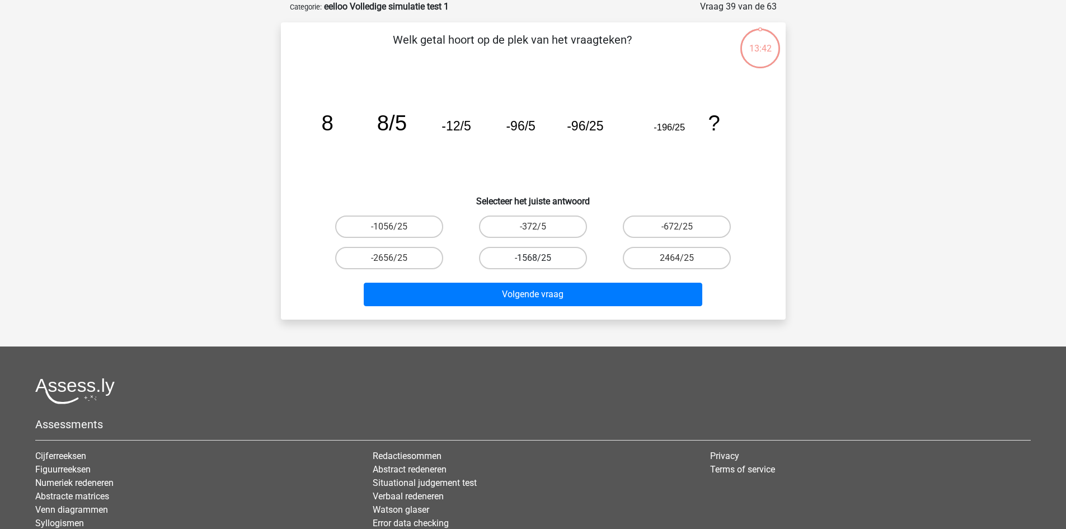
click at [554, 253] on label "-1568/25" at bounding box center [533, 258] width 108 height 22
click at [540, 258] on input "-1568/25" at bounding box center [536, 261] width 7 height 7
radio input "true"
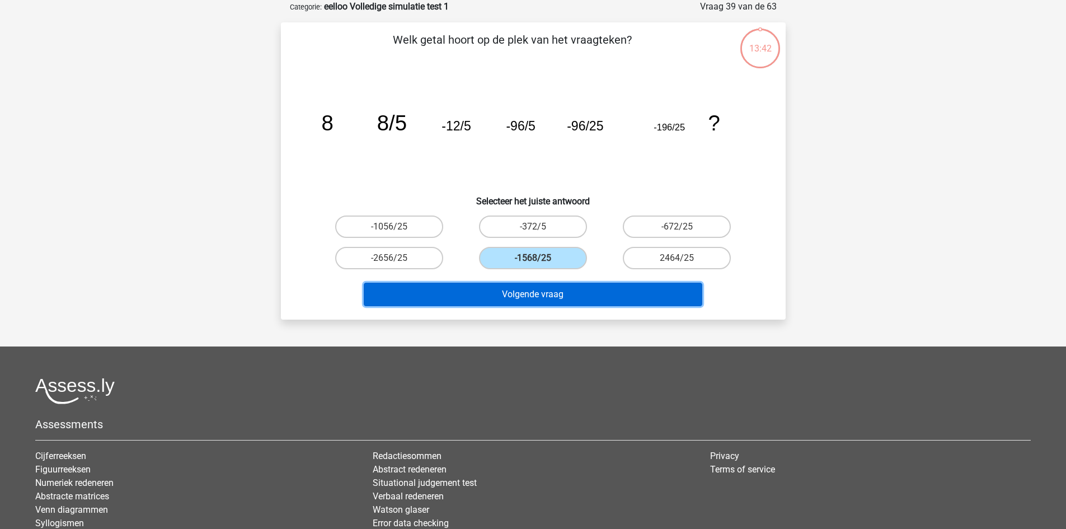
click at [567, 288] on button "Volgende vraag" at bounding box center [533, 294] width 338 height 23
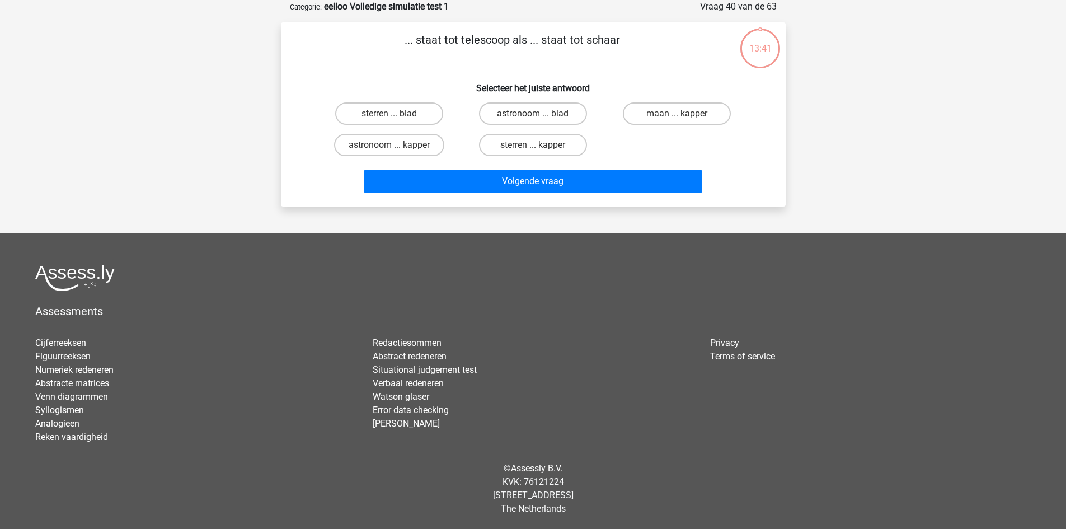
click at [560, 251] on footer "Assessments Cijferreeksen Figuurreeksen Numeriek redeneren Abstracte matrices V…" at bounding box center [533, 380] width 1066 height 295
click at [542, 140] on label "sterren ... kapper" at bounding box center [533, 145] width 108 height 22
click at [540, 145] on input "sterren ... kapper" at bounding box center [536, 148] width 7 height 7
radio input "true"
click at [533, 168] on div "Volgende vraag" at bounding box center [533, 179] width 469 height 37
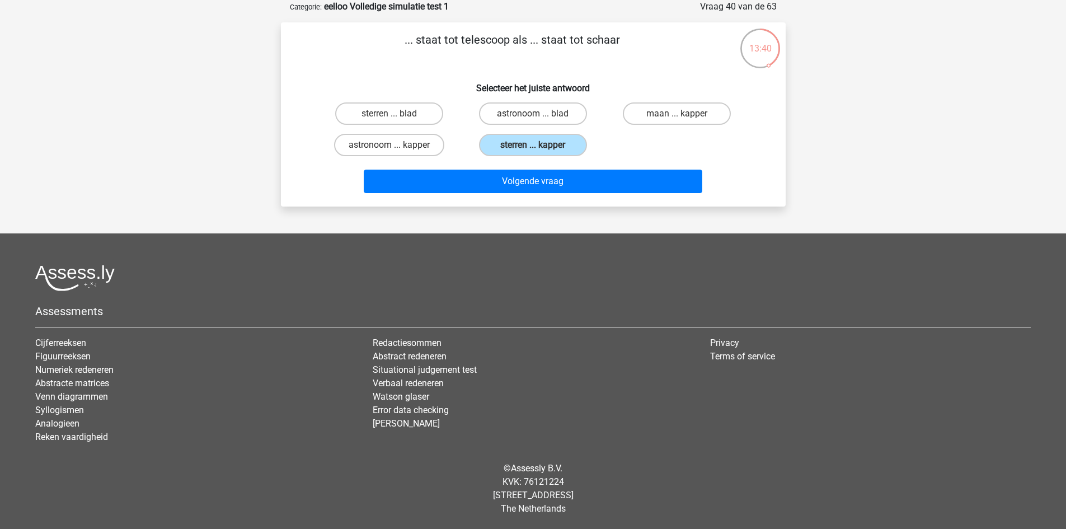
click at [534, 146] on input "sterren ... kapper" at bounding box center [536, 148] width 7 height 7
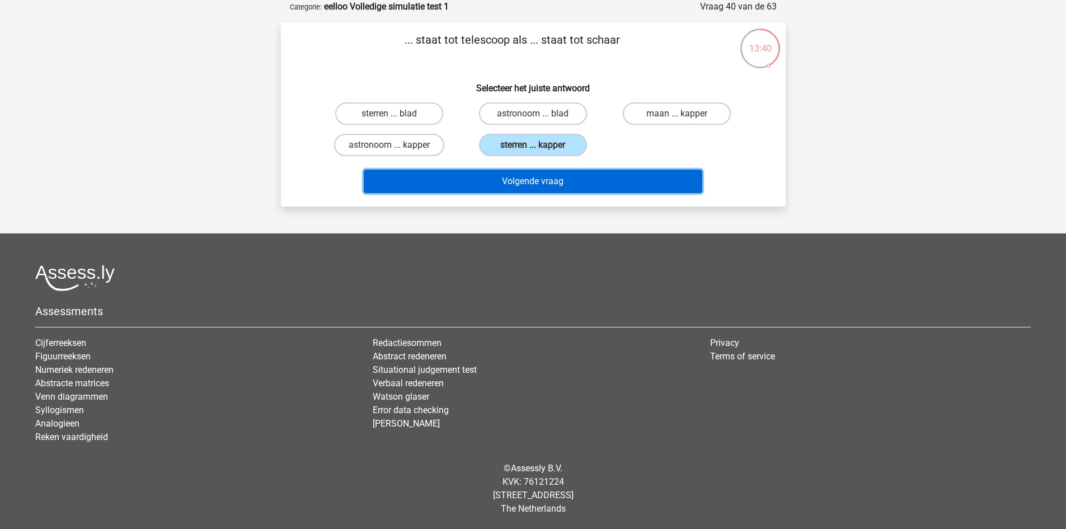
click at [529, 175] on button "Volgende vraag" at bounding box center [533, 181] width 338 height 23
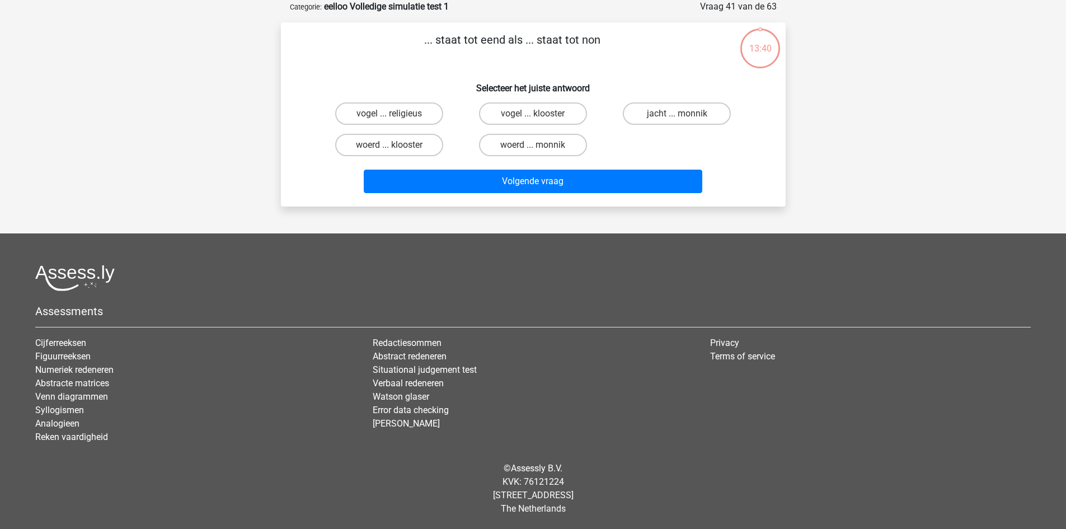
drag, startPoint x: 533, startPoint y: 158, endPoint x: 532, endPoint y: 171, distance: 12.4
click at [533, 136] on label "woerd ... monnik" at bounding box center [533, 145] width 108 height 22
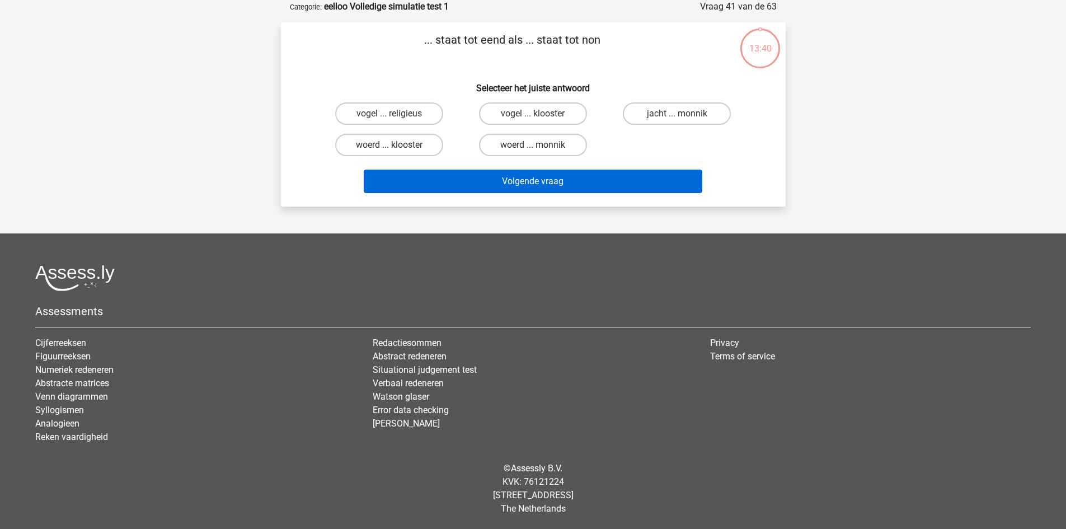
click at [533, 145] on input "woerd ... monnik" at bounding box center [536, 148] width 7 height 7
radio input "true"
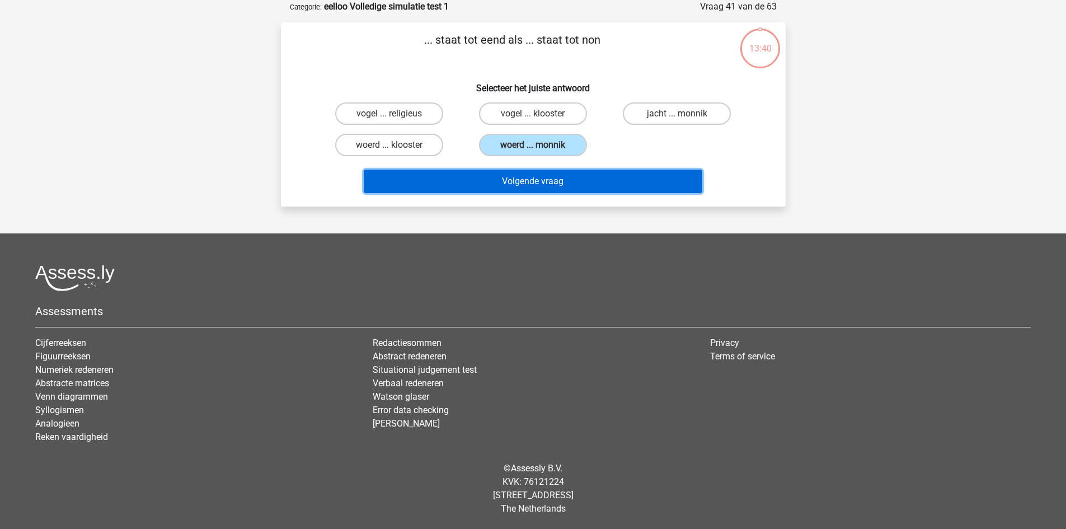
click at [532, 171] on button "Volgende vraag" at bounding box center [533, 181] width 338 height 23
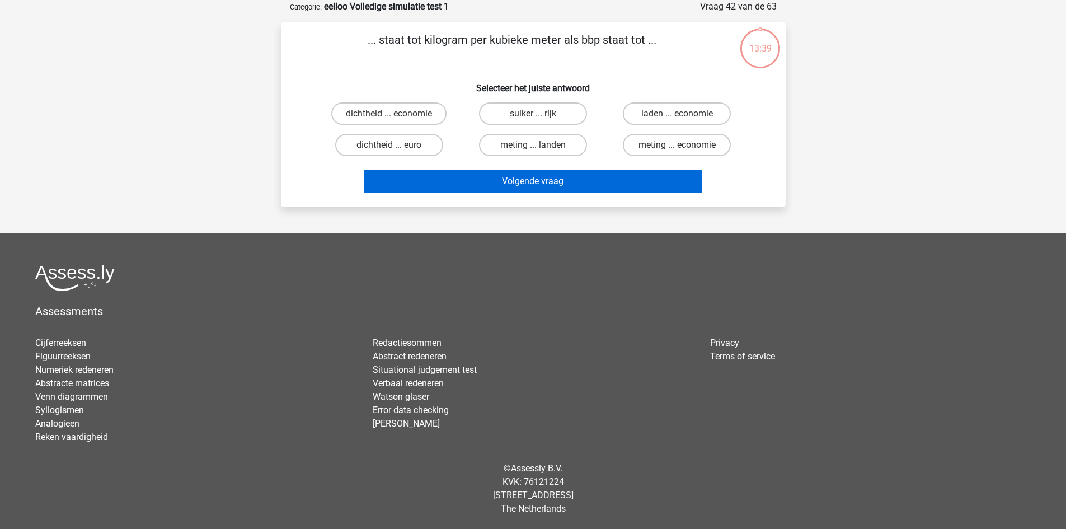
drag, startPoint x: 535, startPoint y: 160, endPoint x: 534, endPoint y: 181, distance: 21.3
click at [538, 140] on label "meting ... landen" at bounding box center [533, 145] width 108 height 22
click at [538, 145] on input "meting ... landen" at bounding box center [536, 148] width 7 height 7
radio input "true"
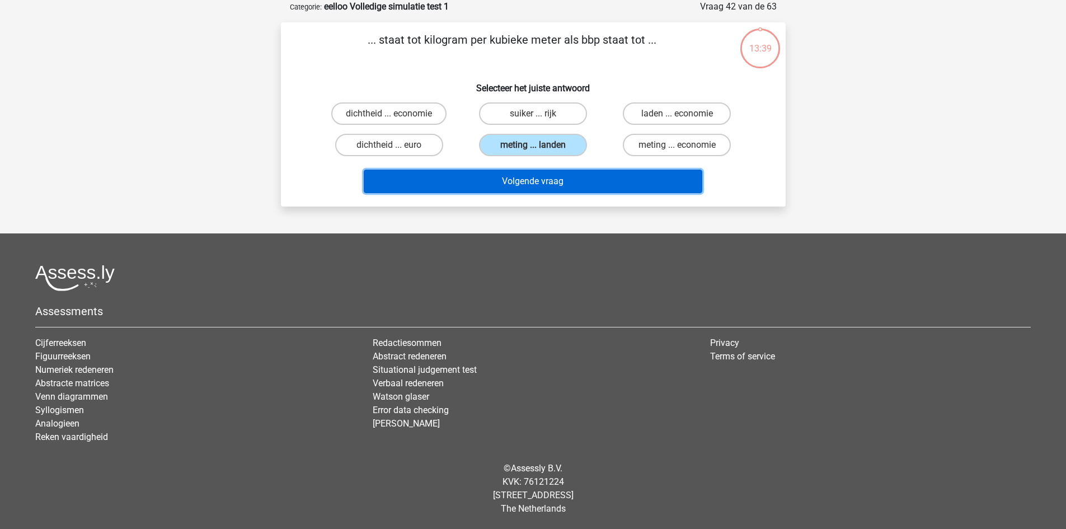
click at [534, 182] on button "Volgende vraag" at bounding box center [533, 181] width 338 height 23
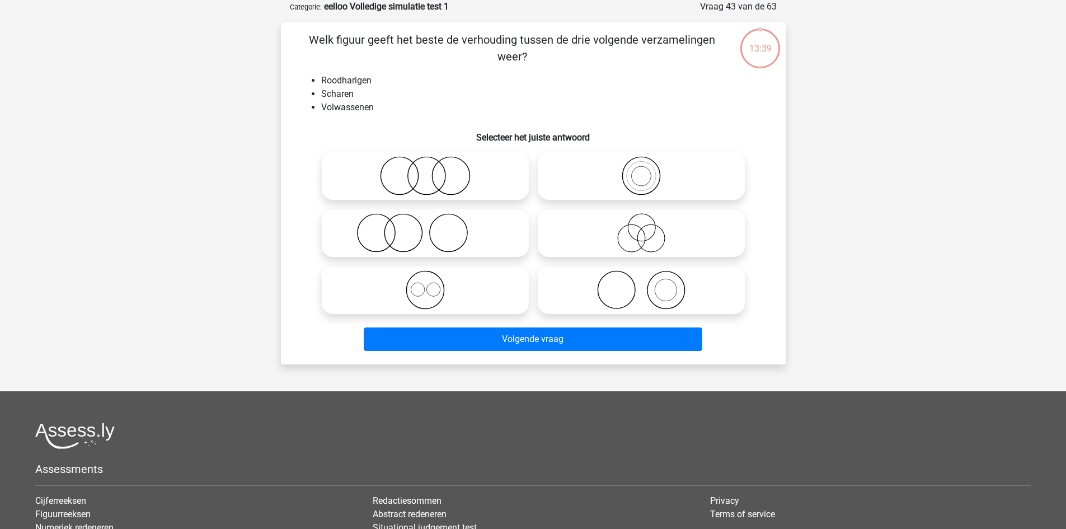
click at [534, 147] on div "Welk figuur geeft het beste de verhouding tussen de drie volgende verzamelingen…" at bounding box center [533, 193] width 496 height 324
click at [572, 186] on icon at bounding box center [641, 175] width 198 height 39
click at [641, 170] on input "radio" at bounding box center [644, 166] width 7 height 7
radio input "true"
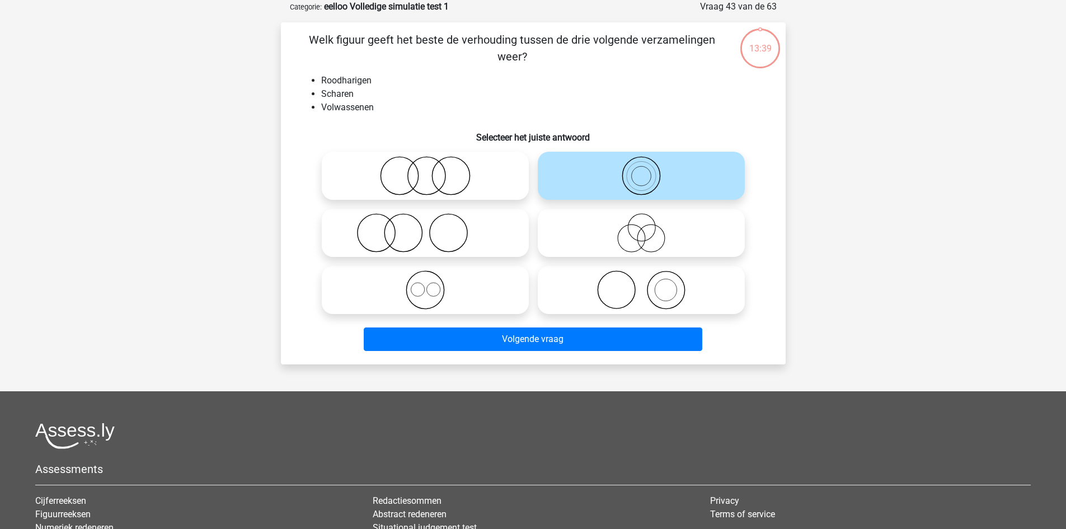
click at [547, 324] on div "Volgende vraag" at bounding box center [533, 336] width 469 height 37
click at [585, 297] on icon at bounding box center [641, 289] width 198 height 39
click at [641, 284] on input "radio" at bounding box center [644, 280] width 7 height 7
radio input "true"
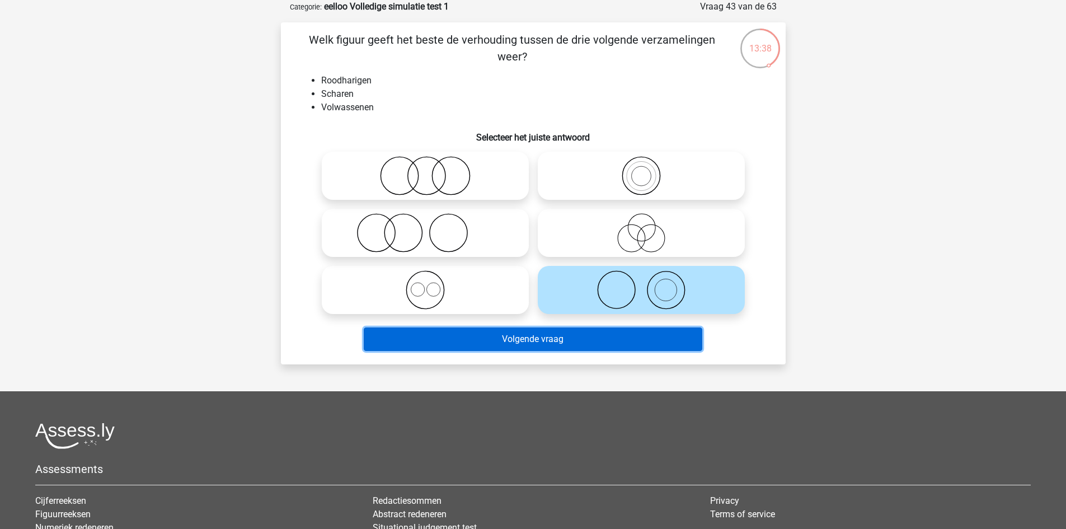
click at [558, 340] on button "Volgende vraag" at bounding box center [533, 338] width 338 height 23
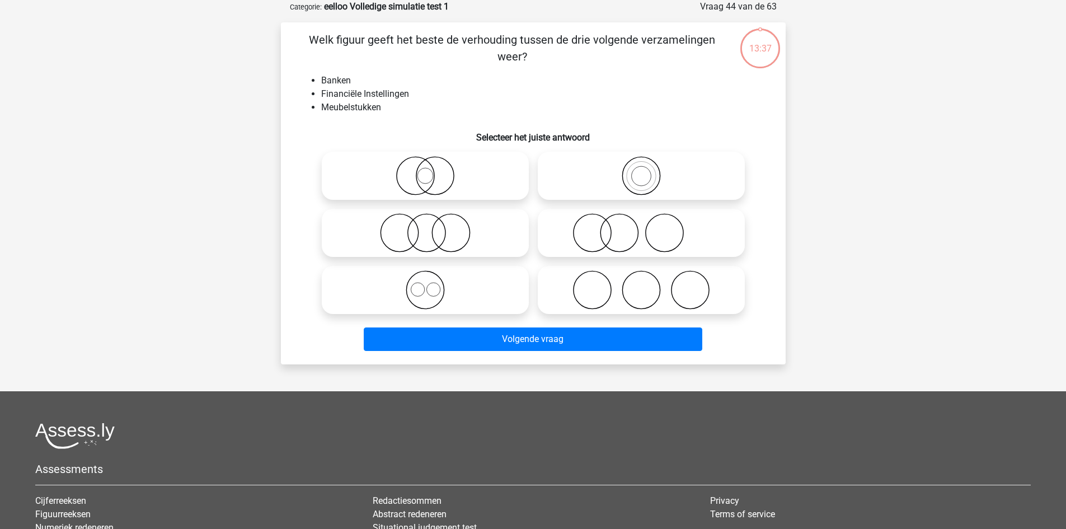
click at [582, 293] on icon at bounding box center [641, 289] width 198 height 39
click at [641, 284] on input "radio" at bounding box center [644, 280] width 7 height 7
radio input "true"
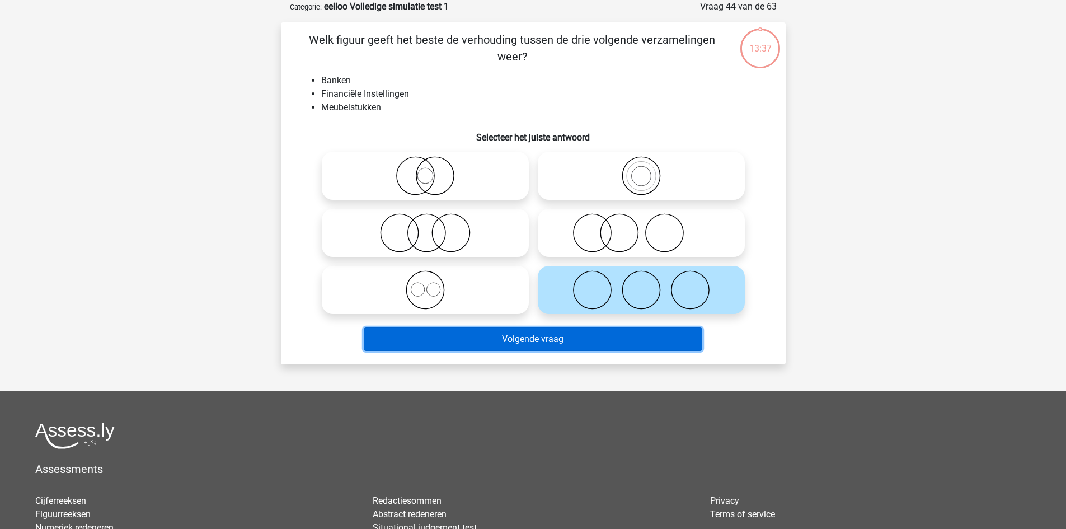
click at [558, 333] on button "Volgende vraag" at bounding box center [533, 338] width 338 height 23
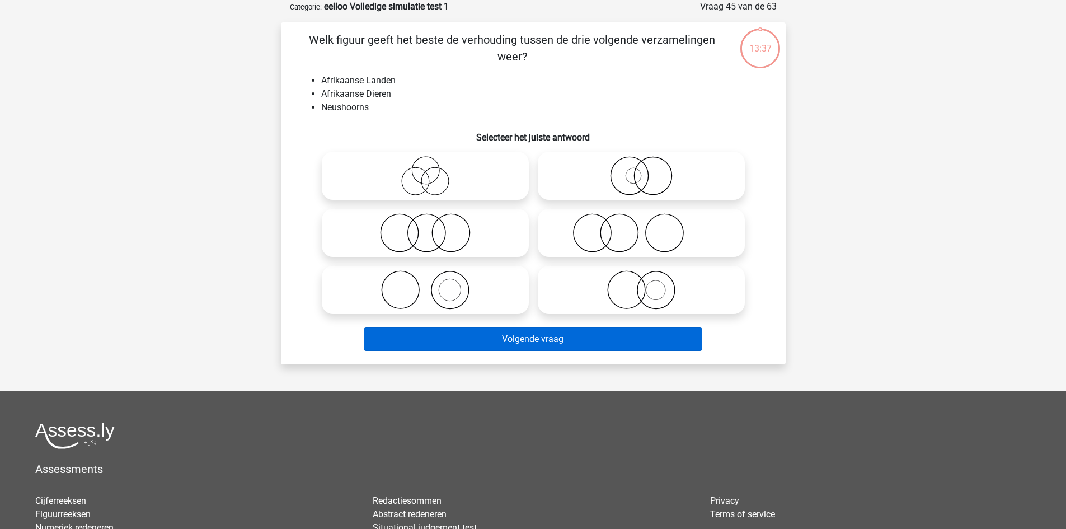
click at [587, 313] on label at bounding box center [641, 290] width 207 height 48
click at [641, 284] on input "radio" at bounding box center [644, 280] width 7 height 7
radio input "true"
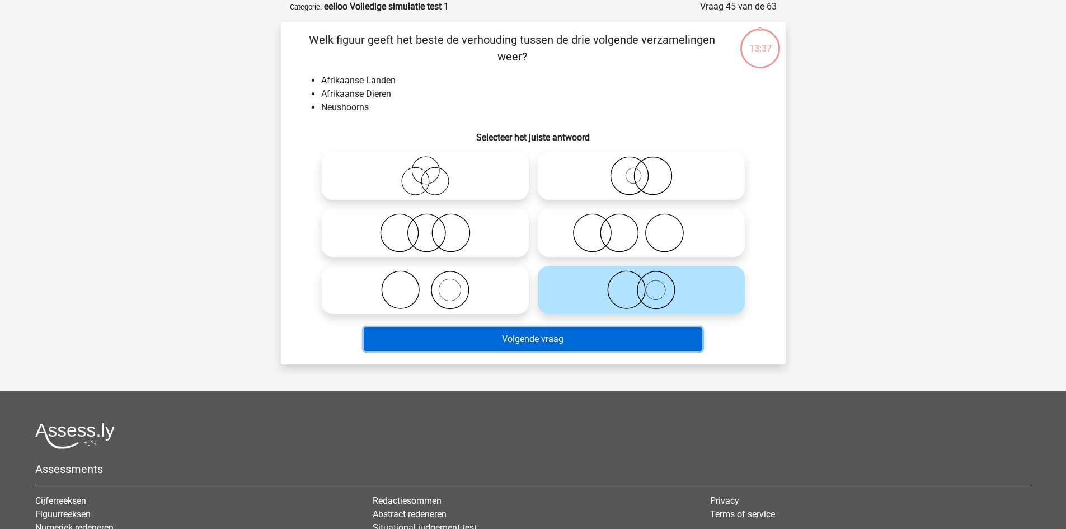
drag, startPoint x: 560, startPoint y: 341, endPoint x: 588, endPoint y: 316, distance: 38.0
click at [561, 341] on button "Volgende vraag" at bounding box center [533, 338] width 338 height 23
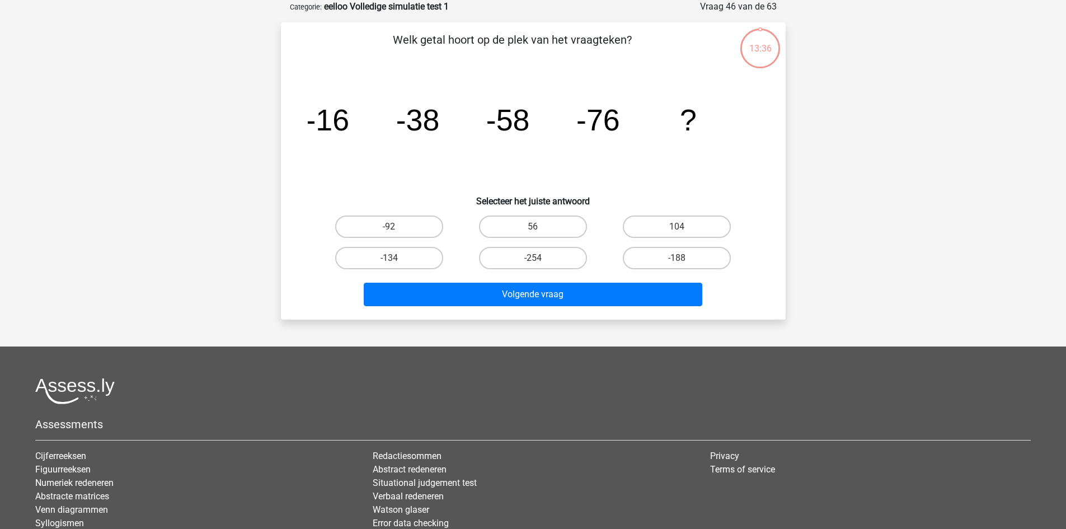
click at [599, 303] on button "Volgende vraag" at bounding box center [533, 294] width 338 height 23
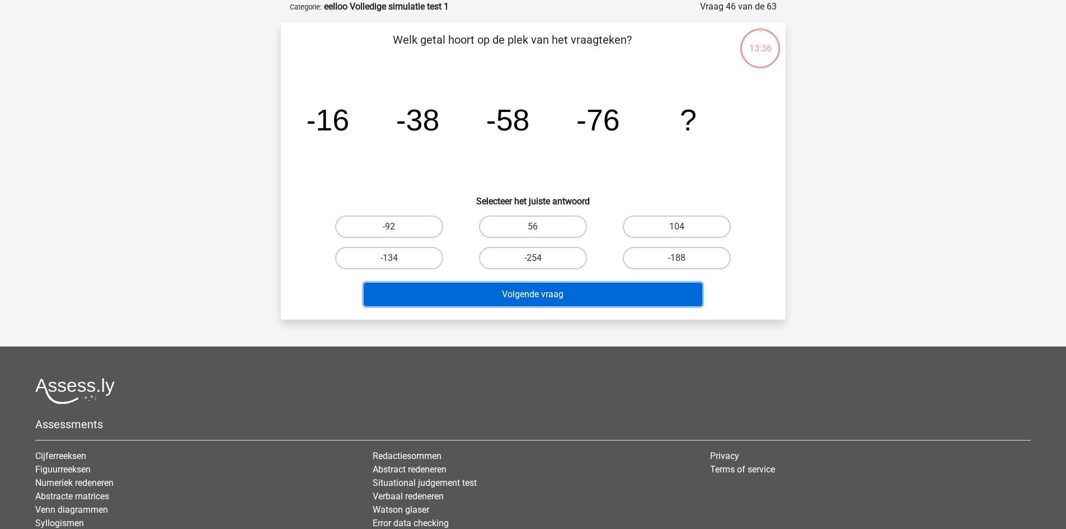
click at [575, 288] on button "Volgende vraag" at bounding box center [533, 294] width 338 height 23
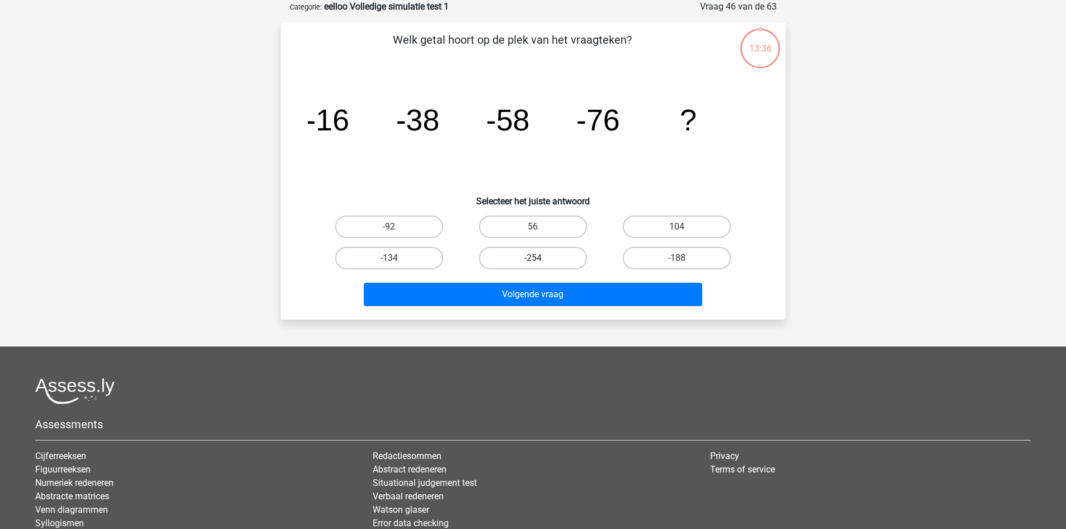
drag, startPoint x: 532, startPoint y: 247, endPoint x: 536, endPoint y: 289, distance: 42.2
click at [532, 248] on label "-254" at bounding box center [533, 258] width 108 height 22
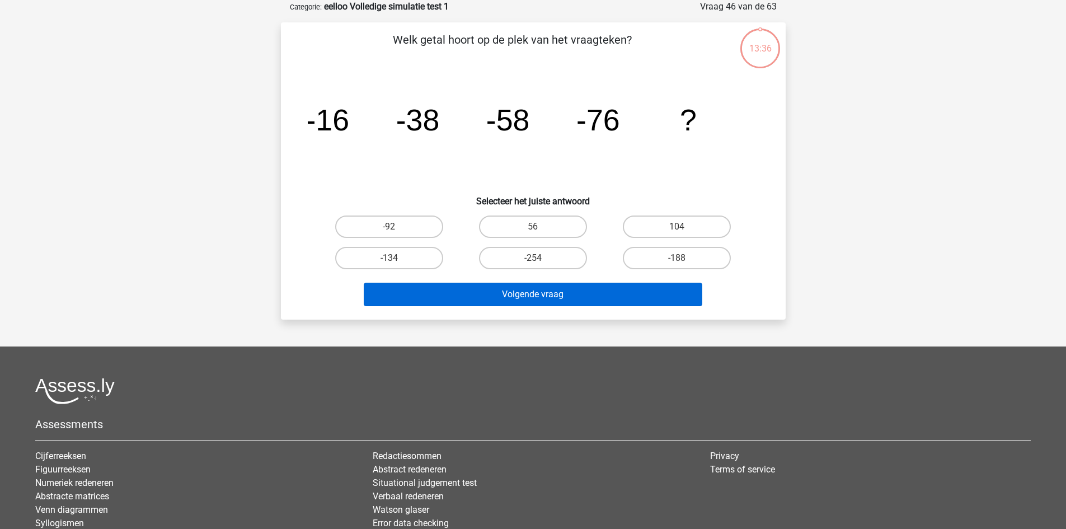
click at [533, 258] on input "-254" at bounding box center [536, 261] width 7 height 7
radio input "true"
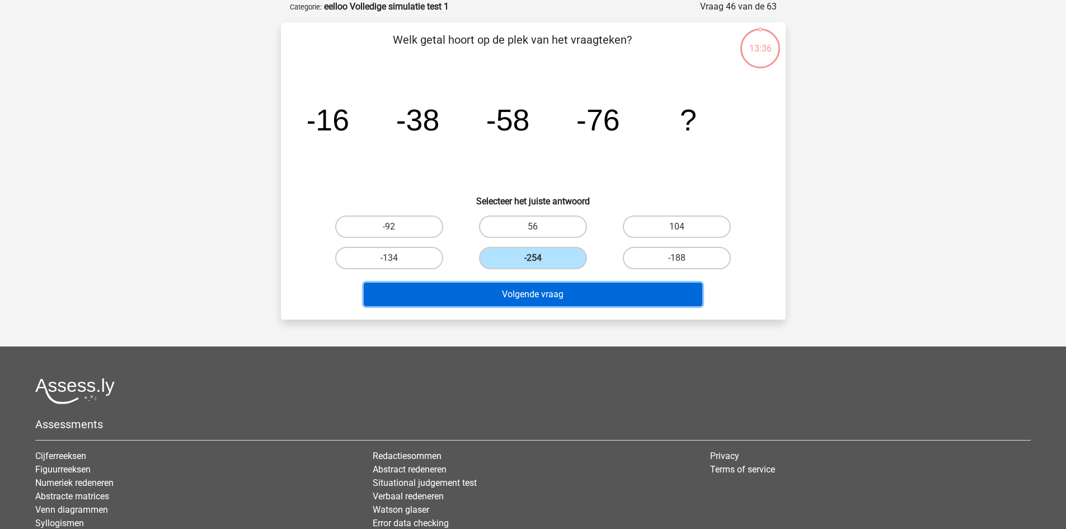
click at [539, 291] on button "Volgende vraag" at bounding box center [533, 294] width 338 height 23
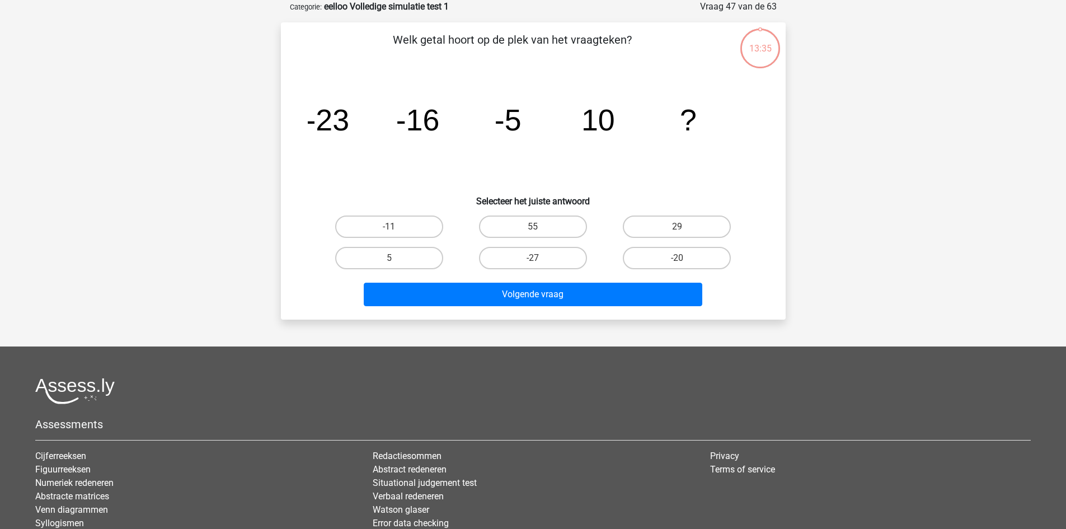
click at [533, 256] on label "-27" at bounding box center [533, 258] width 108 height 22
click at [533, 258] on input "-27" at bounding box center [536, 261] width 7 height 7
radio input "true"
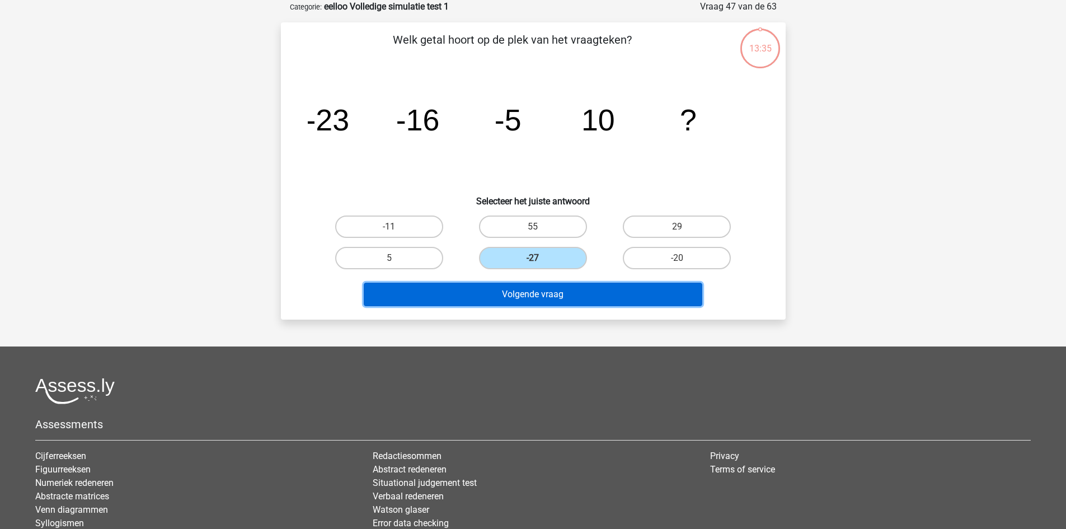
click at [539, 292] on button "Volgende vraag" at bounding box center [533, 294] width 338 height 23
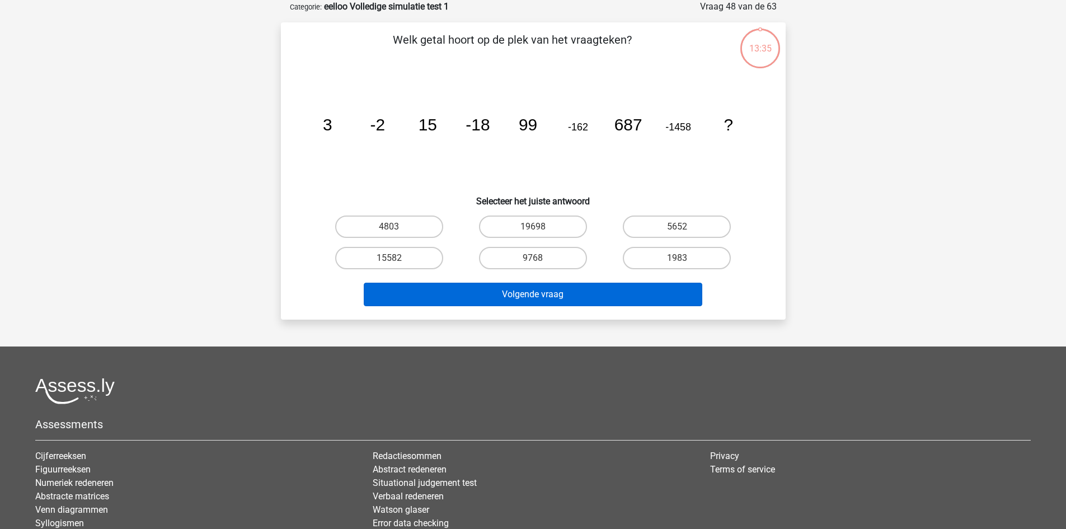
drag, startPoint x: 537, startPoint y: 279, endPoint x: 537, endPoint y: 290, distance: 11.8
click at [533, 256] on label "9768" at bounding box center [533, 258] width 108 height 22
click at [533, 258] on input "9768" at bounding box center [536, 261] width 7 height 7
radio input "true"
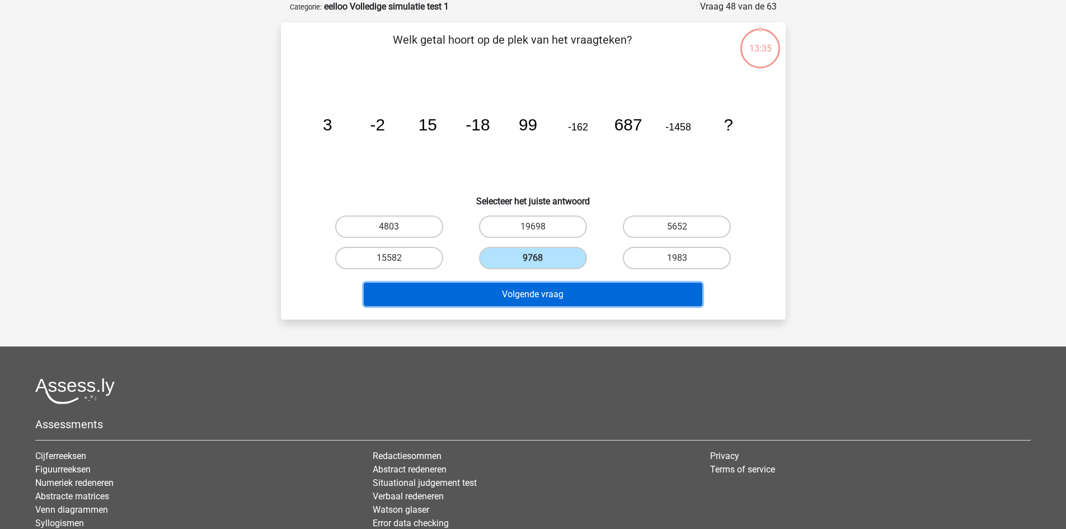
click at [537, 290] on button "Volgende vraag" at bounding box center [533, 294] width 338 height 23
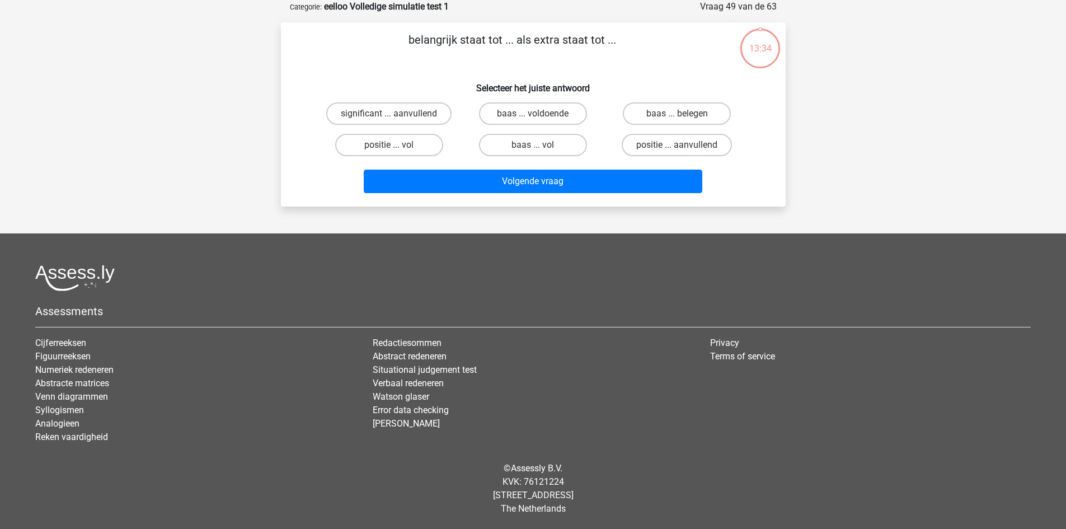
drag, startPoint x: 533, startPoint y: 256, endPoint x: 562, endPoint y: 264, distance: 30.0
click at [533, 257] on footer "Assessments Cijferreeksen Figuurreeksen Numeriek redeneren Abstracte matrices V…" at bounding box center [533, 380] width 1066 height 295
click at [542, 142] on label "baas ... vol" at bounding box center [533, 145] width 108 height 22
click at [540, 145] on input "baas ... vol" at bounding box center [536, 148] width 7 height 7
radio input "true"
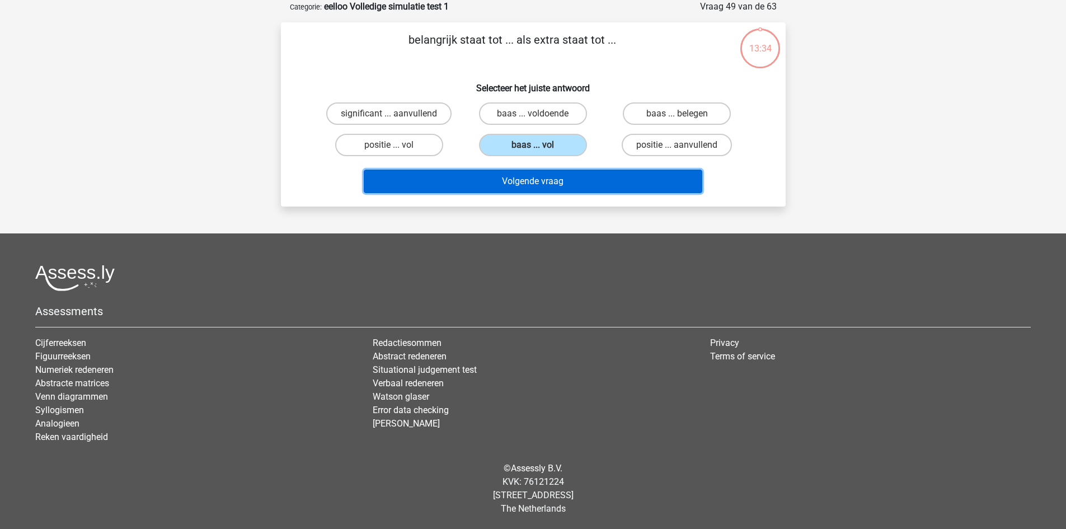
click at [528, 175] on button "Volgende vraag" at bounding box center [533, 181] width 338 height 23
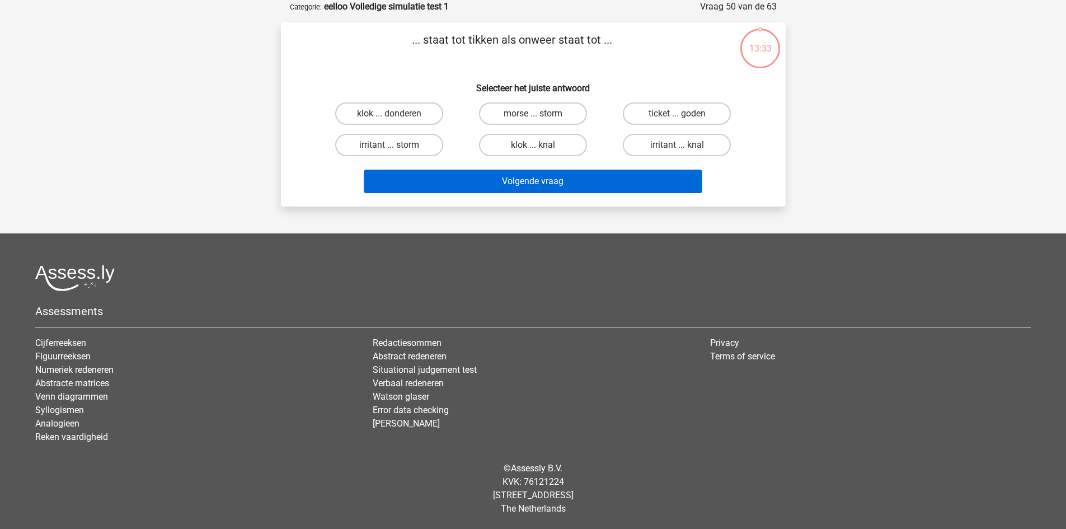
click at [533, 145] on div "klok ... knal" at bounding box center [533, 145] width 135 height 22
click at [525, 175] on button "Volgende vraag" at bounding box center [533, 181] width 338 height 23
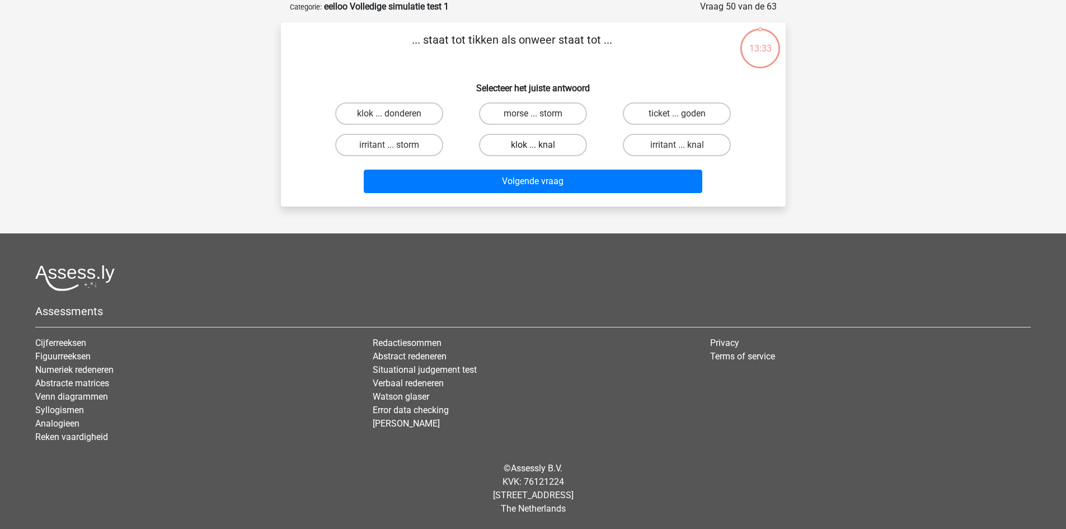
drag, startPoint x: 530, startPoint y: 137, endPoint x: 529, endPoint y: 152, distance: 14.6
click at [530, 139] on label "klok ... knal" at bounding box center [533, 145] width 108 height 22
click at [533, 145] on input "klok ... knal" at bounding box center [536, 148] width 7 height 7
radio input "true"
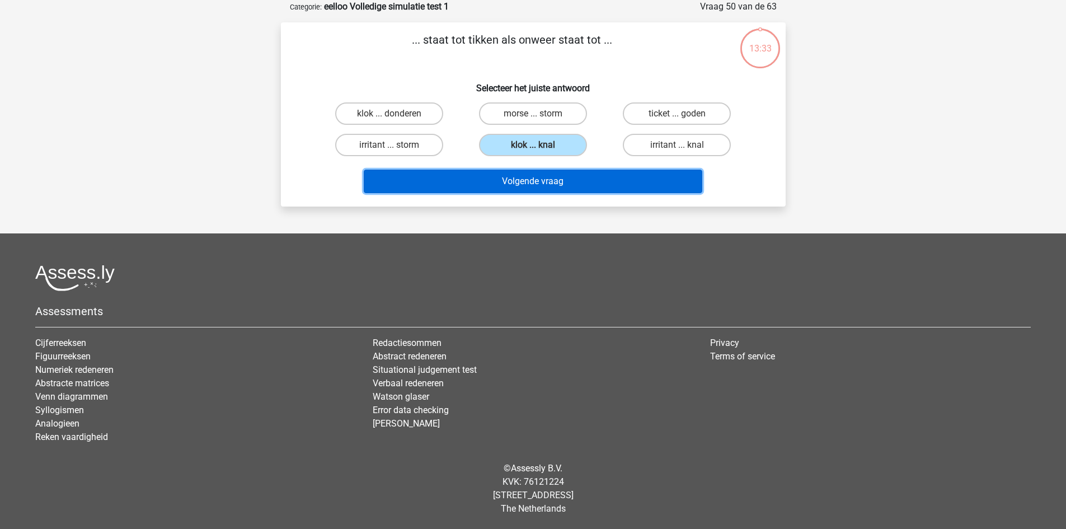
click at [525, 178] on button "Volgende vraag" at bounding box center [533, 181] width 338 height 23
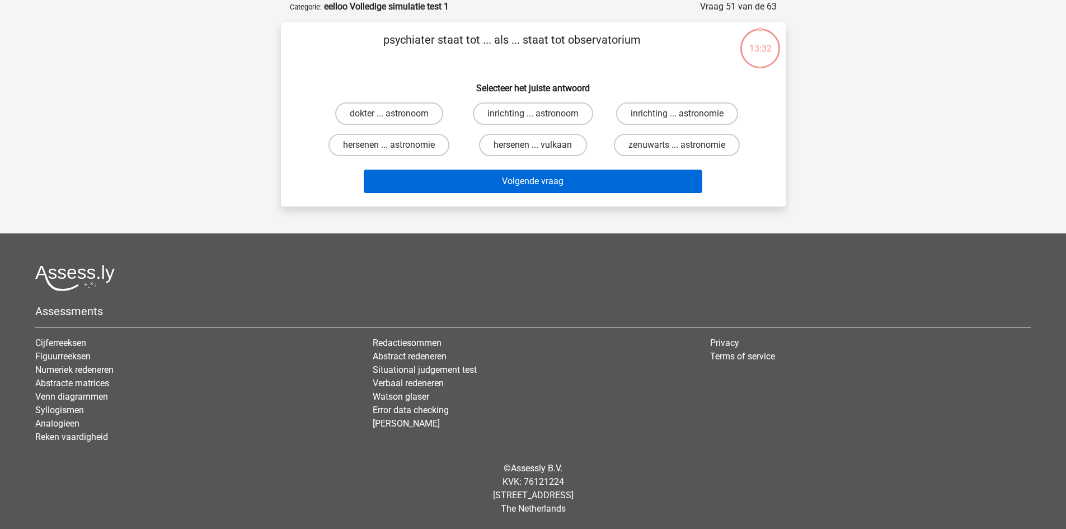
click at [532, 142] on label "hersenen ... vulkaan" at bounding box center [533, 145] width 108 height 22
click at [533, 145] on input "hersenen ... vulkaan" at bounding box center [536, 148] width 7 height 7
radio input "true"
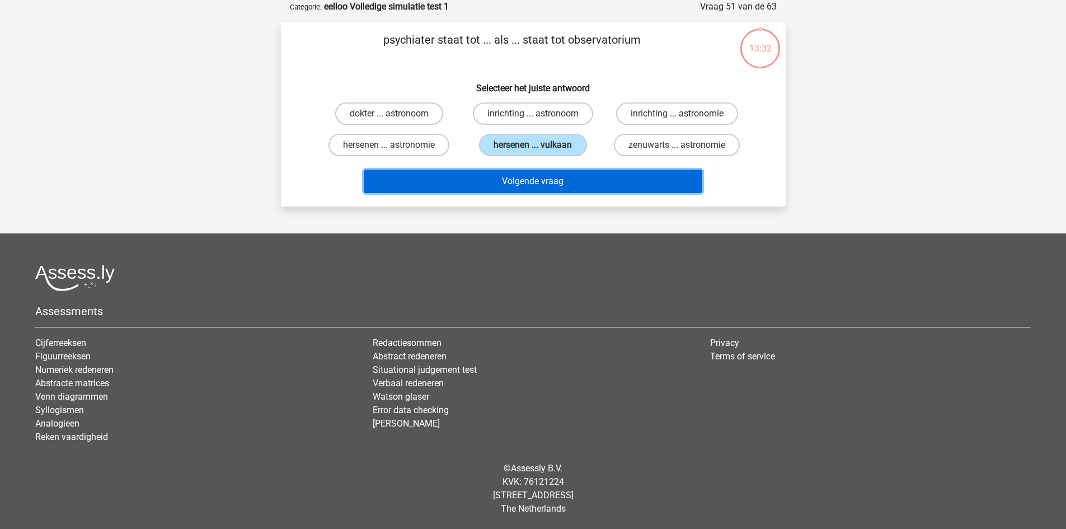
click at [528, 176] on button "Volgende vraag" at bounding box center [533, 181] width 338 height 23
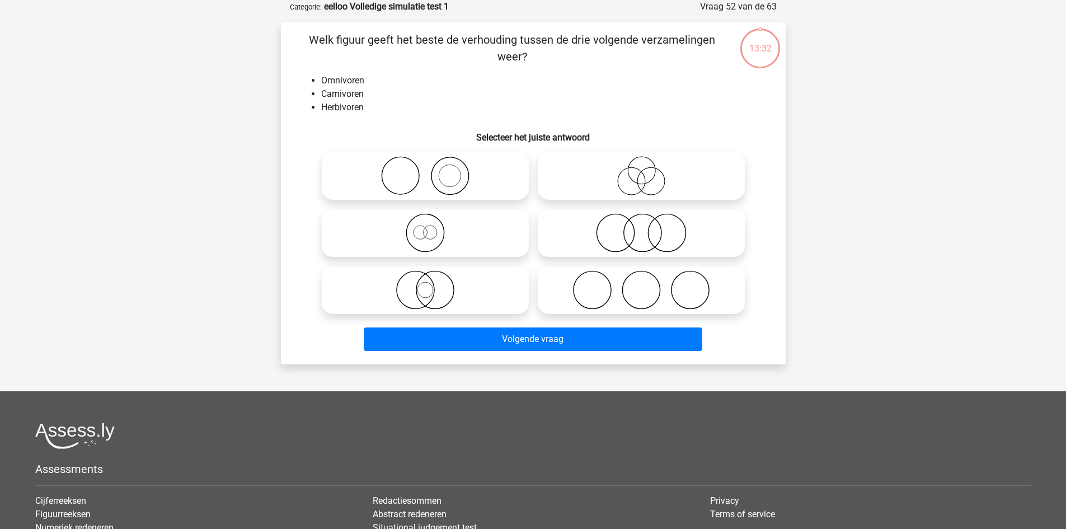
click at [528, 141] on h6 "Selecteer het juiste antwoord" at bounding box center [533, 133] width 469 height 20
click at [436, 283] on icon at bounding box center [425, 289] width 198 height 39
click at [432, 283] on input "radio" at bounding box center [428, 280] width 7 height 7
radio input "true"
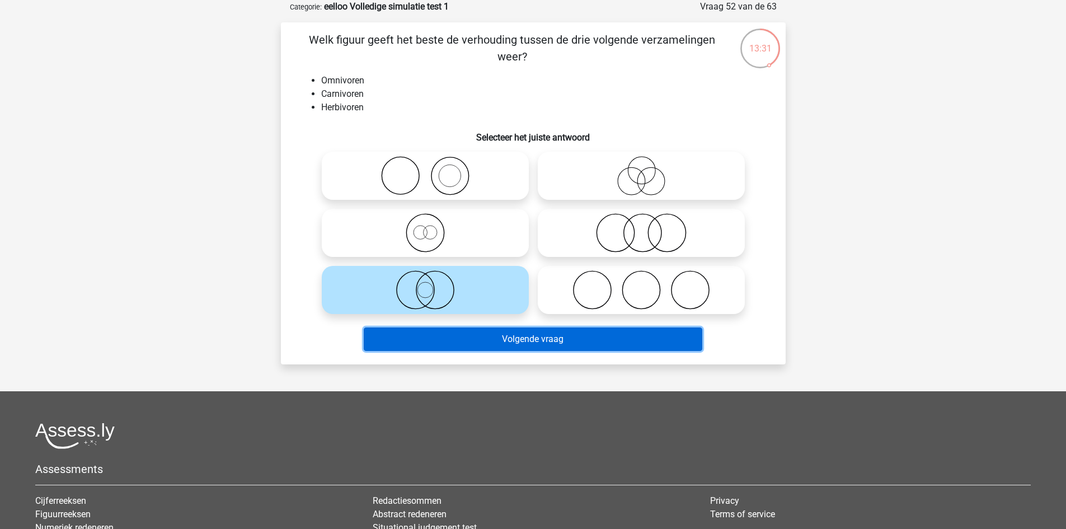
click at [468, 330] on button "Volgende vraag" at bounding box center [533, 338] width 338 height 23
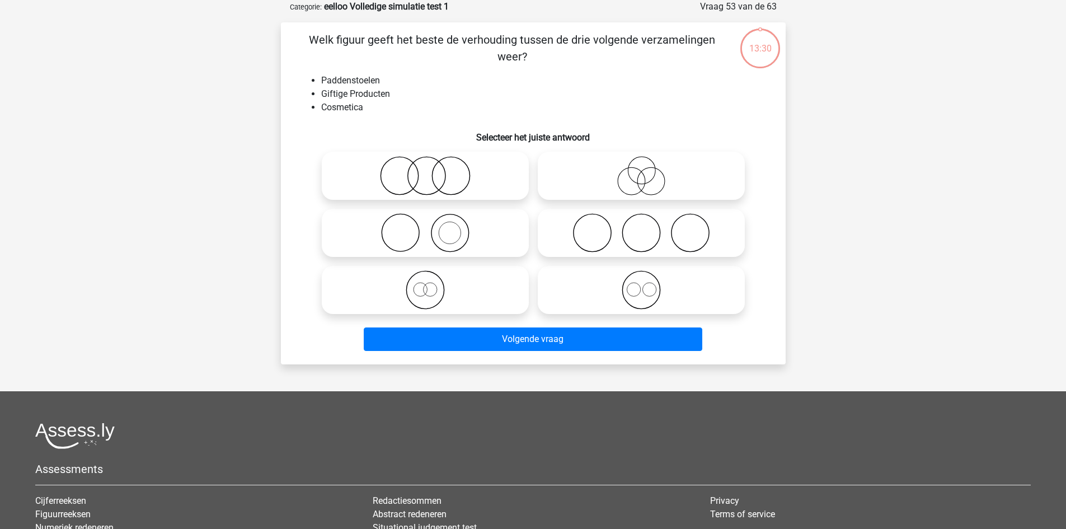
click at [439, 284] on icon at bounding box center [425, 289] width 198 height 39
click at [432, 284] on input "radio" at bounding box center [428, 280] width 7 height 7
radio input "true"
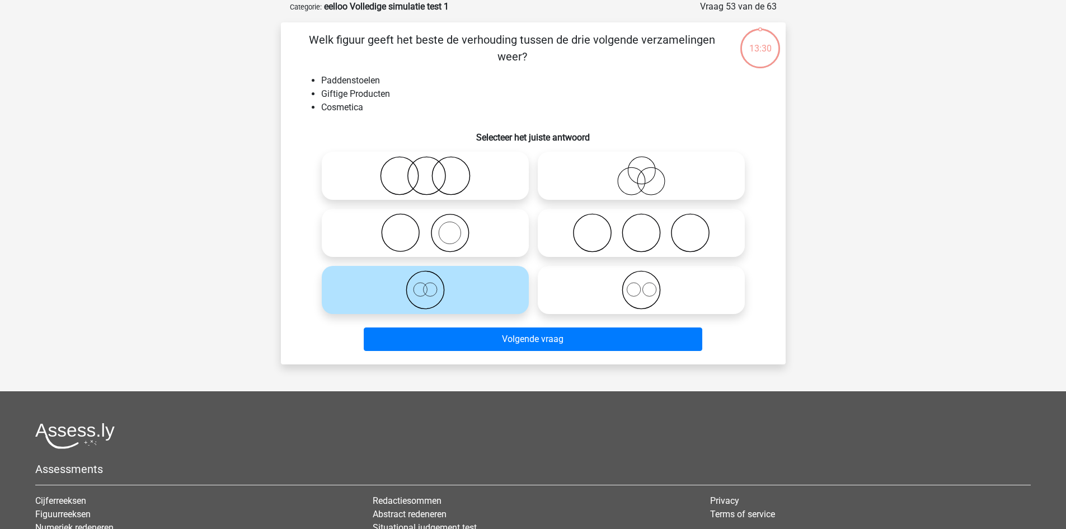
click at [459, 318] on div at bounding box center [425, 289] width 216 height 57
drag, startPoint x: 443, startPoint y: 284, endPoint x: 460, endPoint y: 317, distance: 38.0
click at [449, 298] on icon at bounding box center [425, 289] width 198 height 39
click at [432, 284] on input "radio" at bounding box center [428, 280] width 7 height 7
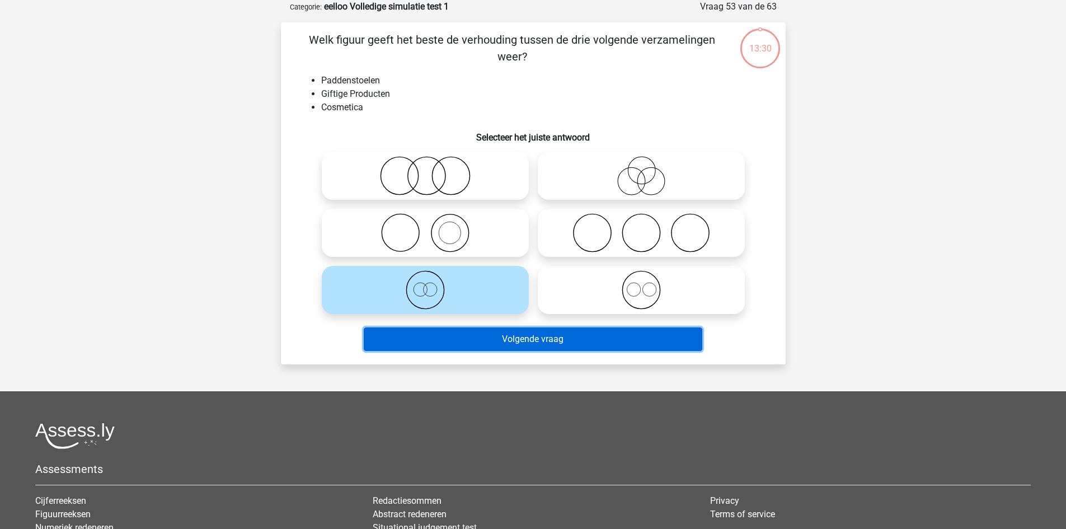
drag, startPoint x: 481, startPoint y: 340, endPoint x: 466, endPoint y: 326, distance: 20.6
click at [481, 340] on button "Volgende vraag" at bounding box center [533, 338] width 338 height 23
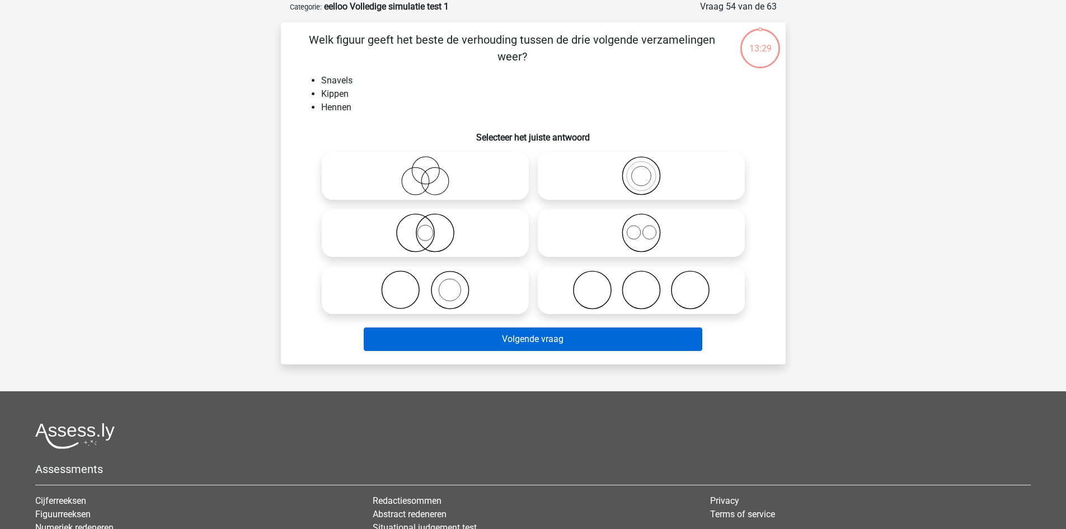
drag, startPoint x: 445, startPoint y: 302, endPoint x: 471, endPoint y: 333, distance: 40.5
click at [446, 306] on icon at bounding box center [425, 289] width 198 height 39
click at [432, 284] on input "radio" at bounding box center [428, 280] width 7 height 7
radio input "true"
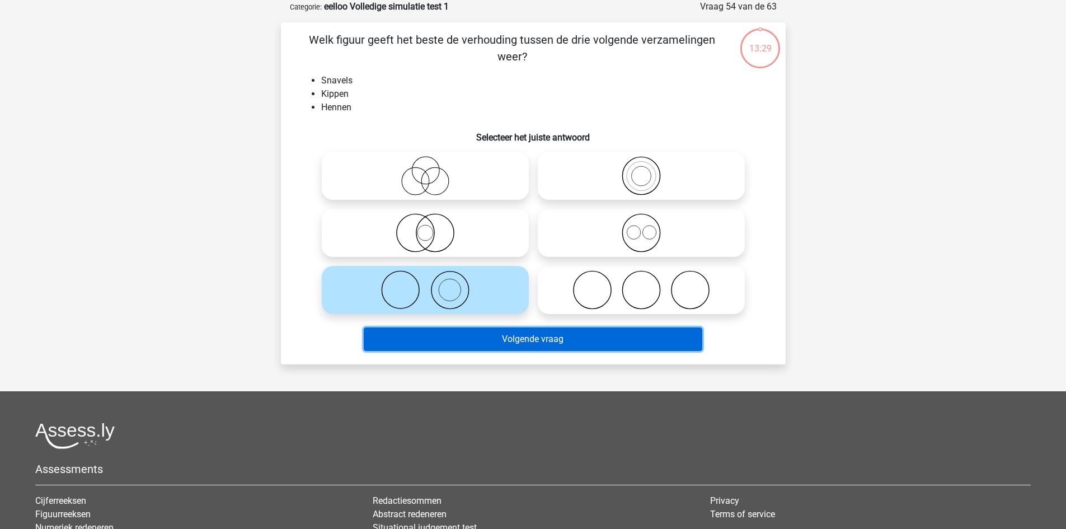
click at [479, 338] on button "Volgende vraag" at bounding box center [533, 338] width 338 height 23
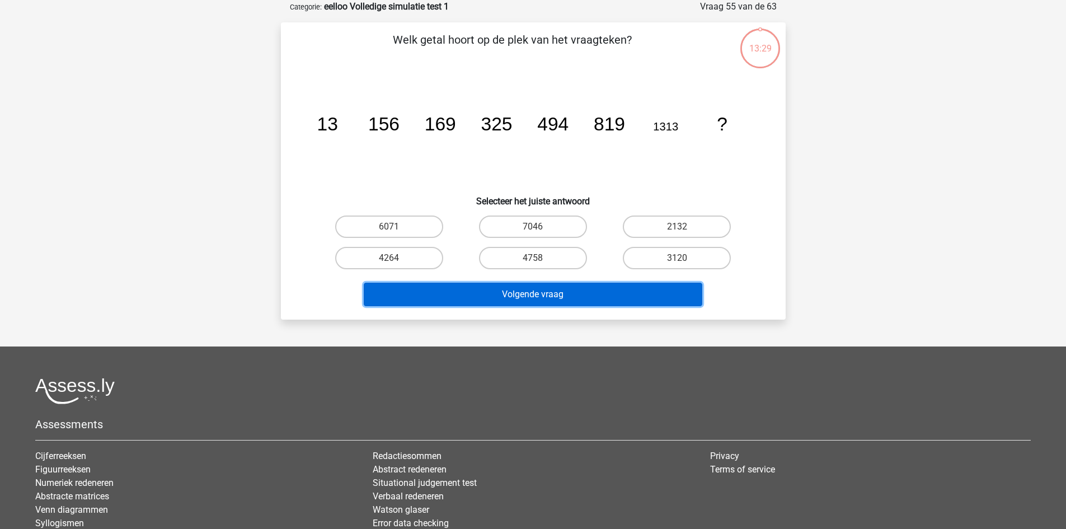
drag, startPoint x: 461, startPoint y: 289, endPoint x: 508, endPoint y: 304, distance: 49.4
click at [463, 296] on button "Volgende vraag" at bounding box center [533, 294] width 338 height 23
drag, startPoint x: 528, startPoint y: 250, endPoint x: 511, endPoint y: 286, distance: 39.8
click at [528, 252] on label "4758" at bounding box center [533, 258] width 108 height 22
click at [533, 258] on input "4758" at bounding box center [536, 261] width 7 height 7
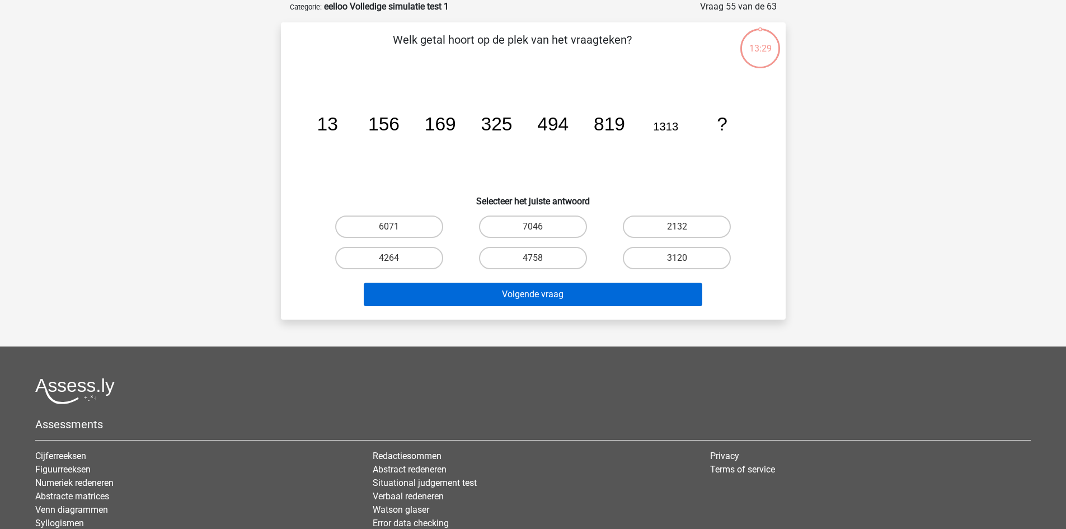
radio input "true"
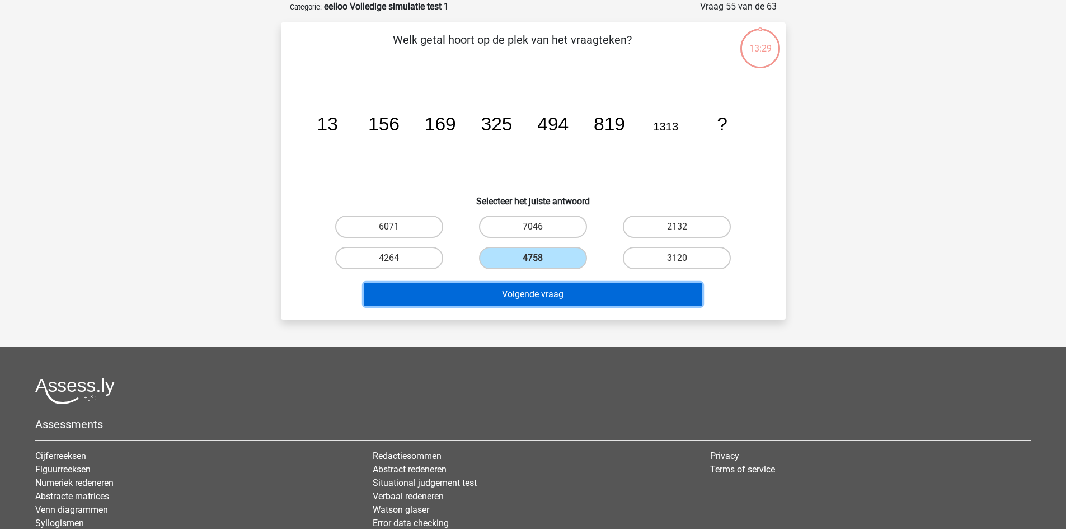
click at [513, 286] on button "Volgende vraag" at bounding box center [533, 294] width 338 height 23
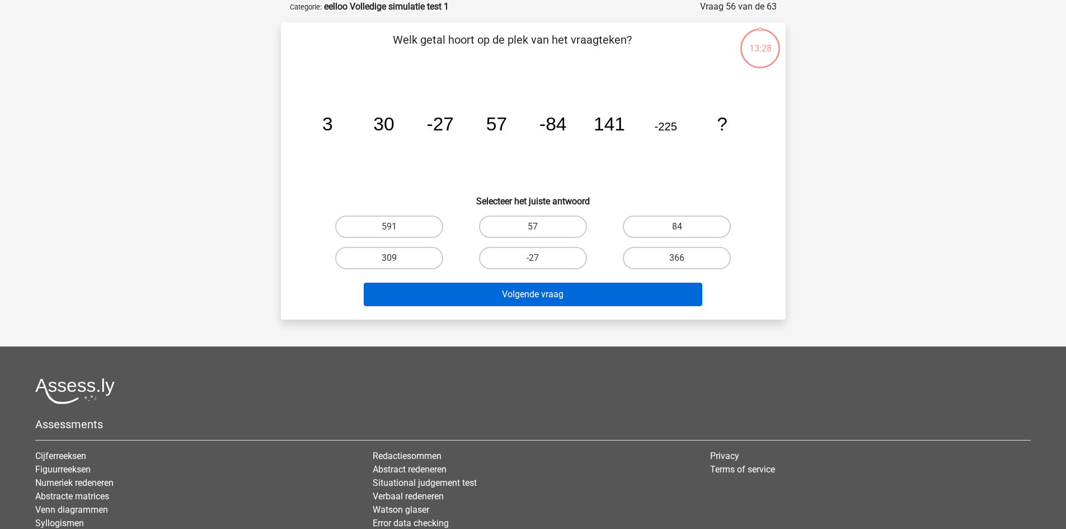
click at [533, 259] on div "-27" at bounding box center [533, 258] width 135 height 22
click at [525, 290] on button "Volgende vraag" at bounding box center [533, 294] width 338 height 23
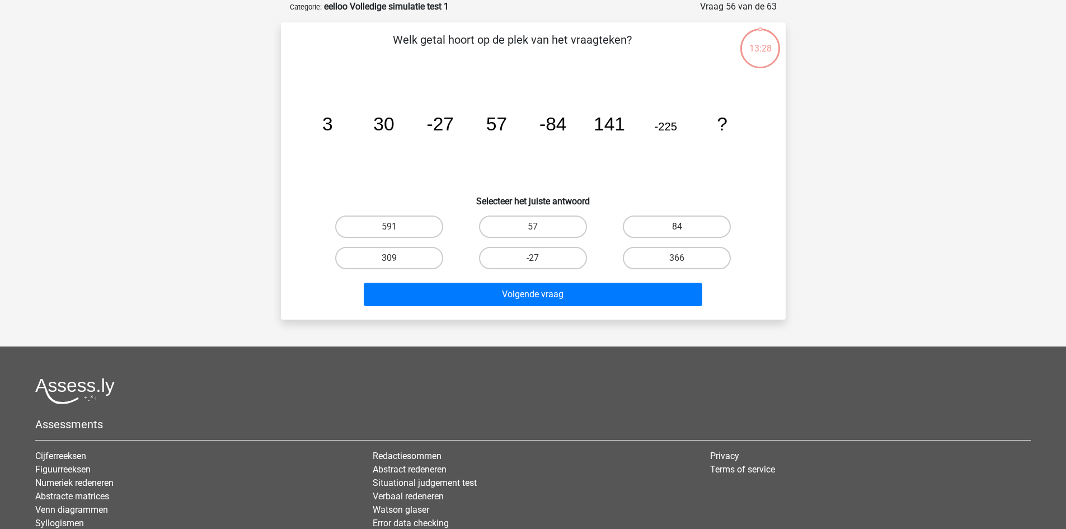
click at [540, 258] on label "-27" at bounding box center [533, 258] width 108 height 22
click at [540, 258] on input "-27" at bounding box center [536, 261] width 7 height 7
radio input "true"
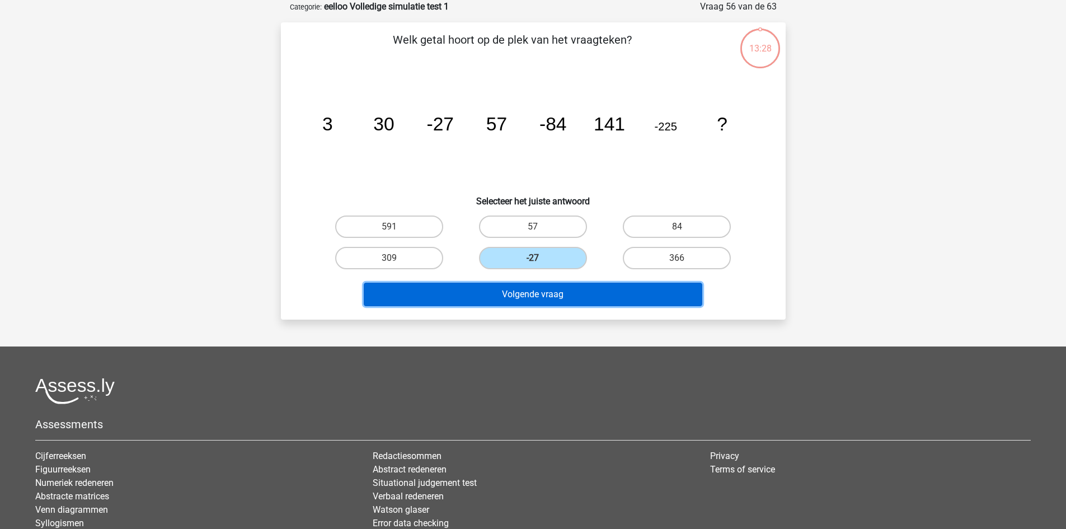
drag, startPoint x: 528, startPoint y: 296, endPoint x: 534, endPoint y: 279, distance: 17.9
click at [528, 295] on button "Volgende vraag" at bounding box center [533, 294] width 338 height 23
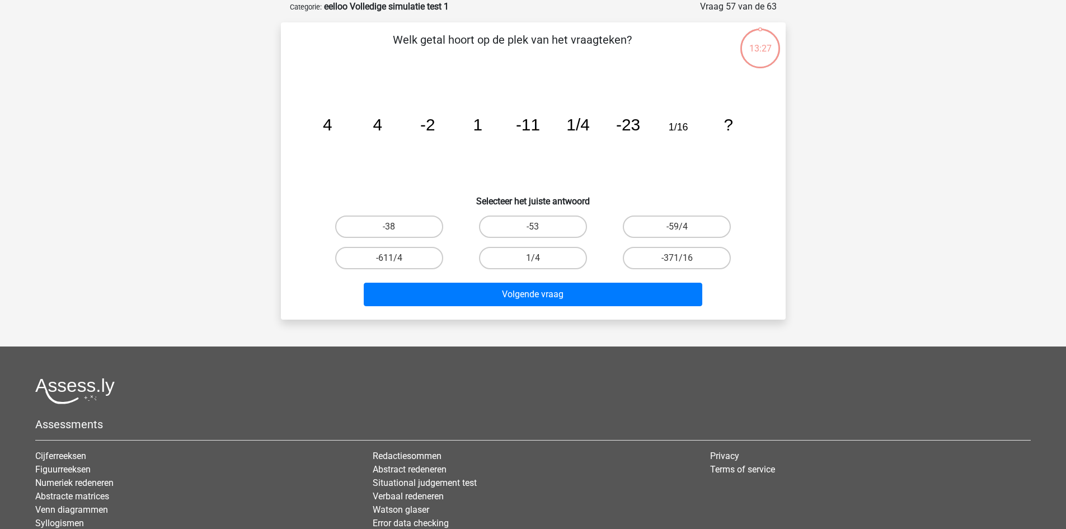
drag, startPoint x: 541, startPoint y: 257, endPoint x: 536, endPoint y: 272, distance: 15.4
click at [541, 261] on label "1/4" at bounding box center [533, 258] width 108 height 22
click at [540, 261] on input "1/4" at bounding box center [536, 261] width 7 height 7
radio input "true"
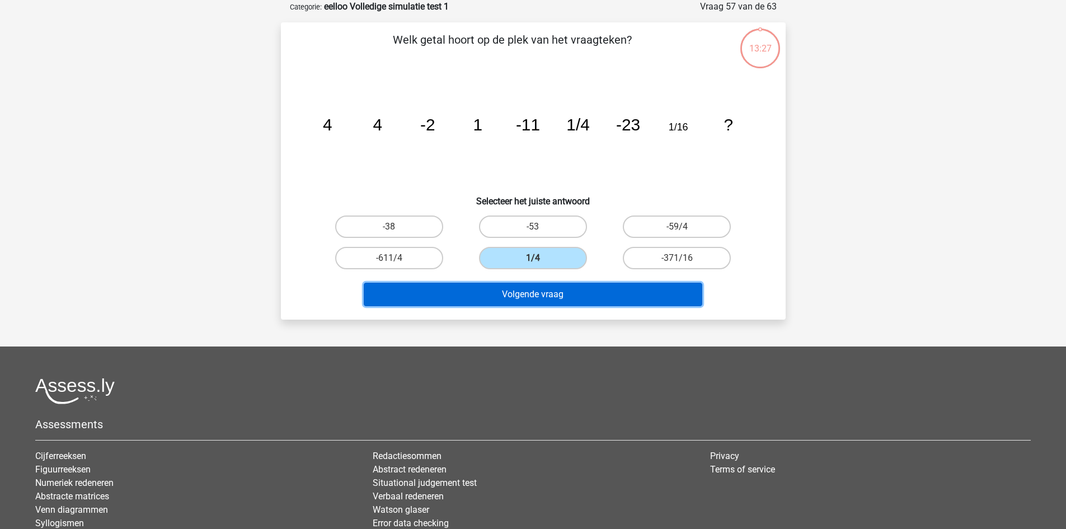
click at [534, 286] on button "Volgende vraag" at bounding box center [533, 294] width 338 height 23
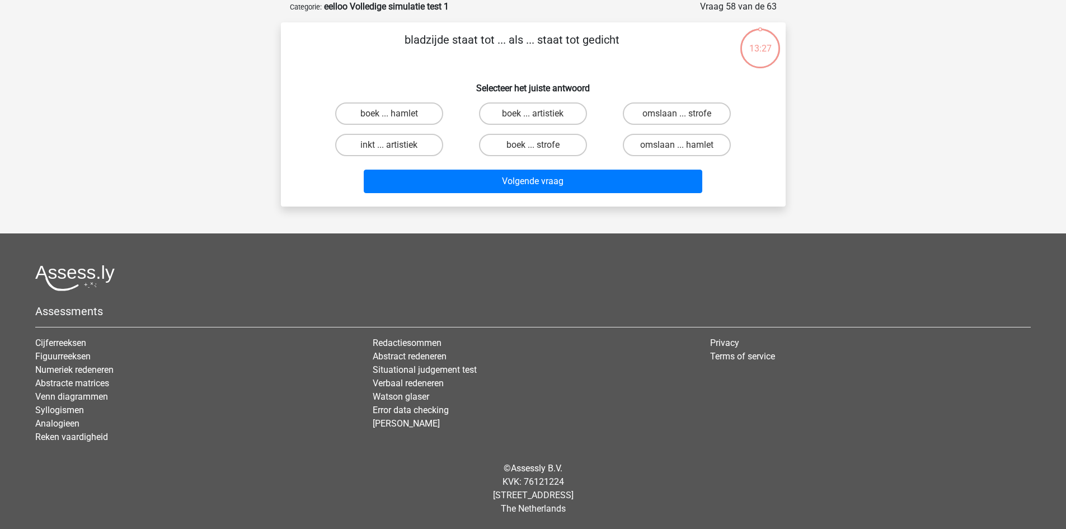
click at [543, 250] on footer "Assessments Cijferreeksen Figuurreeksen Numeriek redeneren Abstracte matrices V…" at bounding box center [533, 380] width 1066 height 295
click at [539, 142] on label "boek ... strofe" at bounding box center [533, 145] width 108 height 22
click at [539, 145] on input "boek ... strofe" at bounding box center [536, 148] width 7 height 7
radio input "true"
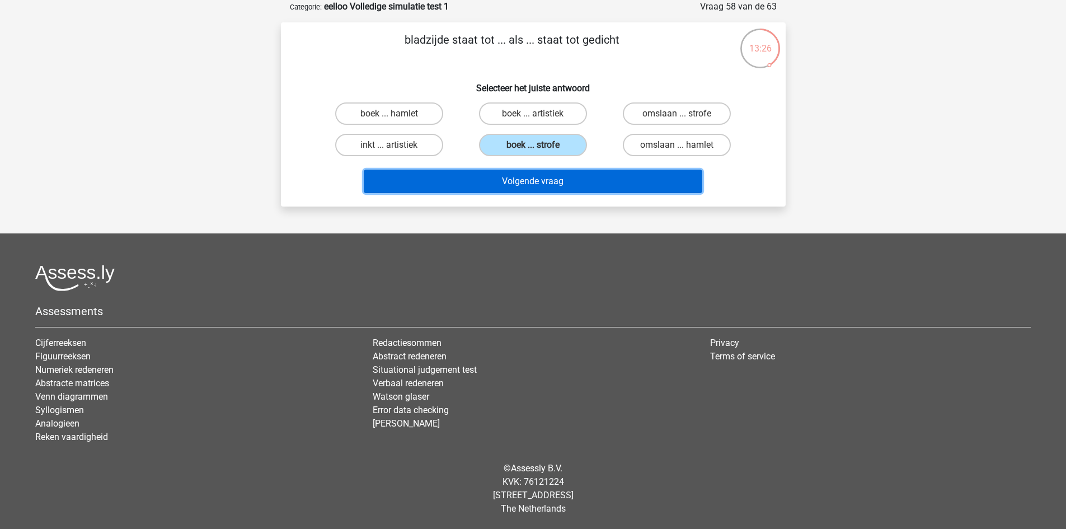
drag, startPoint x: 531, startPoint y: 176, endPoint x: 530, endPoint y: 168, distance: 7.9
click at [532, 176] on button "Volgende vraag" at bounding box center [533, 181] width 338 height 23
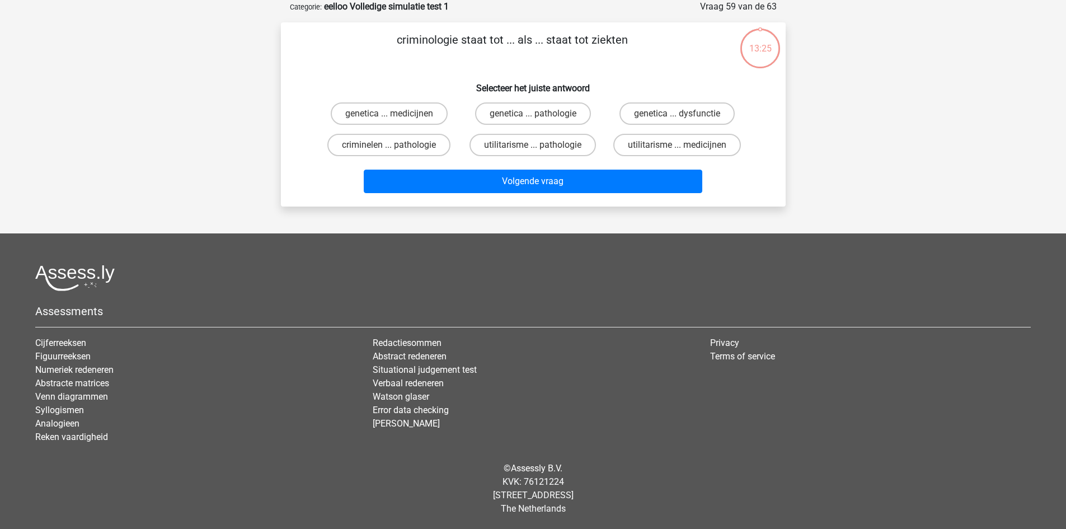
click at [528, 137] on label "utilitarisme ... pathologie" at bounding box center [532, 145] width 126 height 22
click at [533, 145] on input "utilitarisme ... pathologie" at bounding box center [536, 148] width 7 height 7
radio input "true"
click at [521, 168] on div "Volgende vraag" at bounding box center [533, 179] width 469 height 37
click at [523, 143] on label "utilitarisme ... pathologie" at bounding box center [532, 145] width 126 height 22
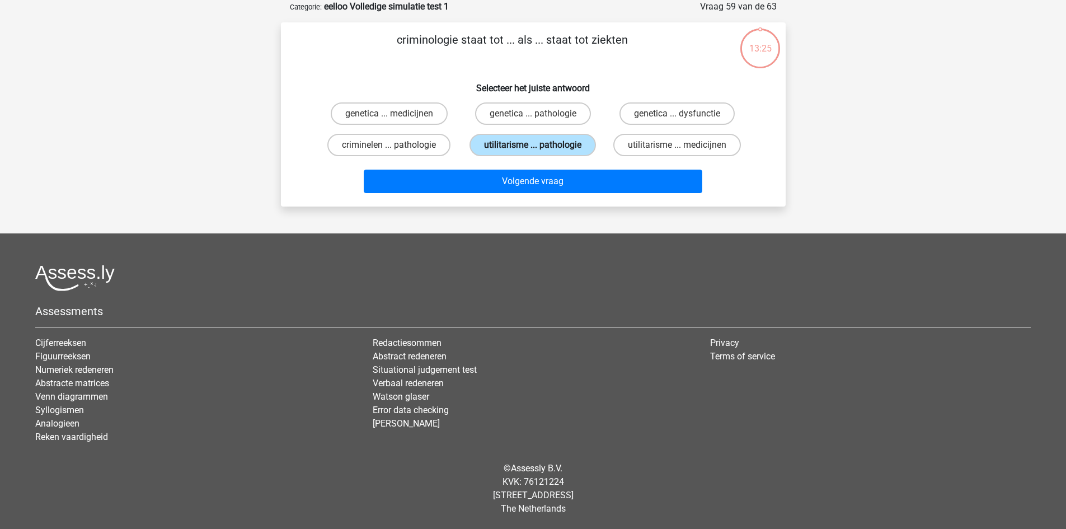
click at [533, 145] on input "utilitarisme ... pathologie" at bounding box center [536, 148] width 7 height 7
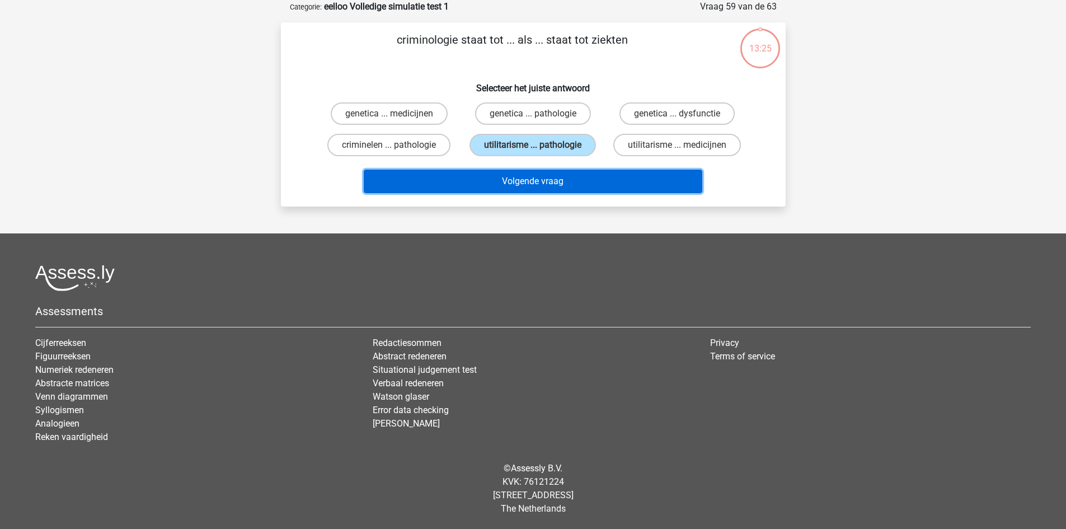
click at [516, 177] on button "Volgende vraag" at bounding box center [533, 181] width 338 height 23
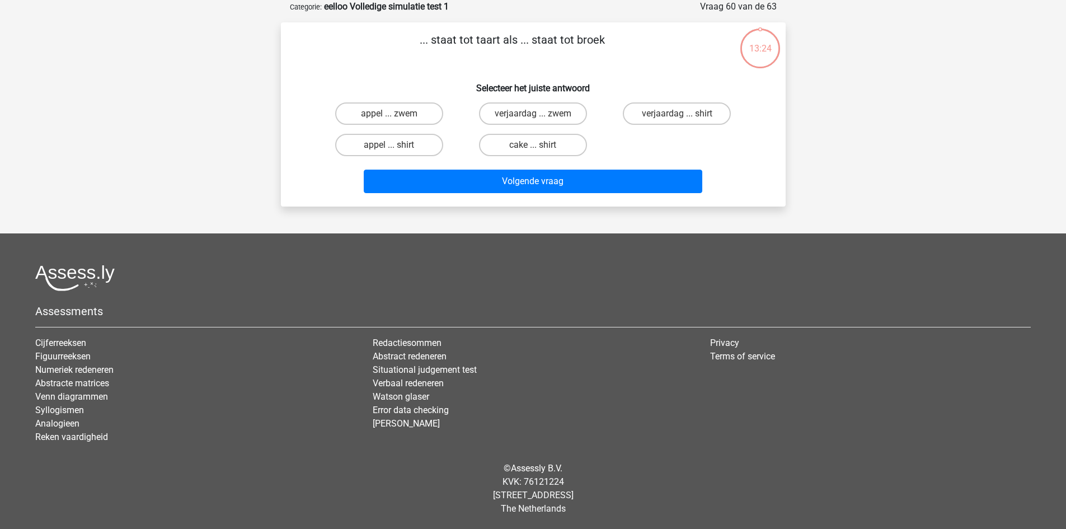
click at [520, 146] on label "cake ... shirt" at bounding box center [533, 145] width 108 height 22
click at [533, 146] on input "cake ... shirt" at bounding box center [536, 148] width 7 height 7
radio input "true"
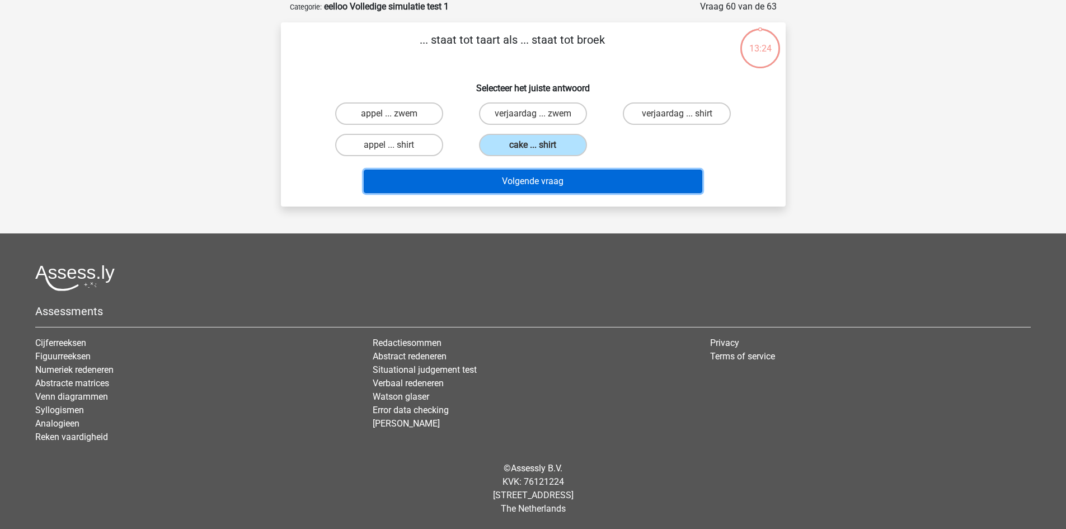
click at [511, 181] on button "Volgende vraag" at bounding box center [533, 181] width 338 height 23
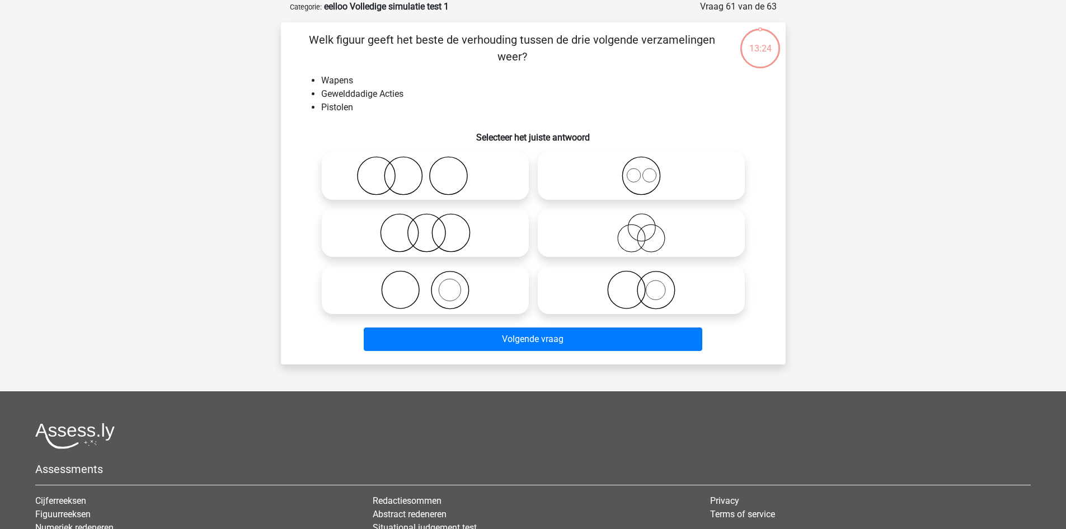
click at [524, 138] on h6 "Selecteer het juiste antwoord" at bounding box center [533, 133] width 469 height 20
click at [464, 259] on div at bounding box center [425, 232] width 216 height 57
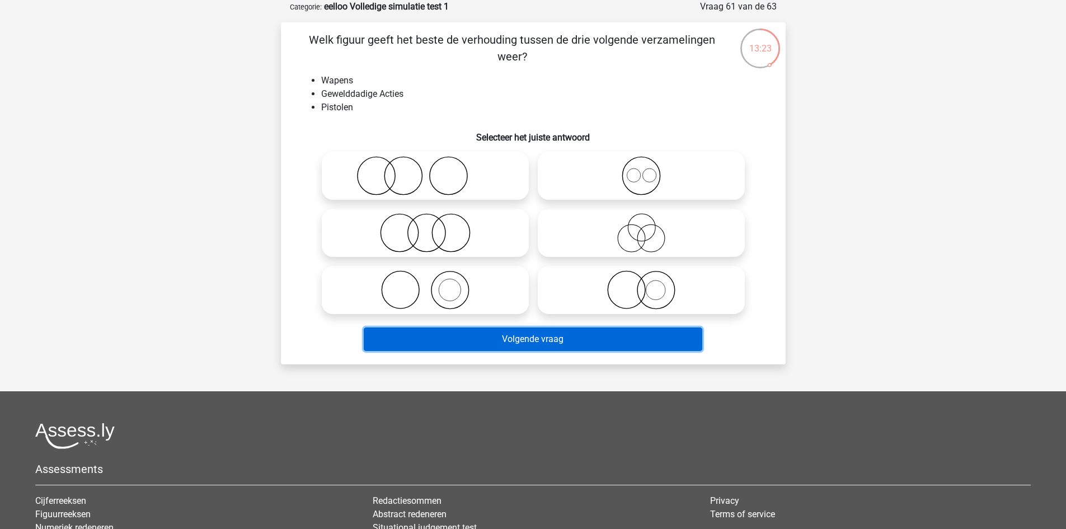
click at [491, 349] on button "Volgende vraag" at bounding box center [533, 338] width 338 height 23
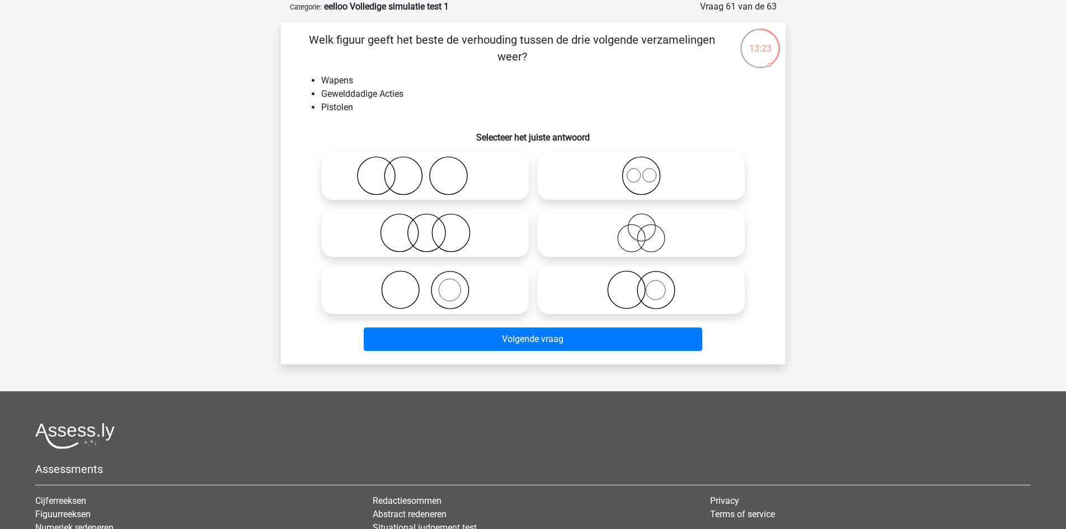
click at [454, 296] on icon at bounding box center [425, 289] width 198 height 39
click at [432, 284] on input "radio" at bounding box center [428, 280] width 7 height 7
radio input "true"
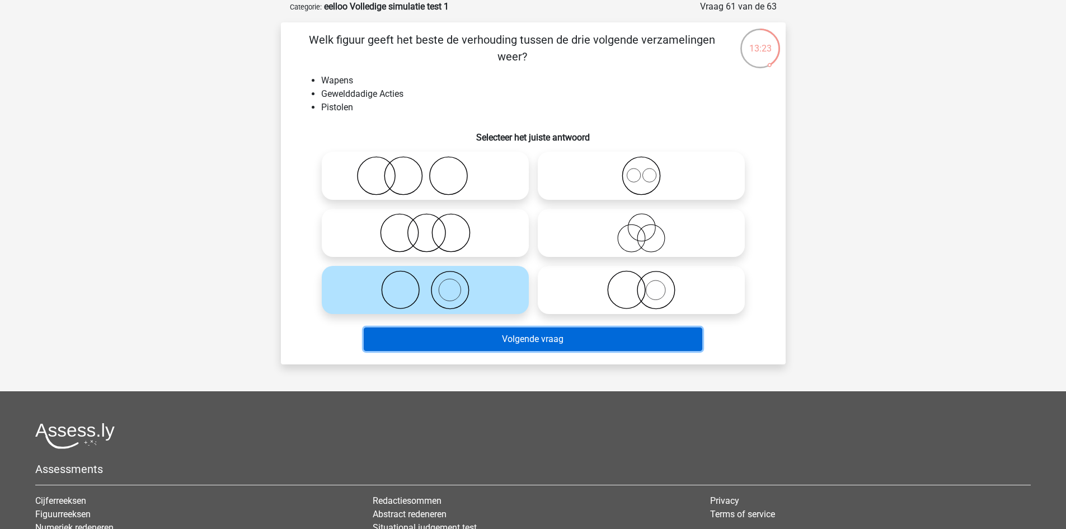
click at [479, 346] on button "Volgende vraag" at bounding box center [533, 338] width 338 height 23
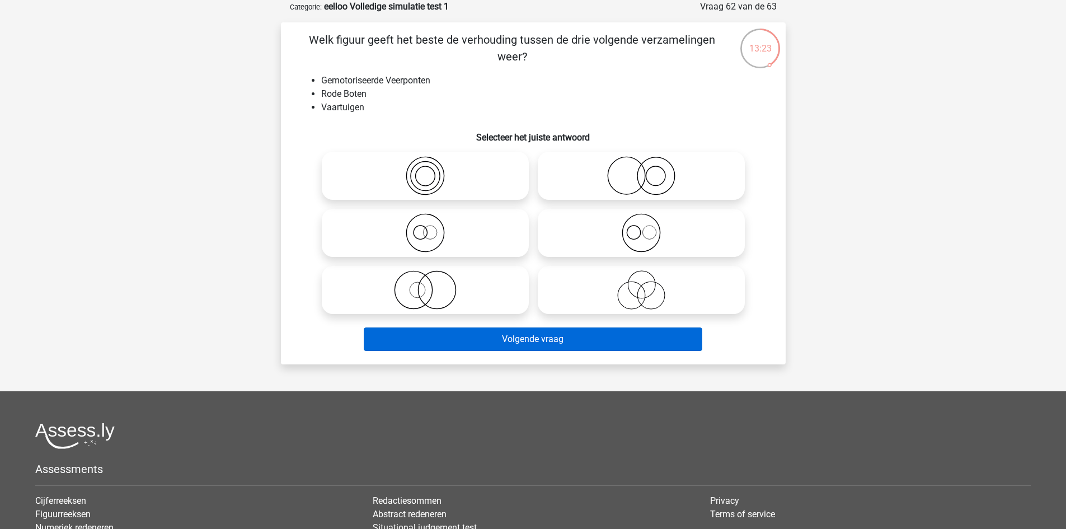
drag, startPoint x: 466, startPoint y: 288, endPoint x: 486, endPoint y: 336, distance: 52.9
click at [466, 295] on icon at bounding box center [425, 289] width 198 height 39
click at [432, 284] on input "radio" at bounding box center [428, 280] width 7 height 7
radio input "true"
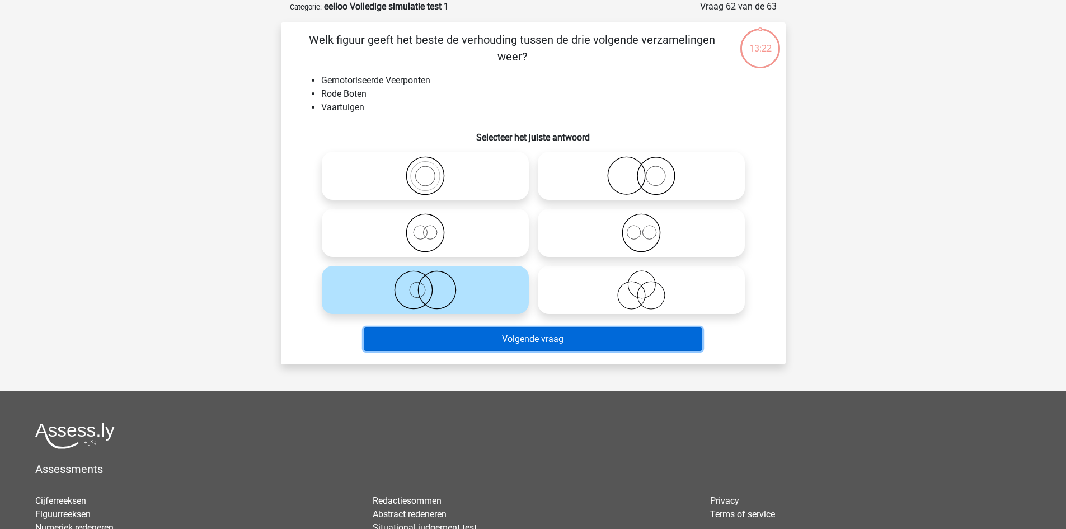
click at [488, 338] on button "Volgende vraag" at bounding box center [533, 338] width 338 height 23
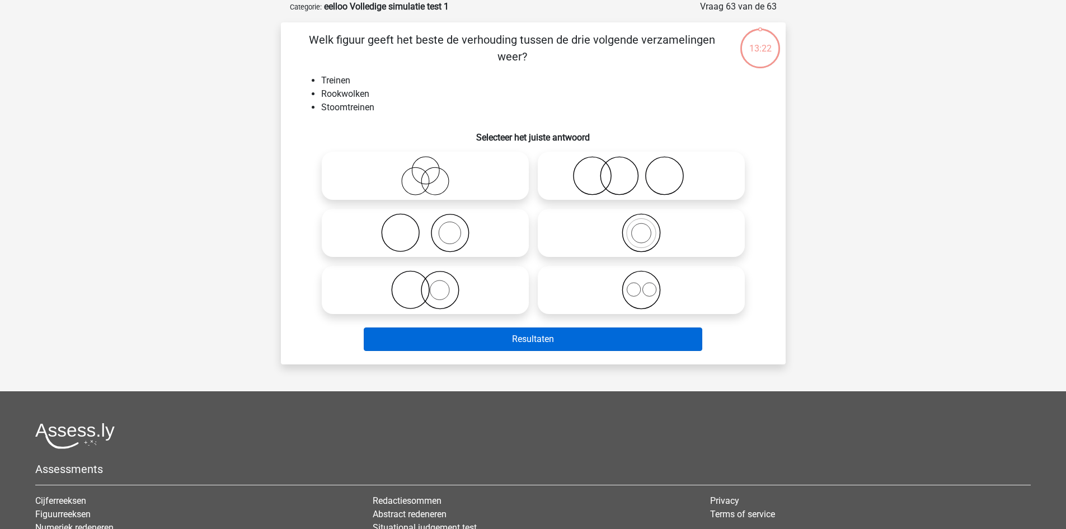
drag, startPoint x: 485, startPoint y: 326, endPoint x: 495, endPoint y: 338, distance: 16.3
click at [476, 294] on icon at bounding box center [425, 289] width 198 height 39
click at [432, 284] on input "radio" at bounding box center [428, 280] width 7 height 7
radio input "true"
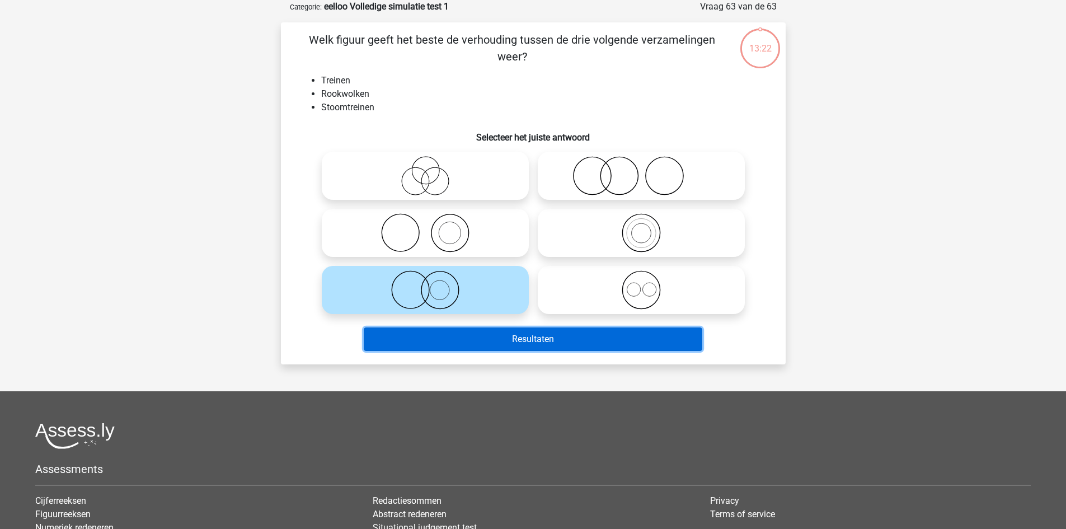
click at [495, 338] on button "Resultaten" at bounding box center [533, 338] width 338 height 23
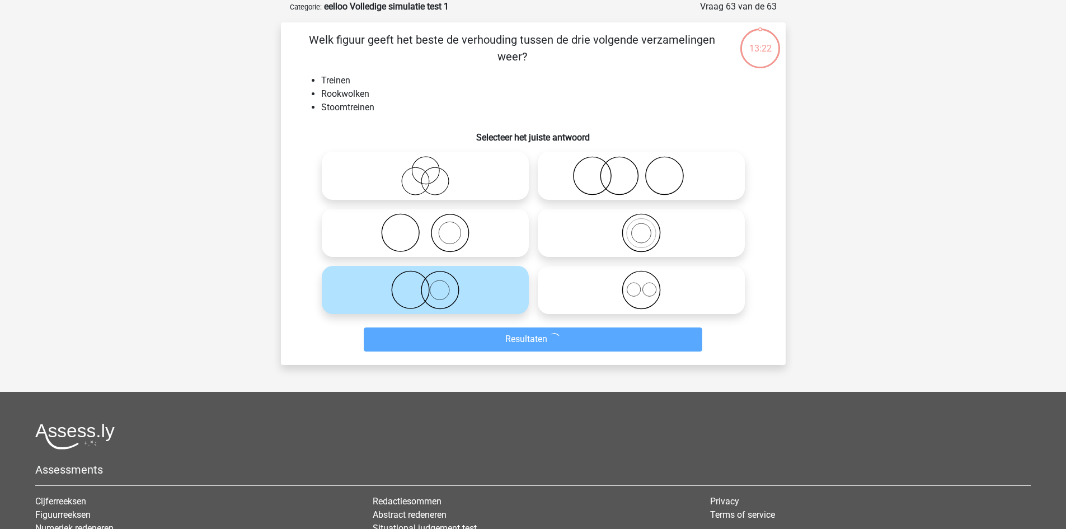
drag, startPoint x: 483, startPoint y: 288, endPoint x: 506, endPoint y: 336, distance: 53.5
click at [483, 289] on icon at bounding box center [425, 289] width 198 height 39
click at [432, 284] on input "radio" at bounding box center [428, 280] width 7 height 7
drag, startPoint x: 488, startPoint y: 283, endPoint x: 504, endPoint y: 336, distance: 55.4
click at [488, 295] on icon at bounding box center [425, 289] width 198 height 39
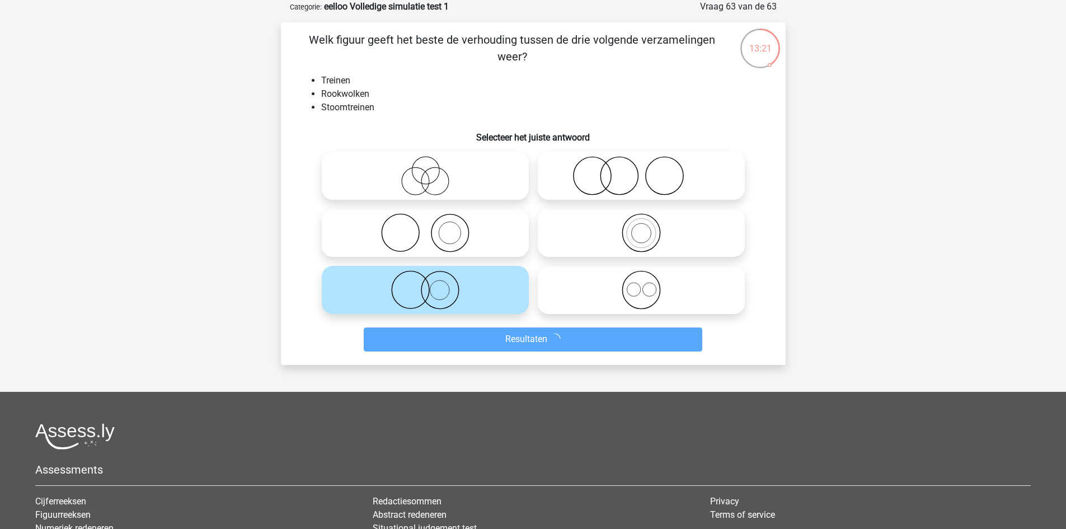
click at [432, 284] on input "radio" at bounding box center [428, 280] width 7 height 7
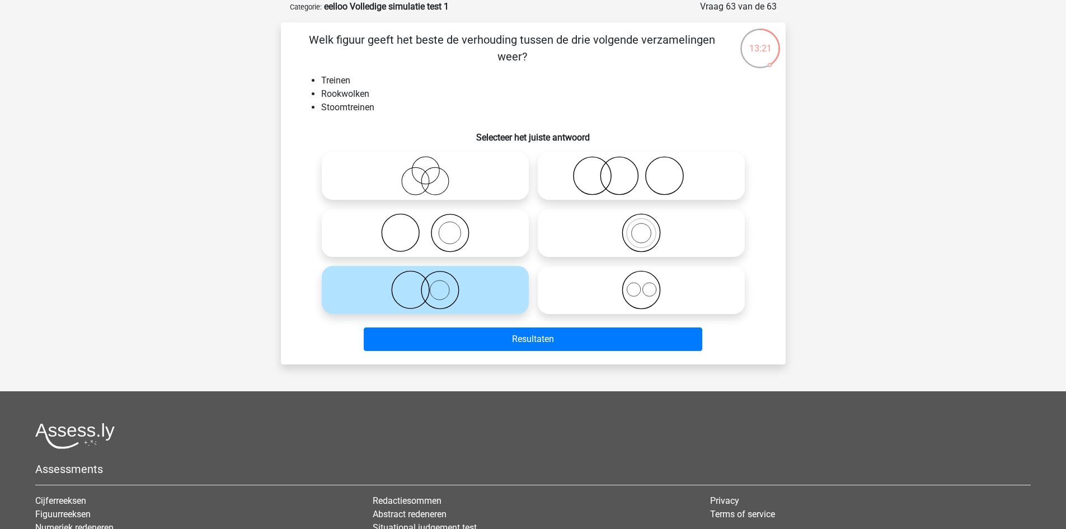
drag, startPoint x: 497, startPoint y: 301, endPoint x: 497, endPoint y: 307, distance: 6.2
click at [497, 302] on icon at bounding box center [425, 289] width 198 height 39
click at [432, 284] on input "radio" at bounding box center [428, 280] width 7 height 7
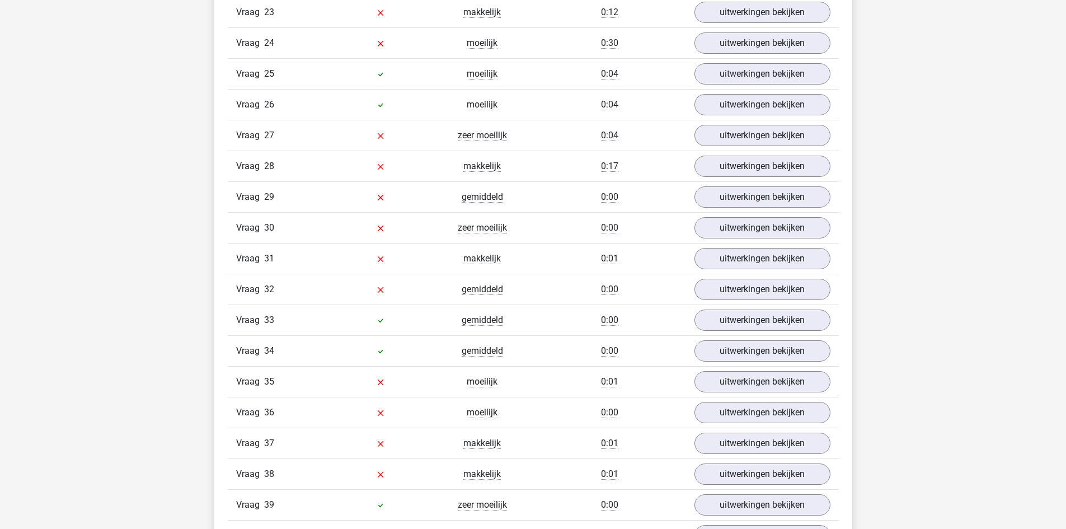
scroll to position [1679, 0]
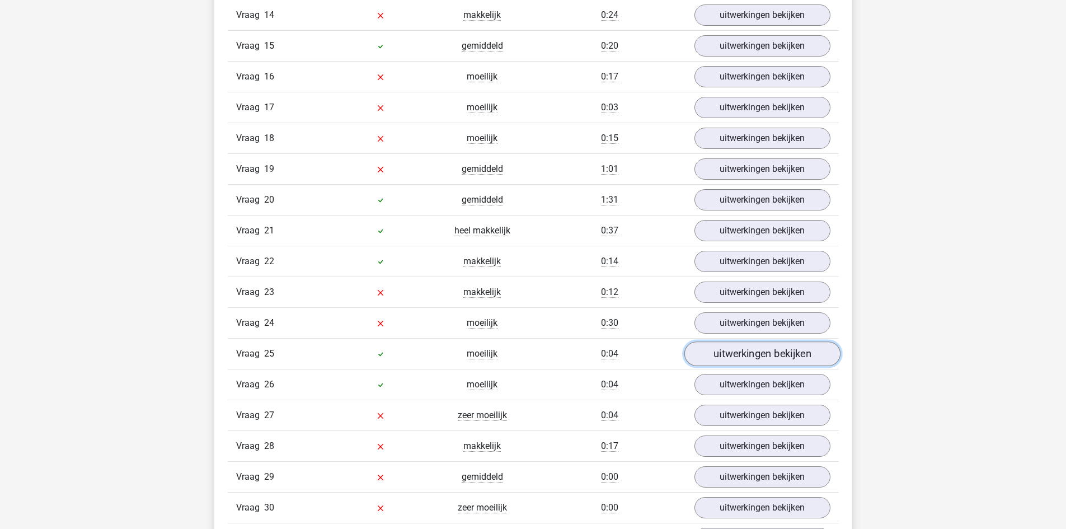
click at [785, 352] on link "uitwerkingen bekijken" at bounding box center [762, 354] width 156 height 25
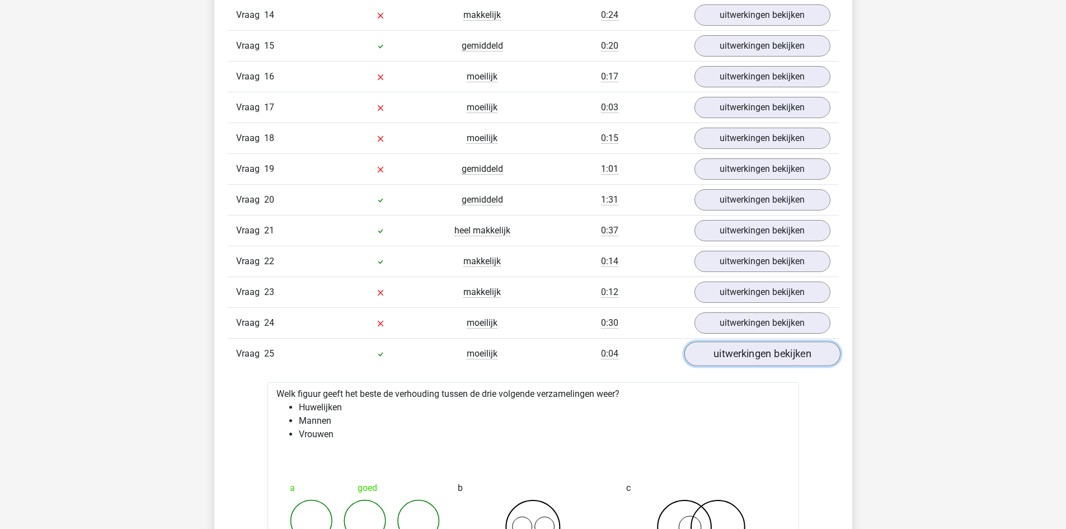
click at [772, 353] on link "uitwerkingen bekijken" at bounding box center [762, 354] width 156 height 25
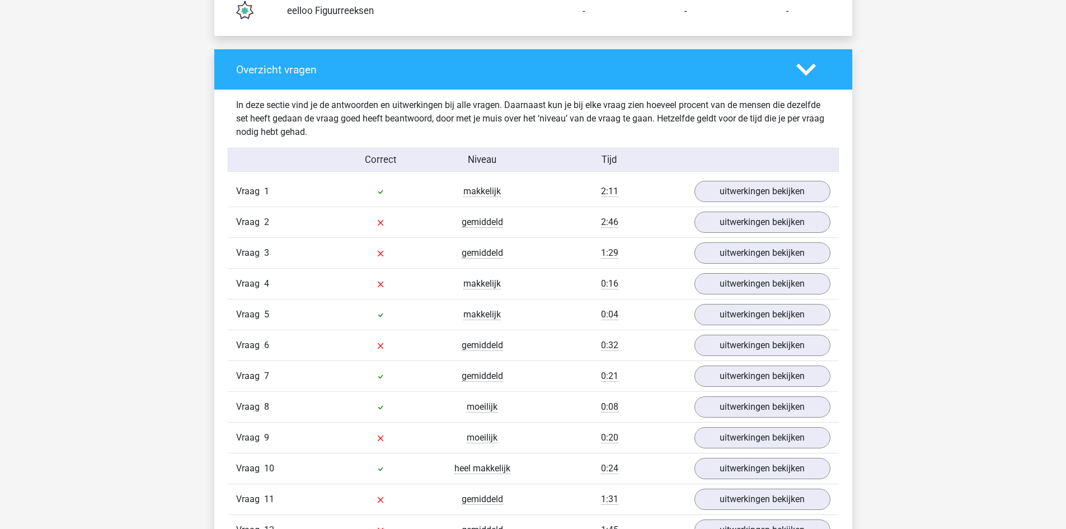
scroll to position [1119, 0]
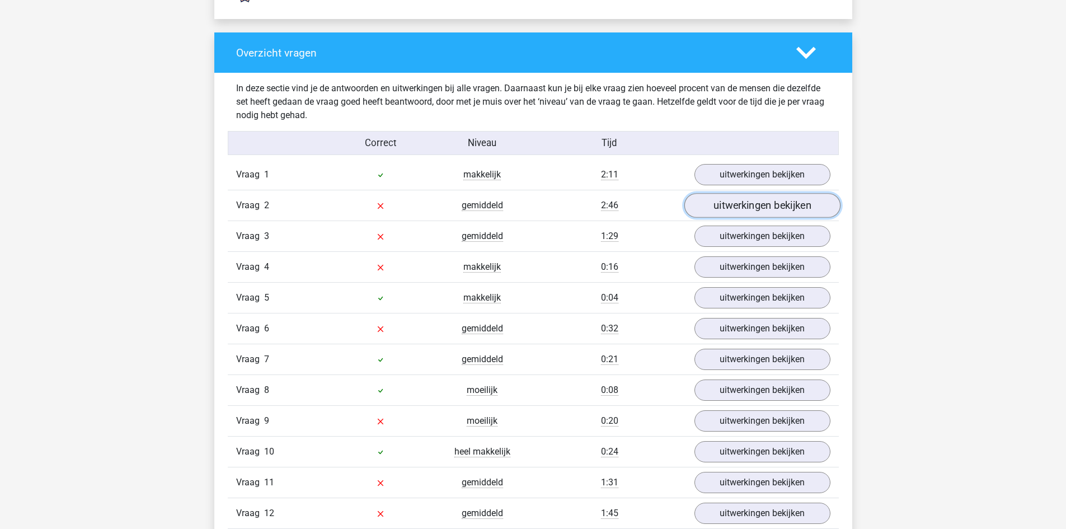
click at [739, 214] on link "uitwerkingen bekijken" at bounding box center [762, 206] width 156 height 25
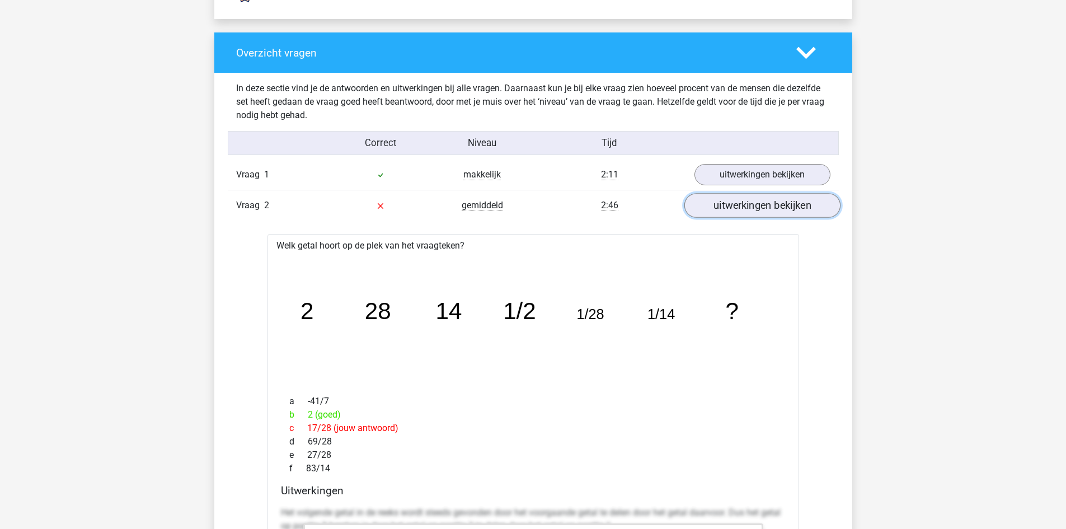
click at [739, 204] on link "uitwerkingen bekijken" at bounding box center [762, 206] width 156 height 25
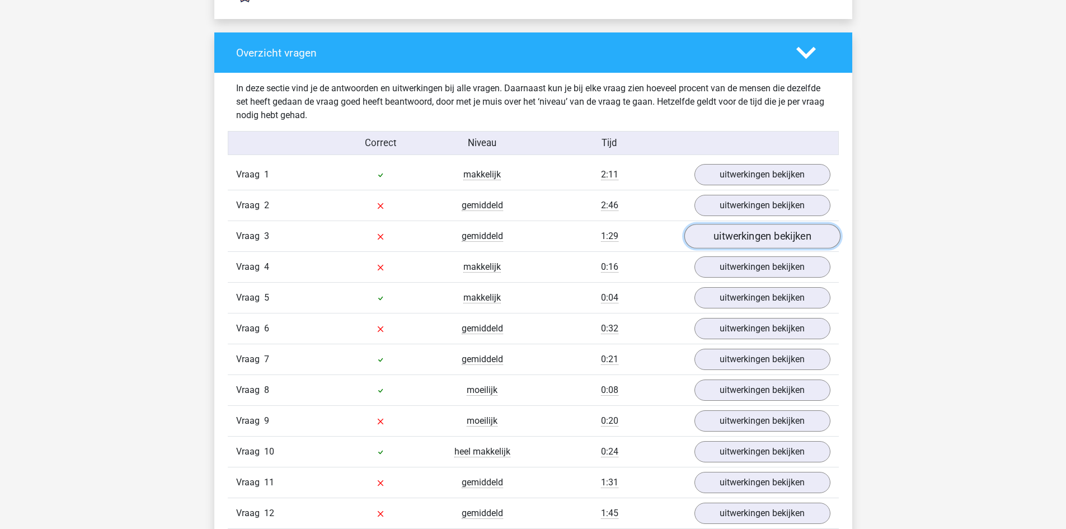
click at [746, 234] on link "uitwerkingen bekijken" at bounding box center [762, 236] width 156 height 25
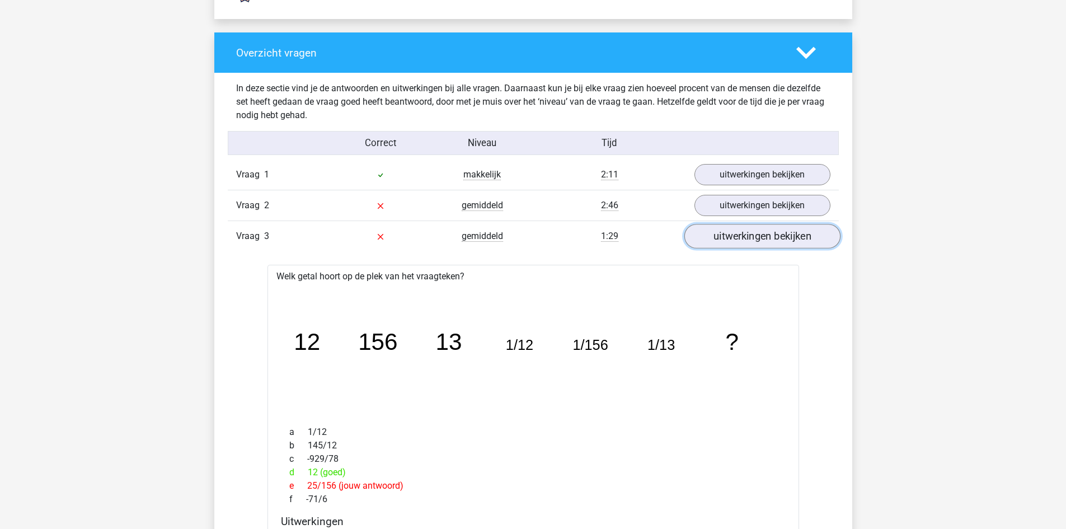
click at [746, 234] on link "uitwerkingen bekijken" at bounding box center [762, 236] width 156 height 25
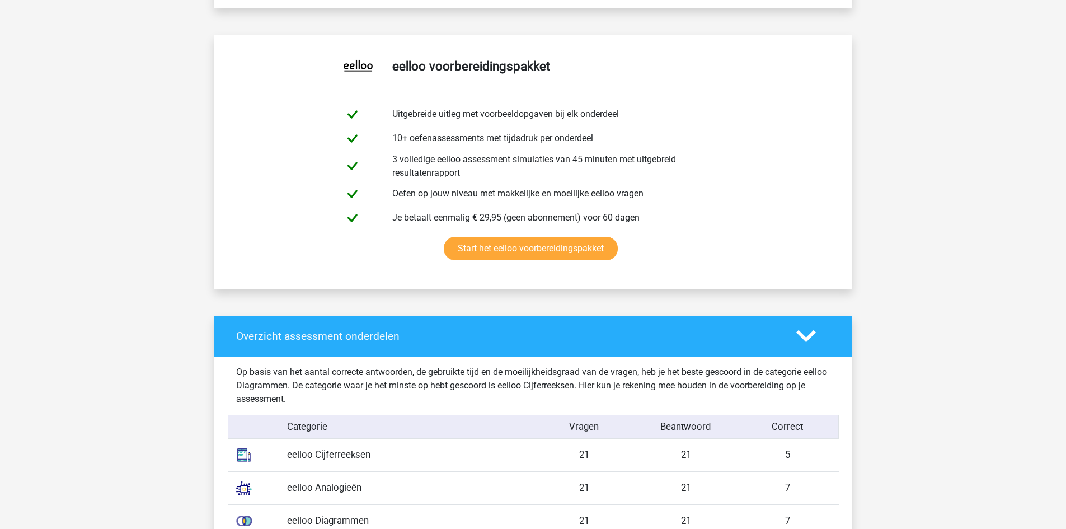
scroll to position [0, 0]
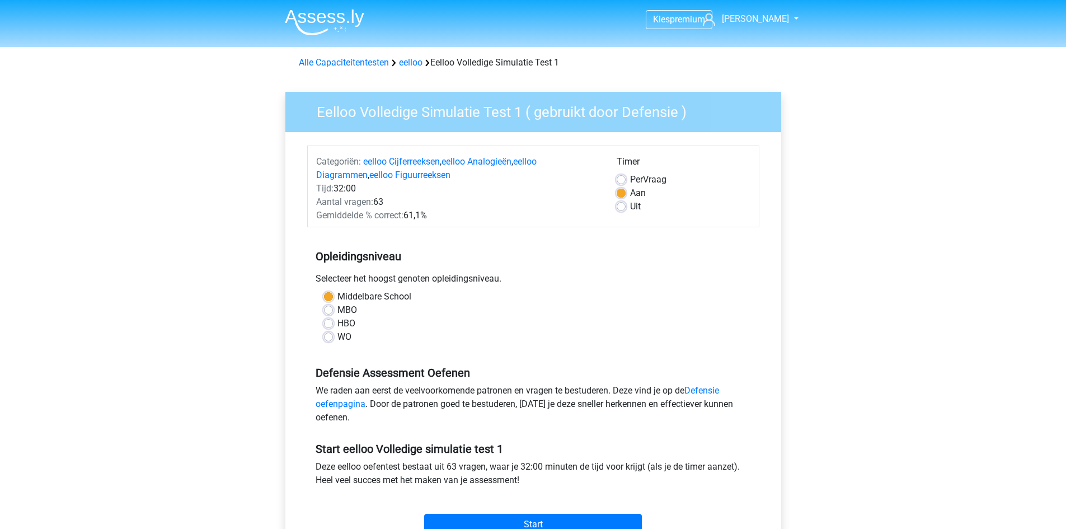
scroll to position [280, 0]
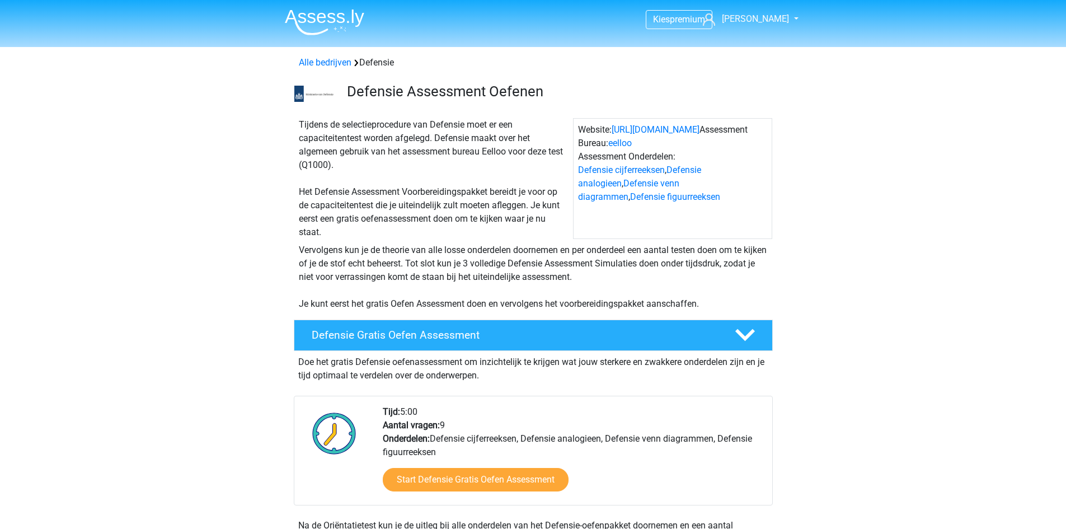
scroll to position [1508, 0]
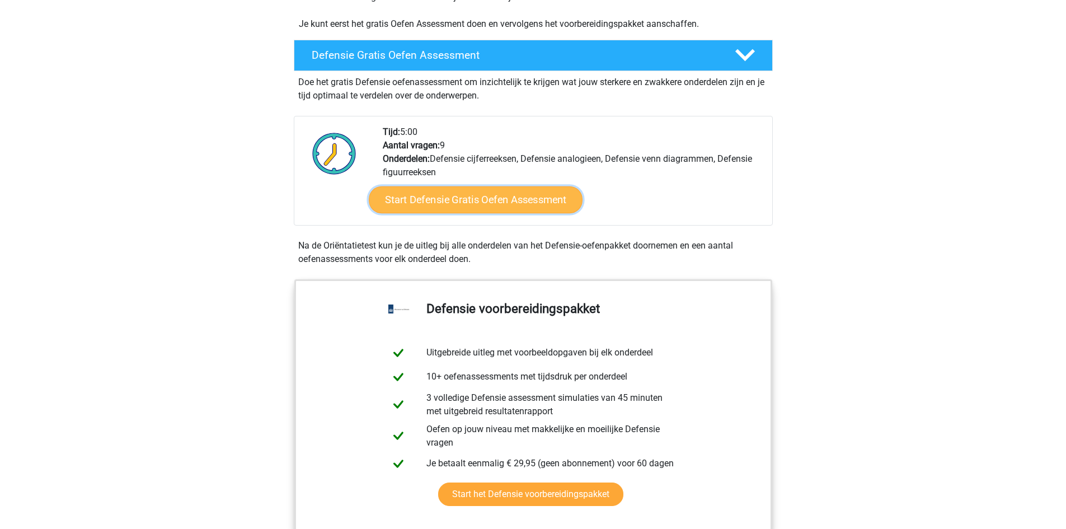
click at [543, 212] on link "Start Defensie Gratis Oefen Assessment" at bounding box center [476, 199] width 214 height 27
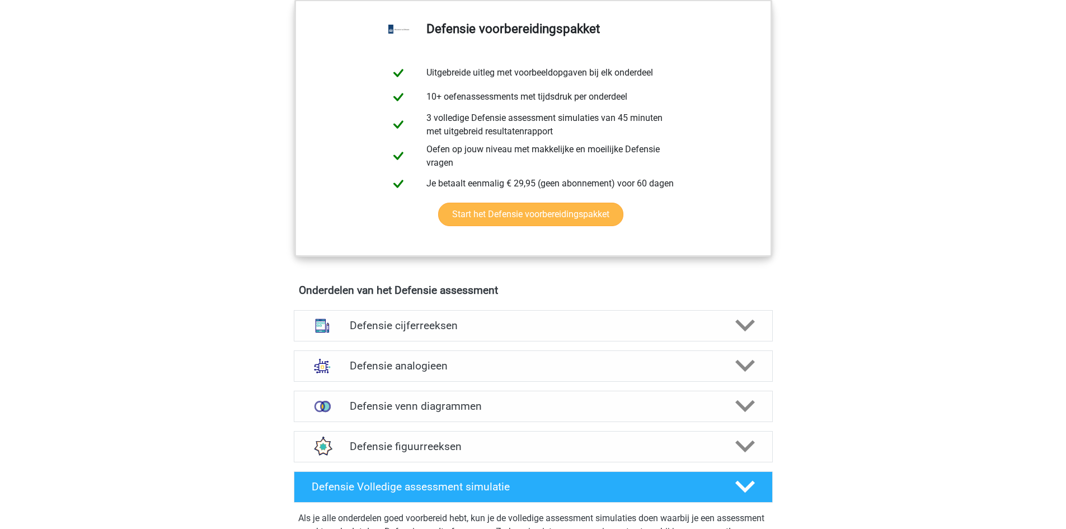
scroll to position [839, 0]
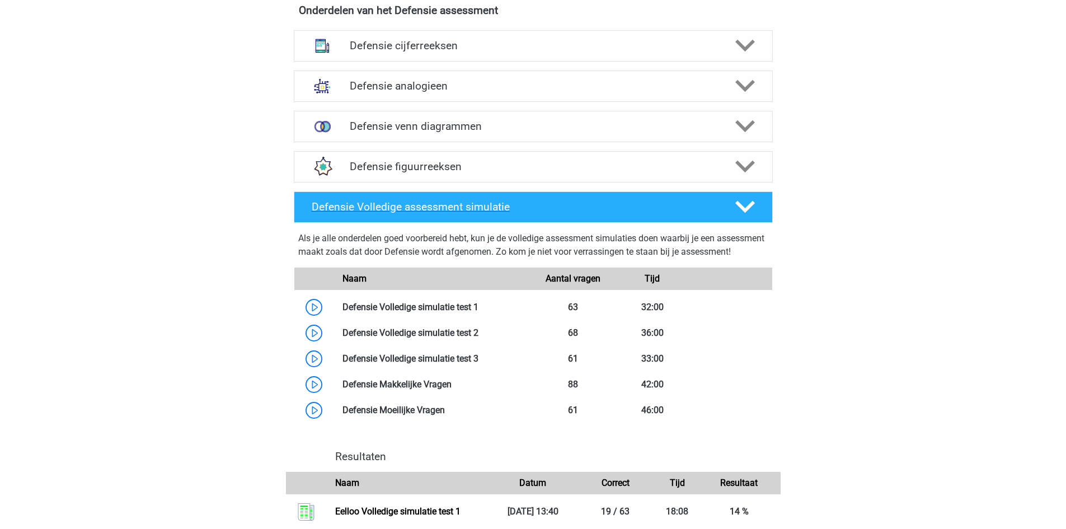
click at [743, 203] on icon at bounding box center [745, 207] width 20 height 20
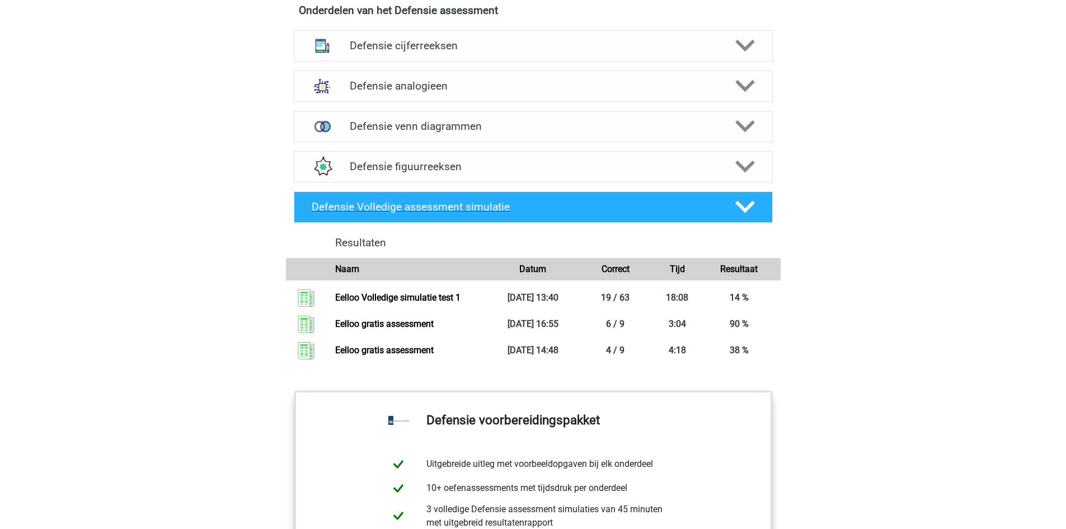
click at [743, 203] on icon at bounding box center [745, 207] width 20 height 20
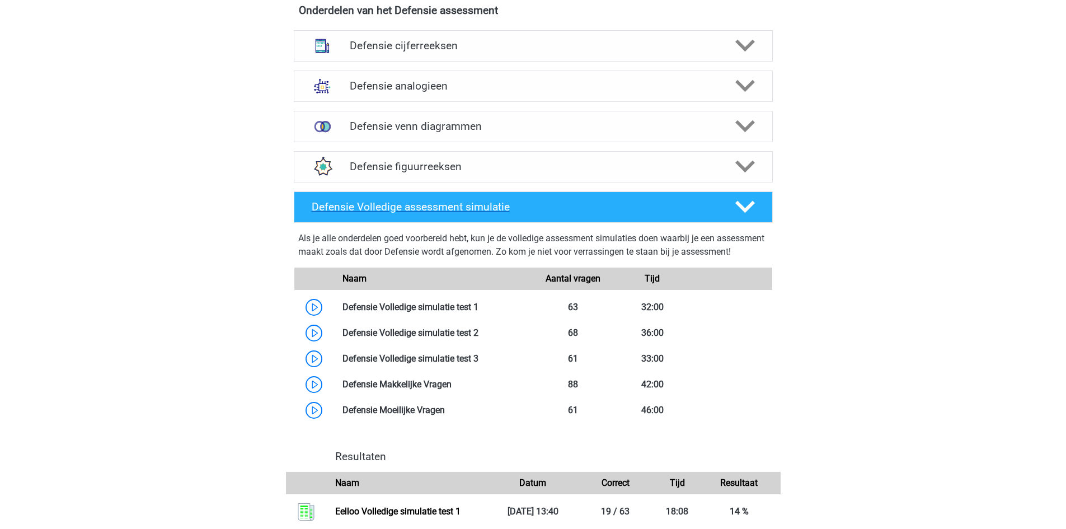
click at [743, 203] on icon at bounding box center [745, 207] width 20 height 20
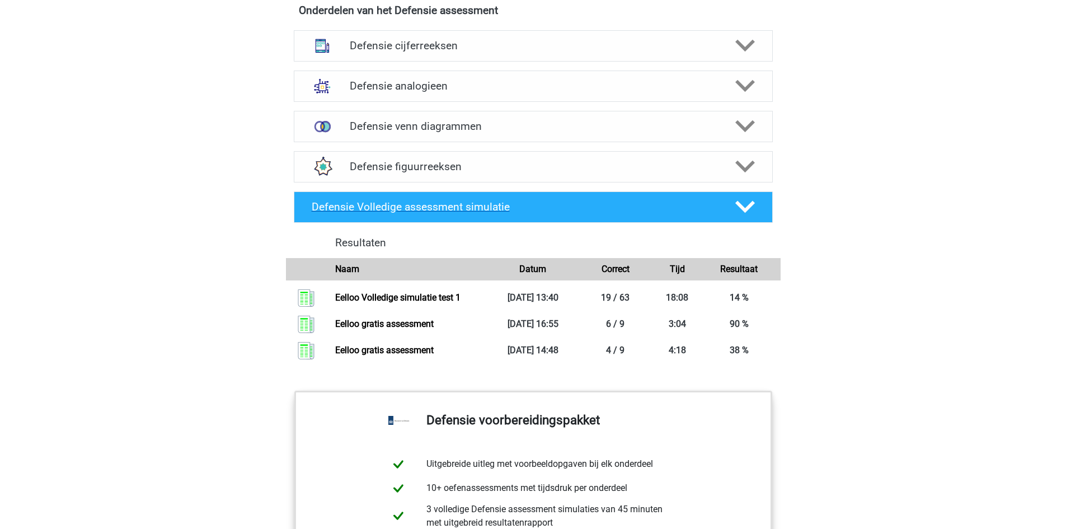
click at [743, 203] on icon at bounding box center [745, 207] width 20 height 20
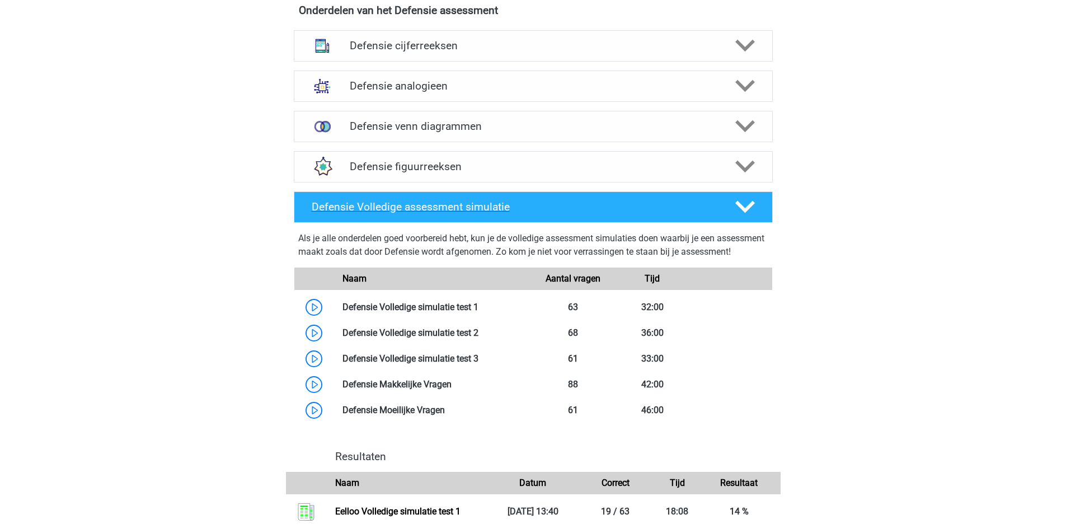
click at [743, 203] on icon at bounding box center [745, 207] width 20 height 20
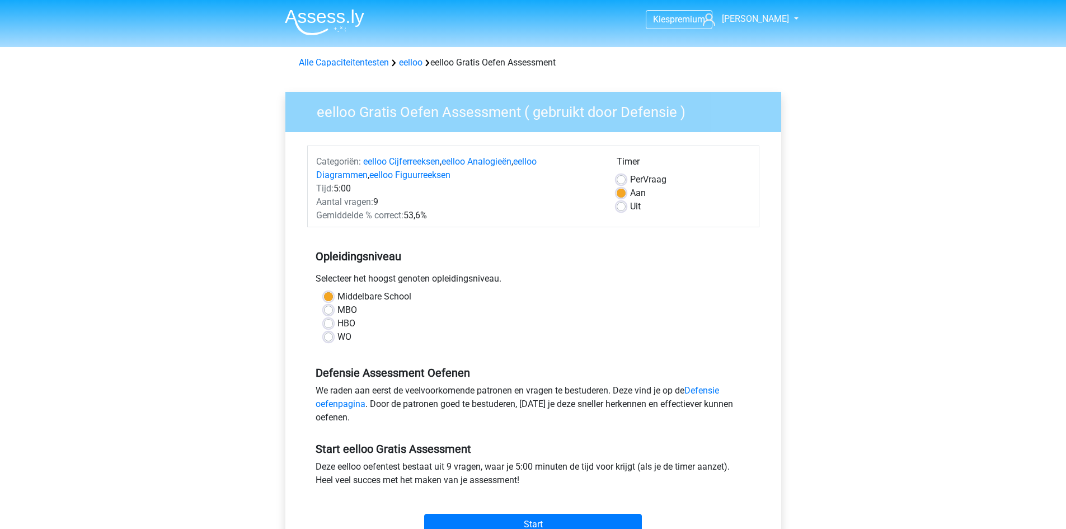
scroll to position [280, 0]
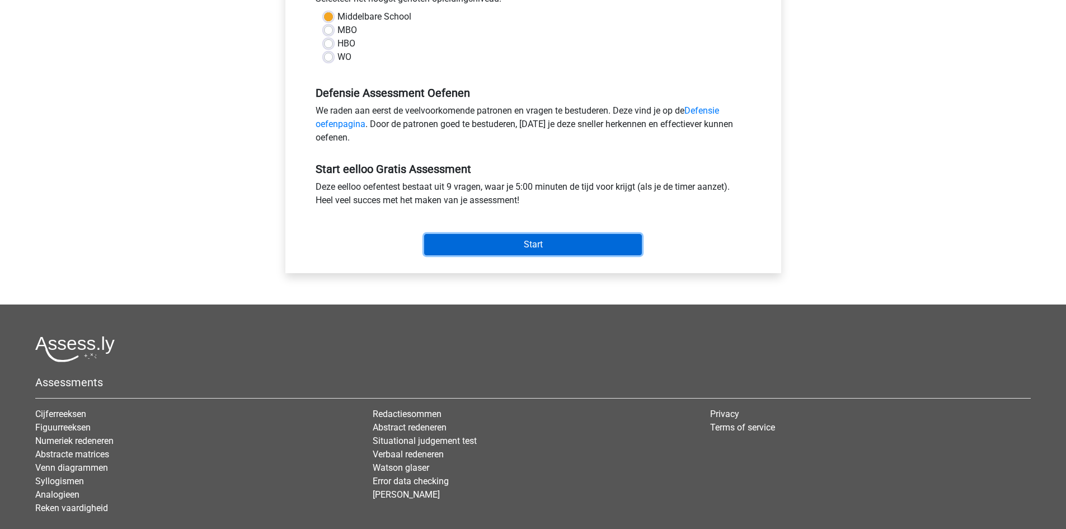
click at [524, 240] on input "Start" at bounding box center [533, 244] width 218 height 21
